Goal: Information Seeking & Learning: Learn about a topic

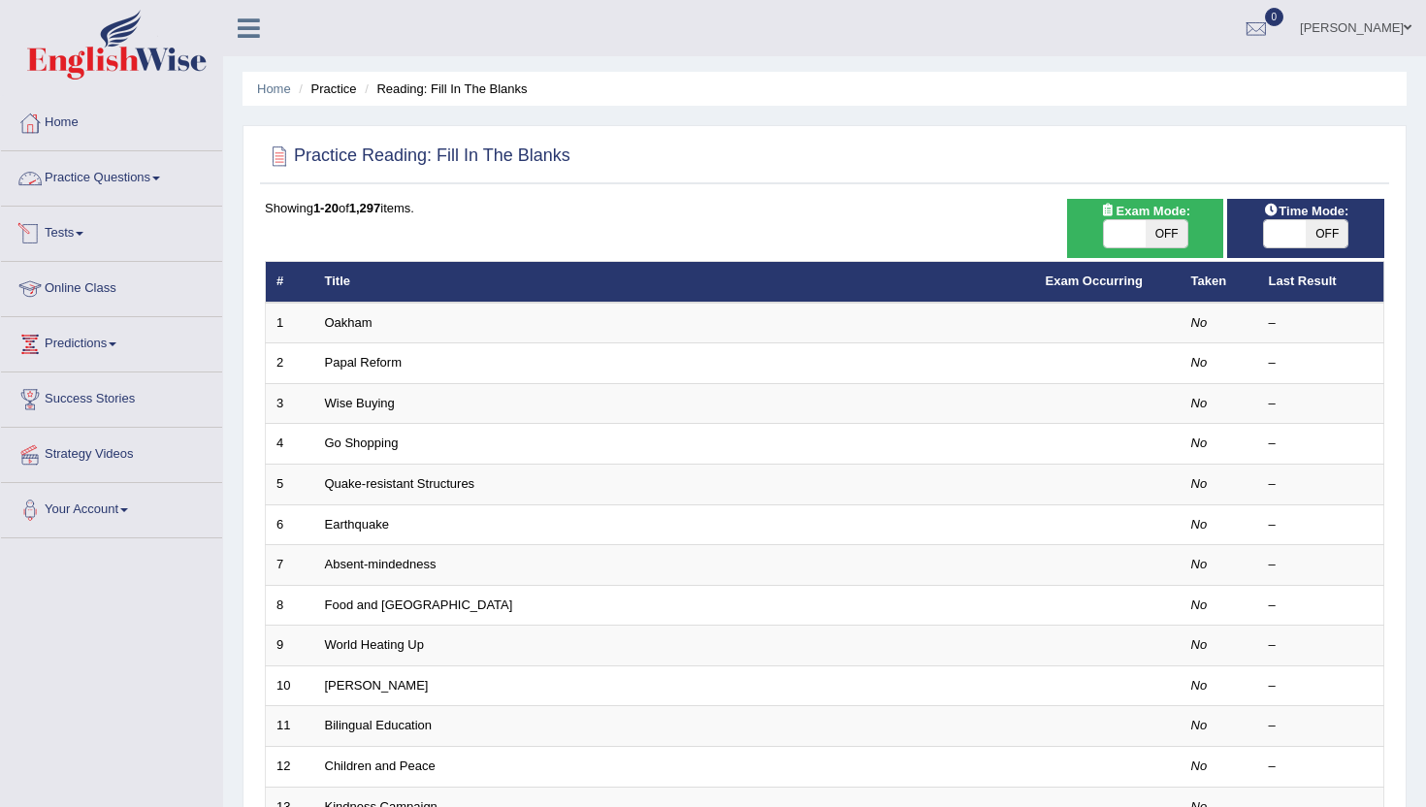
click at [100, 186] on link "Practice Questions" at bounding box center [111, 175] width 221 height 49
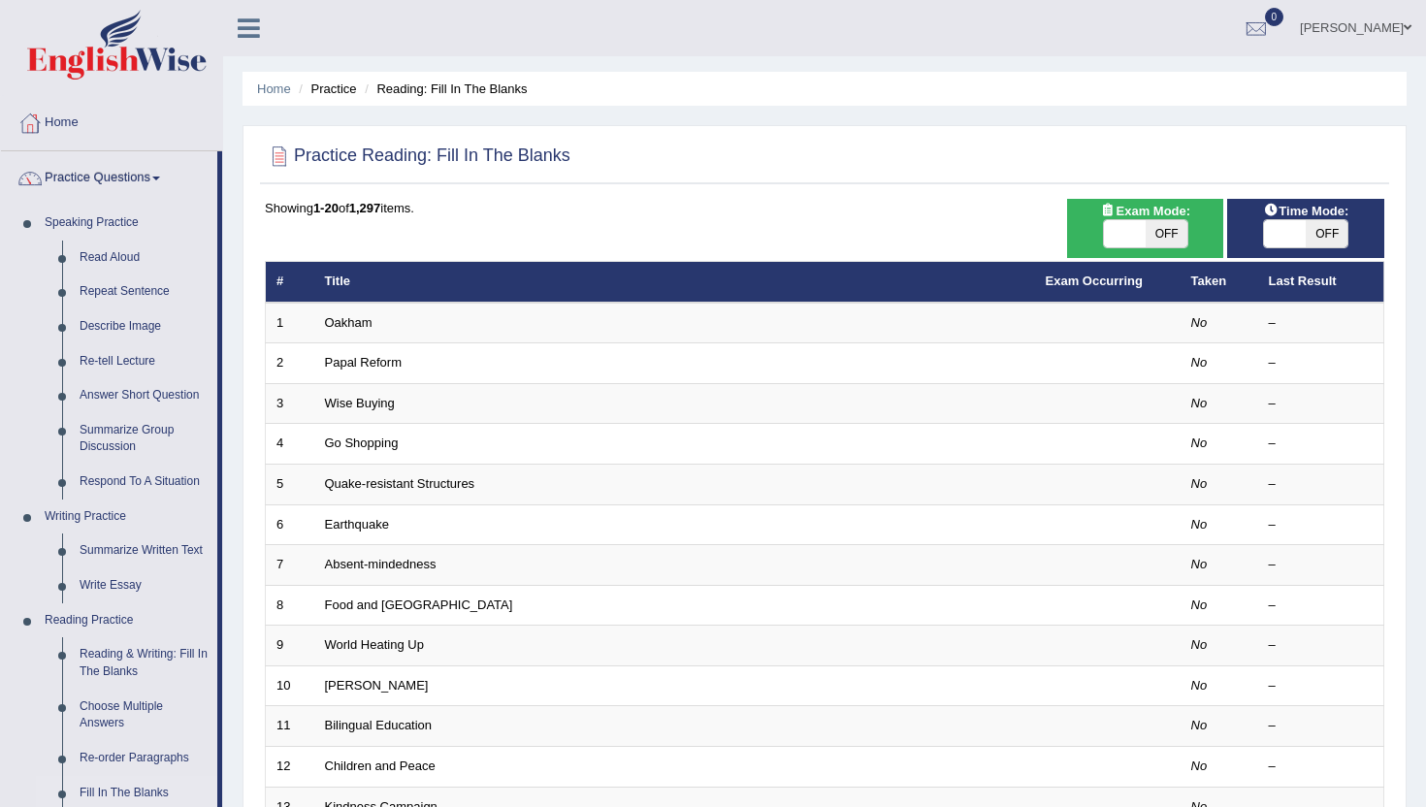
click at [245, 756] on div "Practice Reading: Fill In The Blanks Time Mode: ON OFF Exam Mode: ON OFF Showin…" at bounding box center [825, 673] width 1164 height 1097
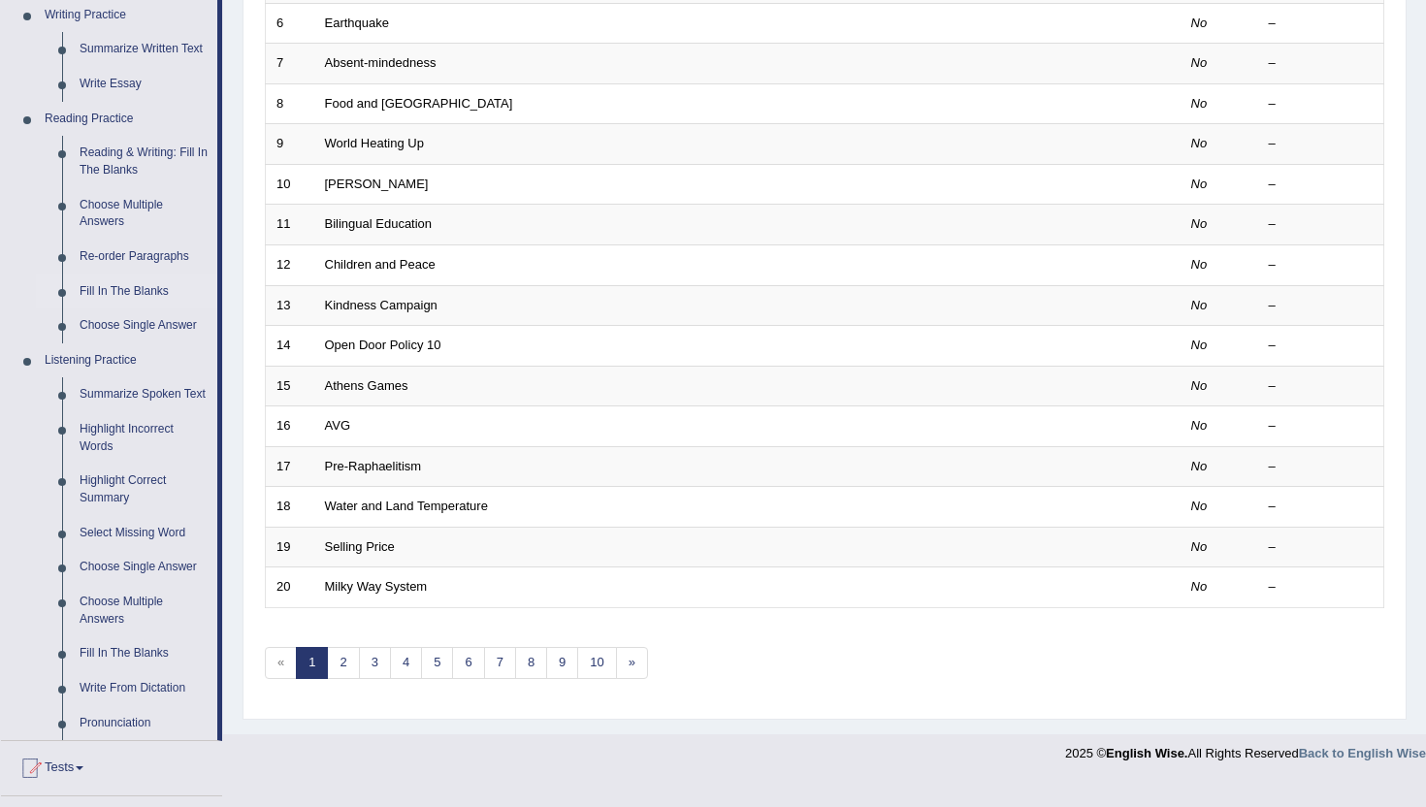
scroll to position [505, 0]
click at [94, 401] on link "Summarize Spoken Text" at bounding box center [144, 392] width 147 height 35
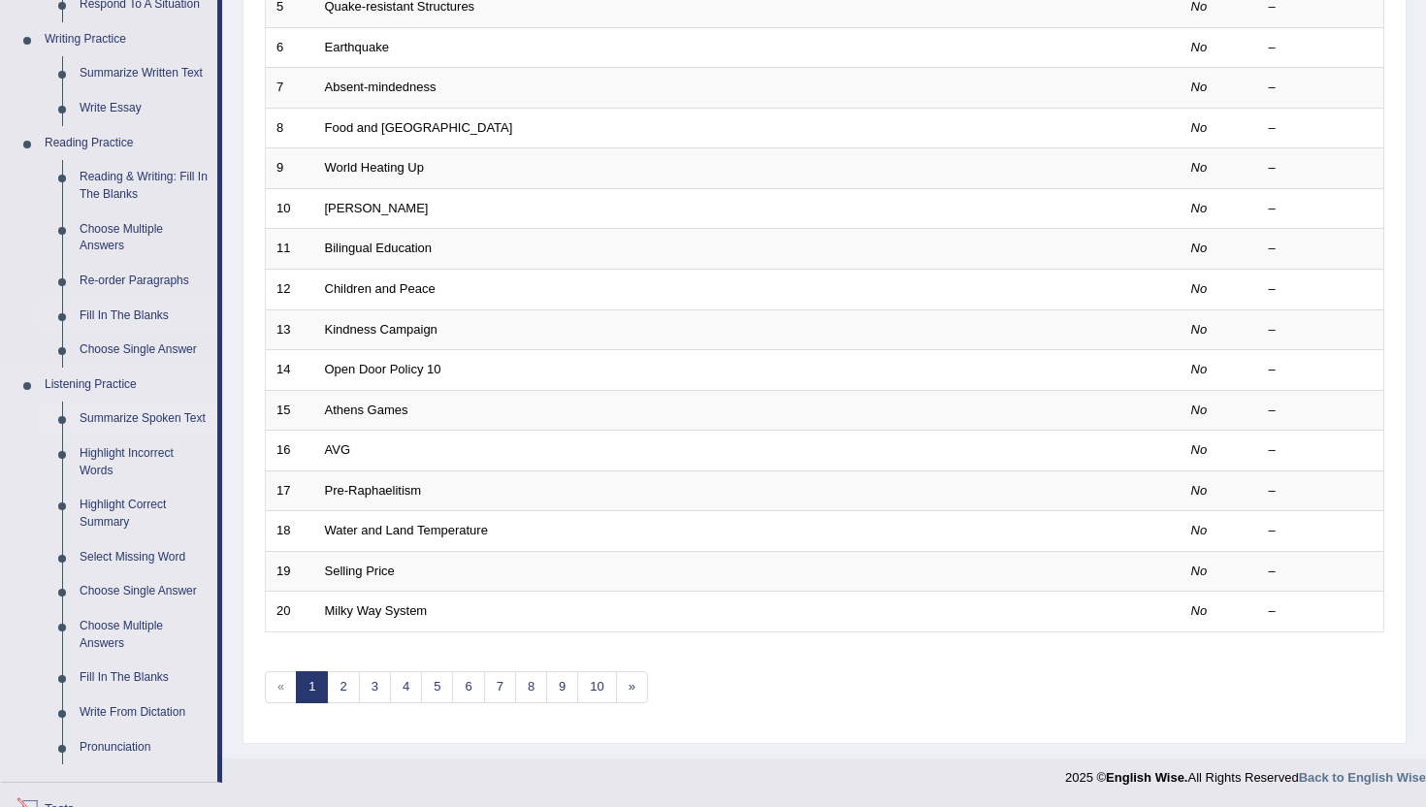
scroll to position [771, 0]
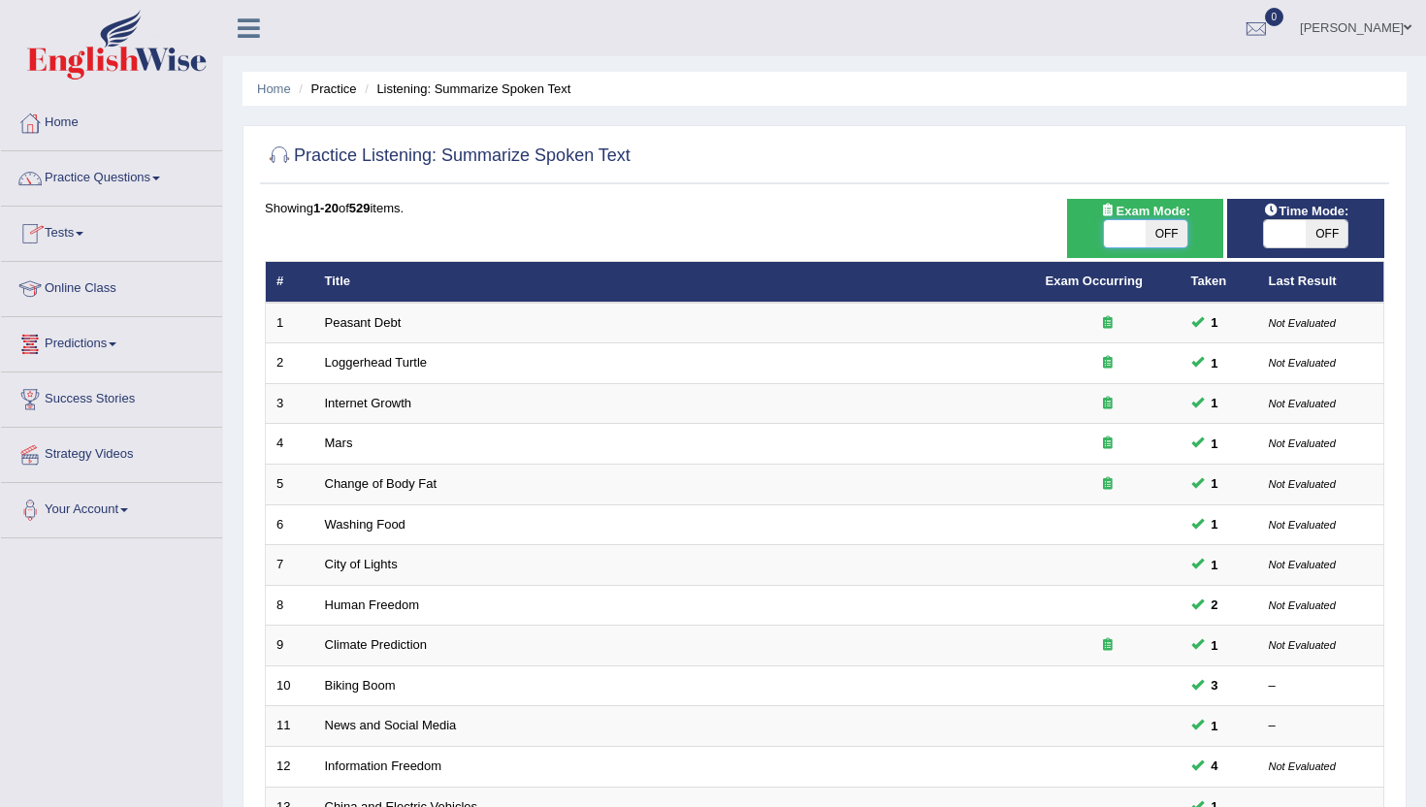
click at [1132, 241] on span at bounding box center [1125, 233] width 42 height 27
checkbox input "true"
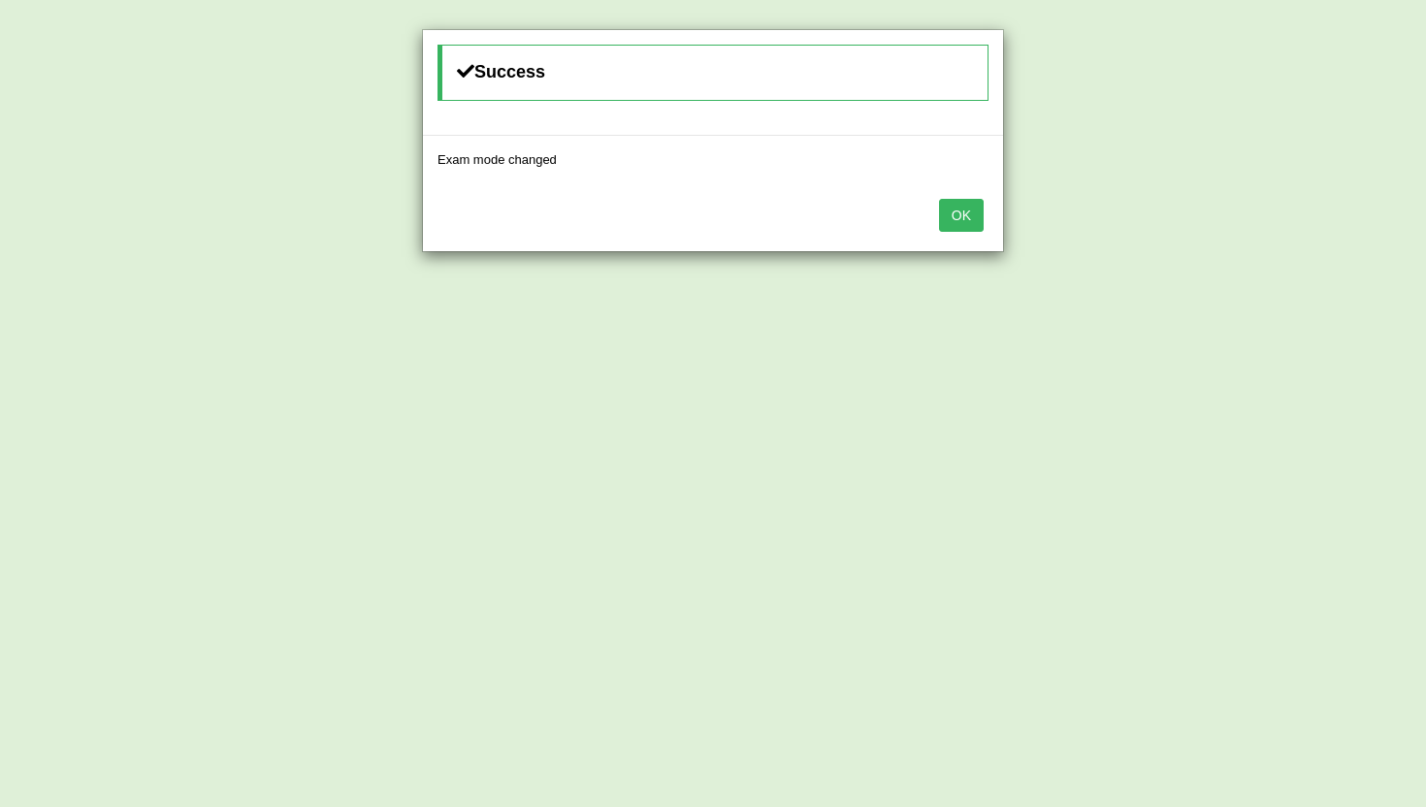
click at [961, 212] on button "OK" at bounding box center [961, 215] width 45 height 33
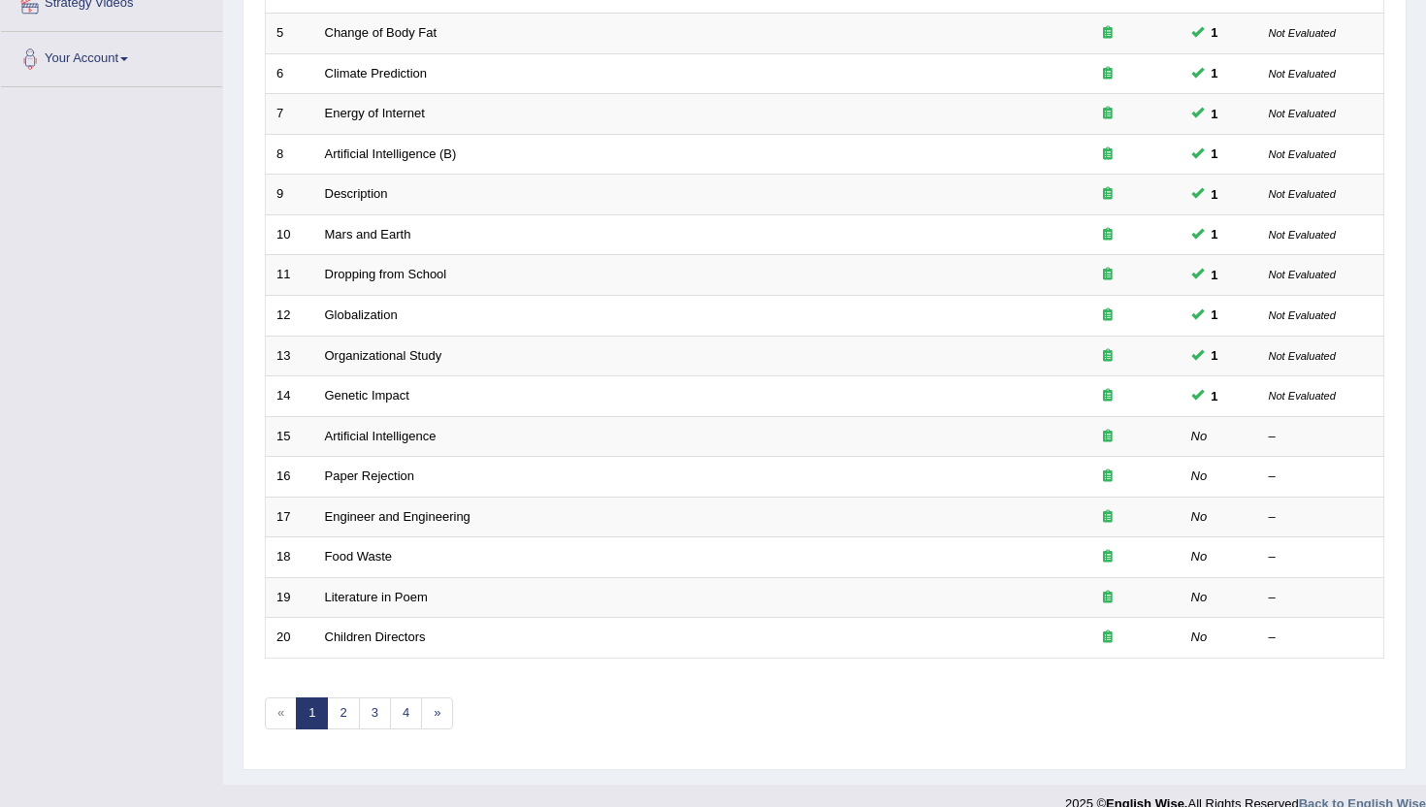
scroll to position [477, 0]
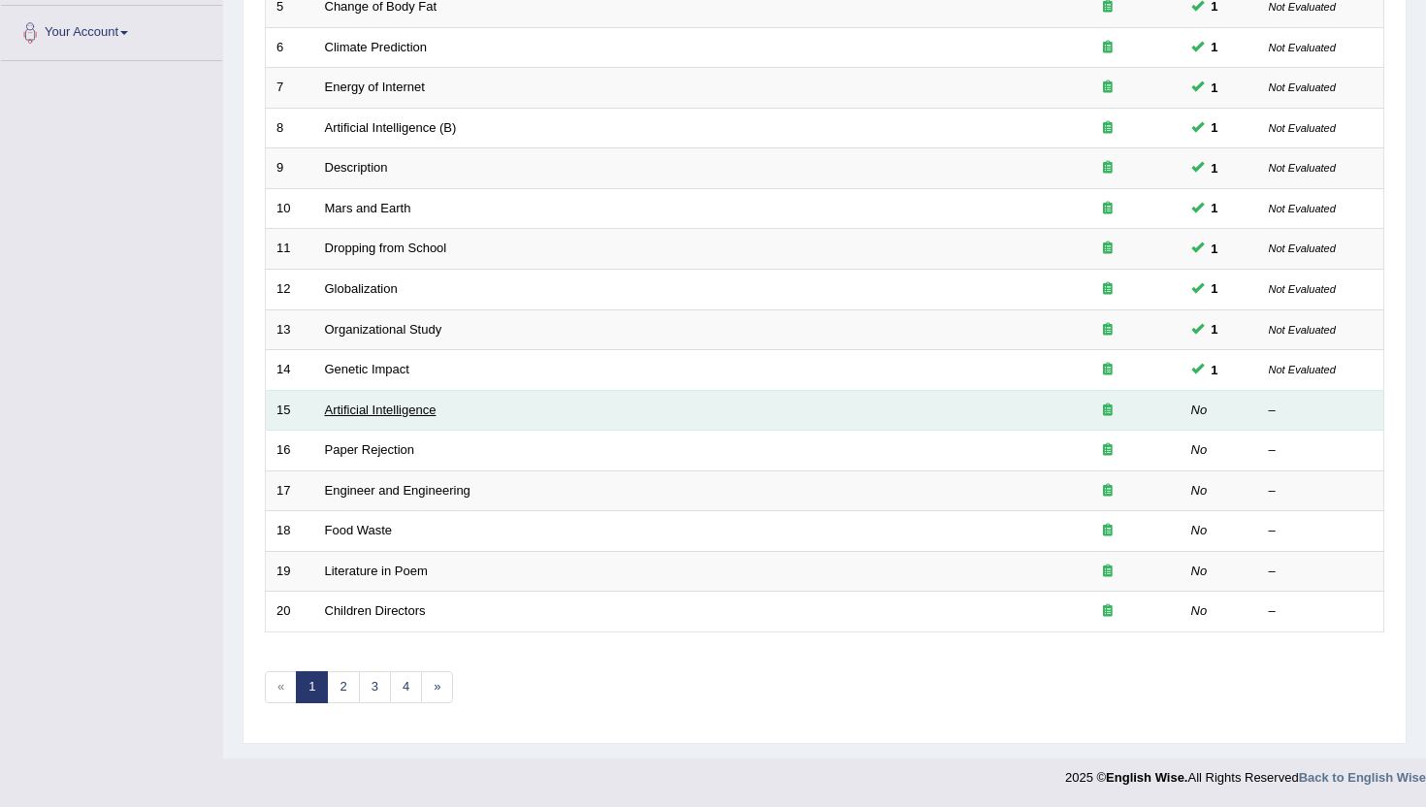
click at [400, 409] on link "Artificial Intelligence" at bounding box center [381, 410] width 112 height 15
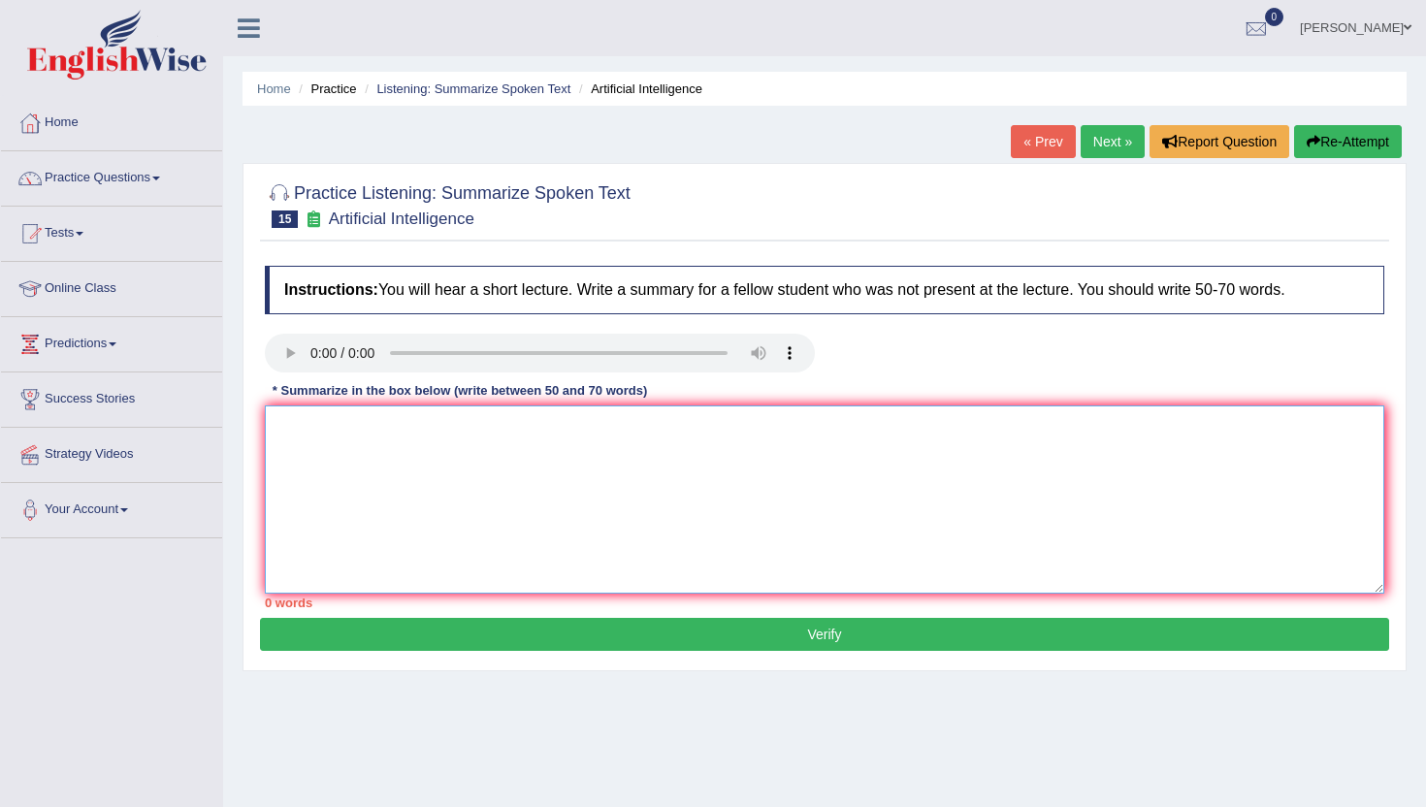
click at [491, 554] on textarea at bounding box center [825, 500] width 1120 height 188
click at [452, 428] on textarea "A noteworthy point revealed iin the" at bounding box center [825, 500] width 1120 height 188
click at [460, 432] on textarea "A noteworthy point revealed iin the" at bounding box center [825, 500] width 1120 height 188
click at [508, 430] on textarea "A noteworthy point revealed in the" at bounding box center [825, 500] width 1120 height 188
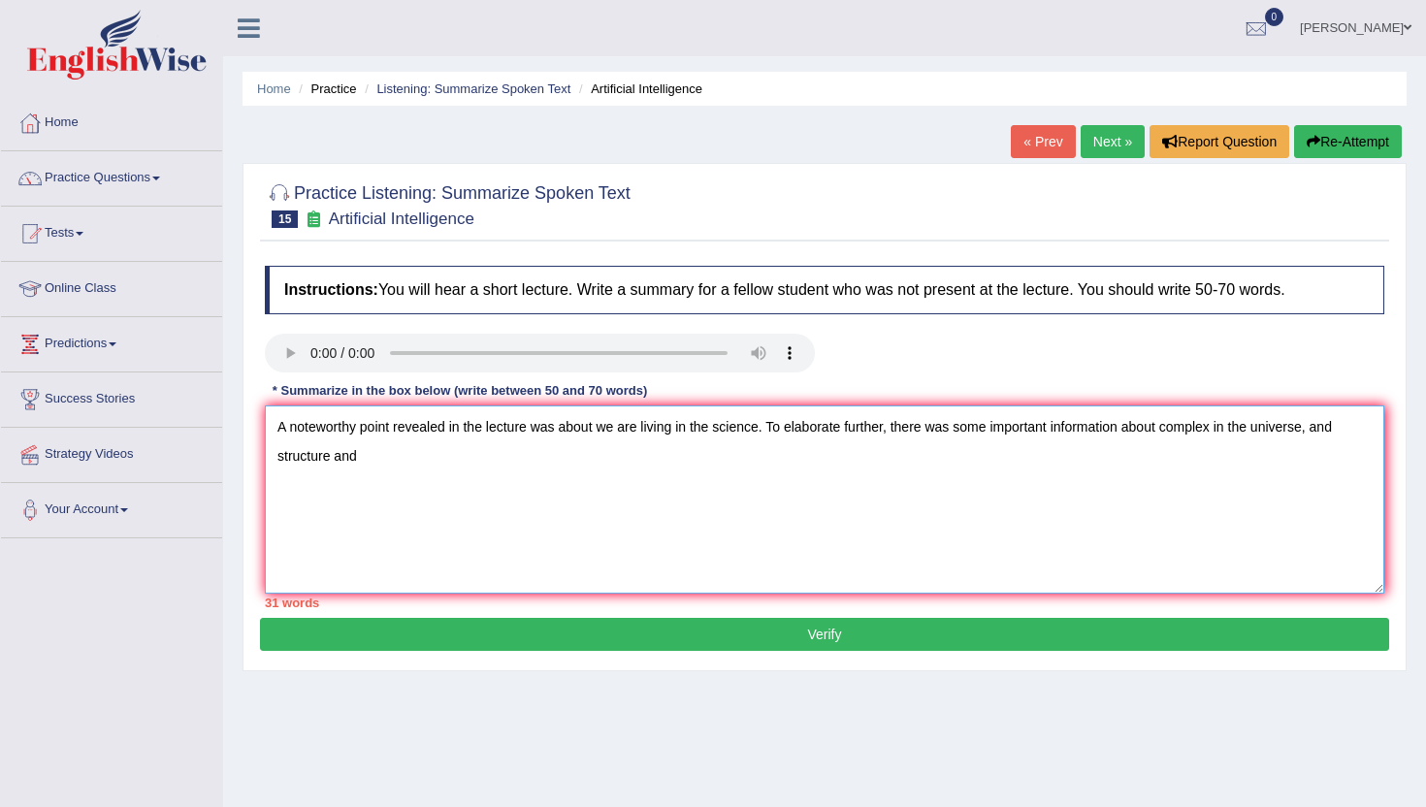
click at [1345, 435] on textarea "A noteworthy point revealed in the lecture was about we are living in the scien…" at bounding box center [825, 500] width 1120 height 188
click at [505, 495] on textarea "A noteworthy point revealed in the lecture was about we are living in the scien…" at bounding box center [825, 500] width 1120 height 188
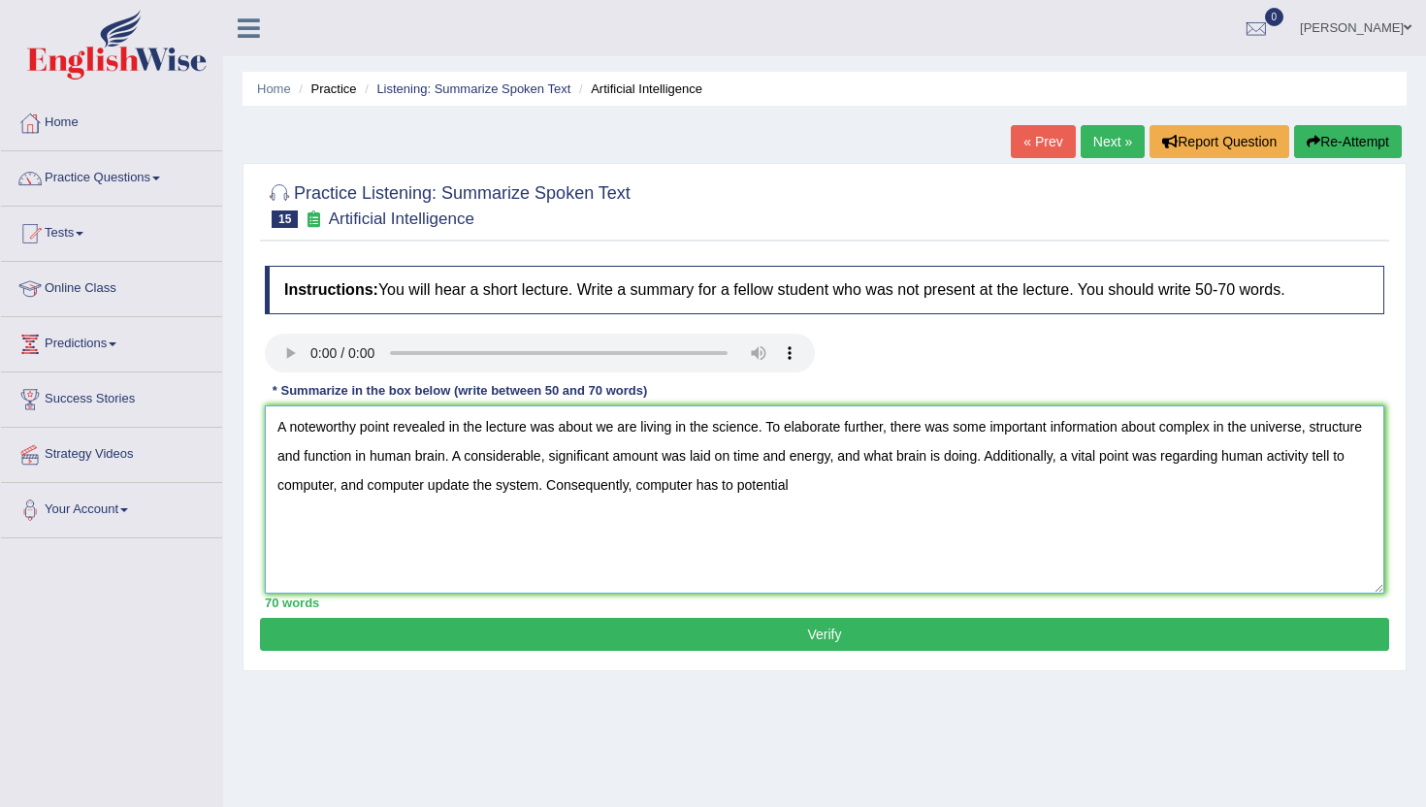
click at [928, 460] on textarea "A noteworthy point revealed in the lecture was about we are living in the scien…" at bounding box center [825, 500] width 1120 height 188
click at [876, 497] on textarea "A noteworthy point revealed in the lecture was about we are living in the scien…" at bounding box center [825, 500] width 1120 height 188
type textarea "A noteworthy point revealed in the lecture was about we are living in the scien…"
click at [759, 629] on button "Verify" at bounding box center [825, 634] width 1130 height 33
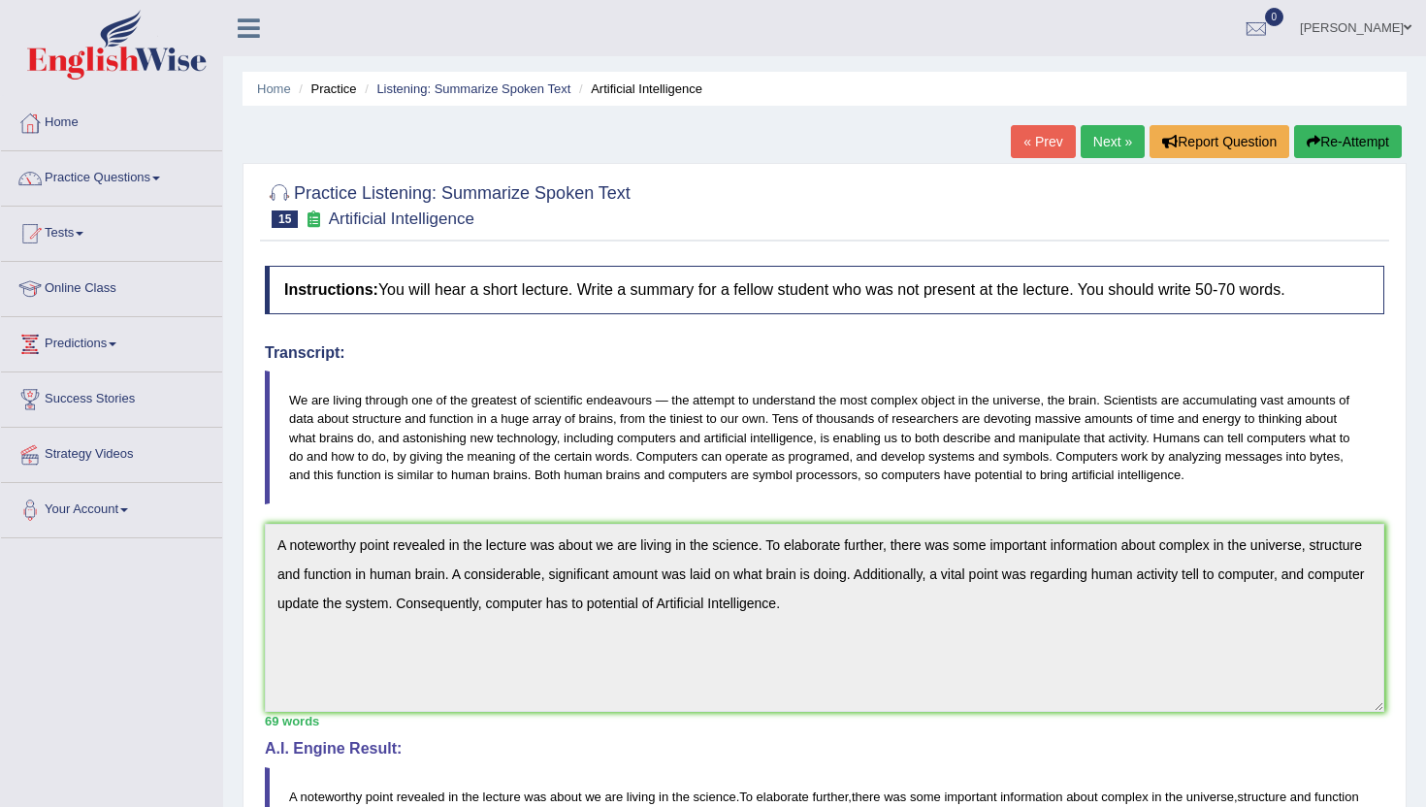
click at [1102, 144] on link "Next »" at bounding box center [1113, 141] width 64 height 33
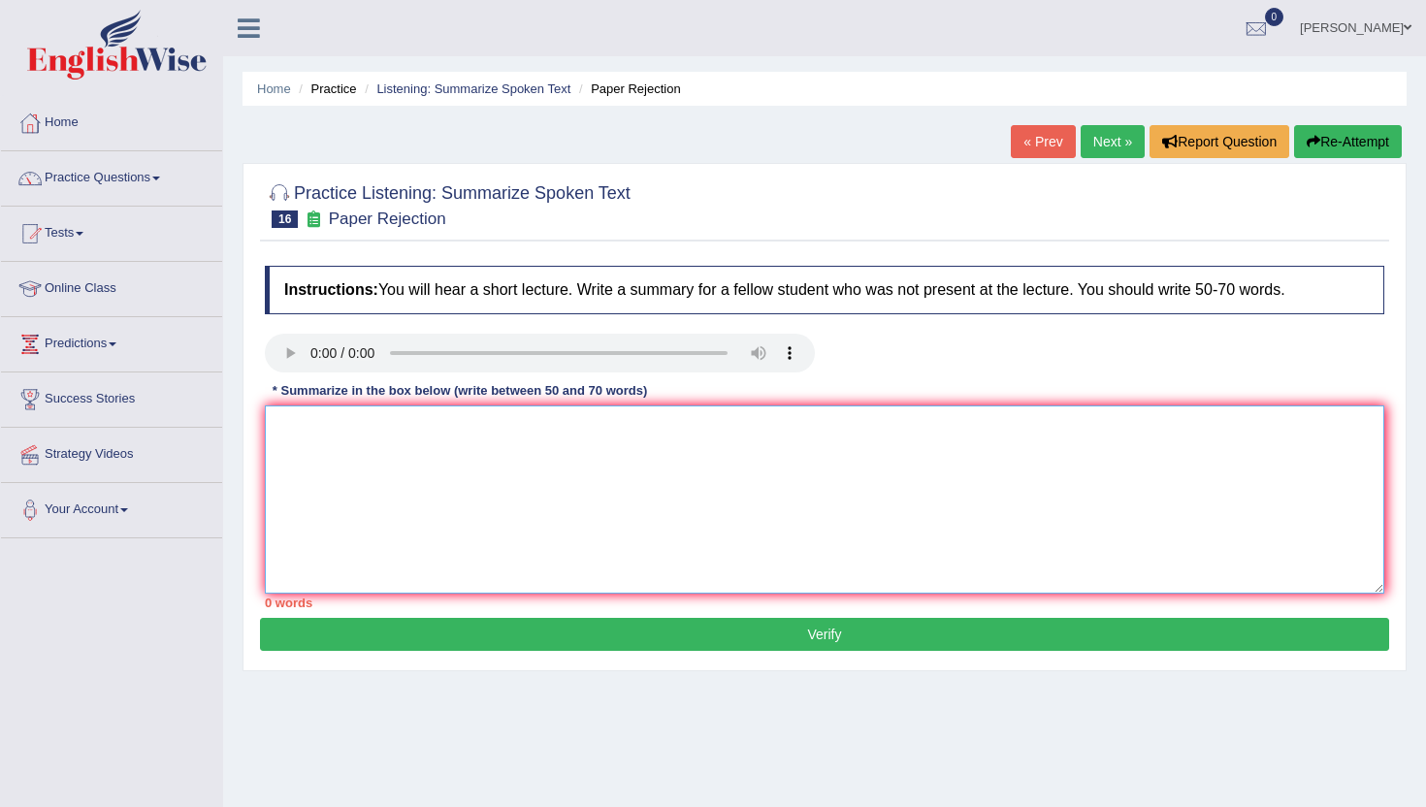
click at [441, 522] on textarea at bounding box center [825, 500] width 1120 height 188
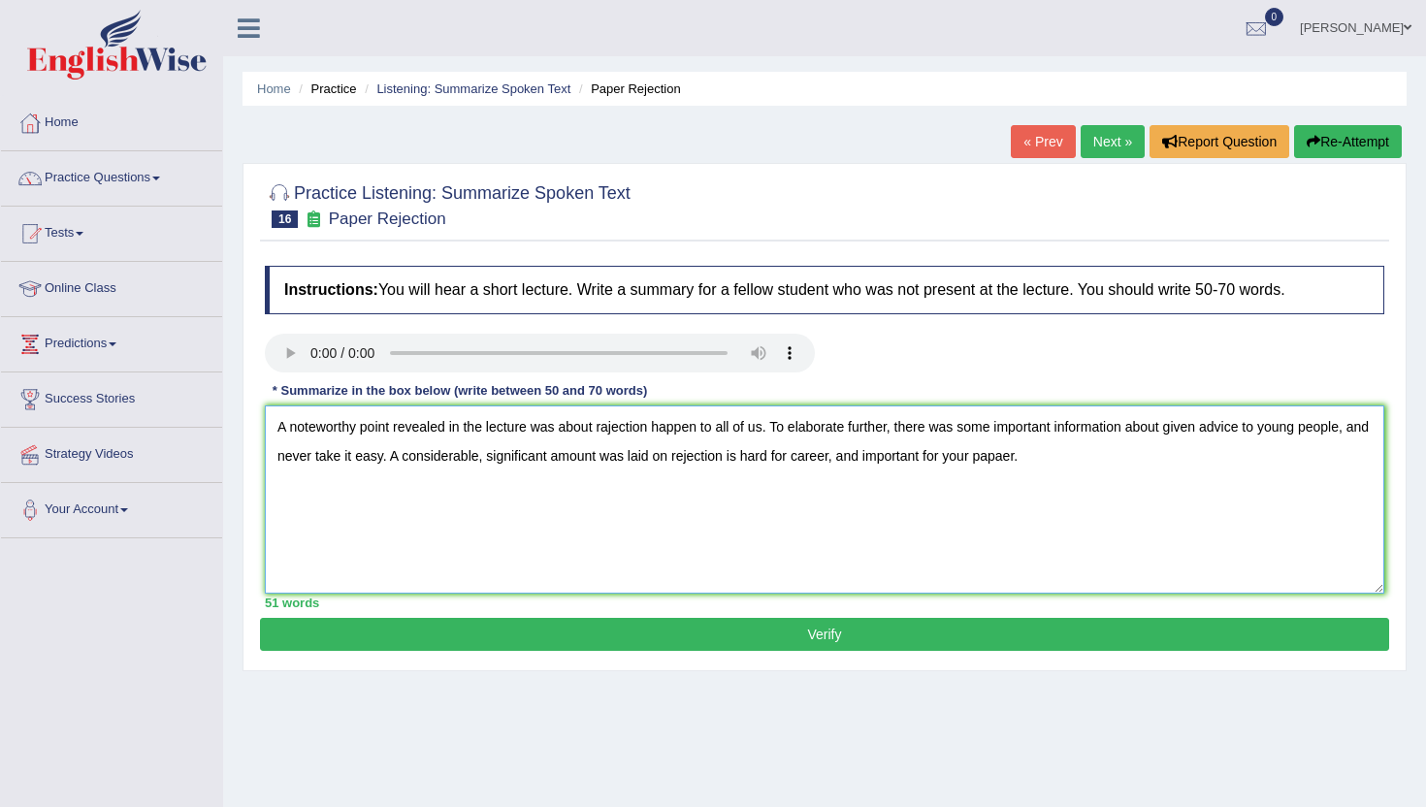
click at [1035, 465] on textarea "A noteworthy point revealed in the lecture was about rajection happen to all of…" at bounding box center [825, 500] width 1120 height 188
click at [1100, 474] on textarea "A noteworthy point revealed in the lecture was about rajection happen to all of…" at bounding box center [825, 500] width 1120 height 188
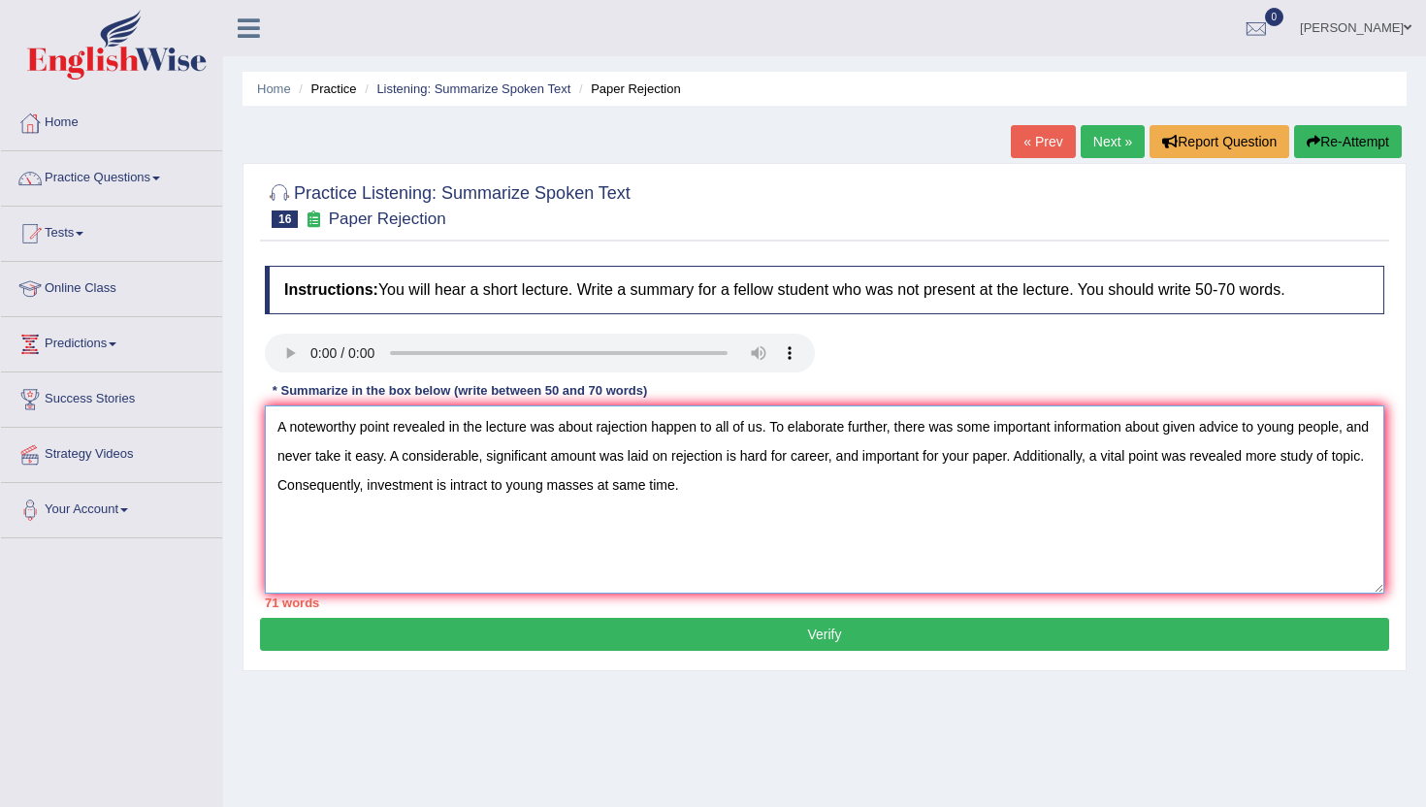
click at [613, 435] on textarea "A noteworthy point revealed in the lecture was about rajection happen to all of…" at bounding box center [825, 500] width 1120 height 188
click at [1173, 430] on textarea "A noteworthy point revealed in the lecture was about rejection happen to all of…" at bounding box center [825, 500] width 1120 height 188
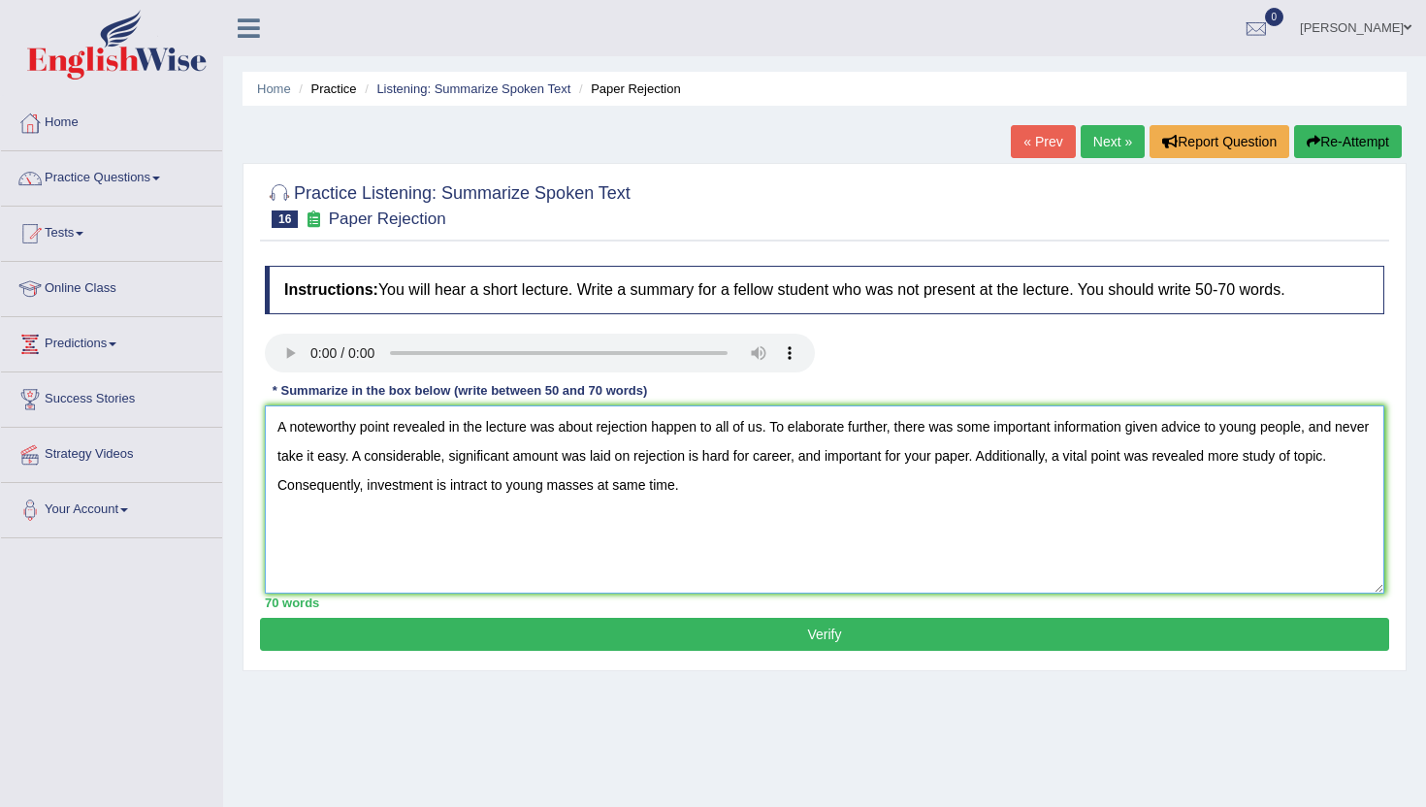
click at [1197, 467] on textarea "A noteworthy point revealed in the lecture was about rejection happen to all of…" at bounding box center [825, 500] width 1120 height 188
type textarea "A noteworthy point revealed in the lecture was about rejection happen to all of…"
click at [908, 622] on button "Verify" at bounding box center [825, 634] width 1130 height 33
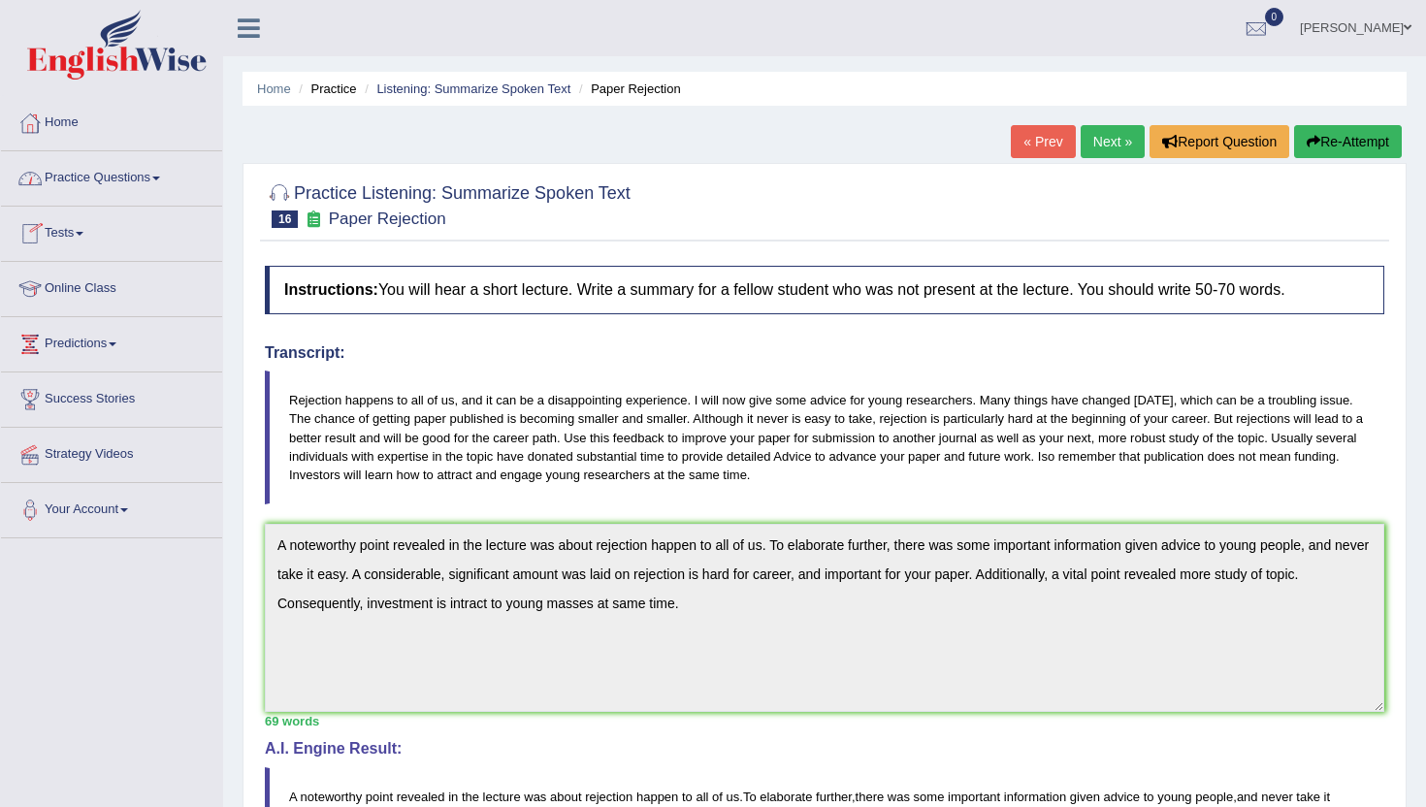
click at [134, 176] on link "Practice Questions" at bounding box center [111, 175] width 221 height 49
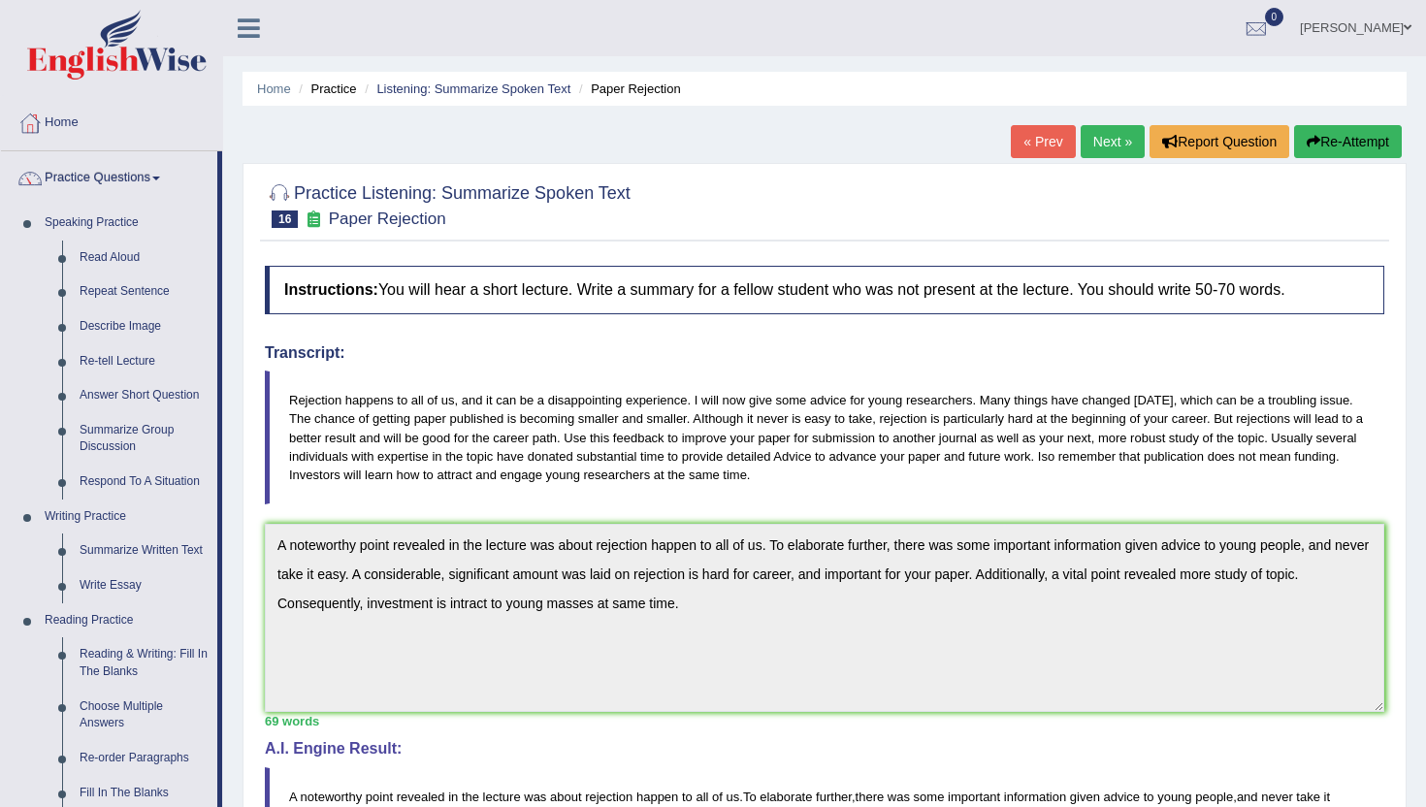
click at [237, 788] on div "Home Practice Listening: Summarize Spoken Text Paper Rejection « Prev Next » Re…" at bounding box center [824, 591] width 1203 height 1183
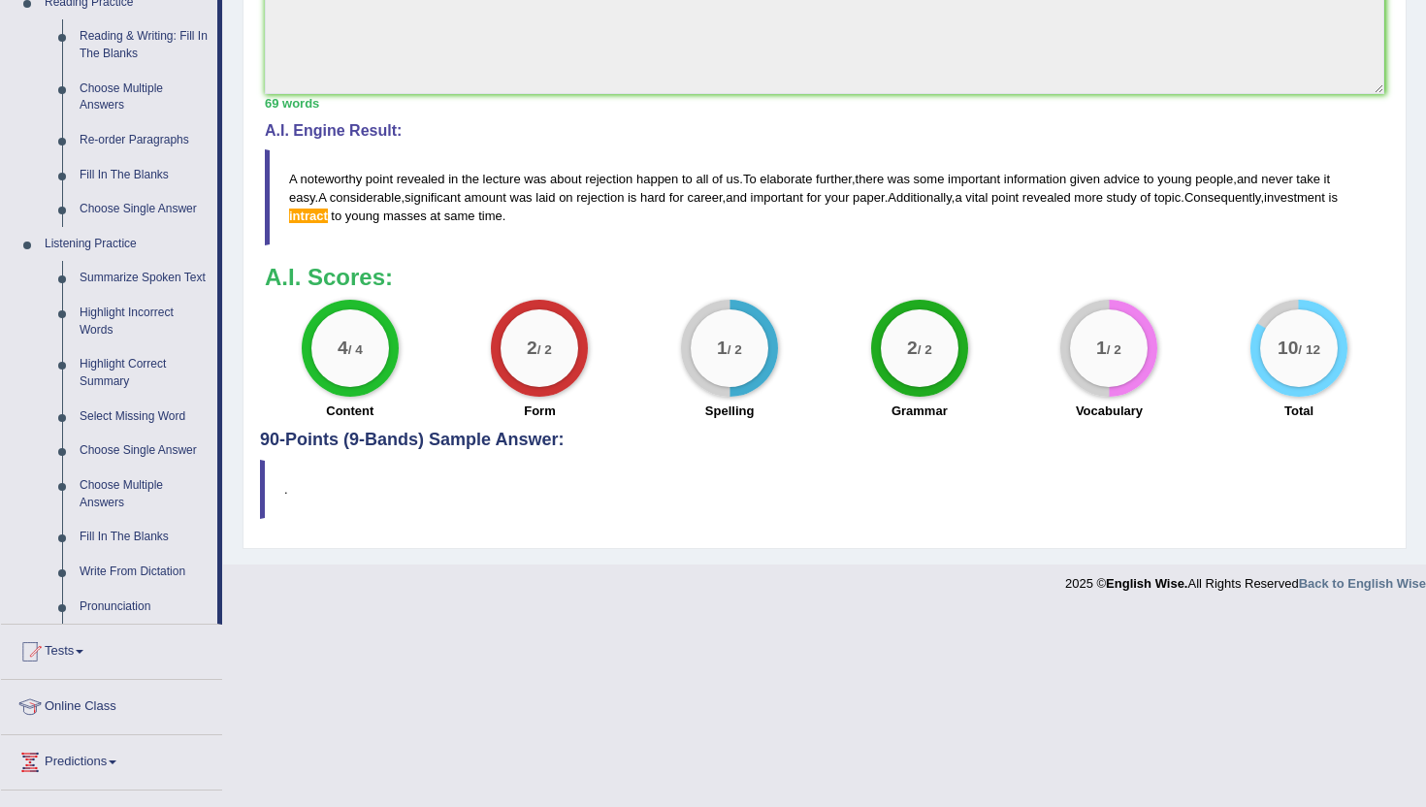
scroll to position [621, 0]
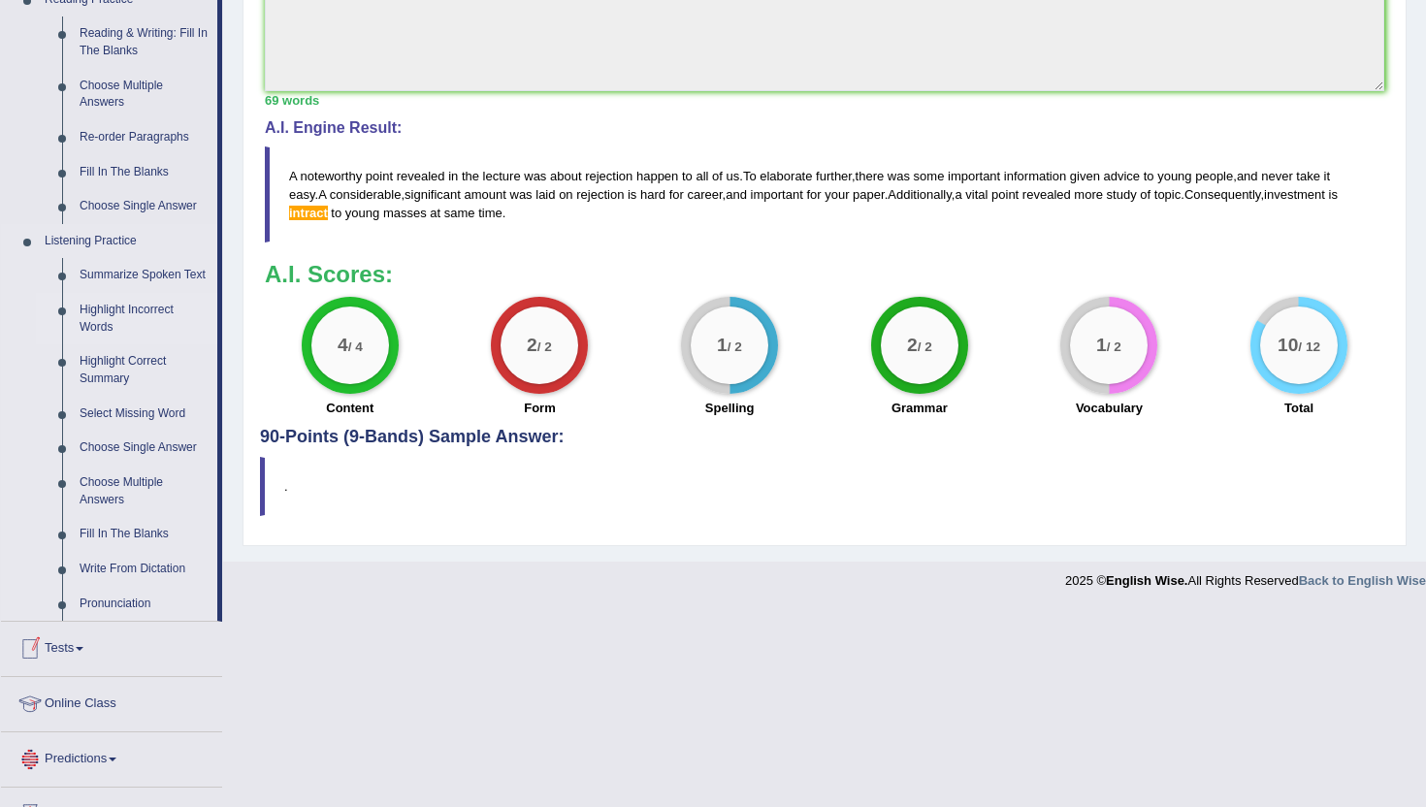
click at [108, 331] on link "Highlight Incorrect Words" at bounding box center [144, 318] width 147 height 51
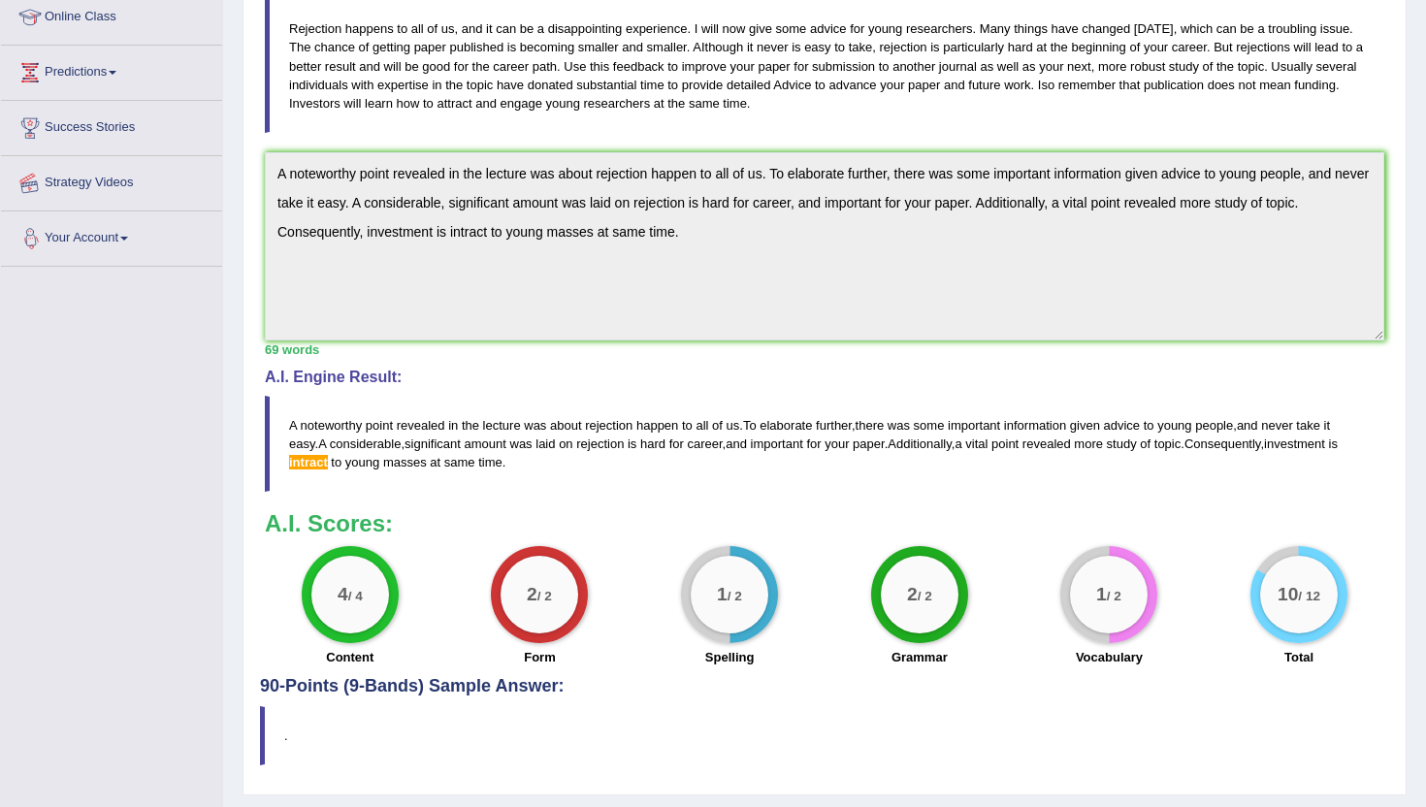
scroll to position [424, 0]
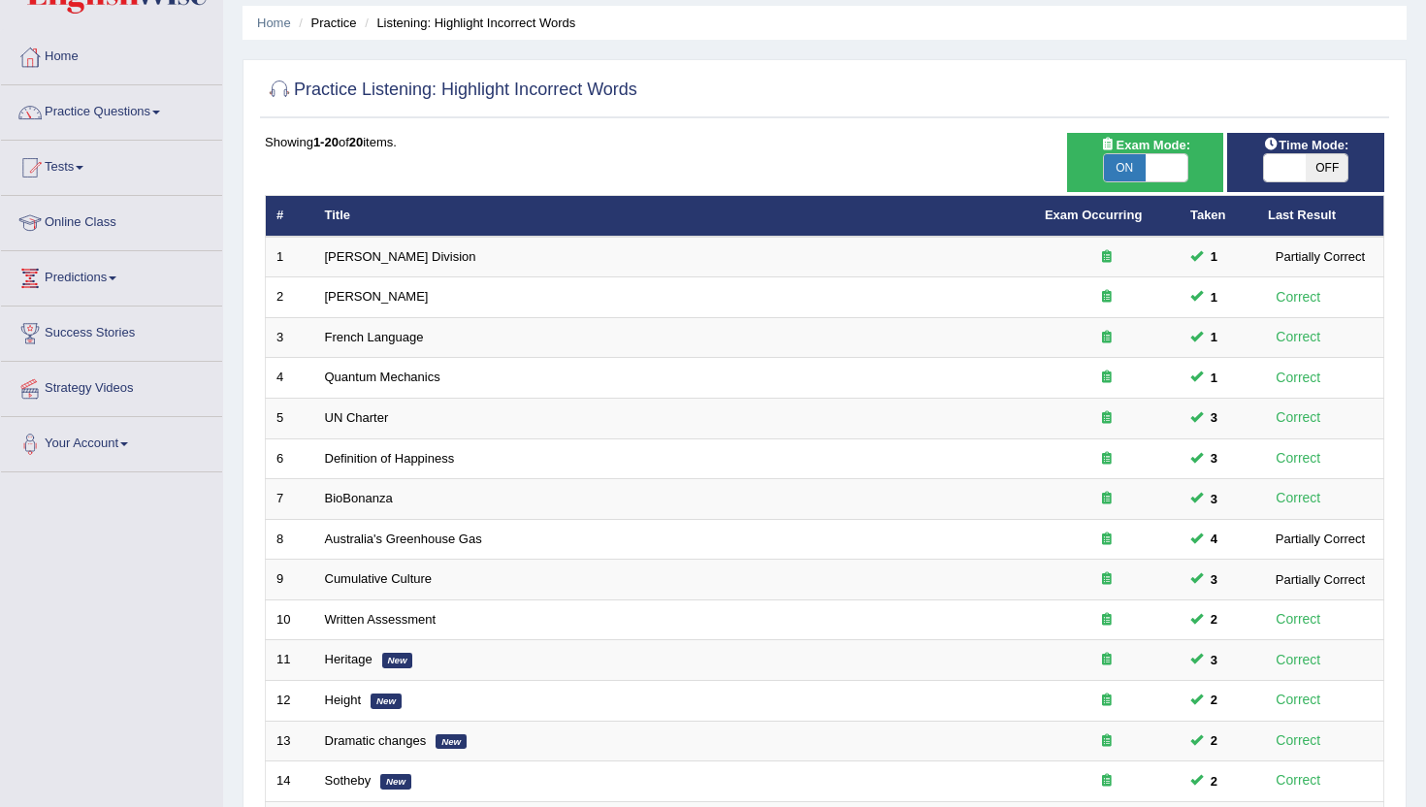
scroll to position [52, 0]
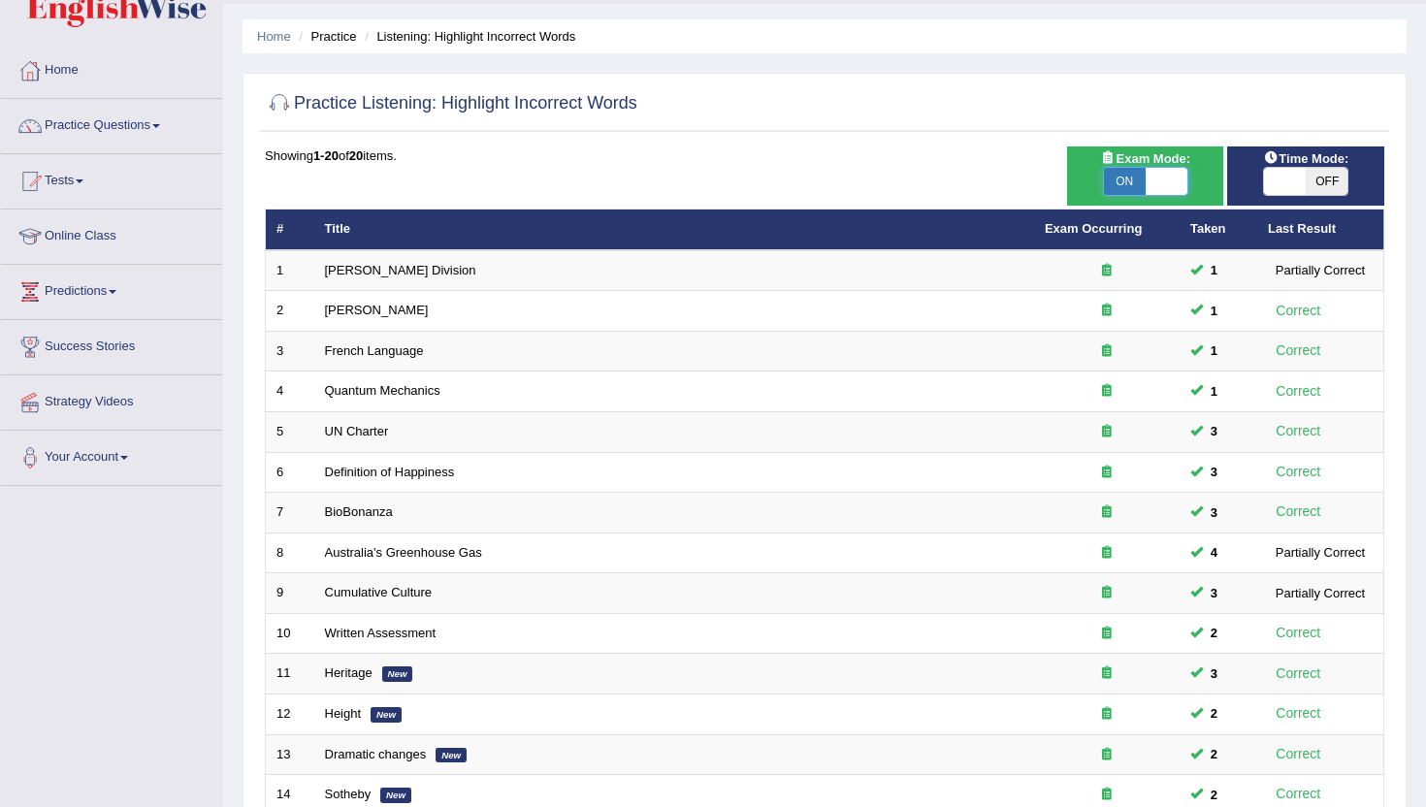
click at [1179, 177] on span at bounding box center [1167, 181] width 42 height 27
checkbox input "false"
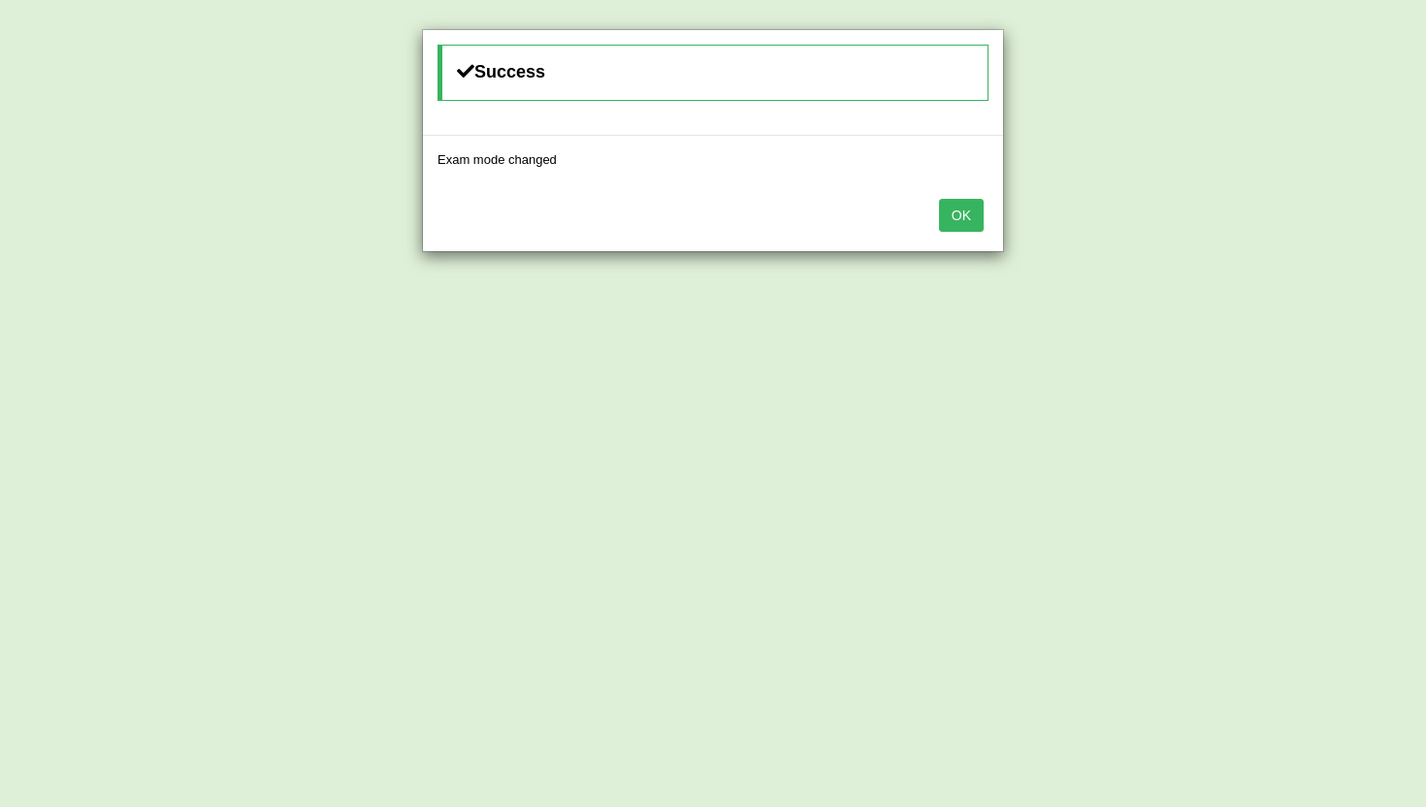
click at [967, 212] on button "OK" at bounding box center [961, 215] width 45 height 33
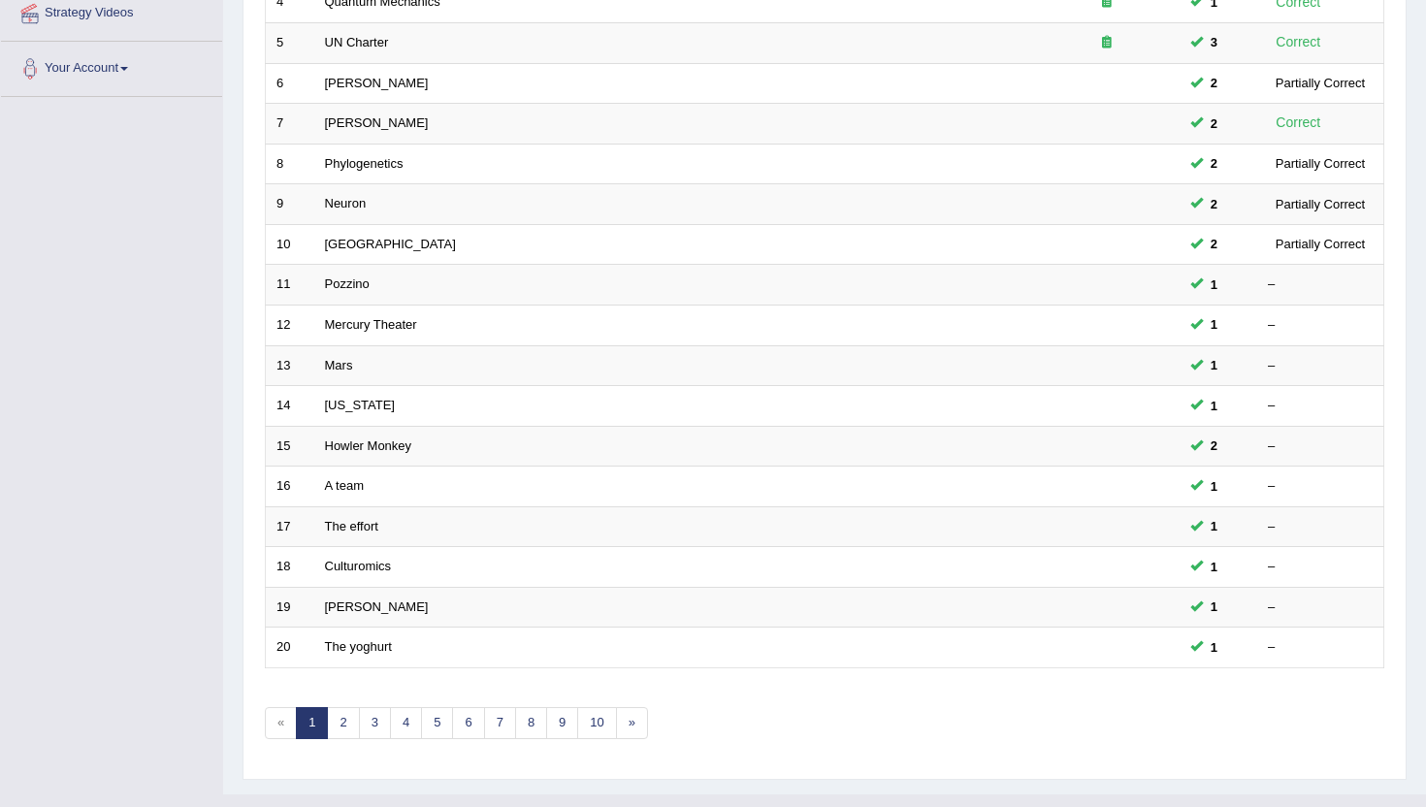
scroll to position [477, 0]
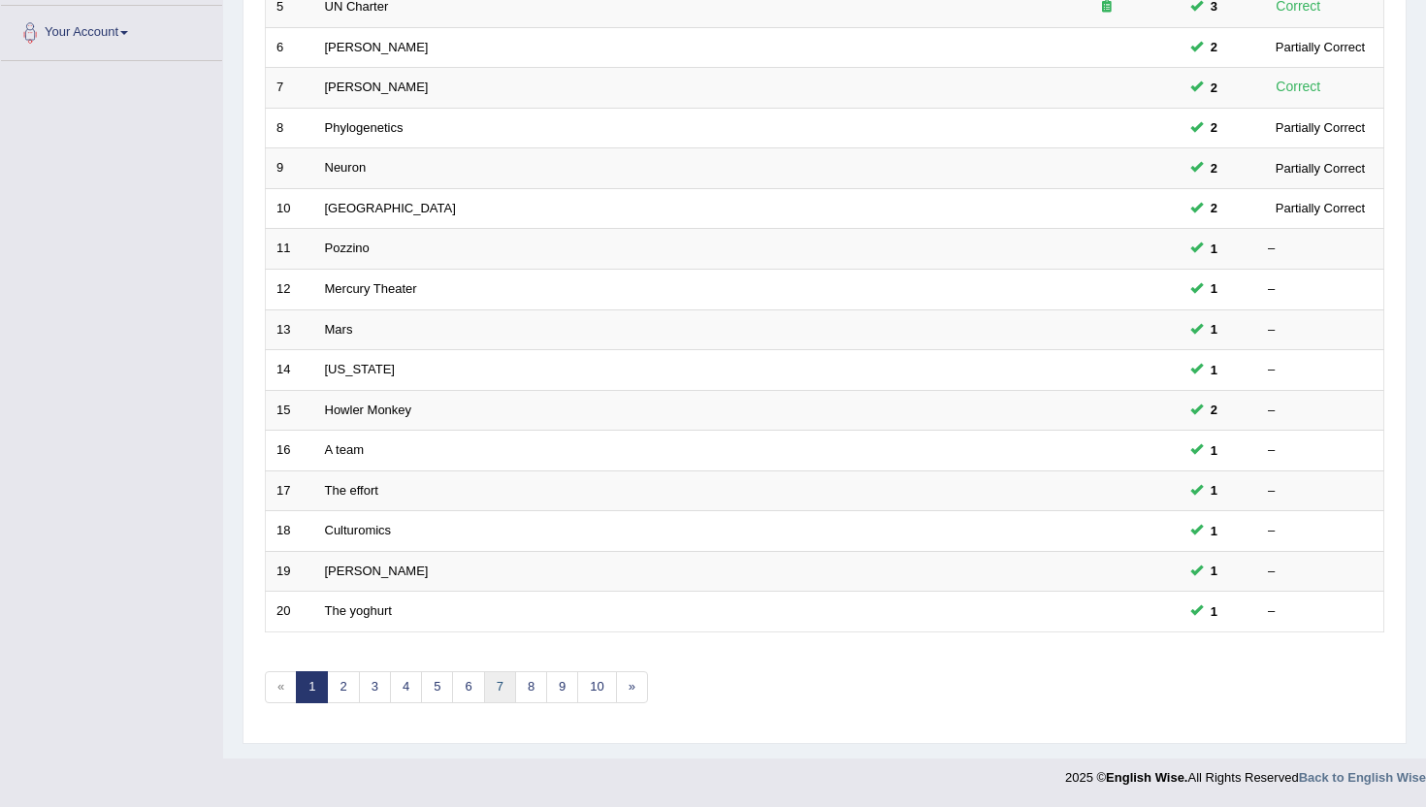
click at [506, 672] on link "7" at bounding box center [500, 688] width 32 height 32
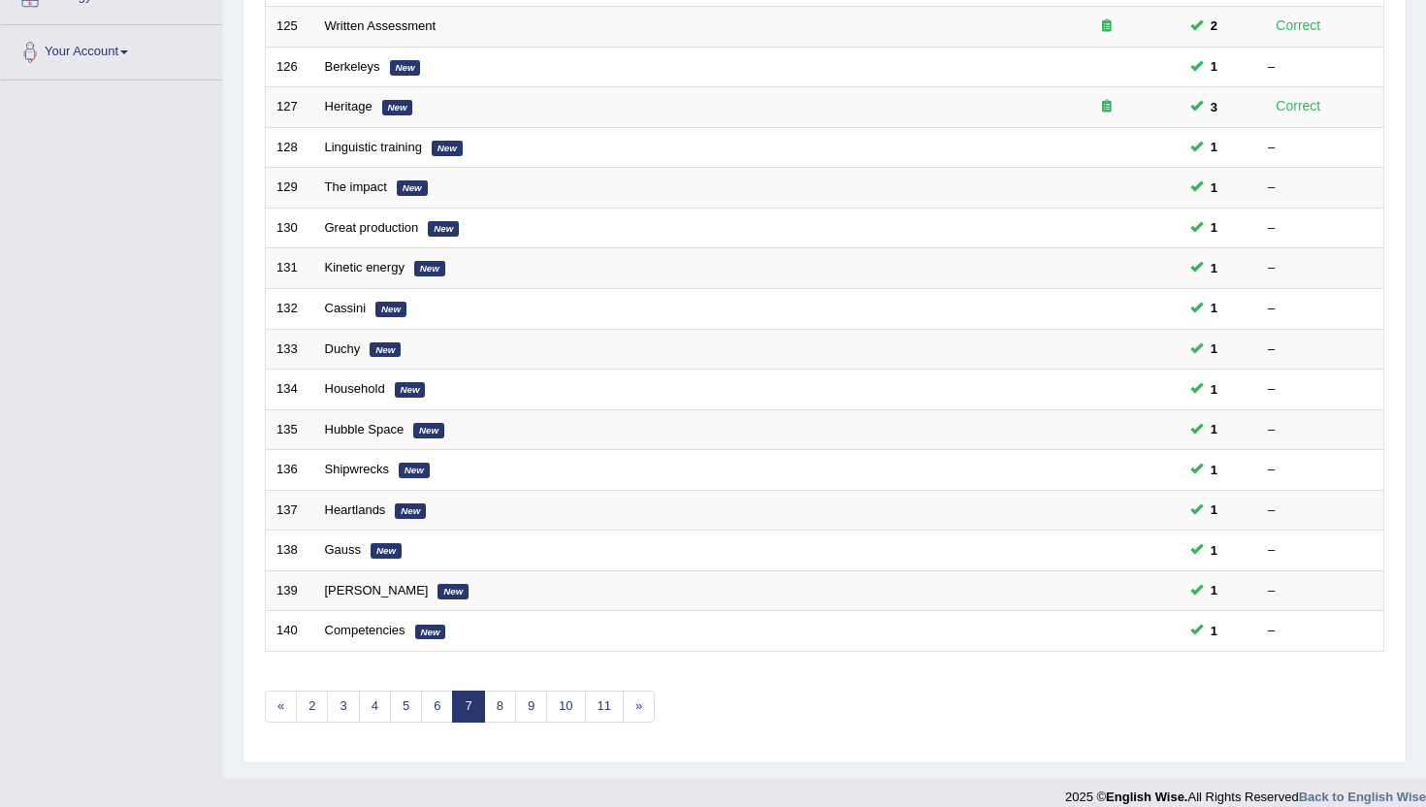
scroll to position [477, 0]
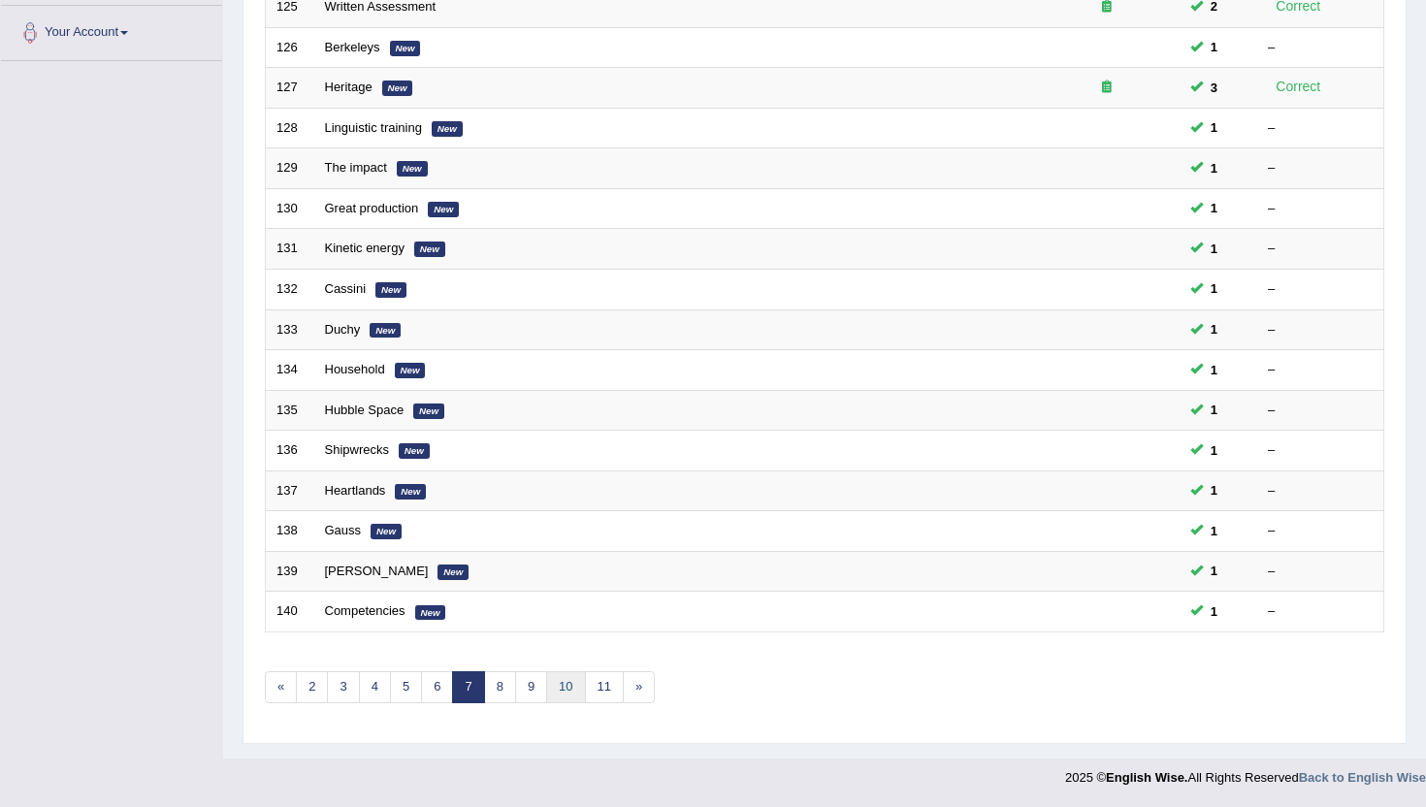
click at [577, 681] on link "10" at bounding box center [565, 688] width 39 height 32
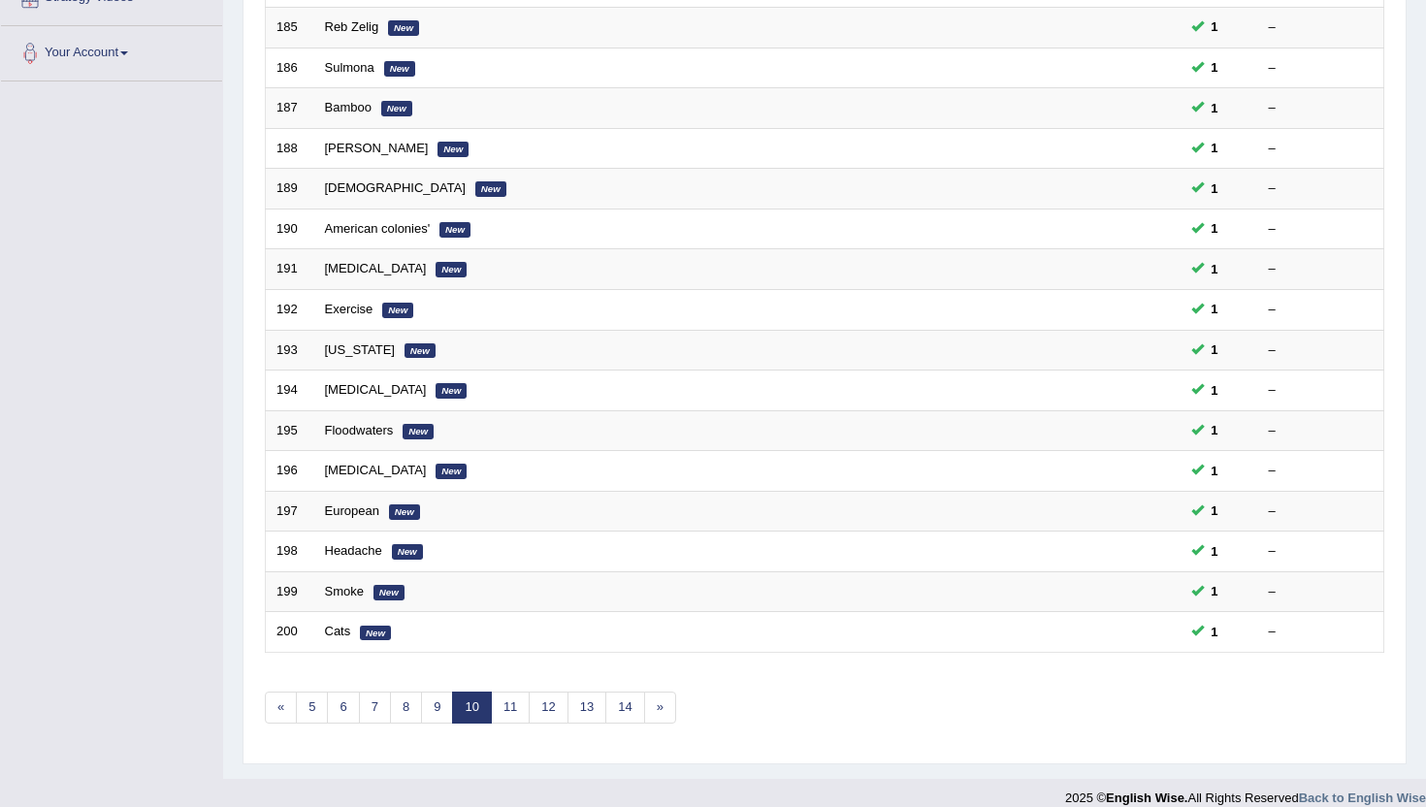
scroll to position [466, 0]
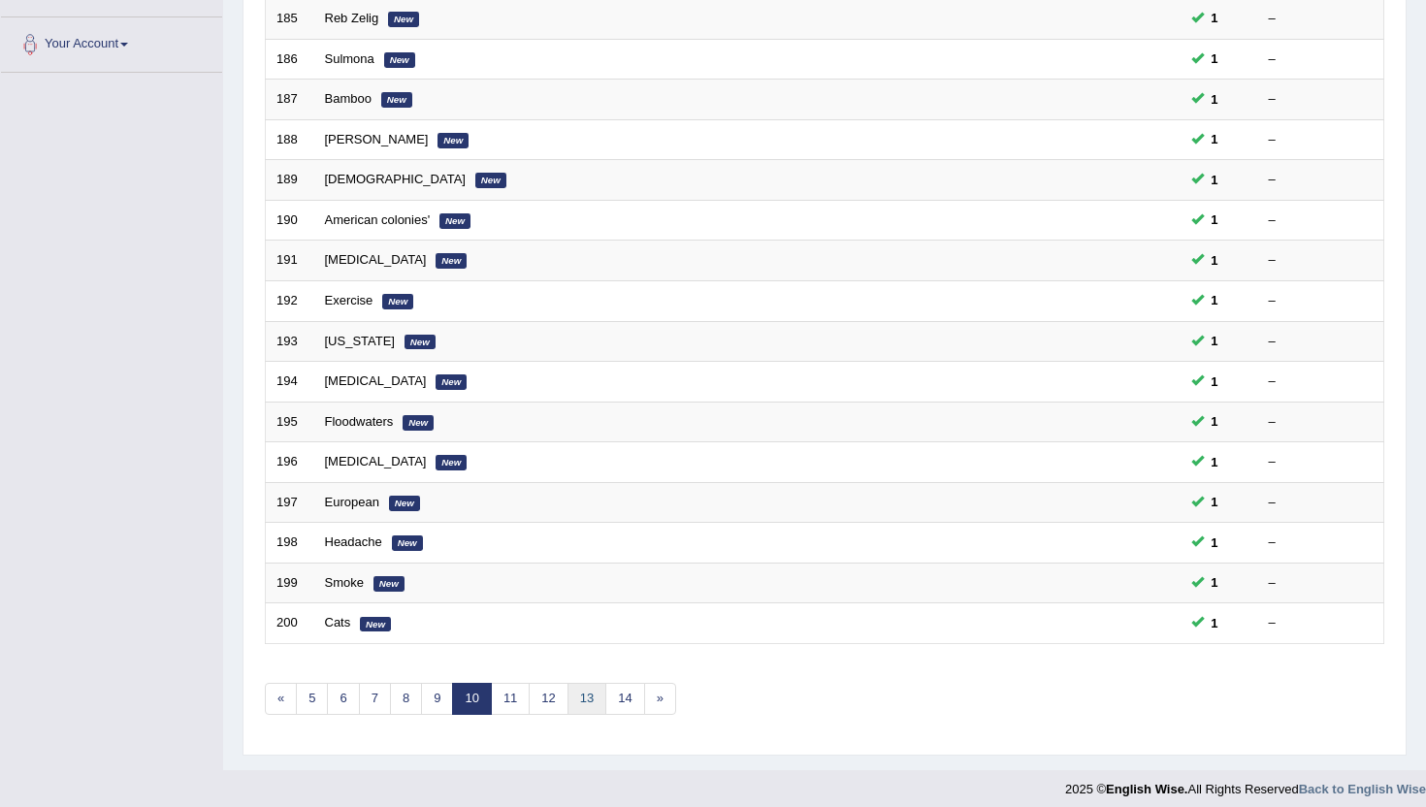
click at [592, 705] on link "13" at bounding box center [587, 699] width 39 height 32
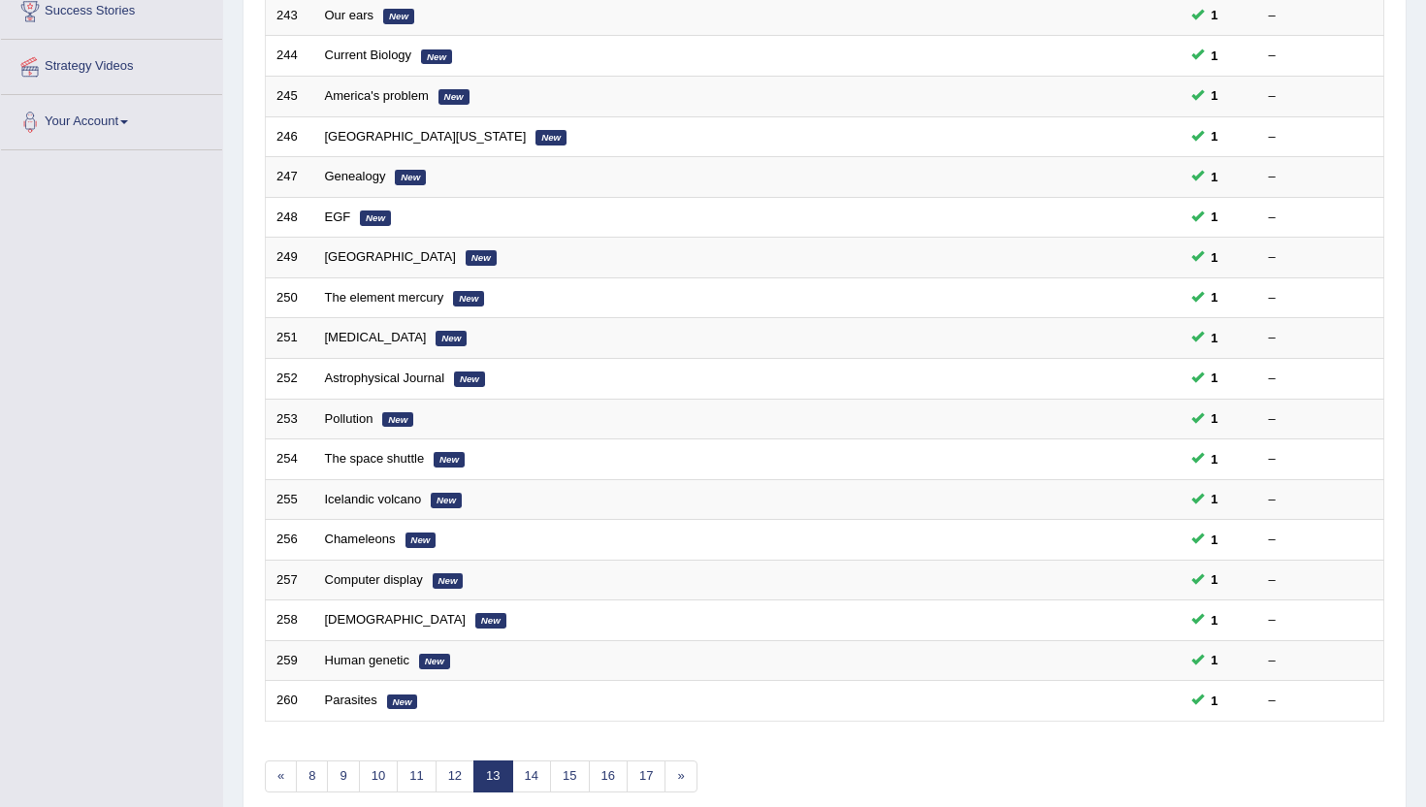
scroll to position [427, 0]
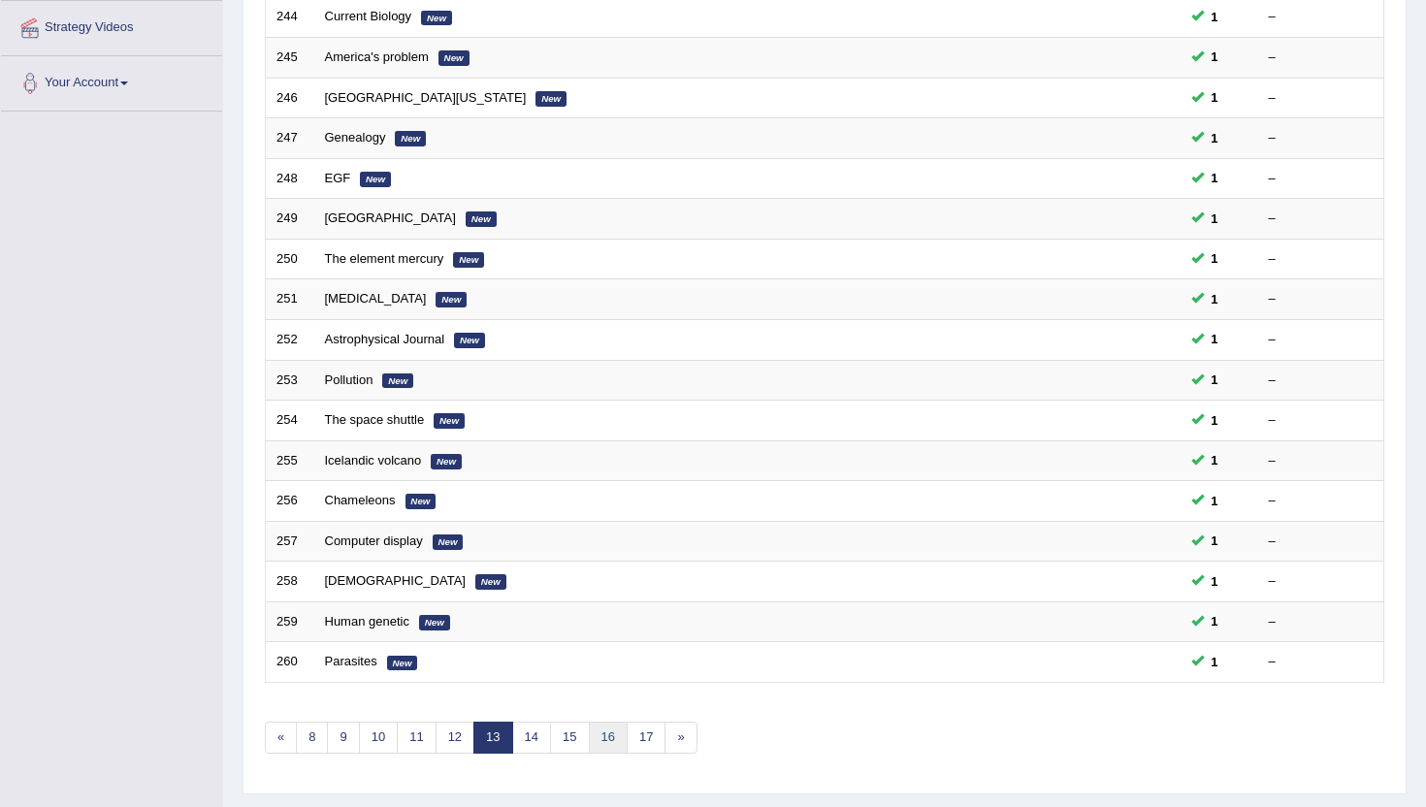
click at [609, 740] on link "16" at bounding box center [608, 738] width 39 height 32
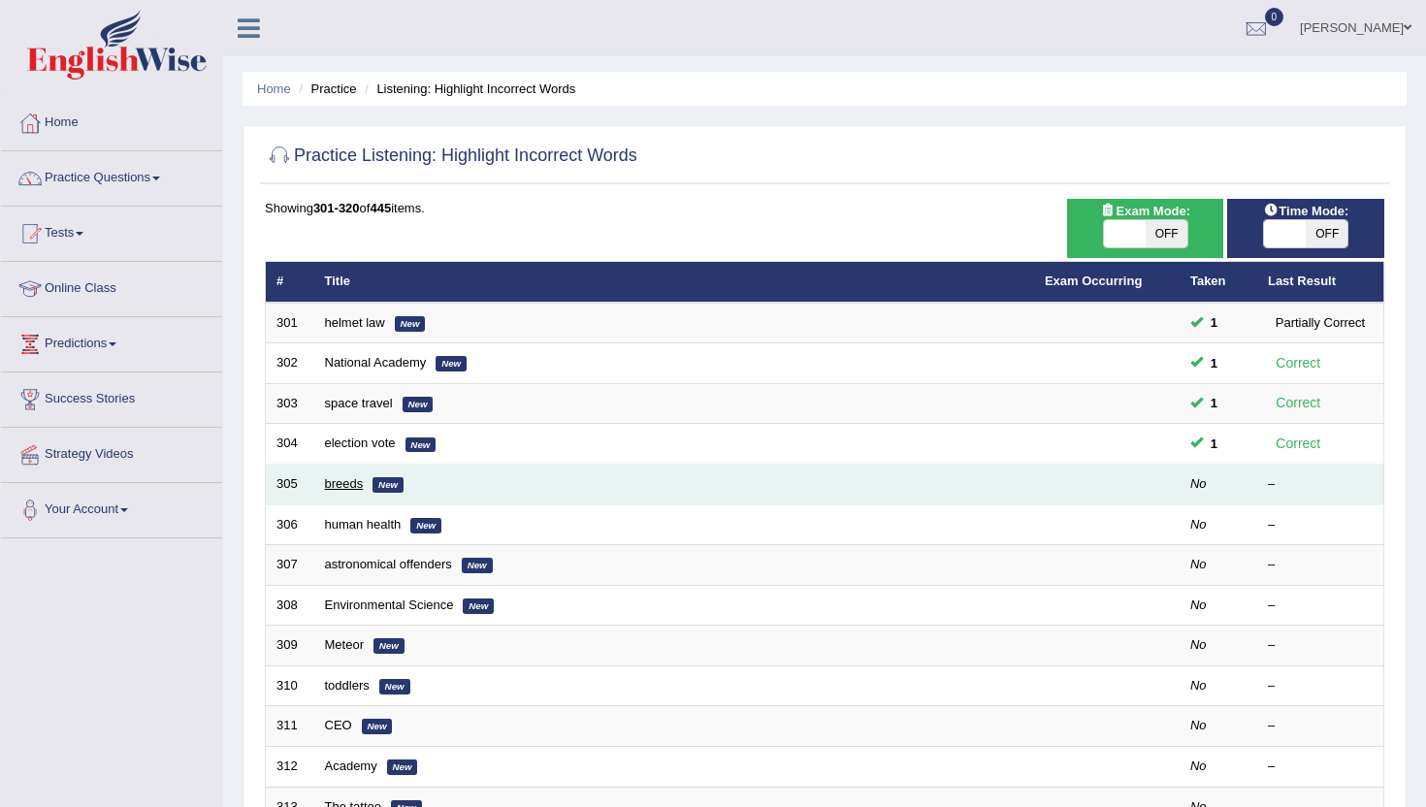
click at [344, 481] on link "breeds" at bounding box center [344, 483] width 39 height 15
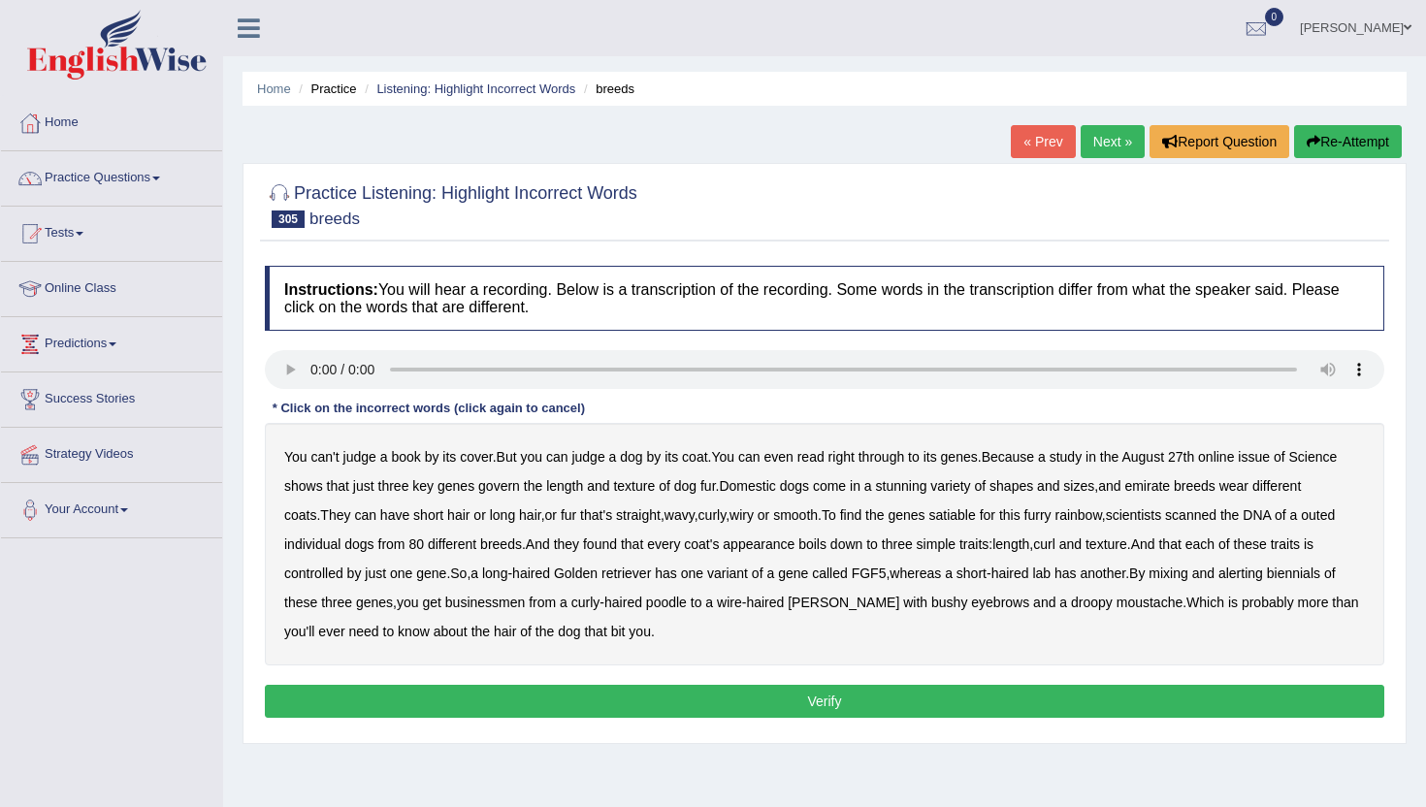
click at [1169, 493] on b "emirate" at bounding box center [1148, 486] width 46 height 16
click at [953, 519] on b "satiable" at bounding box center [953, 516] width 47 height 16
click at [771, 545] on b "appearance" at bounding box center [759, 545] width 72 height 16
click at [1313, 514] on b "outed" at bounding box center [1318, 516] width 34 height 16
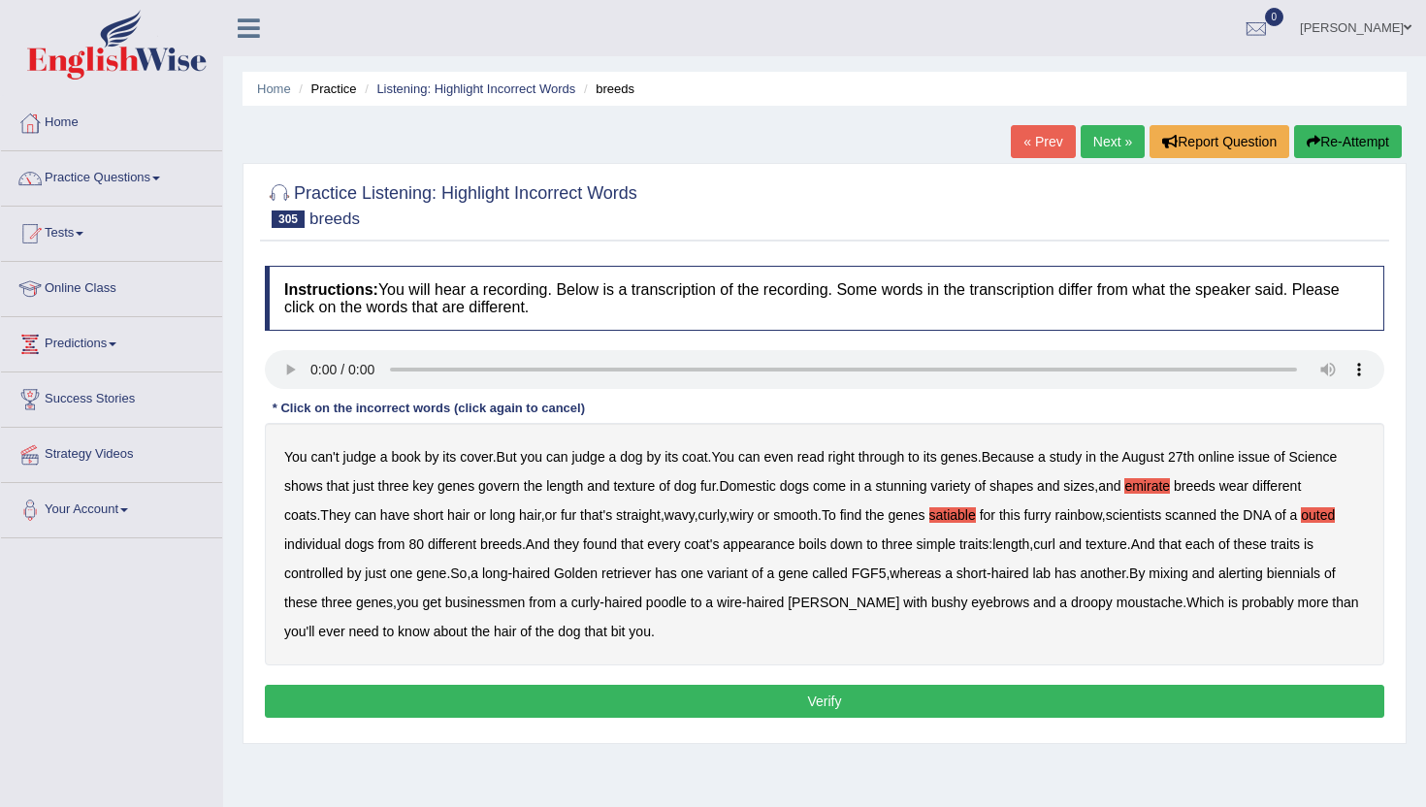
click at [1266, 581] on div "You can't judge a book by its cover . But you can judge a dog by its coat . You…" at bounding box center [825, 544] width 1120 height 243
click at [1263, 570] on b "alerting" at bounding box center [1241, 574] width 45 height 16
click at [1303, 566] on b "biennials" at bounding box center [1293, 574] width 53 height 16
click at [643, 701] on button "Verify" at bounding box center [825, 701] width 1120 height 33
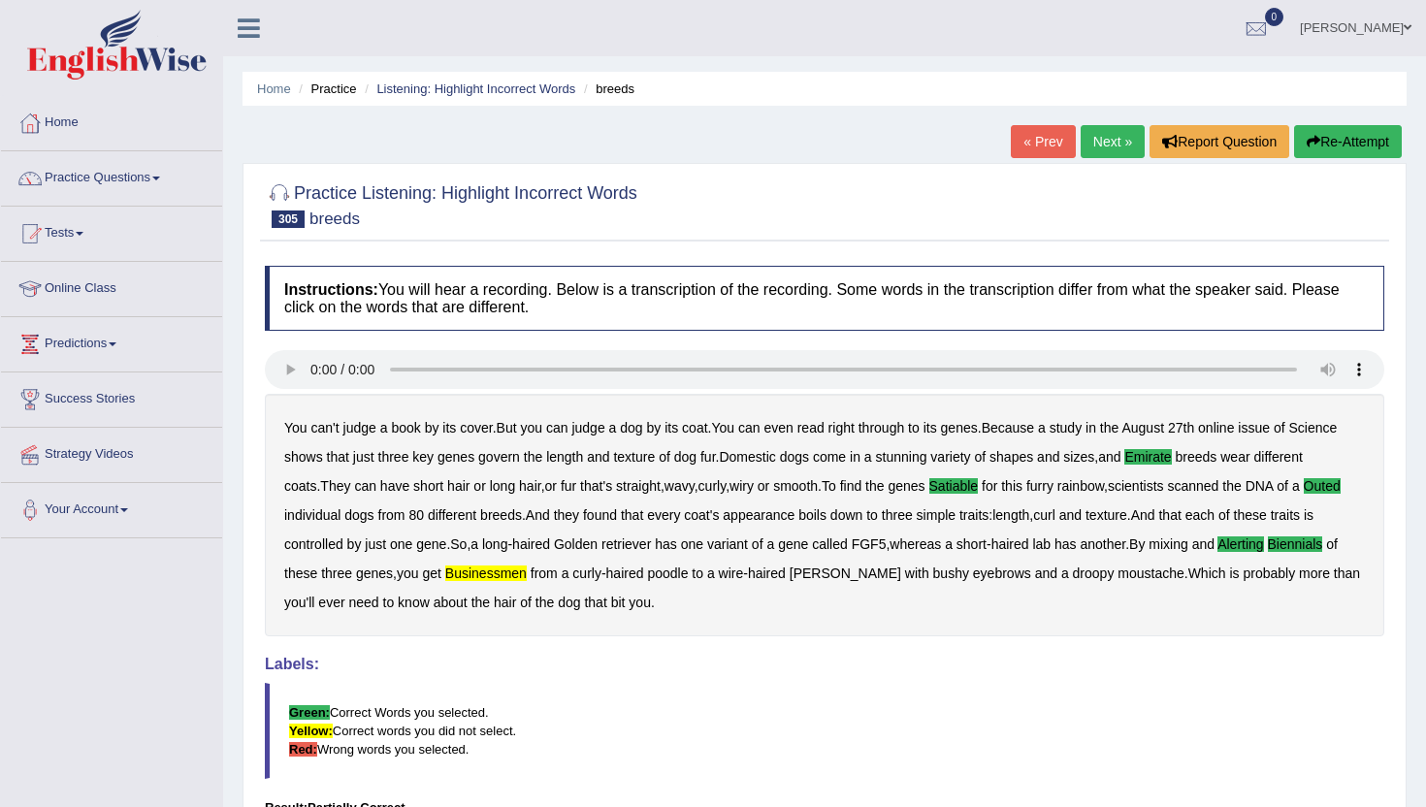
click at [1116, 139] on link "Next »" at bounding box center [1113, 141] width 64 height 33
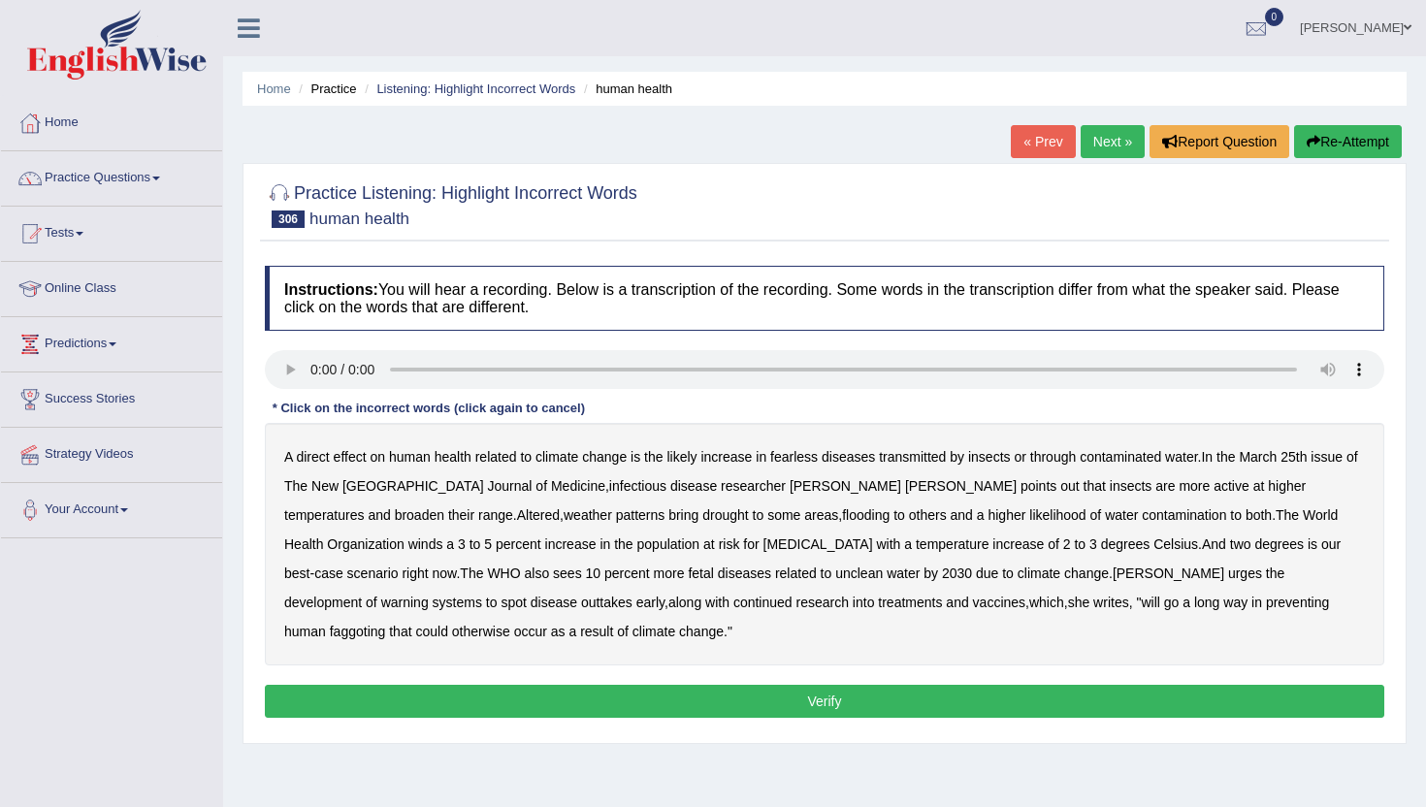
click at [801, 457] on b "fearless" at bounding box center [794, 457] width 48 height 16
click at [790, 486] on b "[PERSON_NAME]" at bounding box center [846, 486] width 112 height 16
click at [443, 537] on b "winds" at bounding box center [426, 545] width 35 height 16
click at [688, 574] on b "fetal" at bounding box center [700, 574] width 25 height 16
click at [386, 624] on b "faggoting" at bounding box center [358, 632] width 56 height 16
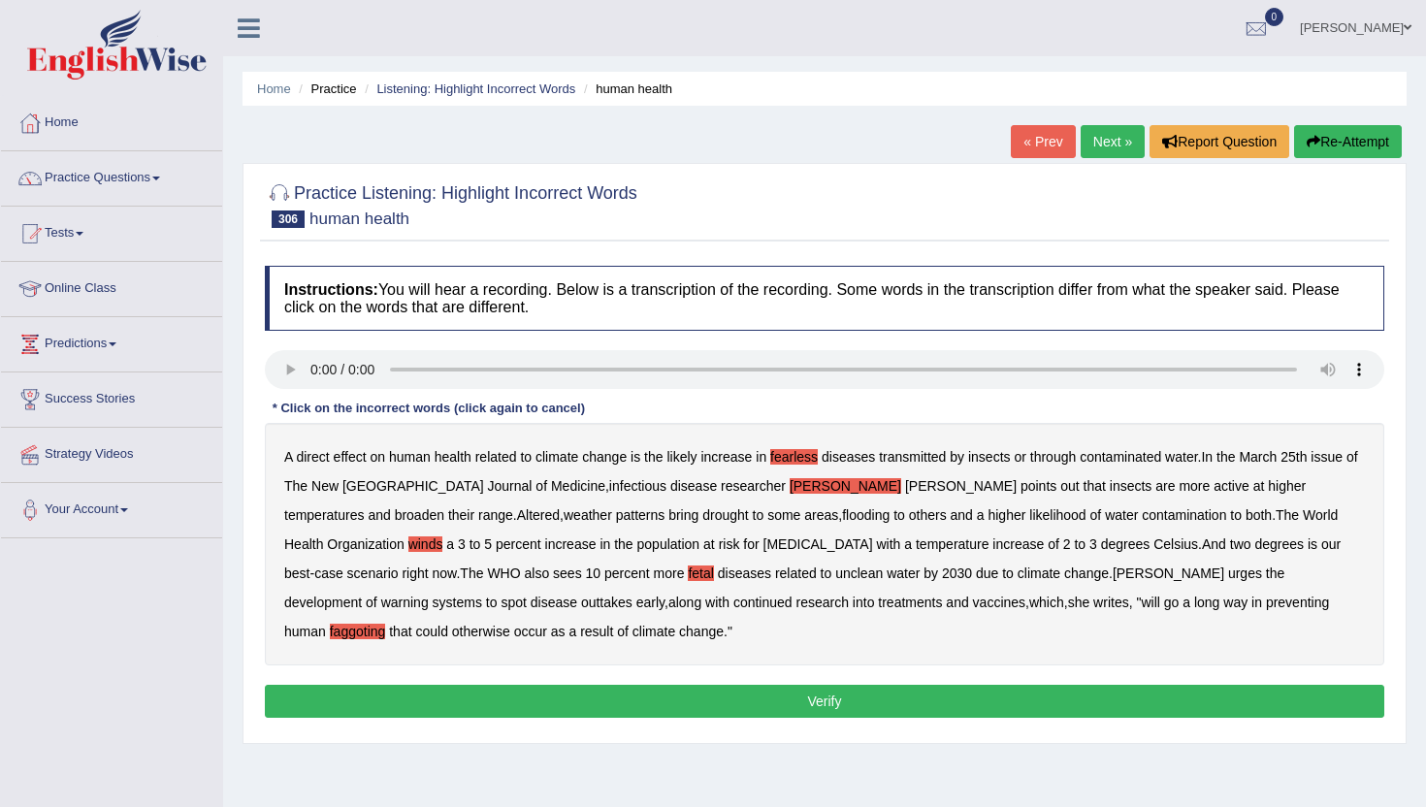
click at [729, 685] on button "Verify" at bounding box center [825, 701] width 1120 height 33
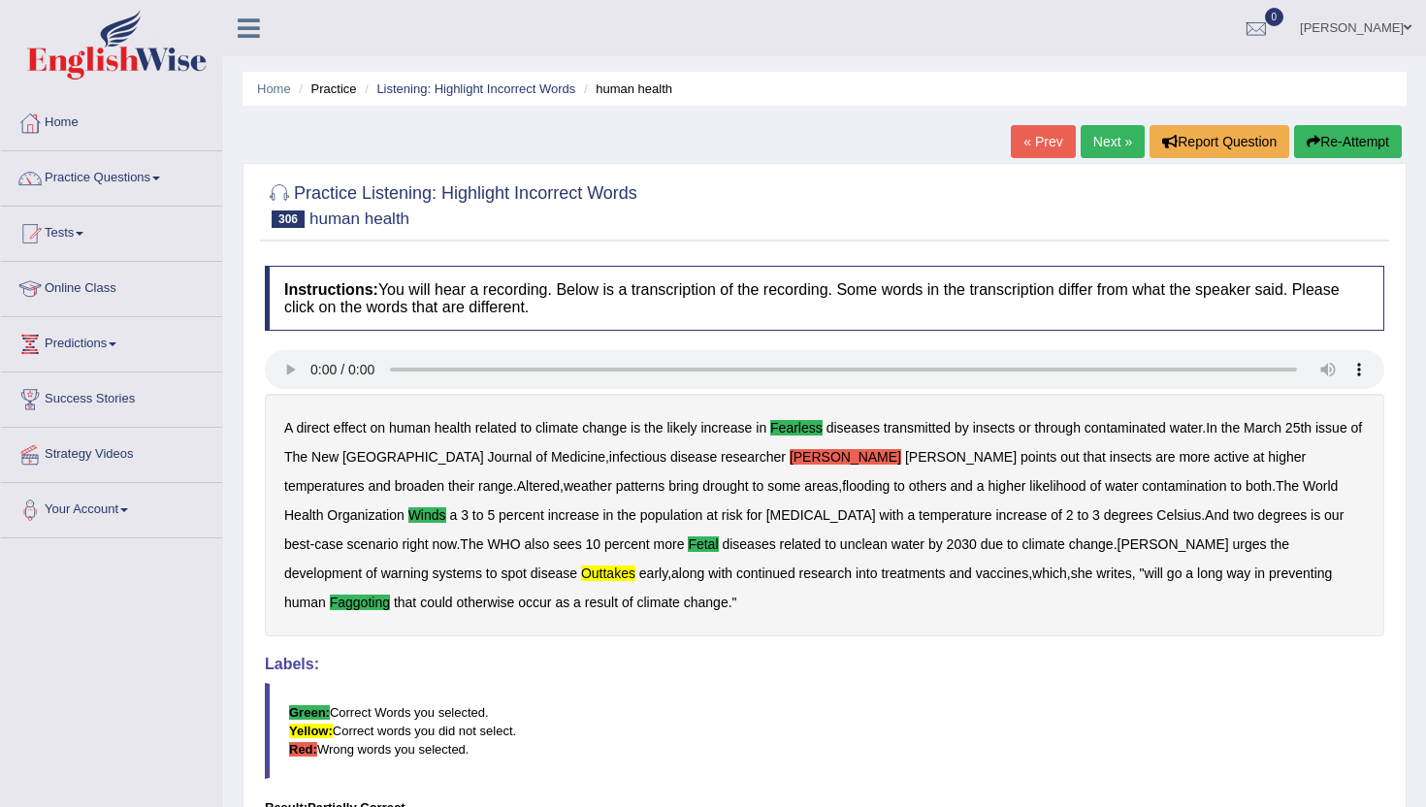
click at [1111, 131] on link "Next »" at bounding box center [1113, 141] width 64 height 33
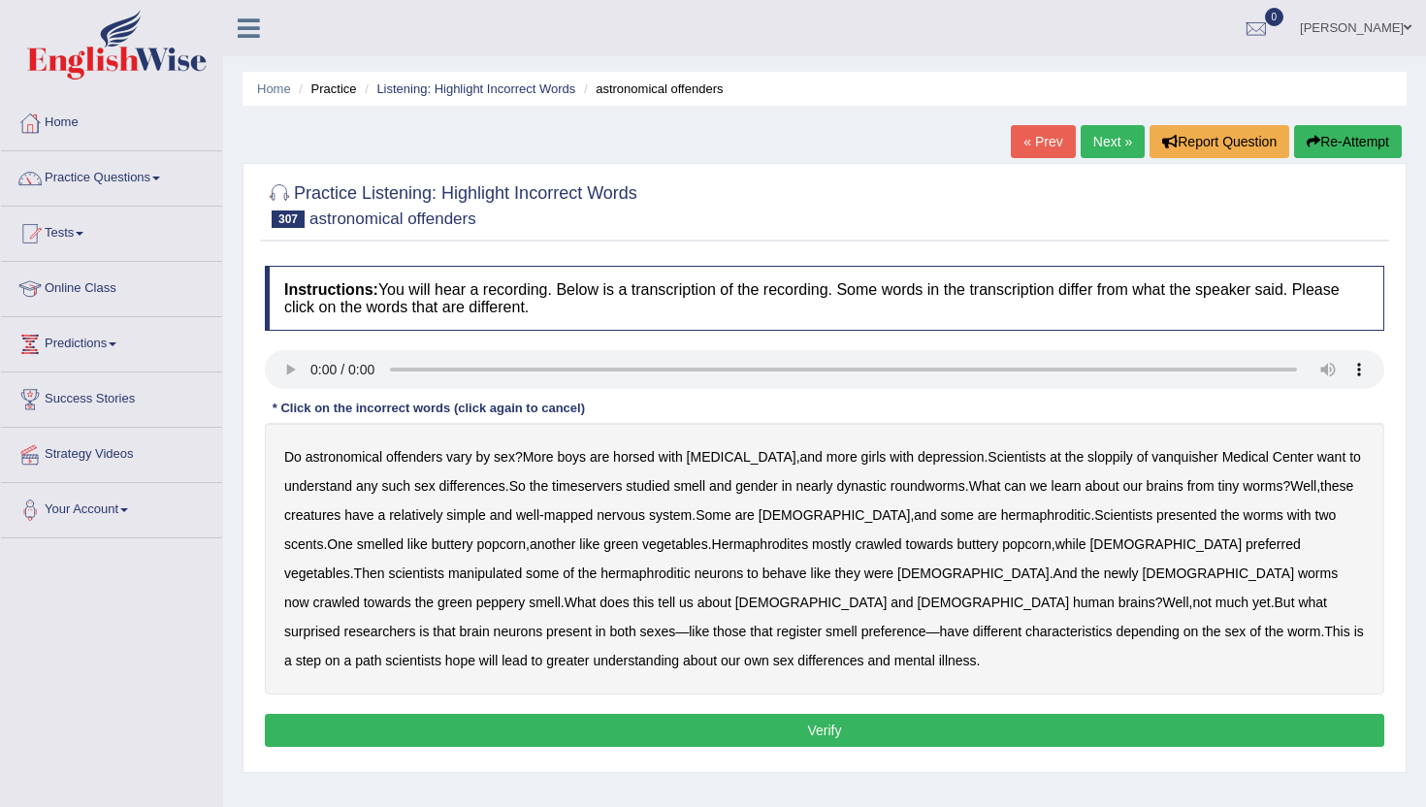
click at [335, 457] on b "astronomical" at bounding box center [344, 457] width 77 height 16
click at [415, 463] on b "offenders" at bounding box center [414, 457] width 56 height 16
click at [650, 456] on b "horsed" at bounding box center [634, 457] width 42 height 16
click at [1088, 457] on b "sloppily" at bounding box center [1111, 457] width 46 height 16
click at [598, 486] on b "timeservers" at bounding box center [587, 486] width 70 height 16
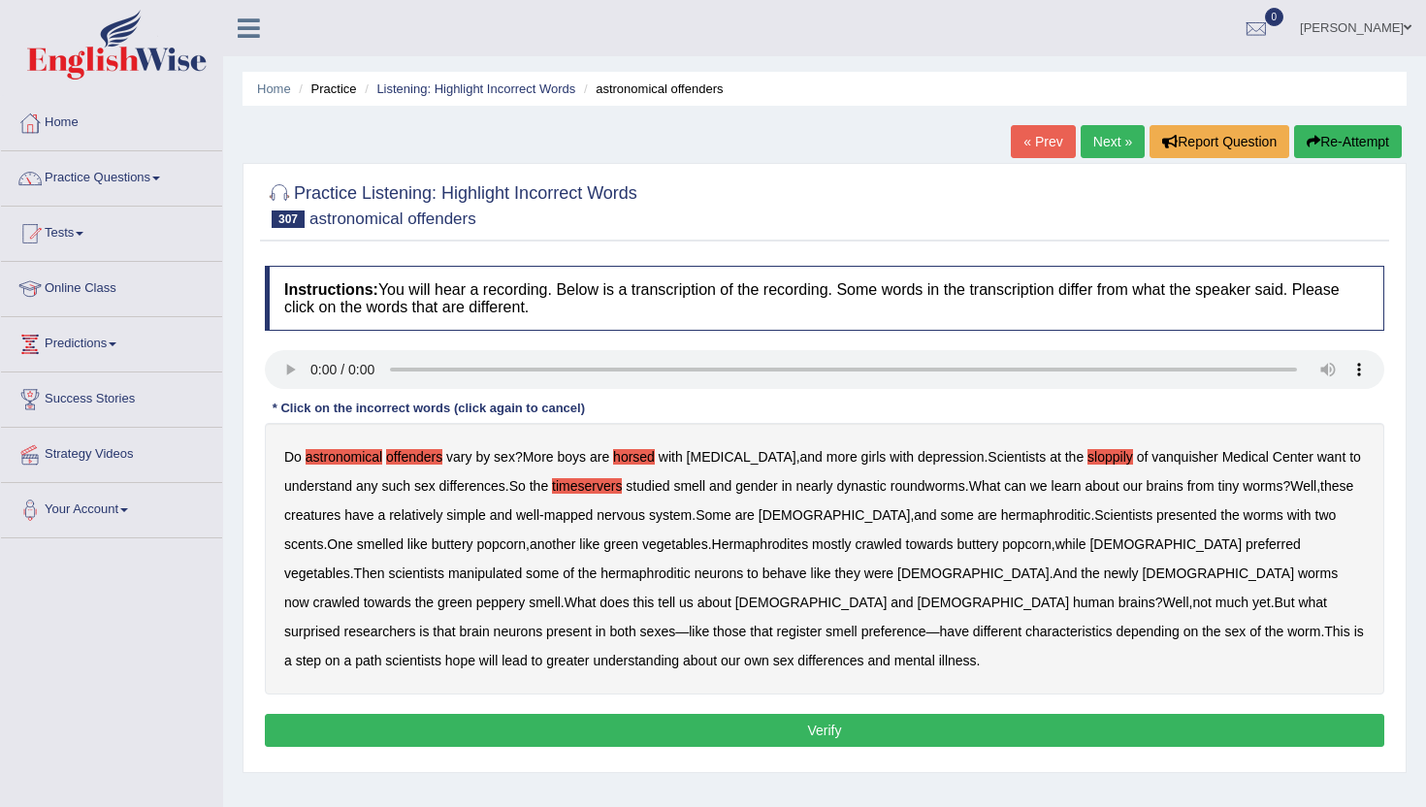
click at [877, 486] on b "dynastic" at bounding box center [861, 486] width 49 height 16
click at [1287, 738] on button "Verify" at bounding box center [825, 730] width 1120 height 33
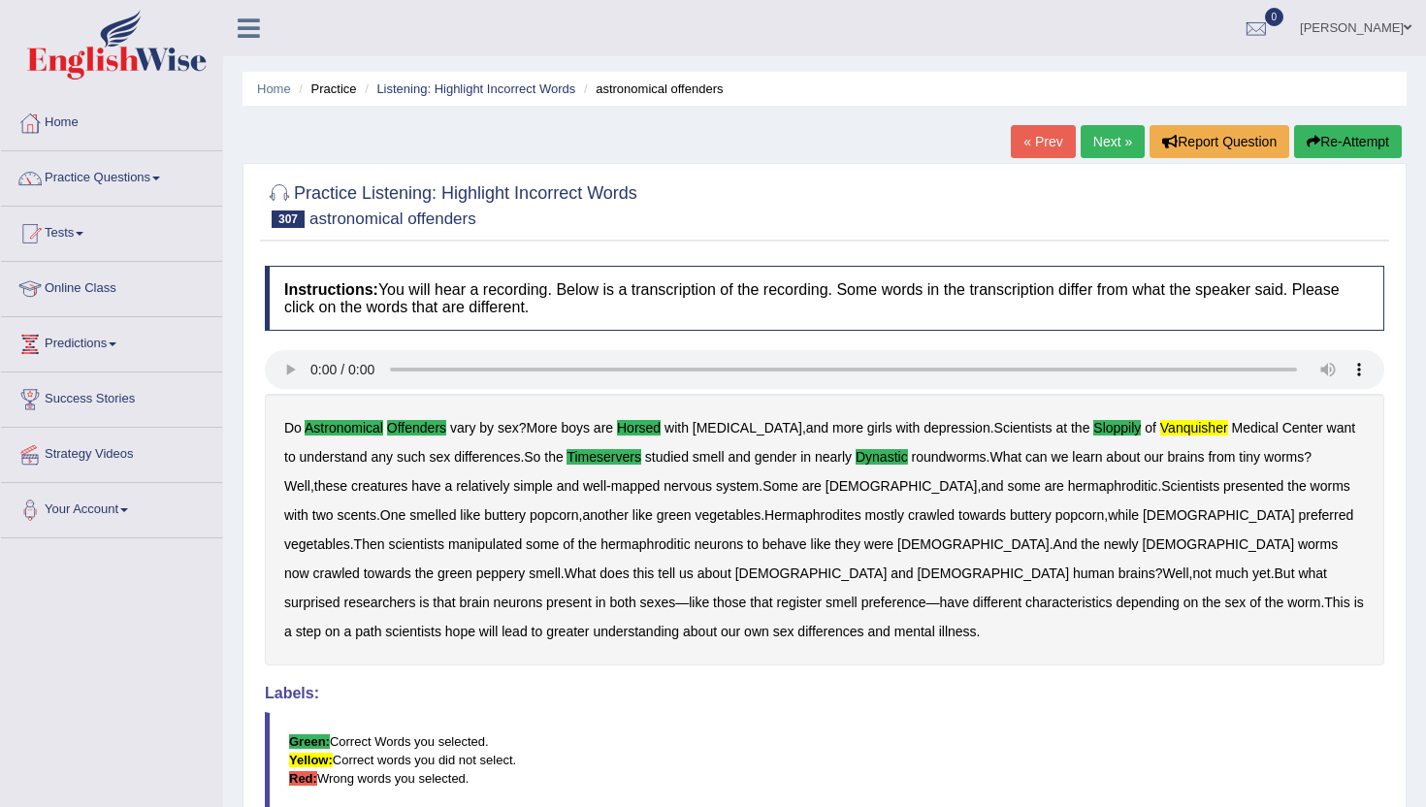
click at [1103, 147] on link "Next »" at bounding box center [1113, 141] width 64 height 33
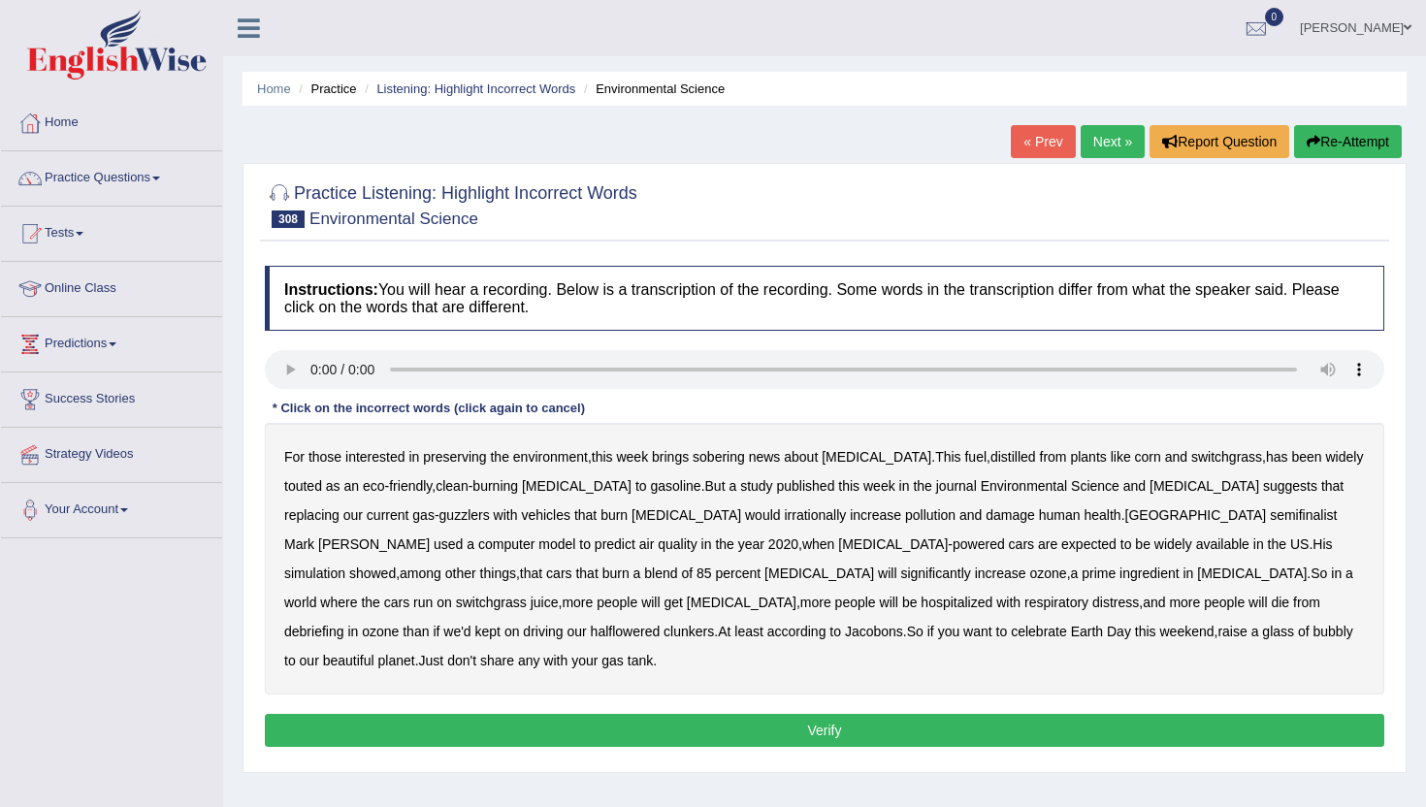
click at [558, 487] on b "[MEDICAL_DATA]" at bounding box center [577, 486] width 110 height 16
click at [1150, 479] on b "[MEDICAL_DATA]" at bounding box center [1205, 486] width 110 height 16
click at [745, 514] on b "would" at bounding box center [763, 516] width 36 height 16
click at [1270, 508] on b "semifinalist" at bounding box center [1303, 516] width 67 height 16
click at [344, 624] on b "debriefing" at bounding box center [314, 632] width 60 height 16
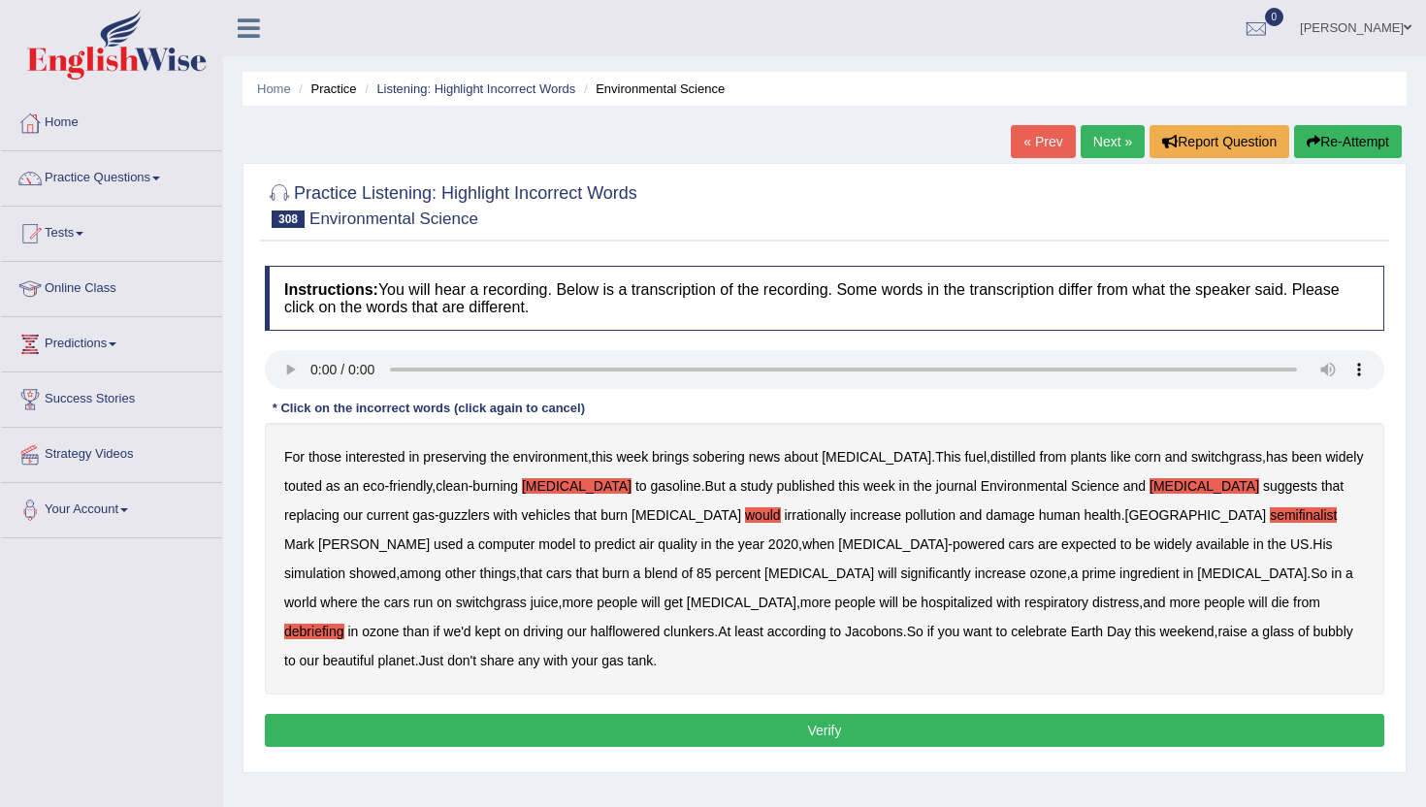
click at [661, 624] on b "halflowered" at bounding box center [626, 632] width 70 height 16
click at [1194, 714] on button "Verify" at bounding box center [825, 730] width 1120 height 33
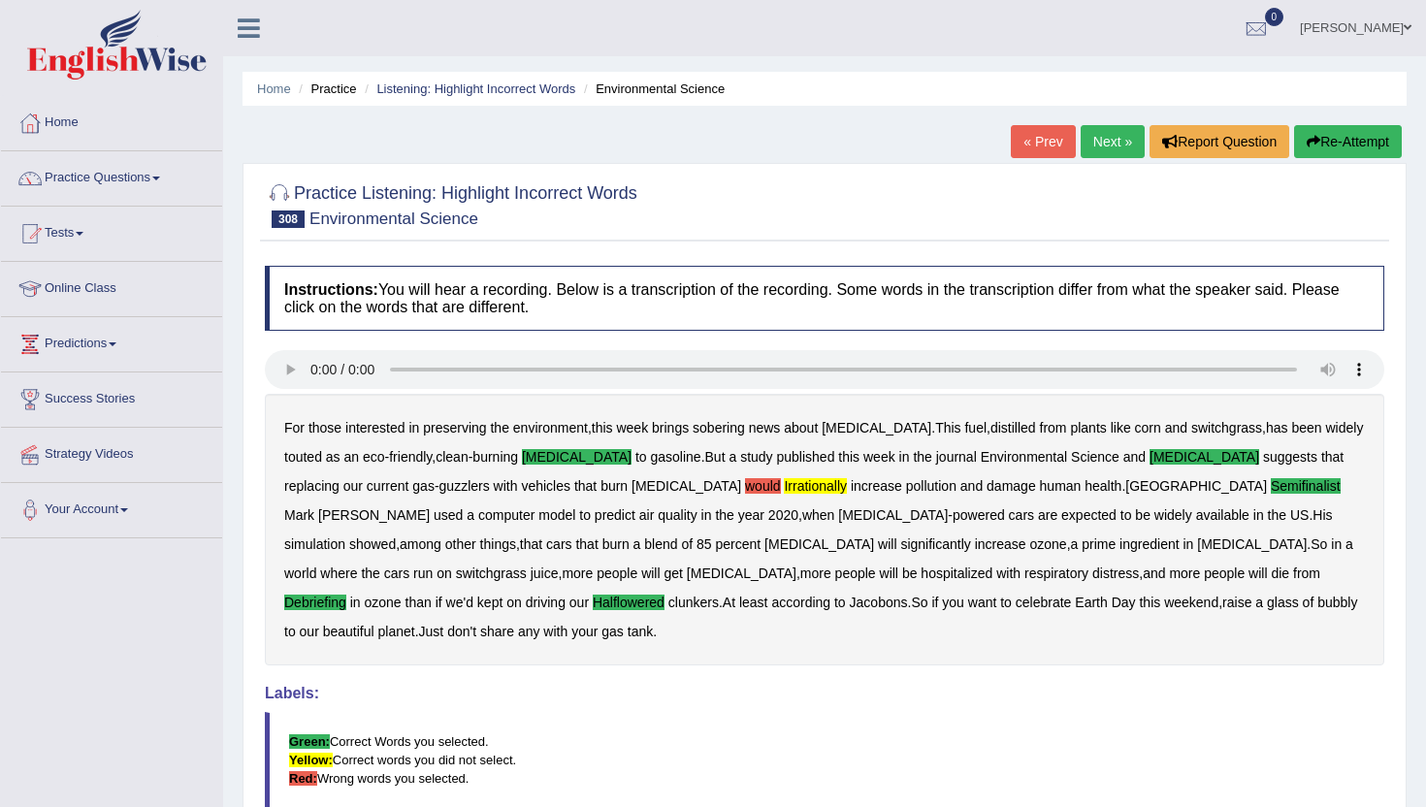
click at [1097, 148] on link "Next »" at bounding box center [1113, 141] width 64 height 33
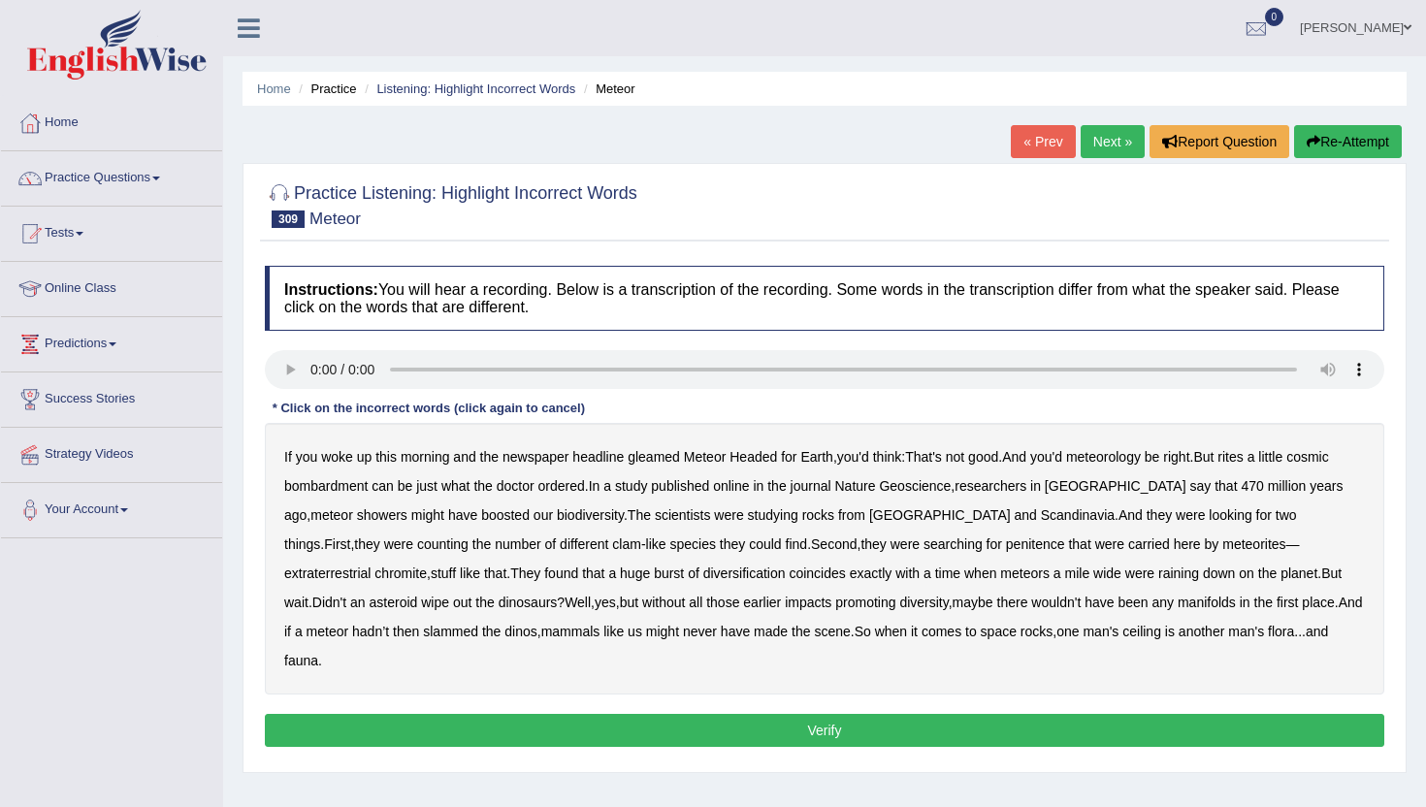
click at [665, 452] on b "gleamed" at bounding box center [654, 457] width 52 height 16
click at [1132, 456] on b "meteorology" at bounding box center [1103, 457] width 75 height 16
click at [1006, 537] on b "penitence" at bounding box center [1035, 545] width 59 height 16
click at [1178, 605] on b "manifolds" at bounding box center [1207, 603] width 58 height 16
click at [1165, 714] on button "Verify" at bounding box center [825, 730] width 1120 height 33
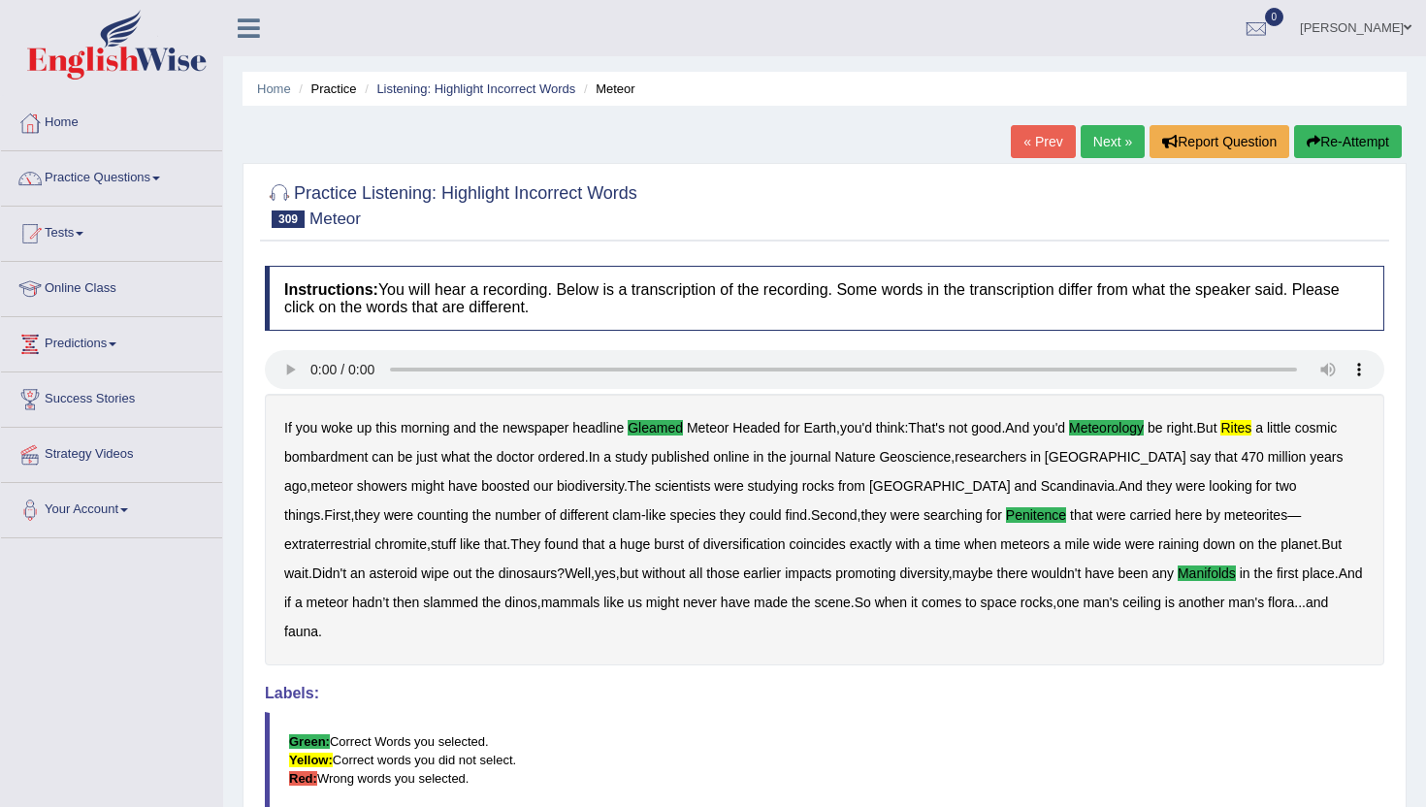
click at [1098, 140] on link "Next »" at bounding box center [1113, 141] width 64 height 33
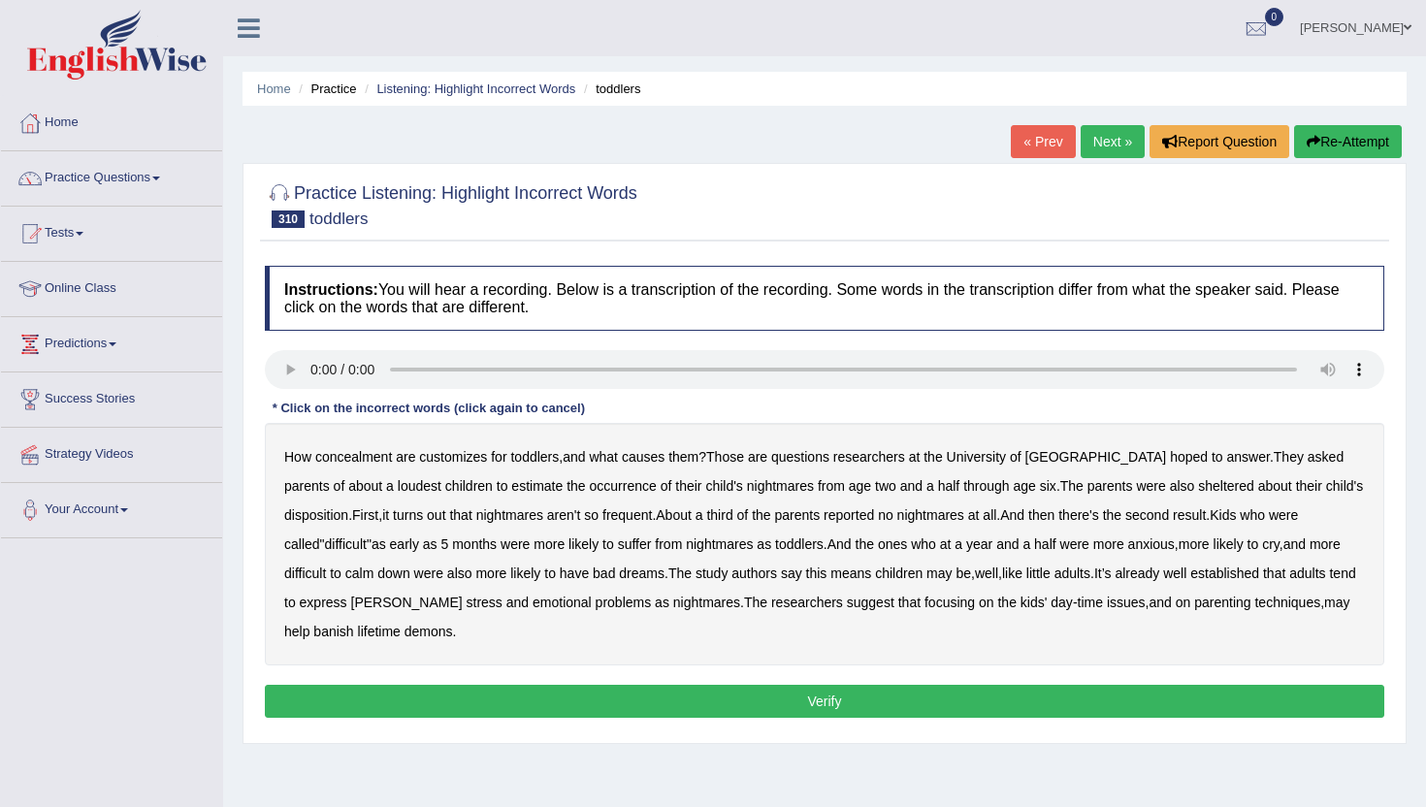
click at [366, 458] on b "concealment" at bounding box center [353, 457] width 77 height 16
click at [398, 483] on b "loudest" at bounding box center [420, 486] width 44 height 16
click at [1198, 484] on b "sheltered" at bounding box center [1226, 486] width 56 height 16
click at [529, 717] on button "Verify" at bounding box center [825, 701] width 1120 height 33
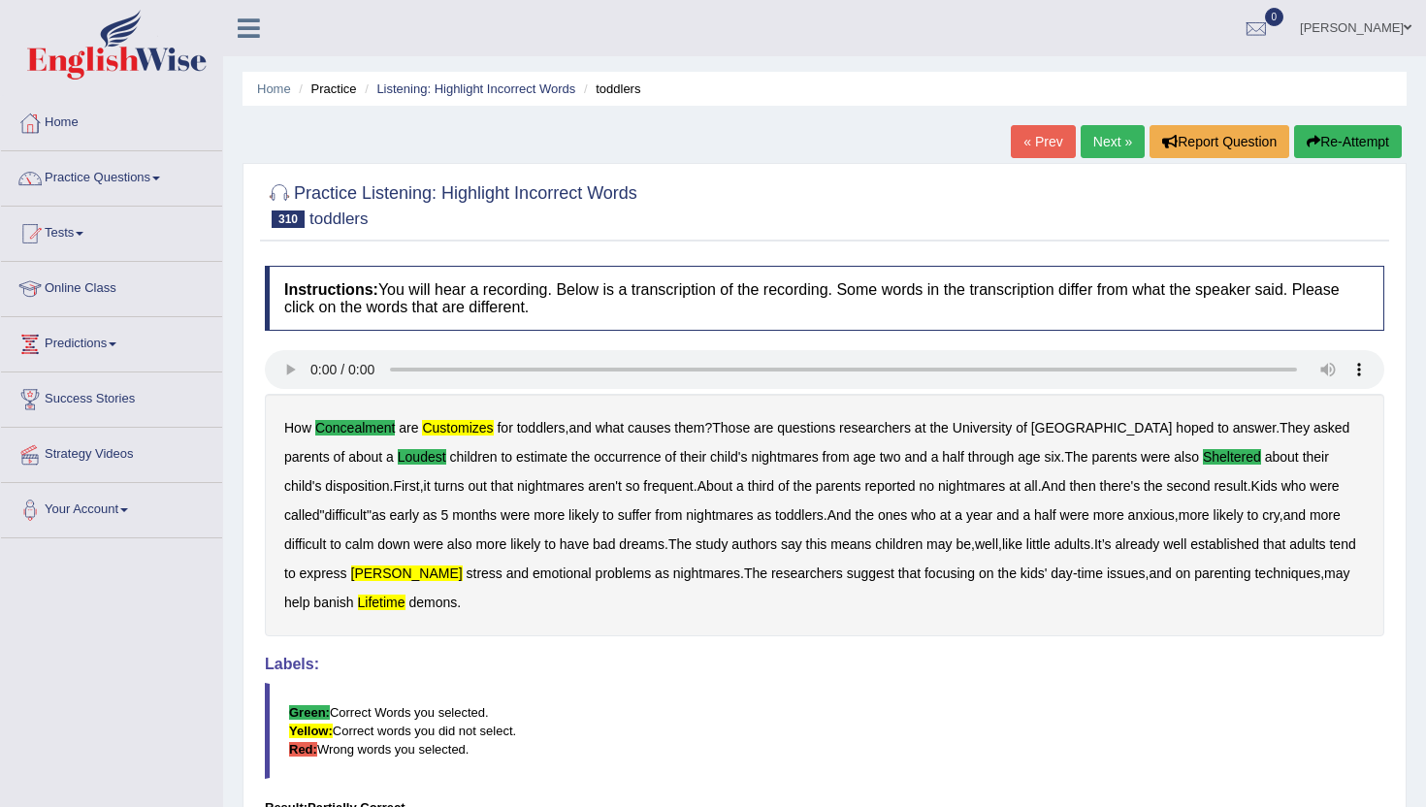
click at [1106, 144] on link "Next »" at bounding box center [1113, 141] width 64 height 33
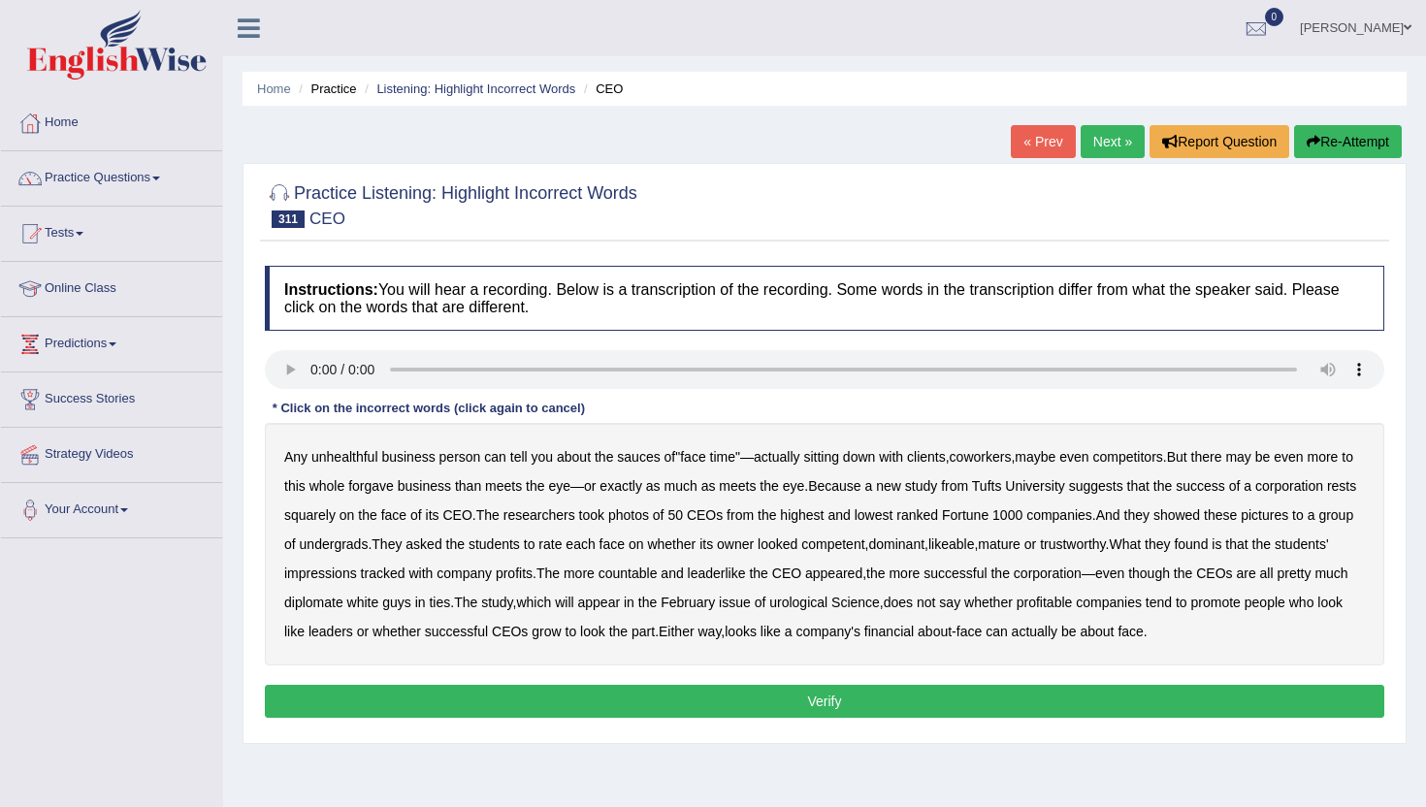
click at [366, 458] on b "unhealthful" at bounding box center [344, 457] width 67 height 16
click at [654, 458] on b "sauces" at bounding box center [638, 457] width 43 height 16
click at [394, 484] on b "forgave" at bounding box center [371, 486] width 46 height 16
click at [658, 574] on b "countable" at bounding box center [628, 574] width 59 height 16
click at [344, 606] on b "diplomate" at bounding box center [313, 603] width 59 height 16
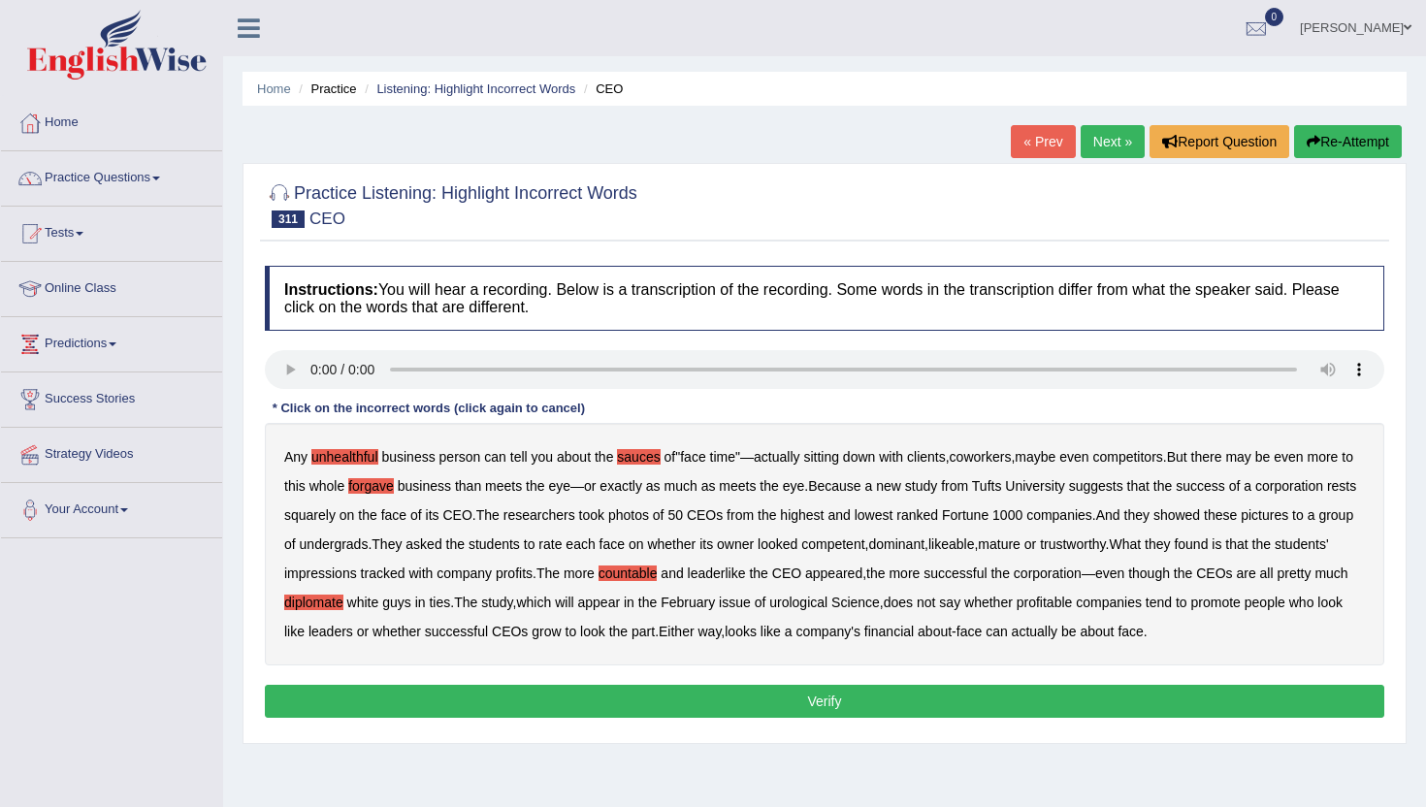
click at [828, 602] on b "urological" at bounding box center [799, 603] width 58 height 16
click at [1055, 700] on button "Verify" at bounding box center [825, 701] width 1120 height 33
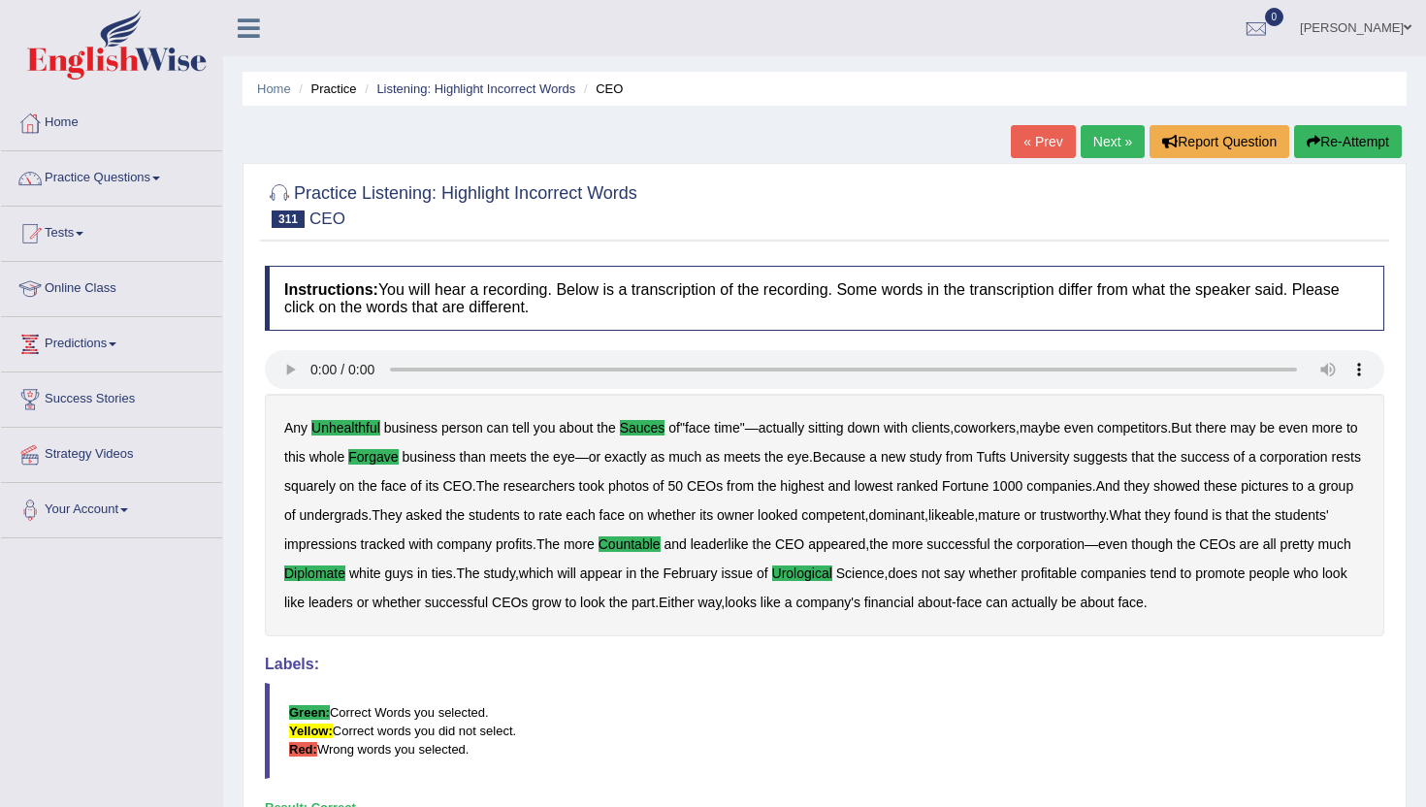
click at [1089, 133] on link "Next »" at bounding box center [1113, 141] width 64 height 33
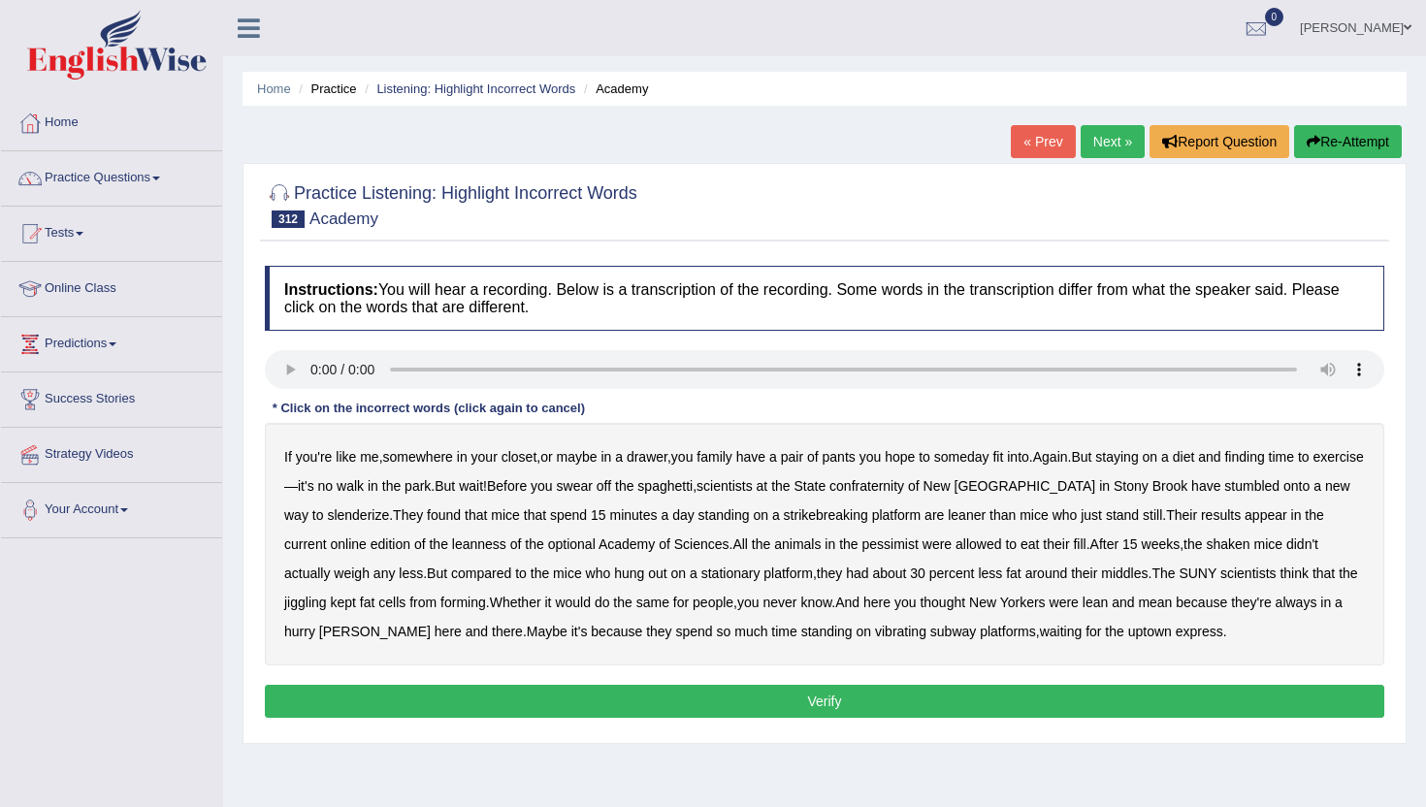
click at [723, 454] on b "family" at bounding box center [715, 457] width 36 height 16
click at [904, 485] on b "confraternity" at bounding box center [867, 486] width 75 height 16
click at [795, 511] on b "strikebreaking" at bounding box center [826, 516] width 84 height 16
click at [452, 545] on b "leanness" at bounding box center [479, 545] width 54 height 16
click at [548, 546] on b "optional" at bounding box center [572, 545] width 48 height 16
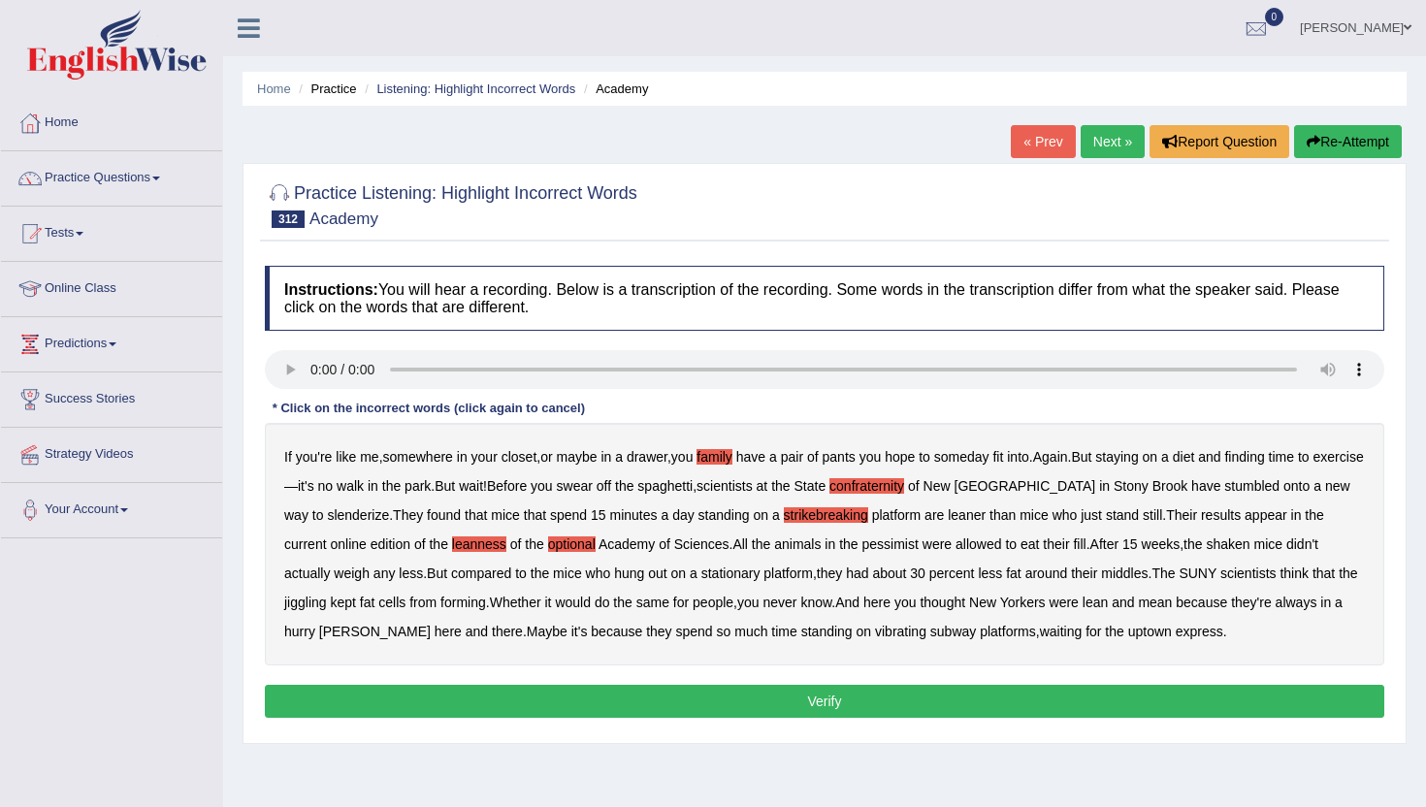
click at [863, 551] on b "pessimist" at bounding box center [891, 545] width 56 height 16
click at [1046, 606] on b "Yorkers" at bounding box center [1023, 603] width 46 height 16
click at [1104, 701] on button "Verify" at bounding box center [825, 701] width 1120 height 33
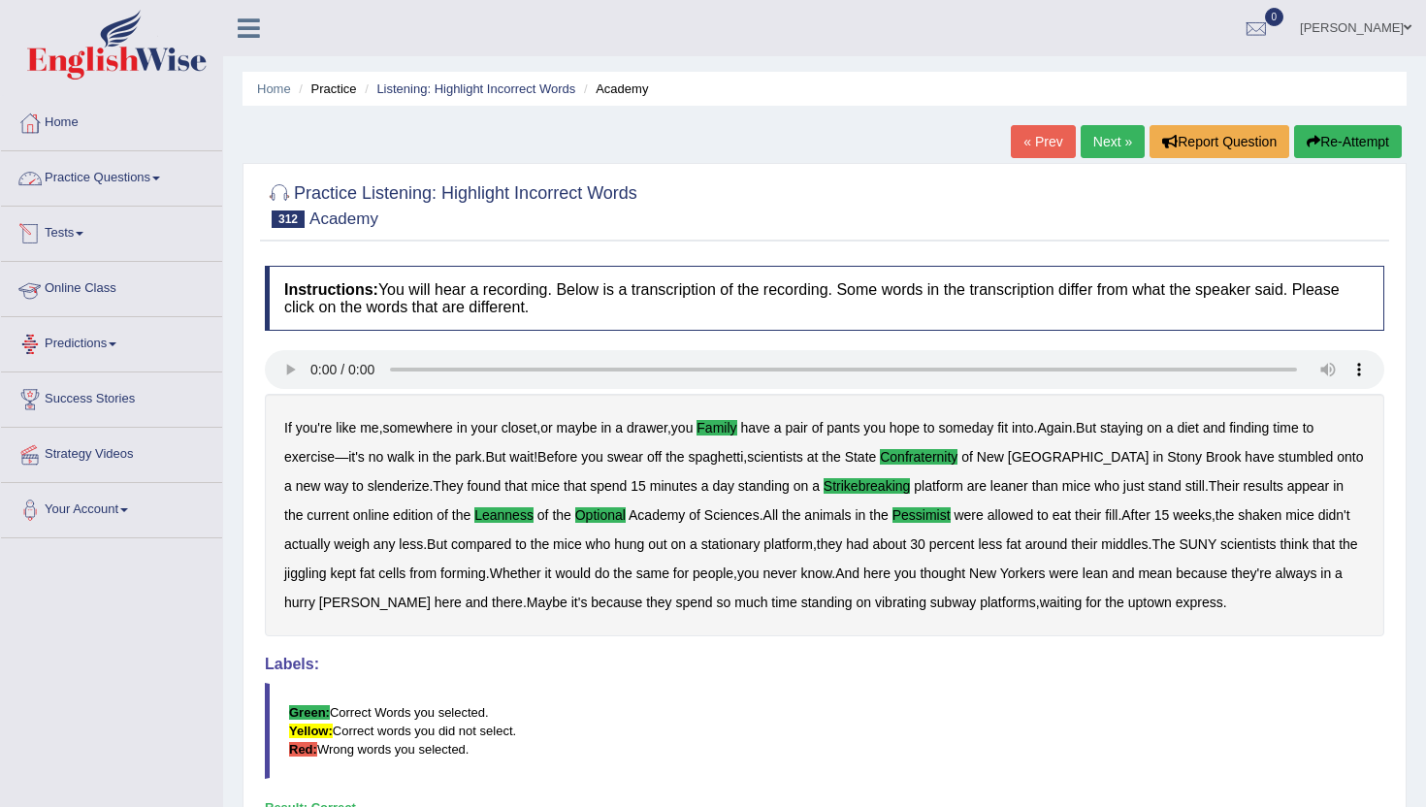
click at [123, 181] on link "Practice Questions" at bounding box center [111, 175] width 221 height 49
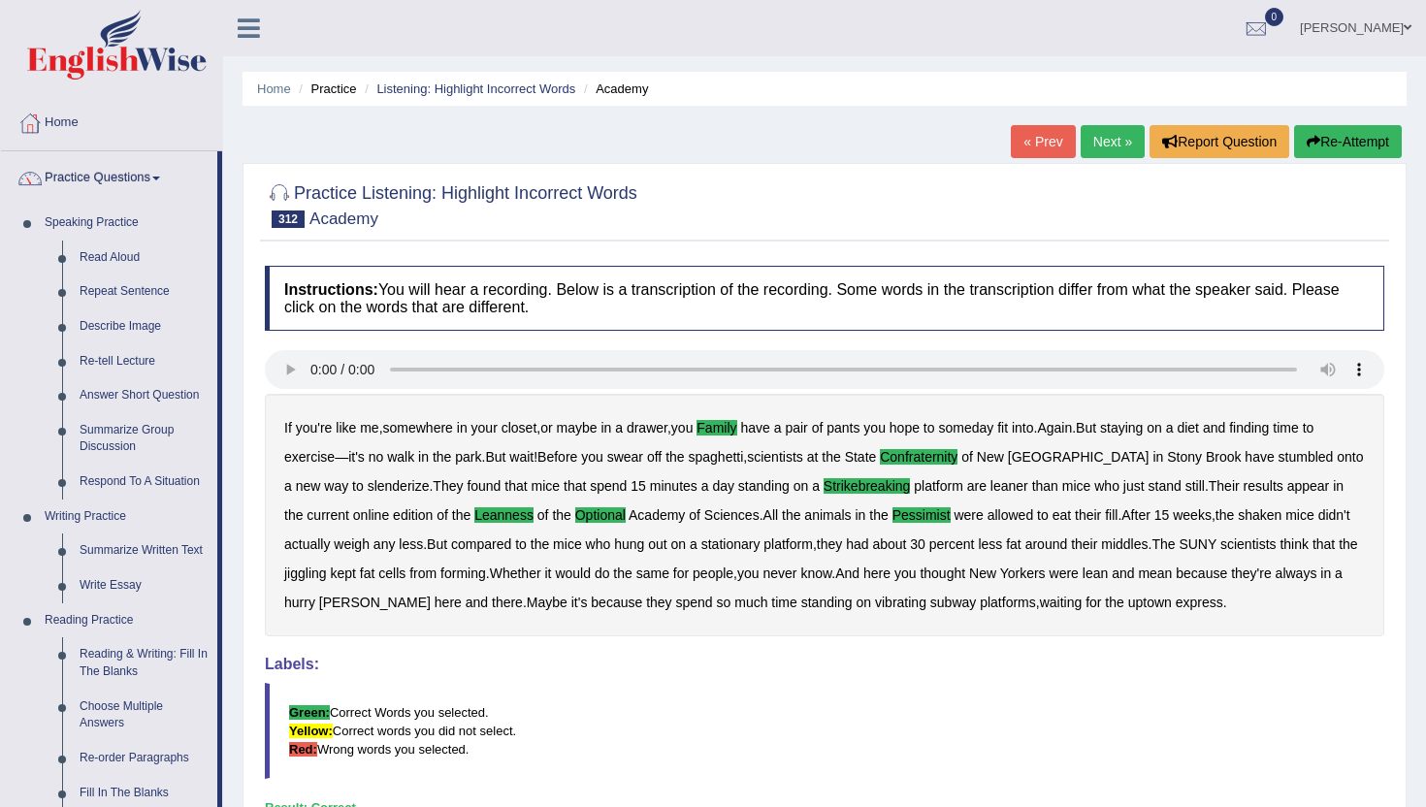
click at [235, 768] on div "Home Practice Listening: Highlight Incorrect Words Academy « Prev Next » Report…" at bounding box center [824, 485] width 1203 height 970
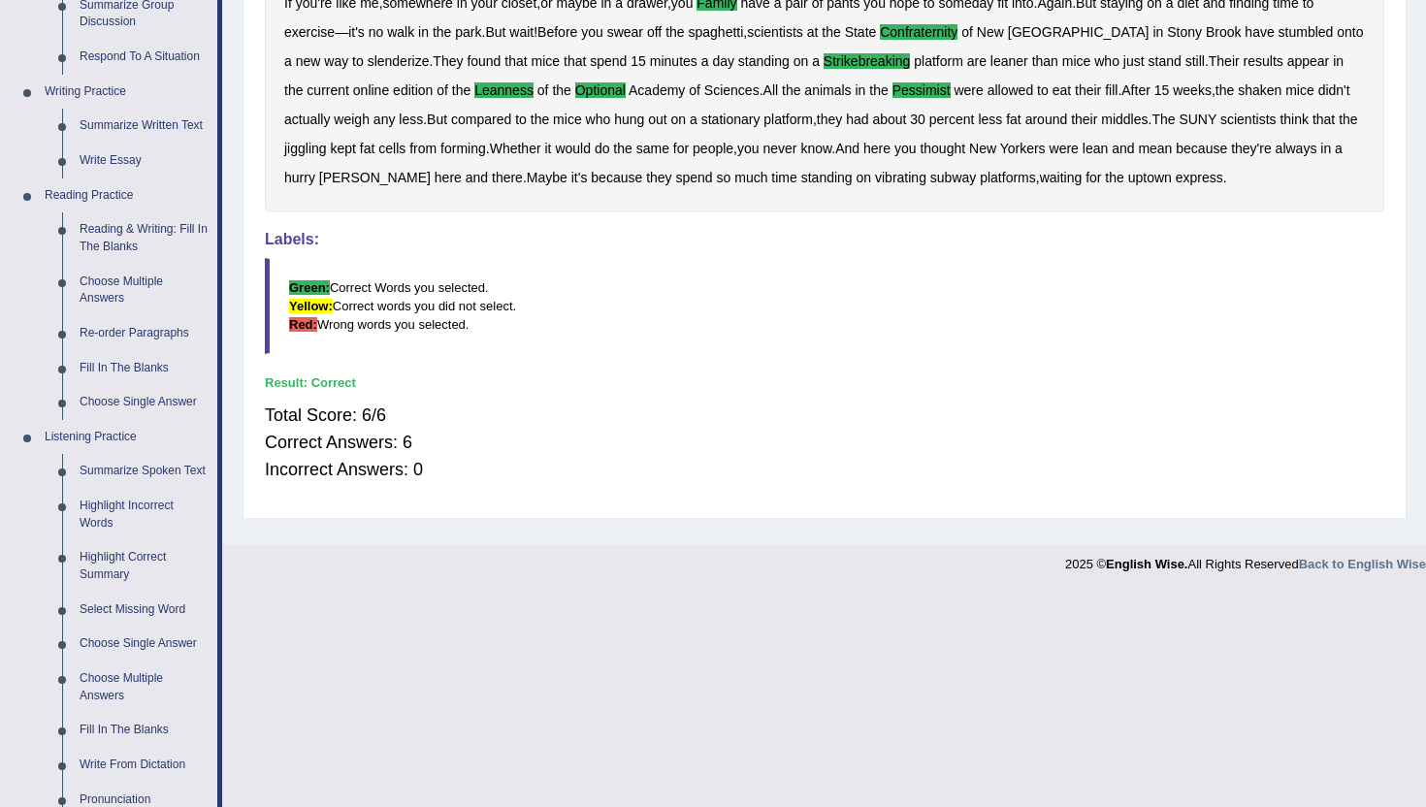
scroll to position [427, 0]
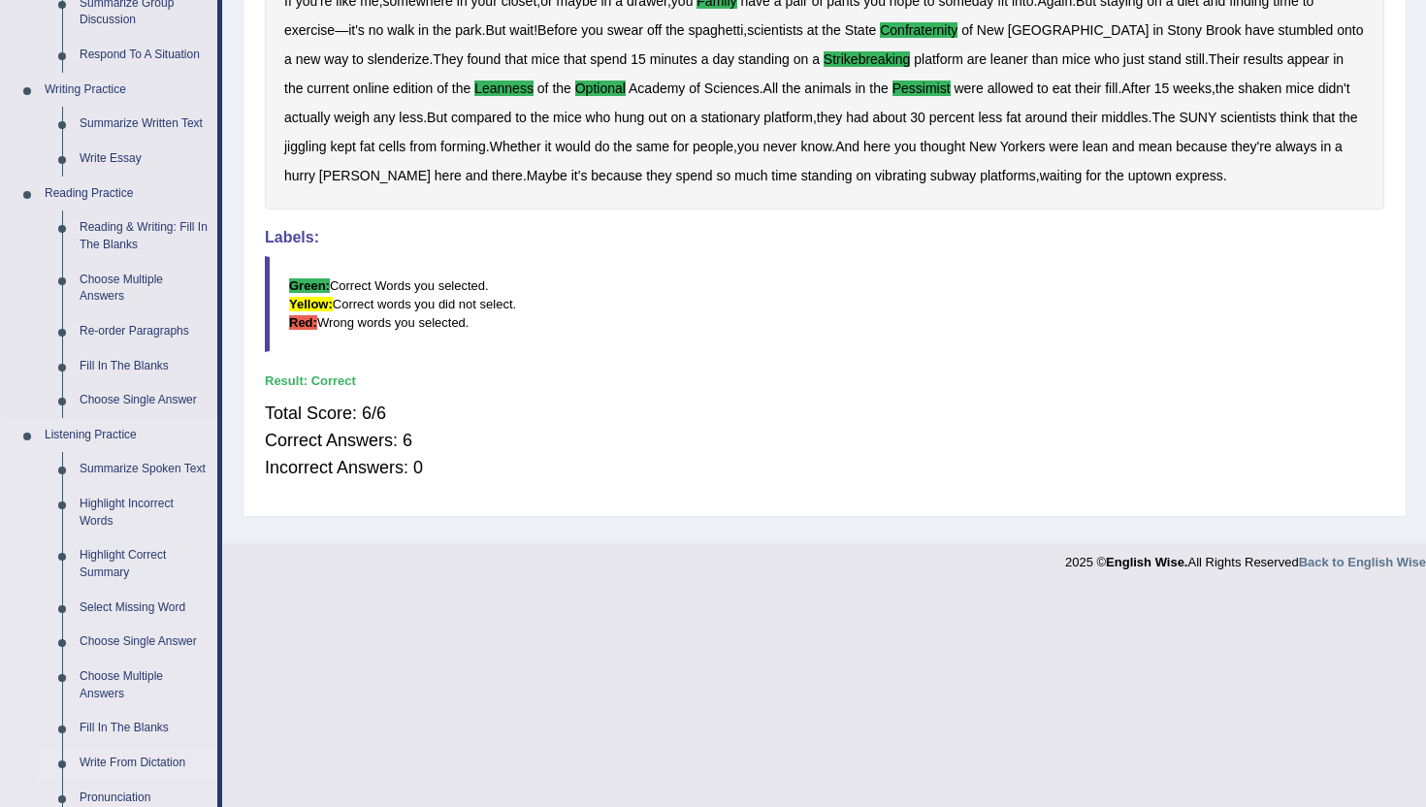
click at [157, 776] on link "Write From Dictation" at bounding box center [144, 763] width 147 height 35
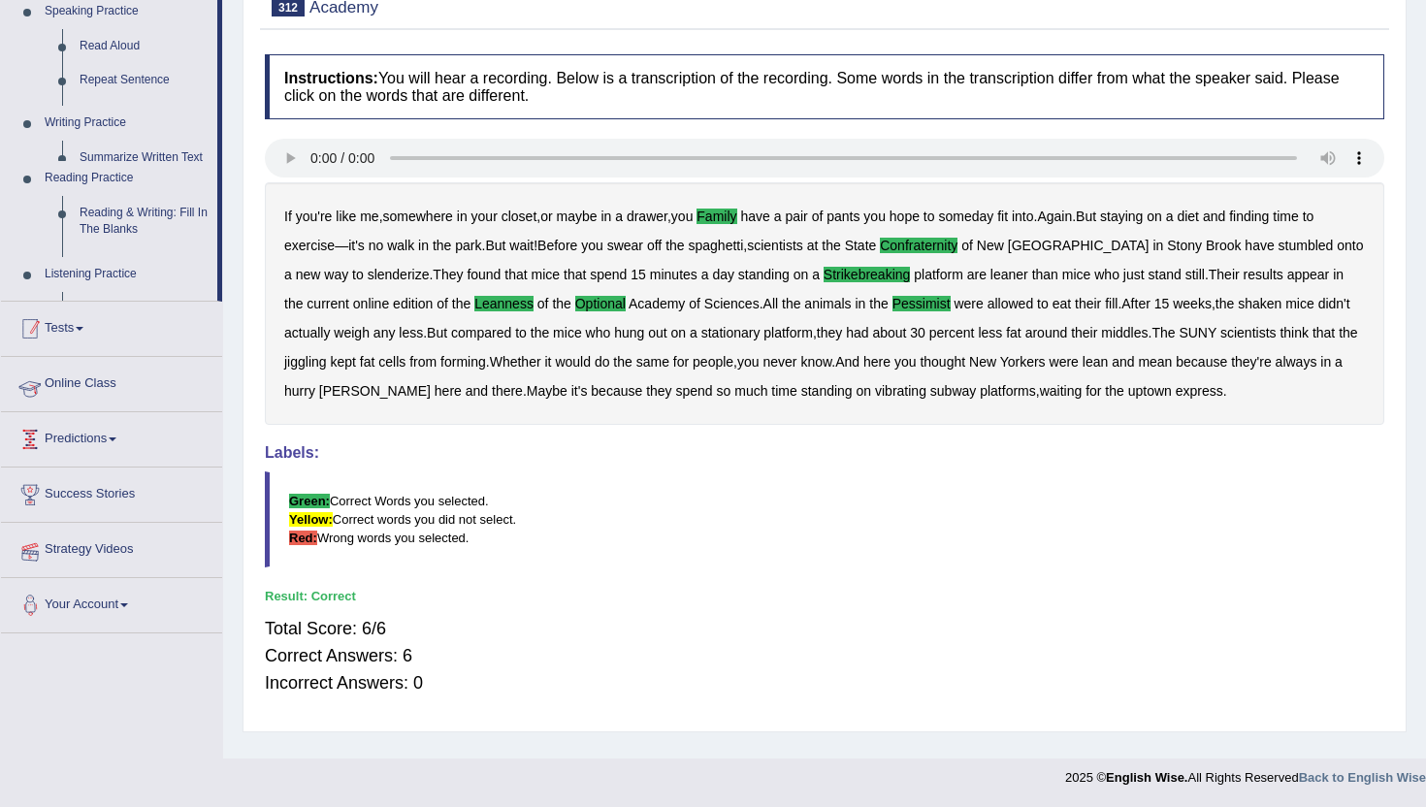
scroll to position [212, 0]
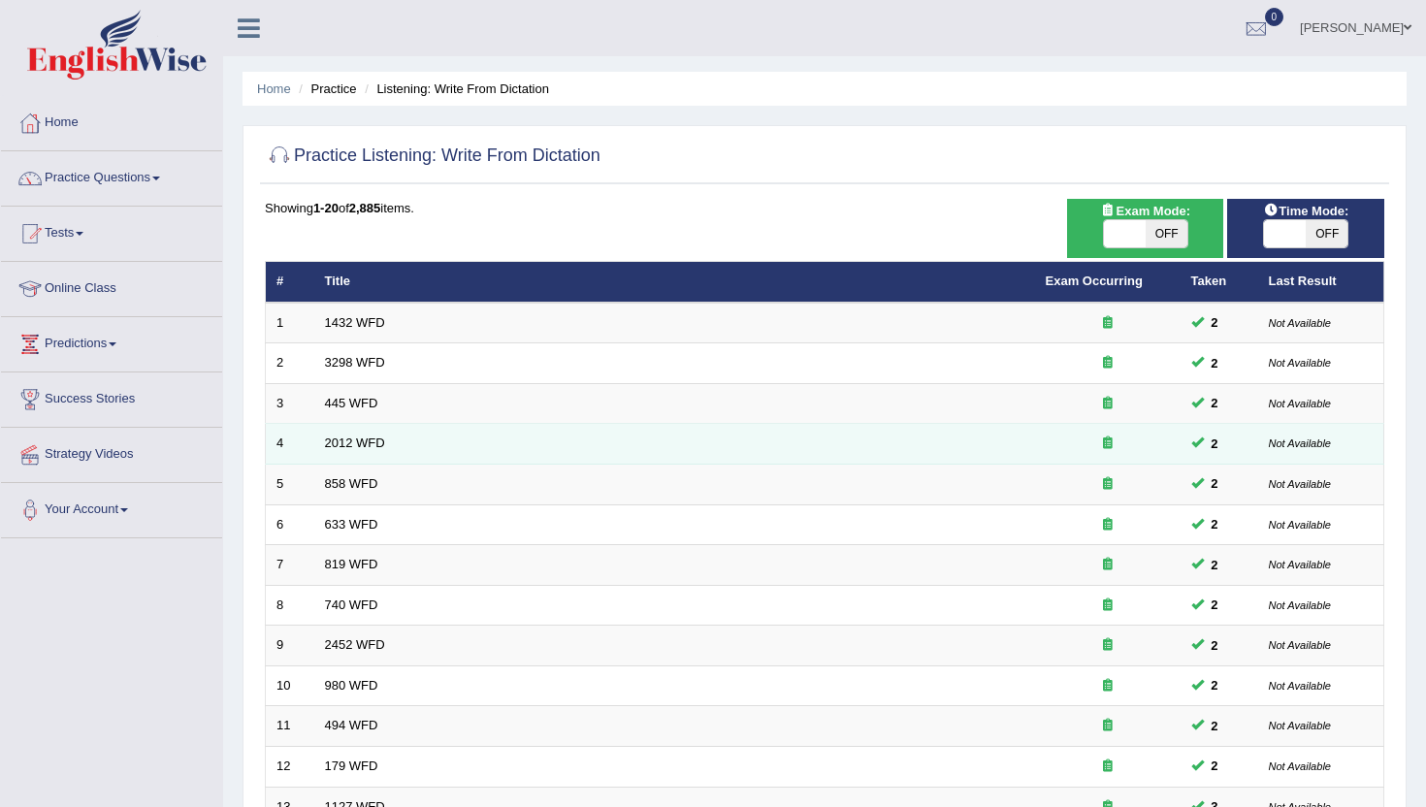
scroll to position [39, 0]
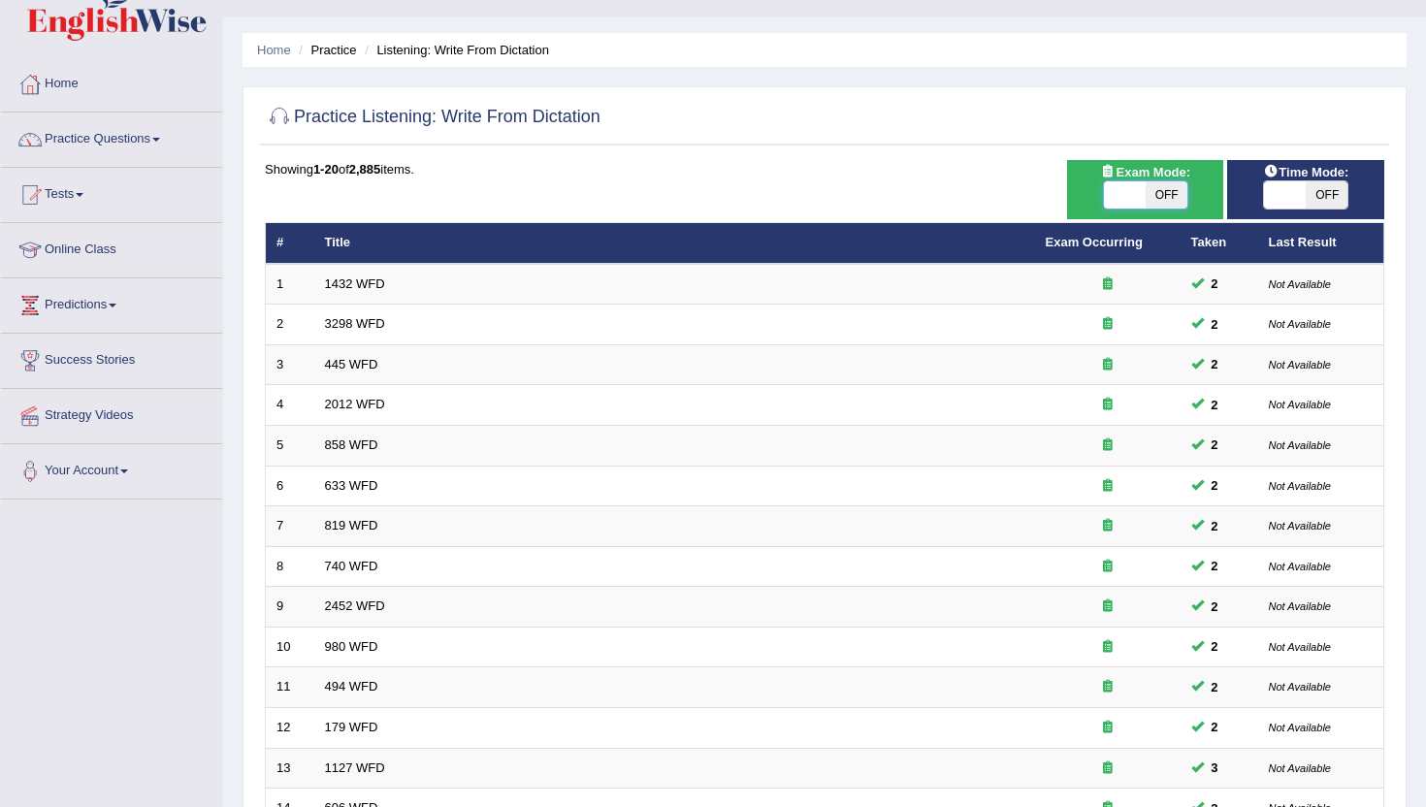
click at [1132, 188] on span at bounding box center [1125, 194] width 42 height 27
checkbox input "true"
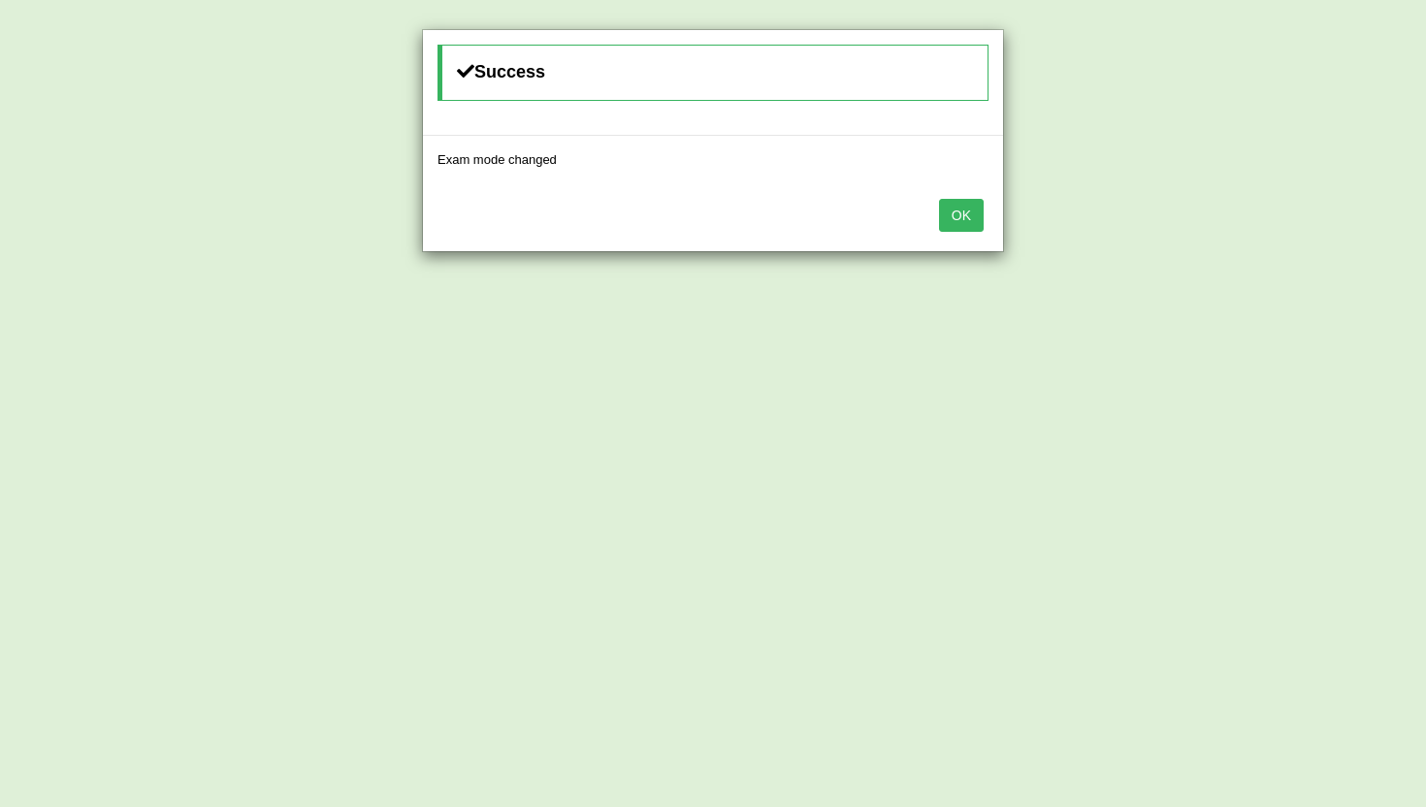
click at [971, 213] on button "OK" at bounding box center [961, 215] width 45 height 33
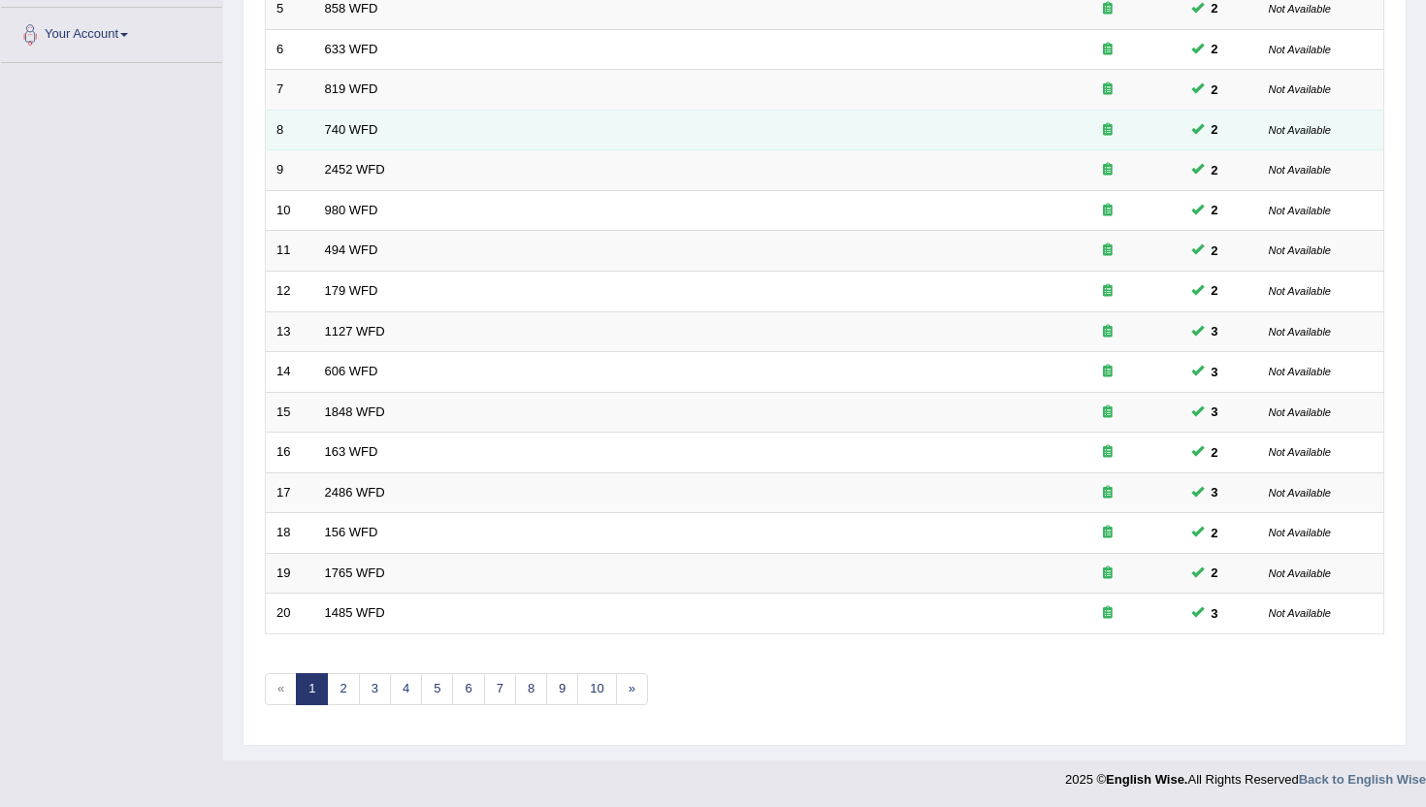
scroll to position [477, 0]
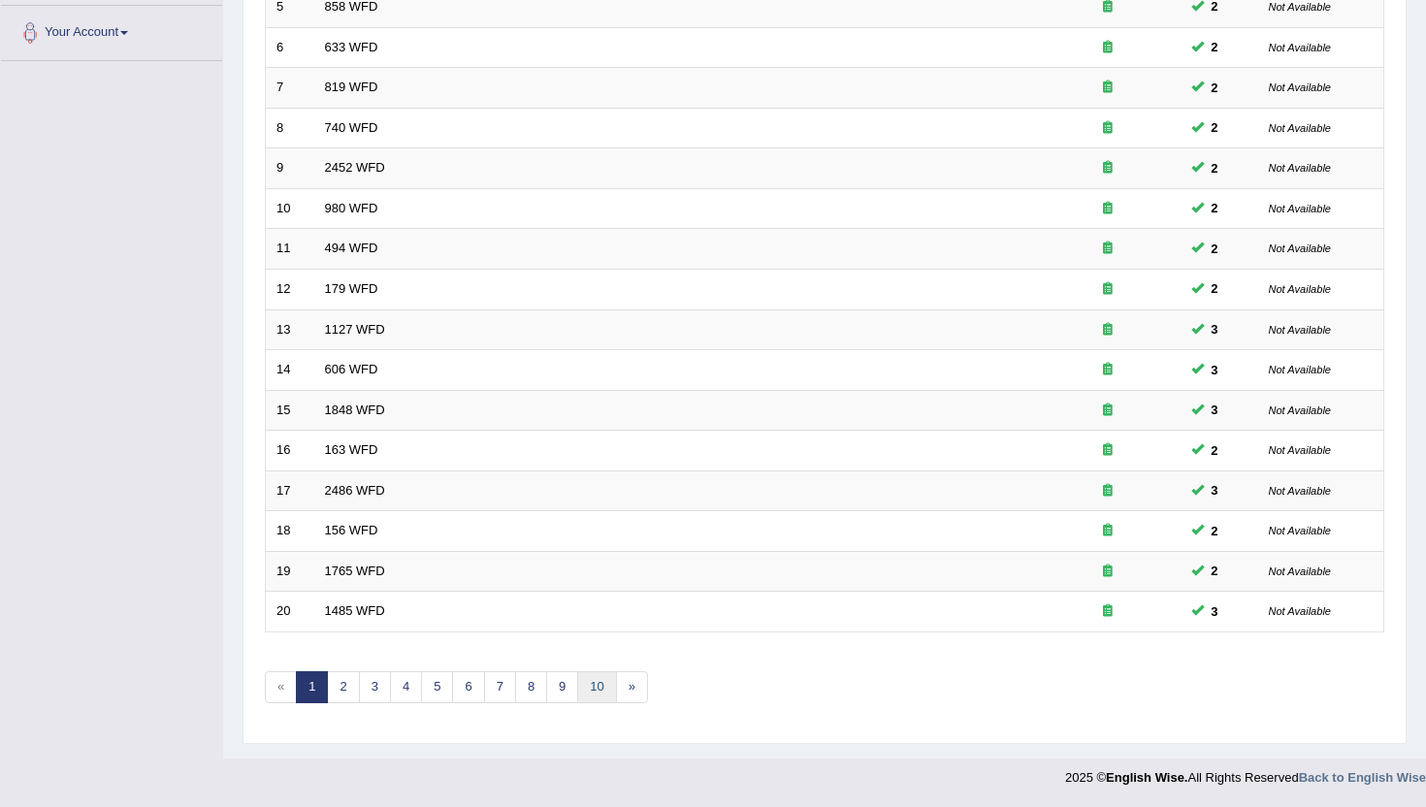
click at [606, 699] on link "10" at bounding box center [596, 688] width 39 height 32
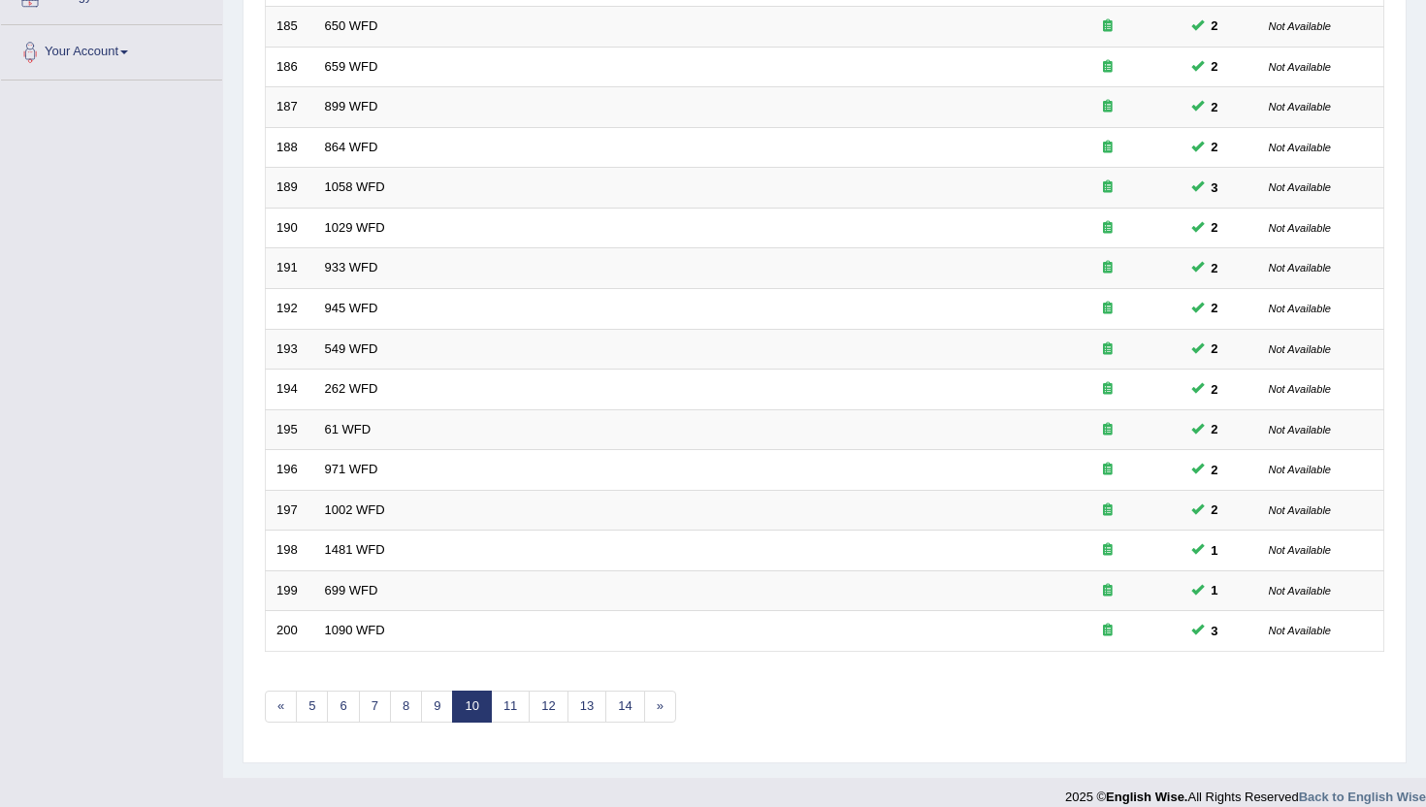
scroll to position [477, 0]
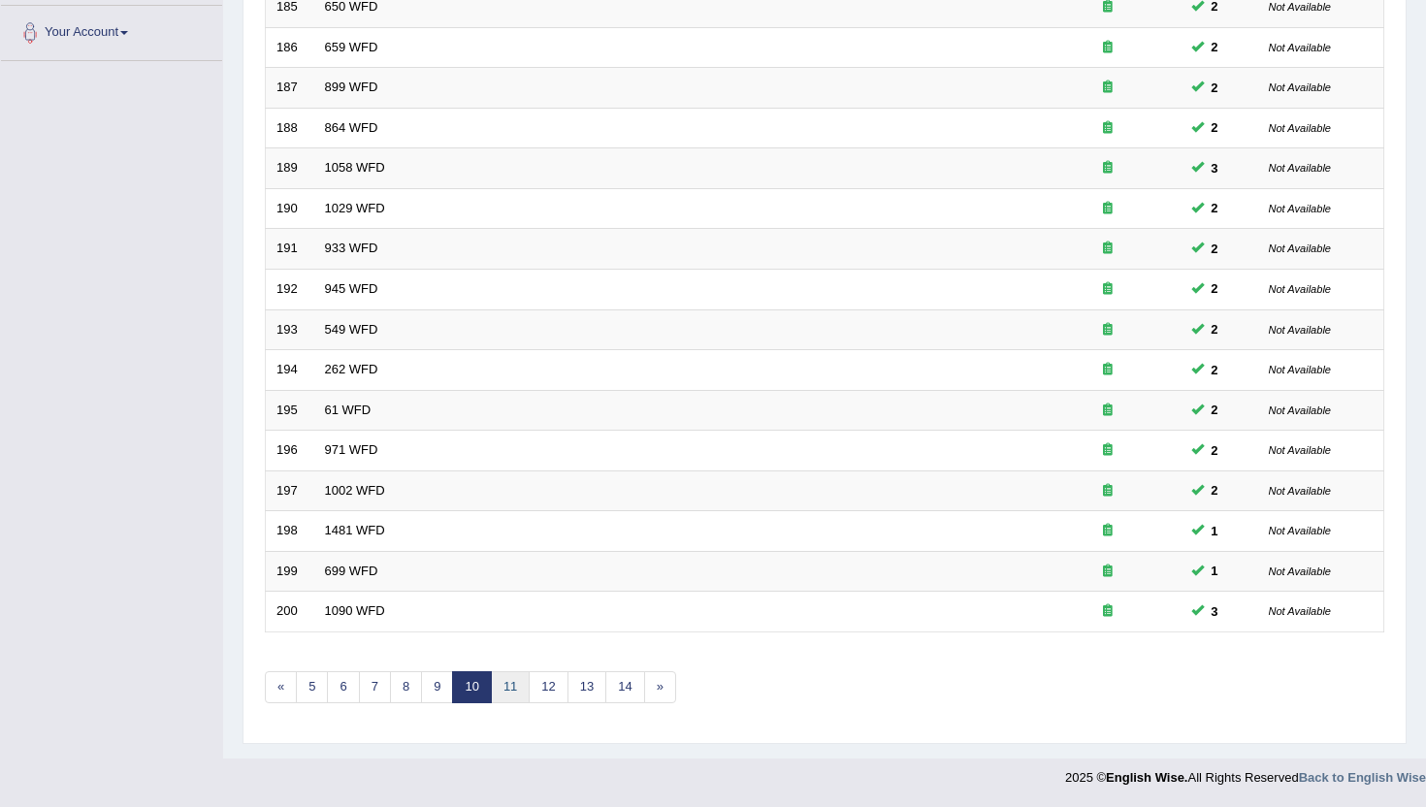
click at [514, 697] on link "11" at bounding box center [510, 688] width 39 height 32
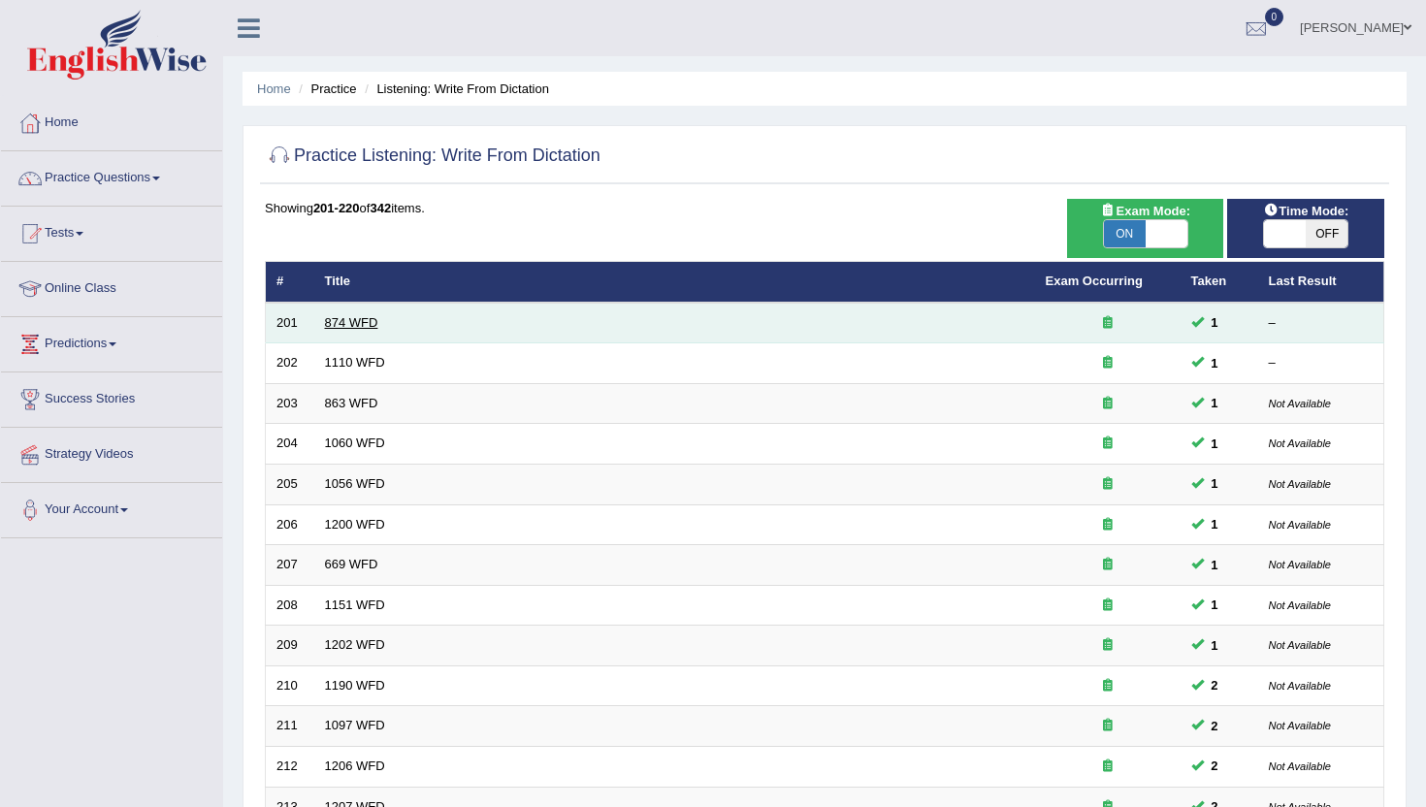
click at [352, 327] on link "874 WFD" at bounding box center [351, 322] width 53 height 15
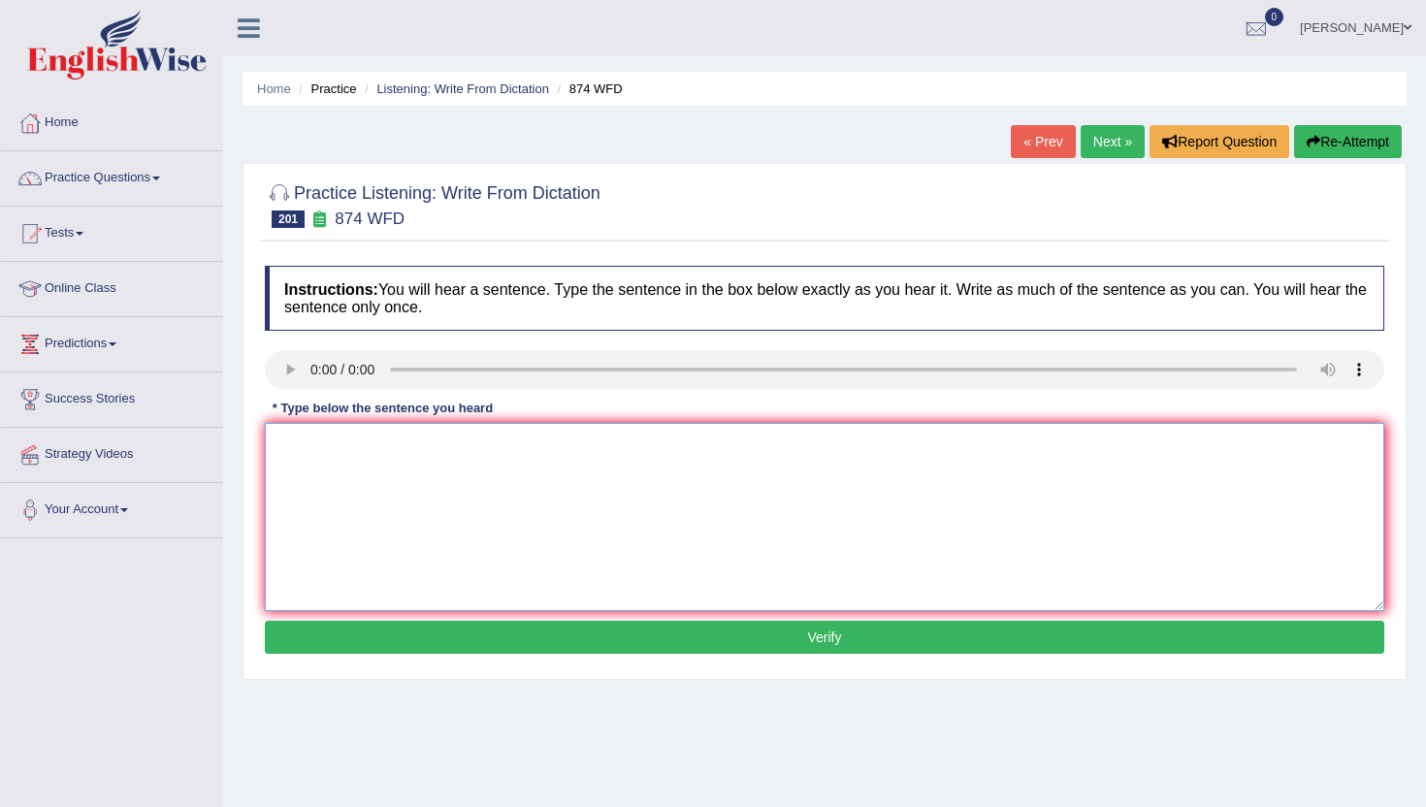
click at [410, 482] on textarea at bounding box center [825, 517] width 1120 height 188
type textarea "m"
click at [416, 653] on button "Verify" at bounding box center [825, 637] width 1120 height 33
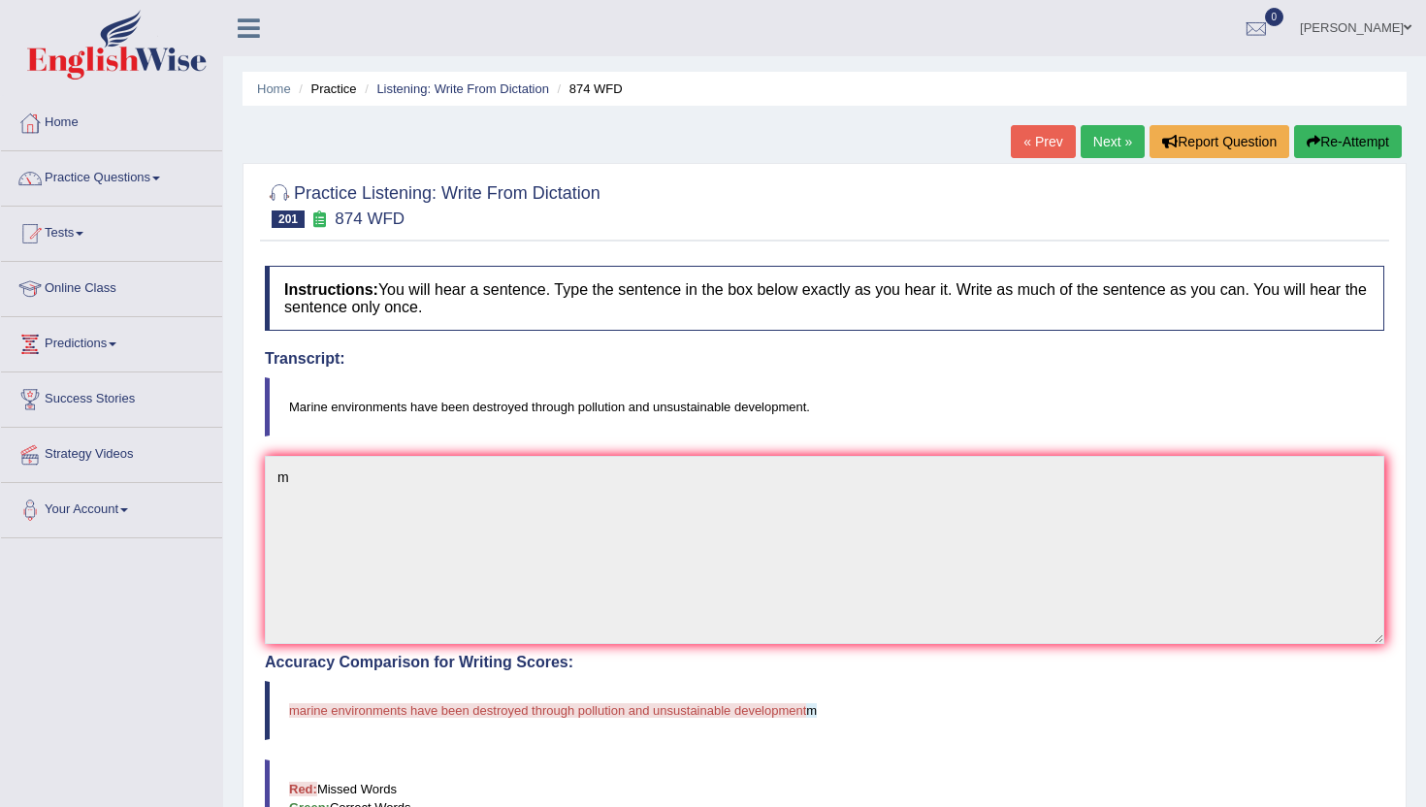
click at [1107, 133] on link "Next »" at bounding box center [1113, 141] width 64 height 33
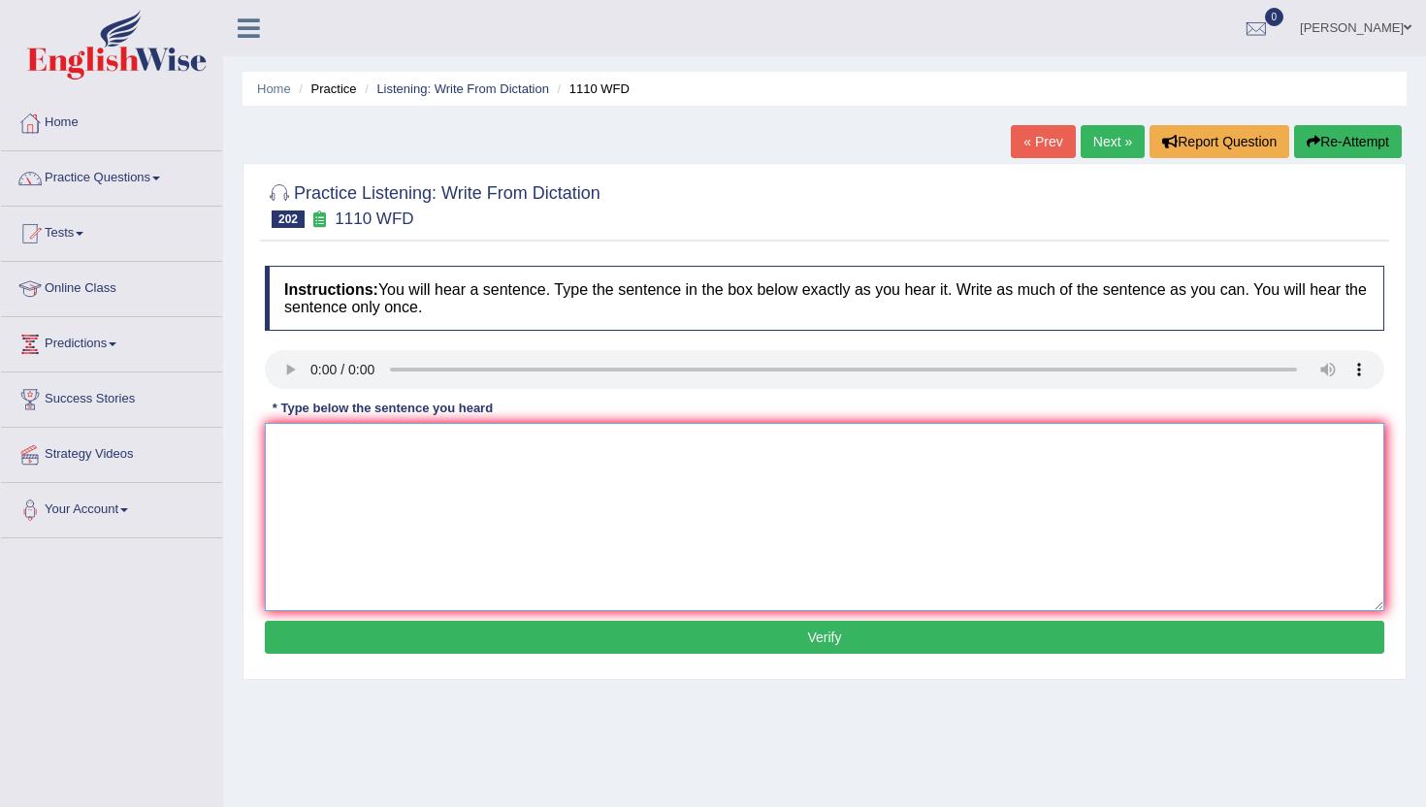
click at [449, 527] on textarea at bounding box center [825, 517] width 1120 height 188
type textarea "m"
click at [436, 630] on button "Verify" at bounding box center [825, 637] width 1120 height 33
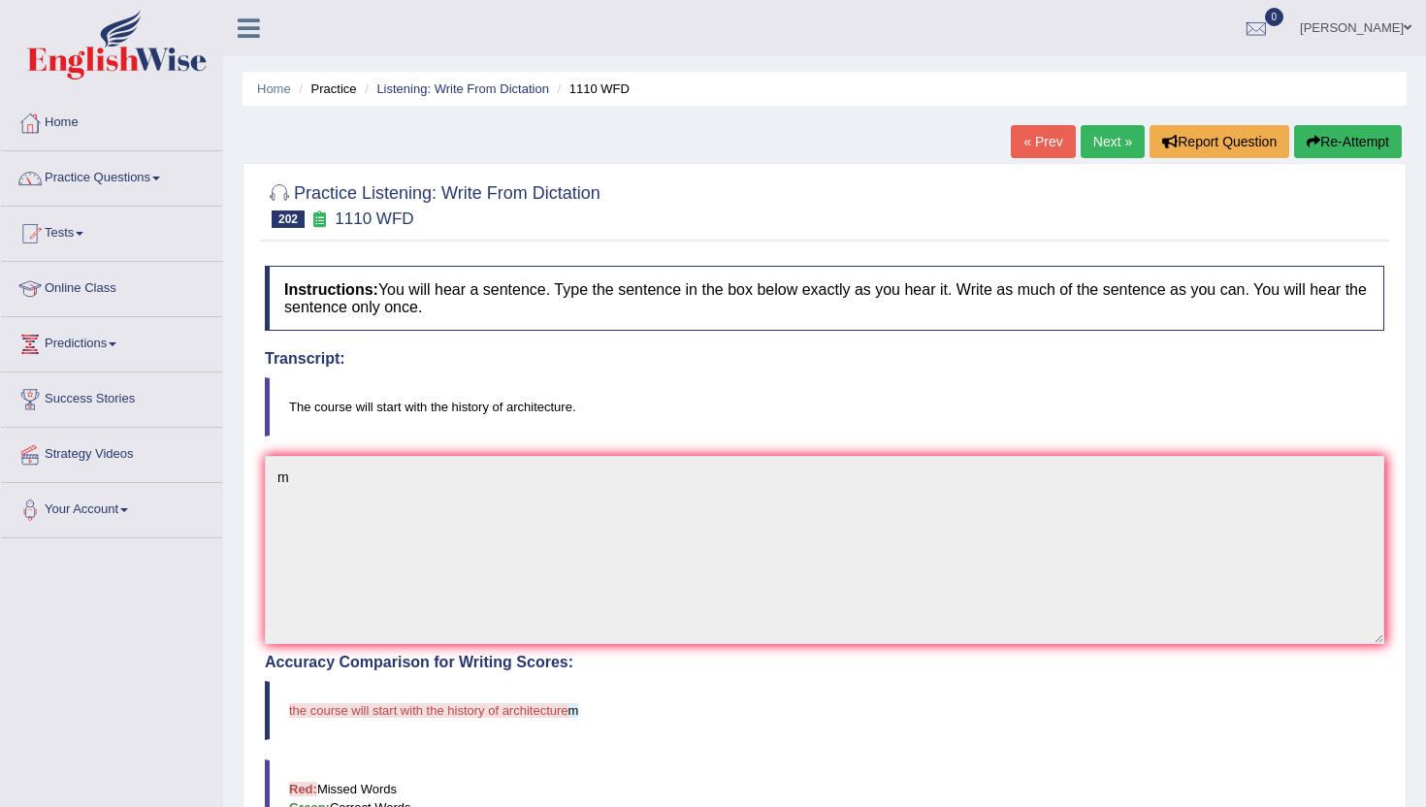
click at [1118, 148] on link "Next »" at bounding box center [1113, 141] width 64 height 33
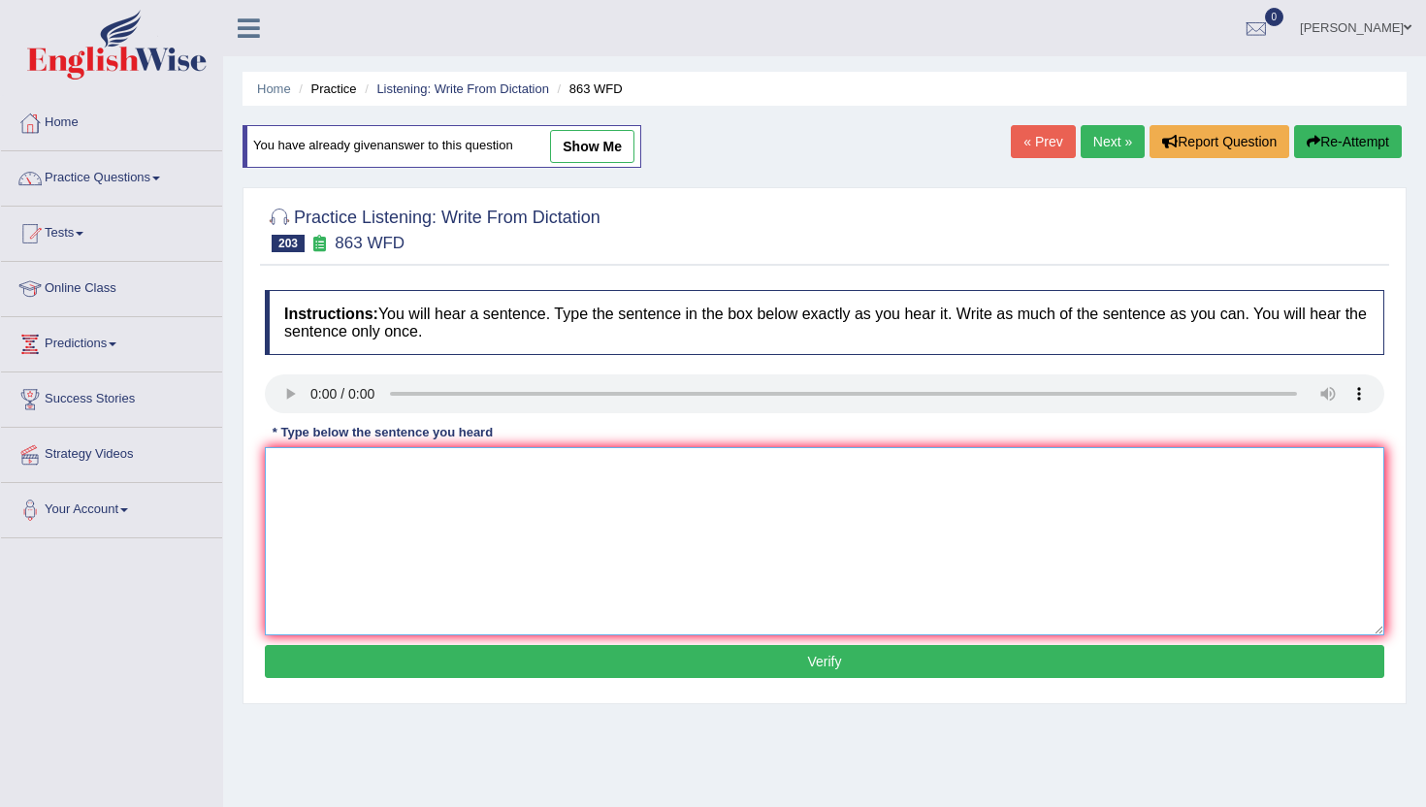
click at [361, 466] on textarea at bounding box center [825, 541] width 1120 height 188
type textarea "m"
click at [371, 654] on button "Verify" at bounding box center [825, 661] width 1120 height 33
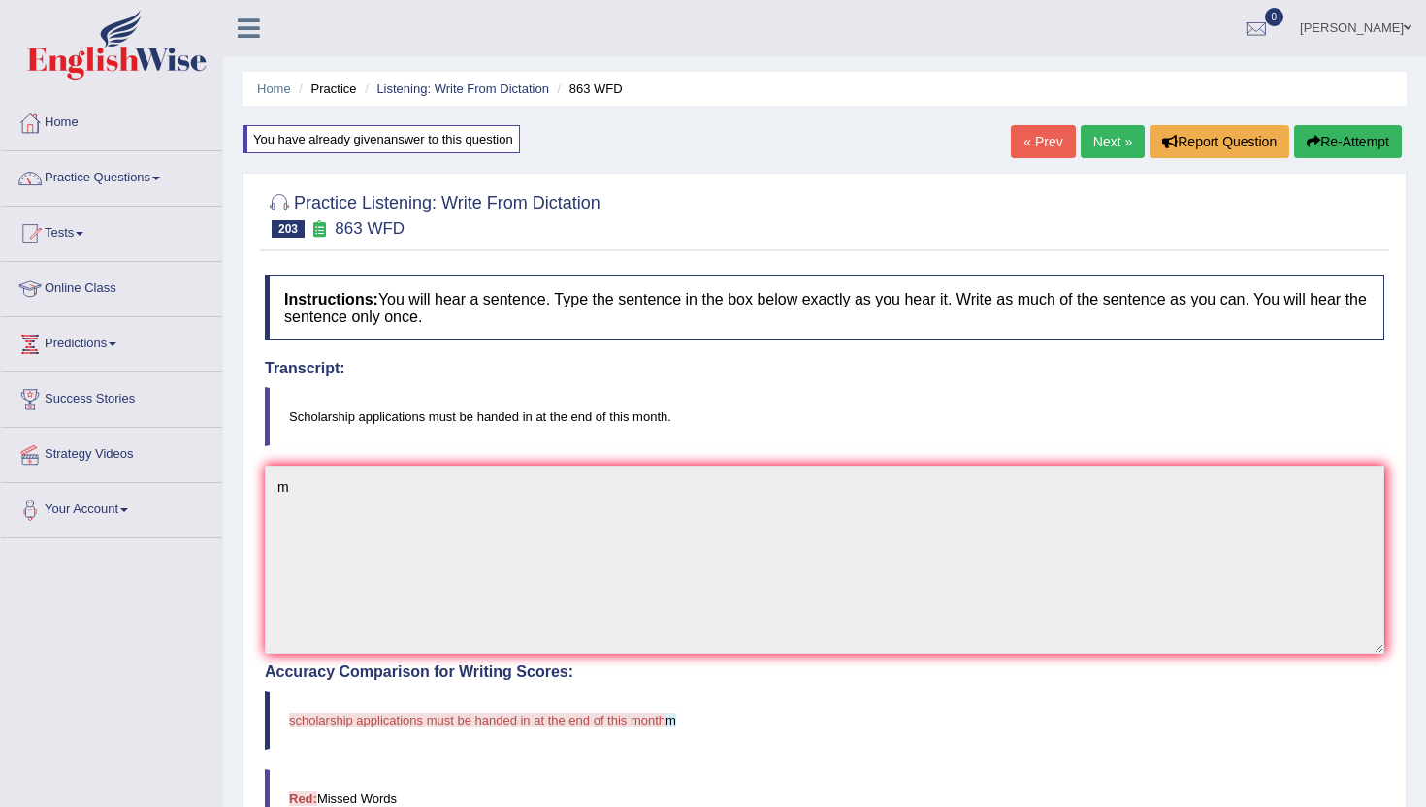
click at [1114, 144] on link "Next »" at bounding box center [1113, 141] width 64 height 33
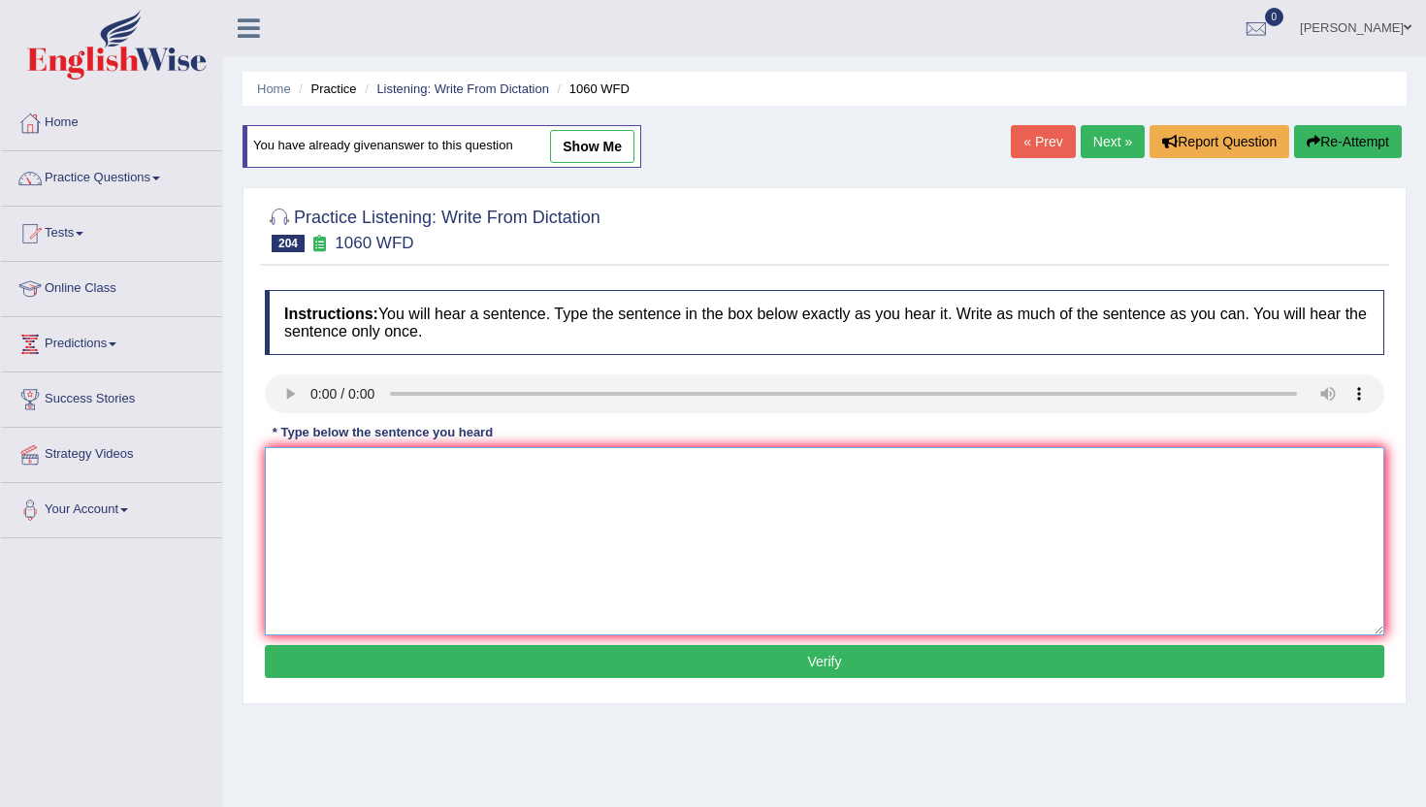
click at [354, 556] on textarea at bounding box center [825, 541] width 1120 height 188
type textarea "n"
click at [372, 671] on button "Verify" at bounding box center [825, 661] width 1120 height 33
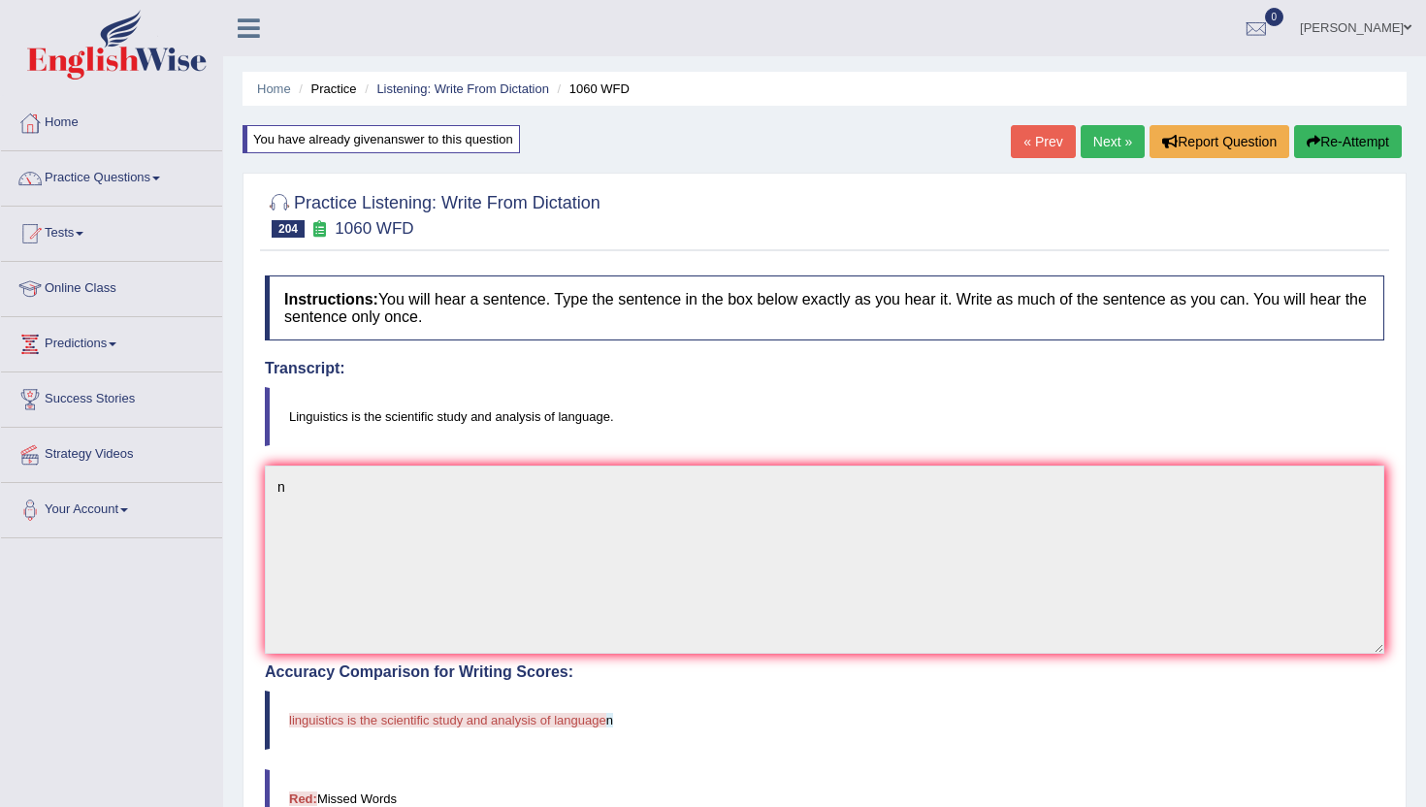
click at [1122, 136] on link "Next »" at bounding box center [1113, 141] width 64 height 33
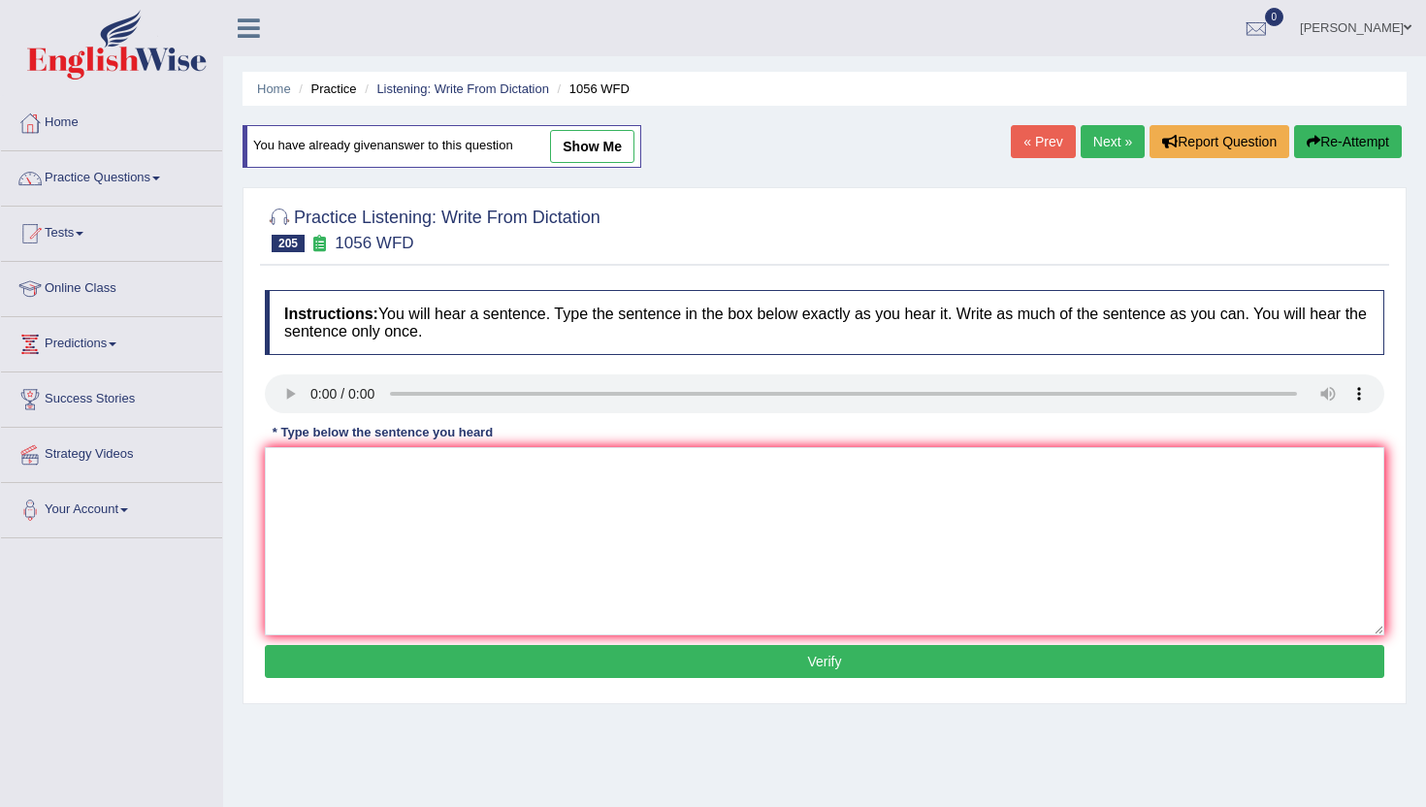
click at [602, 756] on div "Home Practice Listening: Write From Dictation 1056 WFD You have already given a…" at bounding box center [824, 485] width 1203 height 970
drag, startPoint x: 570, startPoint y: 661, endPoint x: 570, endPoint y: 627, distance: 34.0
click at [570, 627] on div "Instructions: You will hear a sentence. Type the sentence in the box below exac…" at bounding box center [825, 486] width 1130 height 413
click at [570, 627] on textarea at bounding box center [825, 541] width 1120 height 188
type textarea "m"
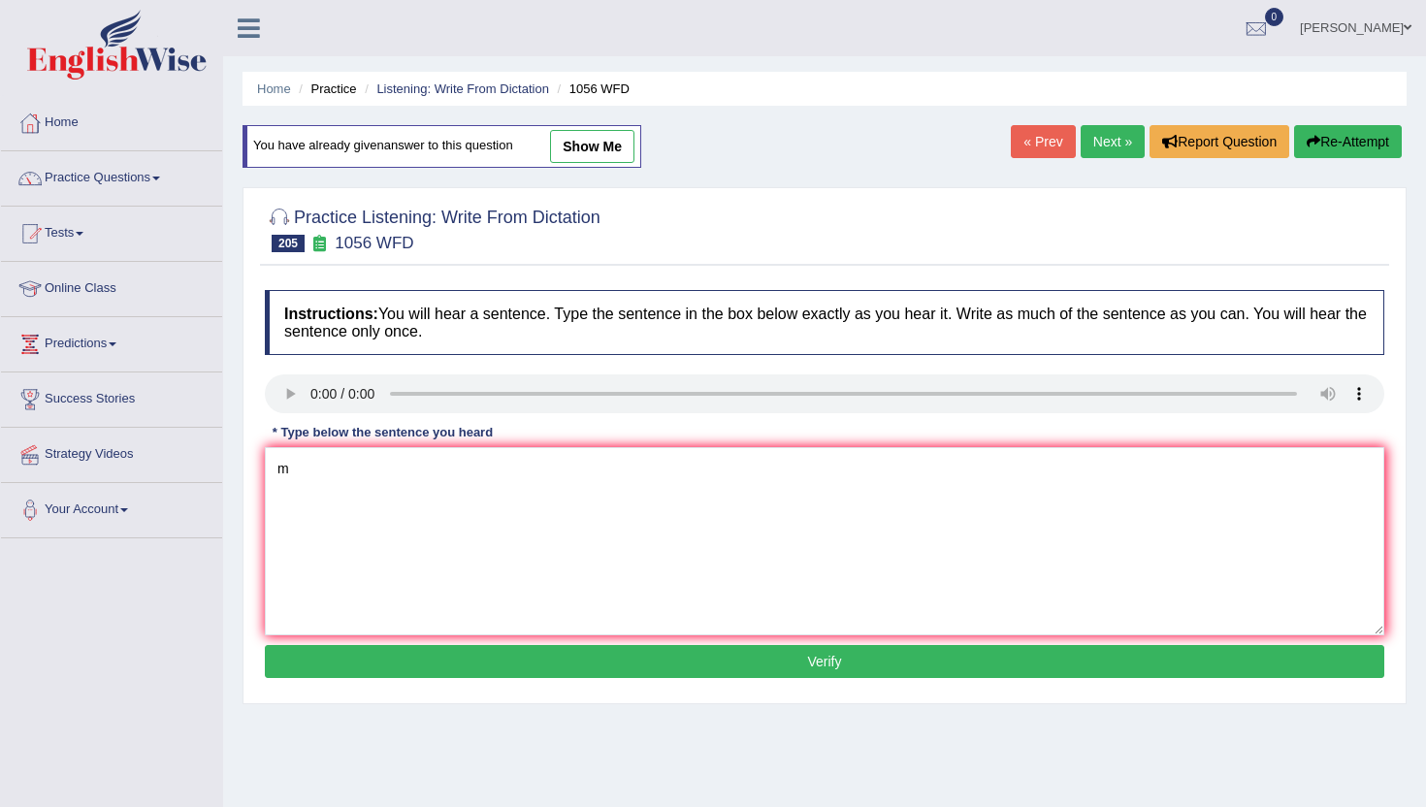
click at [554, 664] on button "Verify" at bounding box center [825, 661] width 1120 height 33
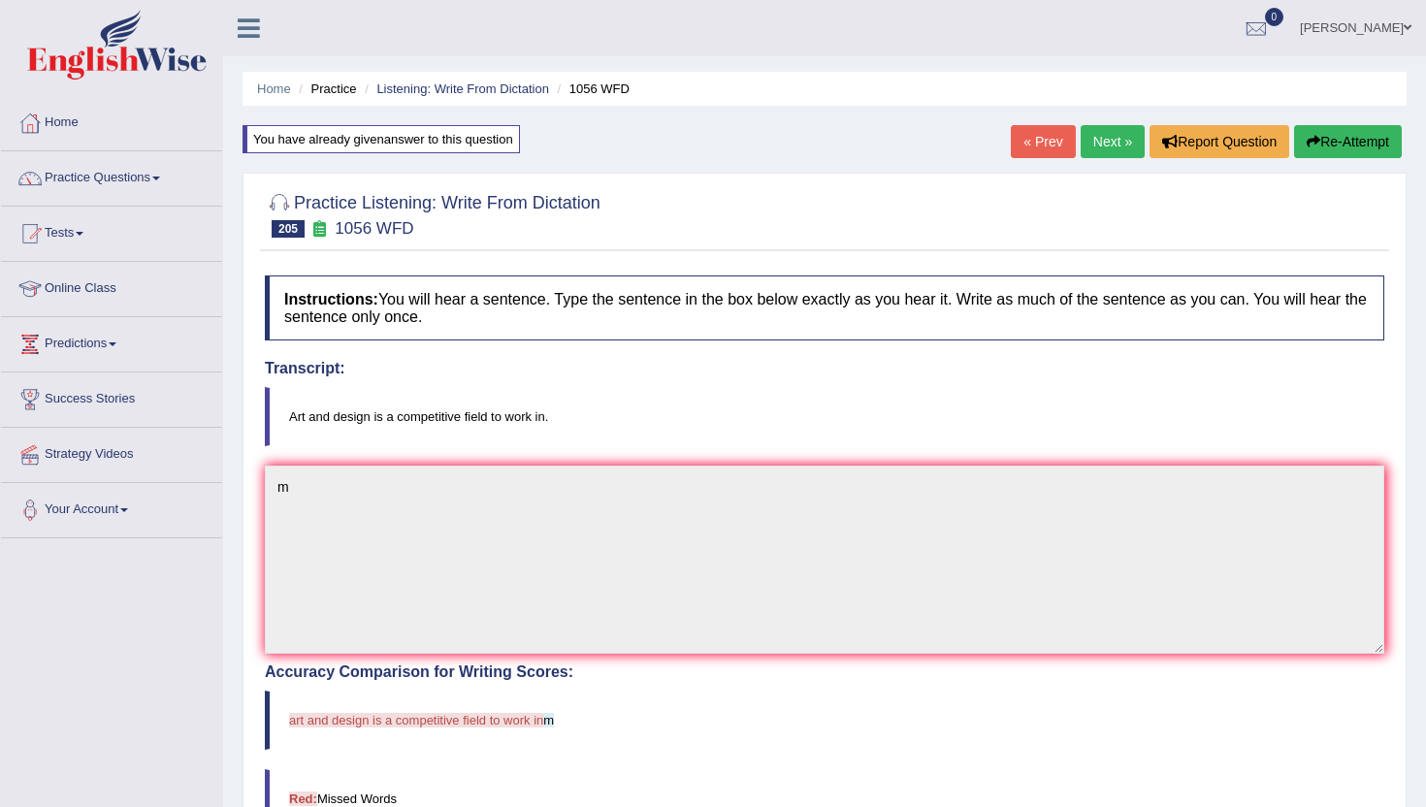
click at [1100, 137] on link "Next »" at bounding box center [1113, 141] width 64 height 33
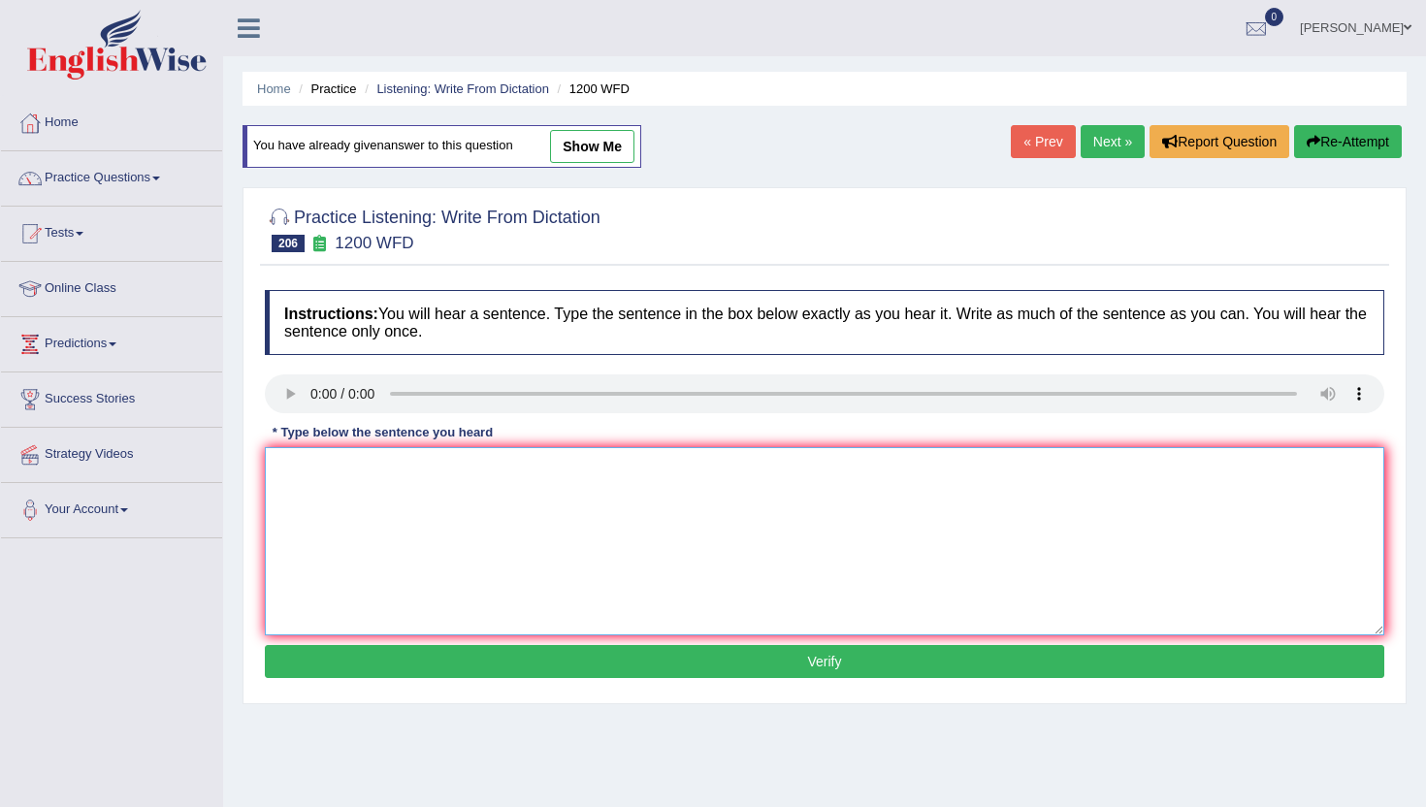
click at [398, 498] on textarea at bounding box center [825, 541] width 1120 height 188
type textarea "n"
click at [423, 653] on button "Verify" at bounding box center [825, 661] width 1120 height 33
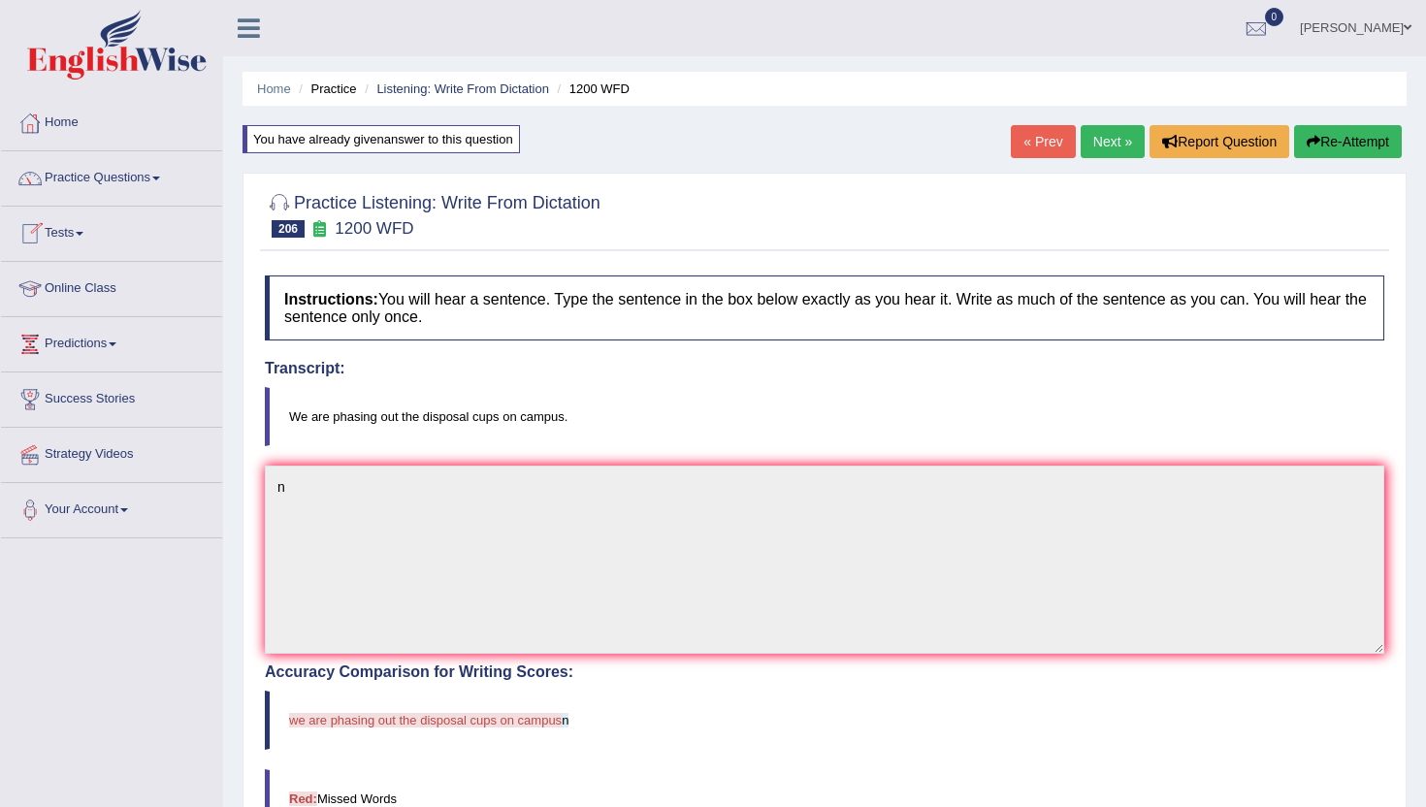
click at [1105, 141] on link "Next »" at bounding box center [1113, 141] width 64 height 33
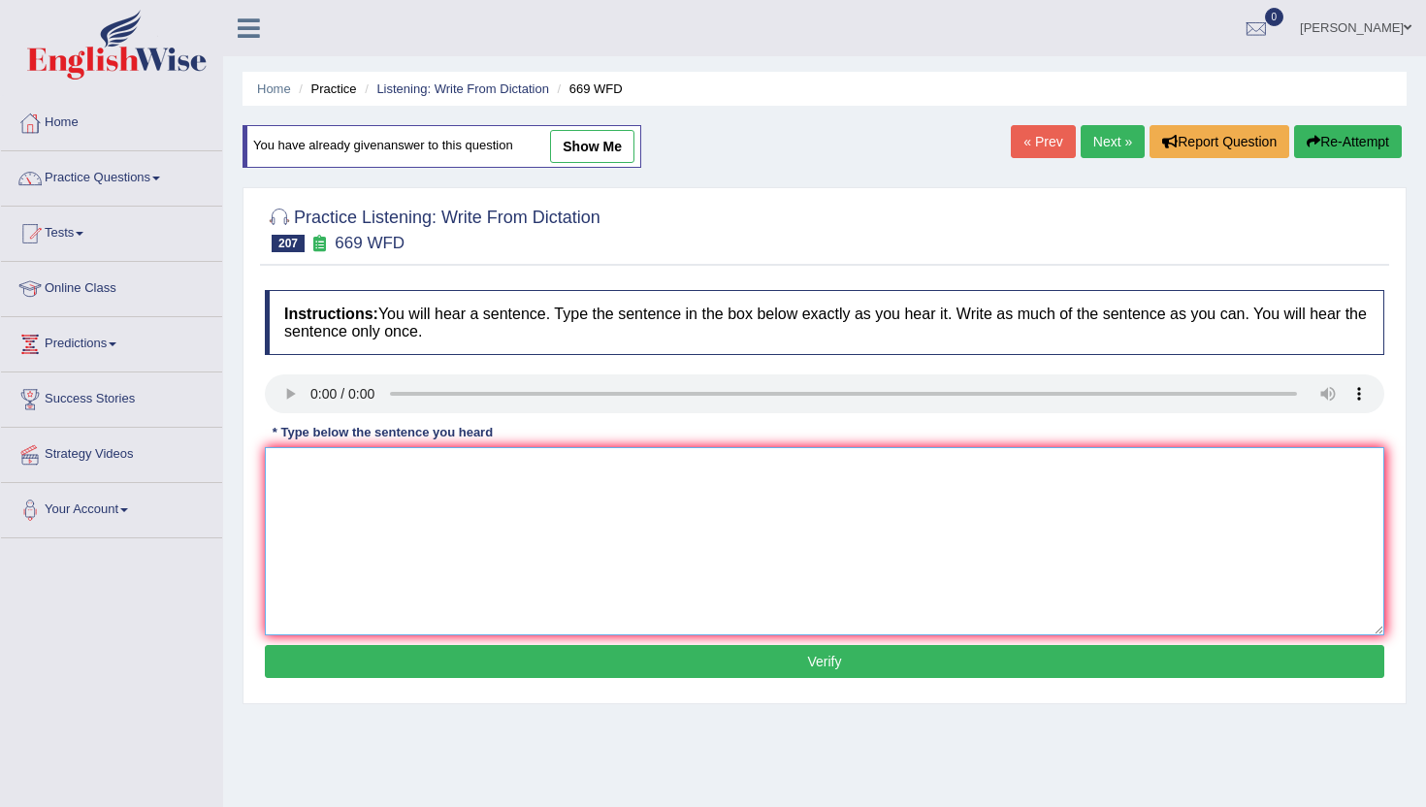
drag, startPoint x: 492, startPoint y: 549, endPoint x: 498, endPoint y: 526, distance: 24.0
click at [492, 546] on textarea at bounding box center [825, 541] width 1120 height 188
type textarea "m"
click at [499, 664] on button "Verify" at bounding box center [825, 661] width 1120 height 33
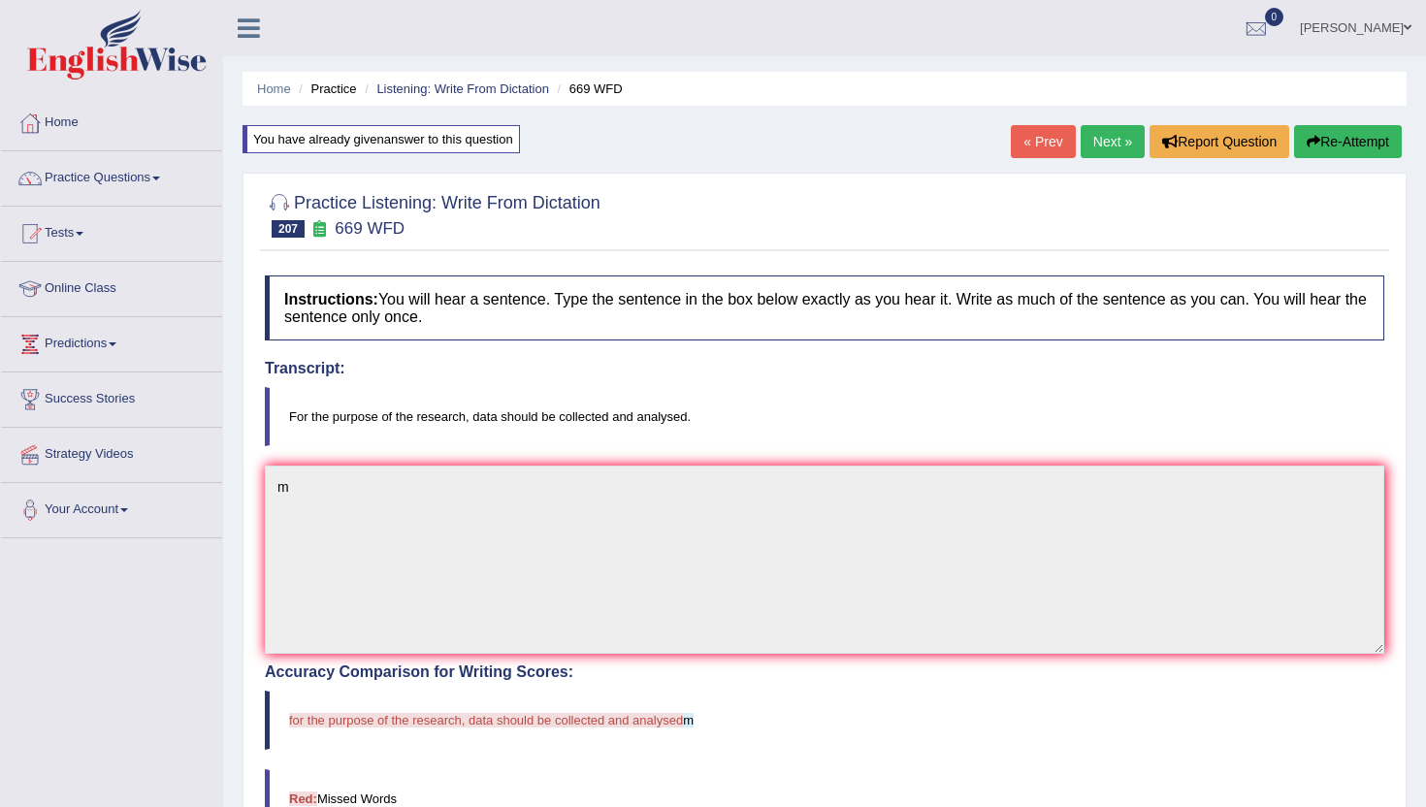
click at [1109, 136] on link "Next »" at bounding box center [1113, 141] width 64 height 33
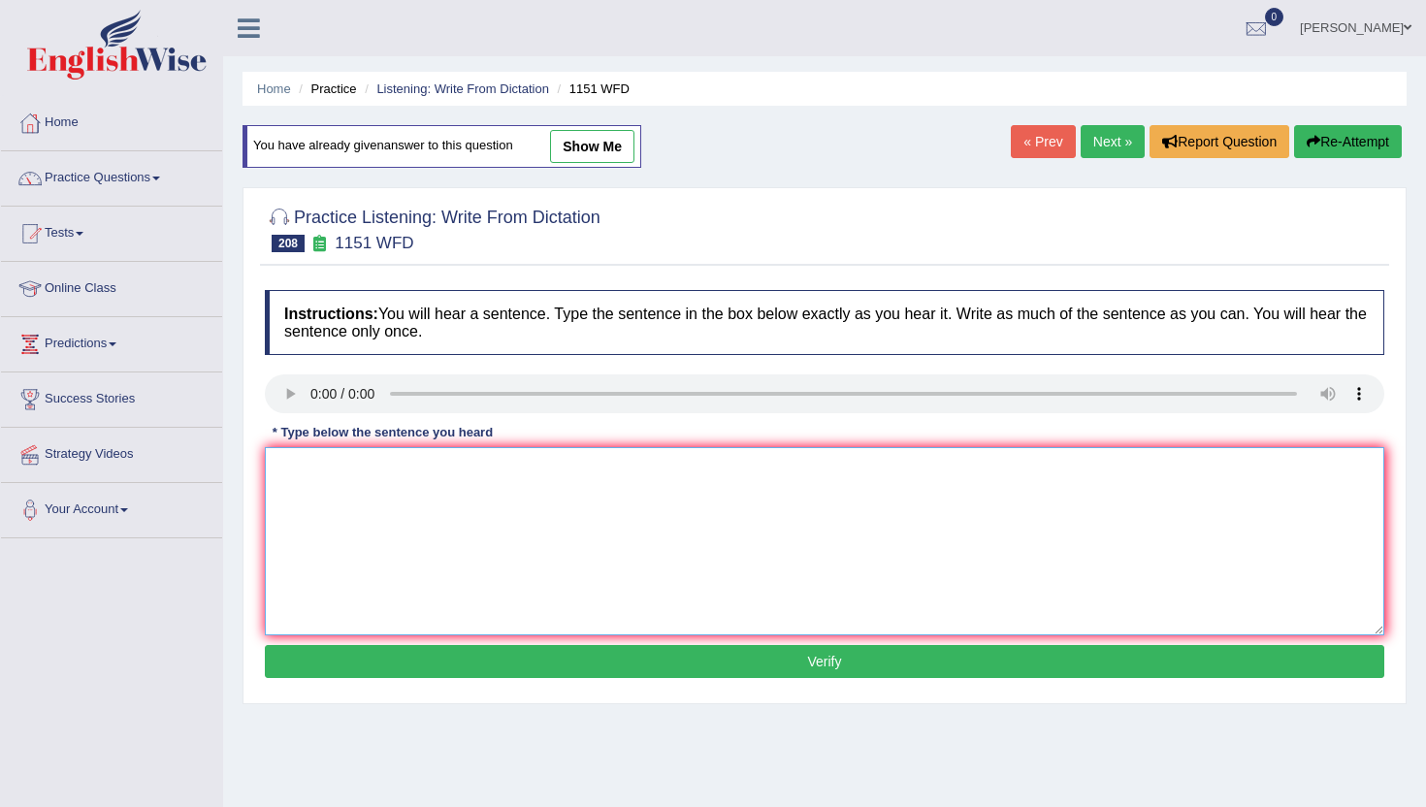
click at [498, 508] on textarea at bounding box center [825, 541] width 1120 height 188
type textarea "m"
click at [486, 670] on button "Verify" at bounding box center [825, 661] width 1120 height 33
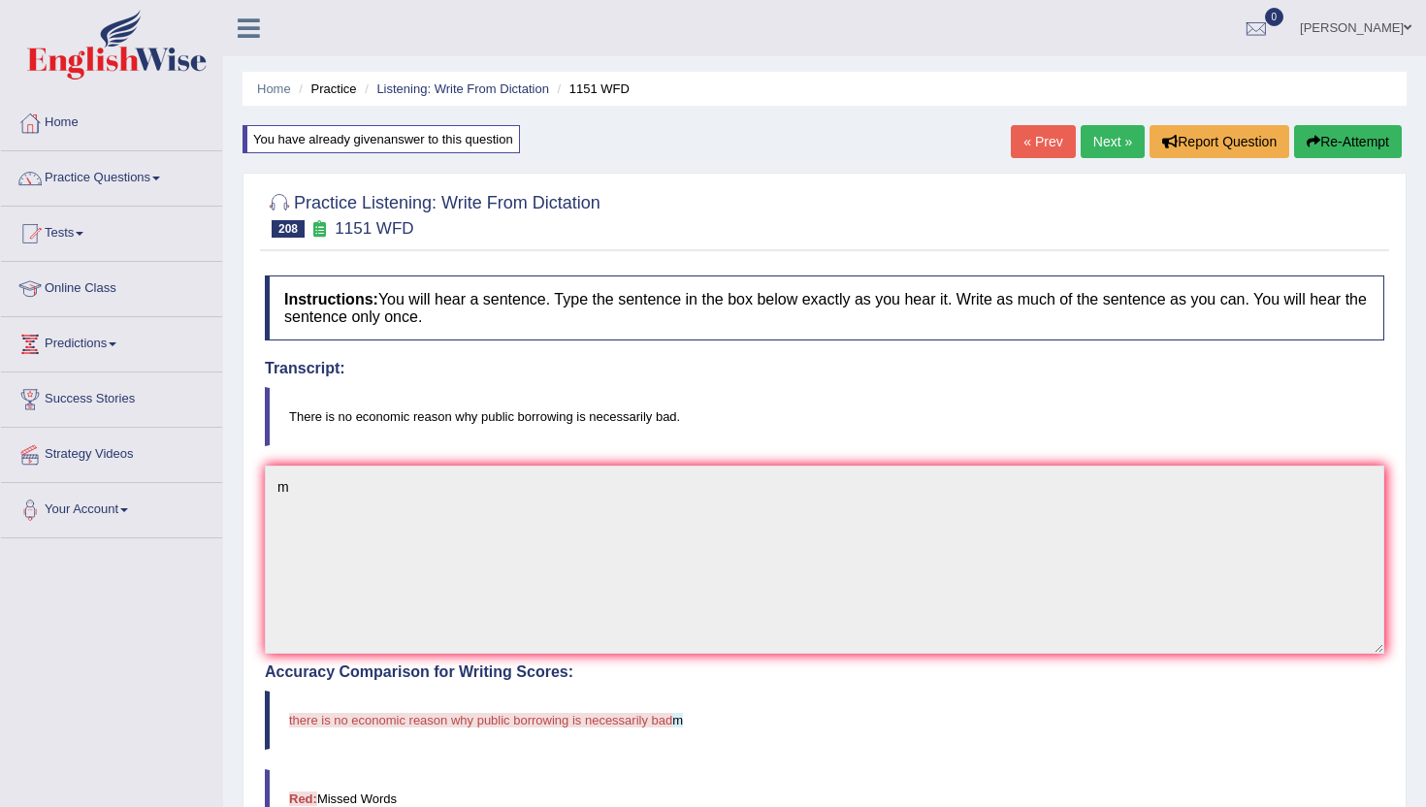
click at [1105, 135] on link "Next »" at bounding box center [1113, 141] width 64 height 33
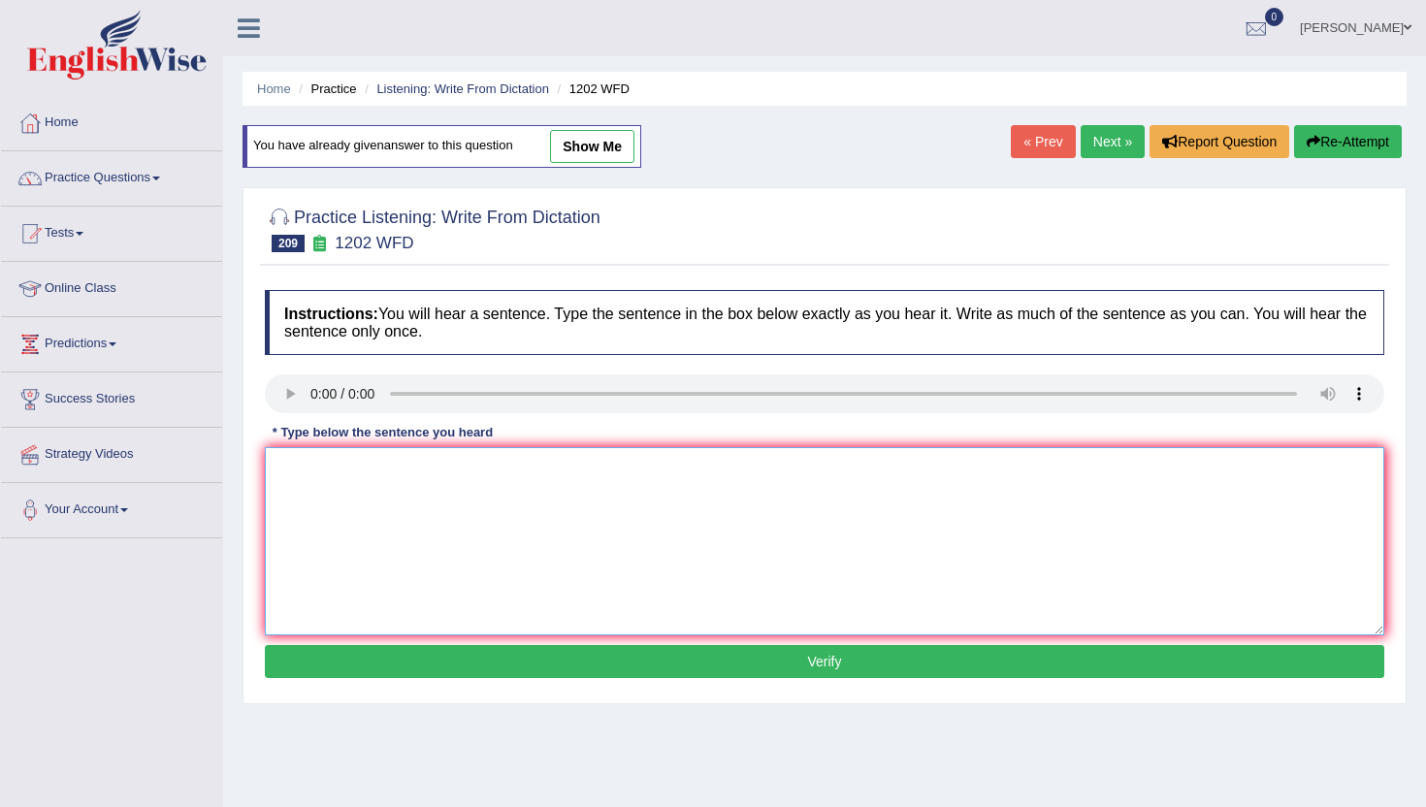
drag, startPoint x: 463, startPoint y: 522, endPoint x: 463, endPoint y: 500, distance: 22.3
click at [463, 518] on textarea at bounding box center [825, 541] width 1120 height 188
type textarea "m"
click at [472, 663] on button "Verify" at bounding box center [825, 661] width 1120 height 33
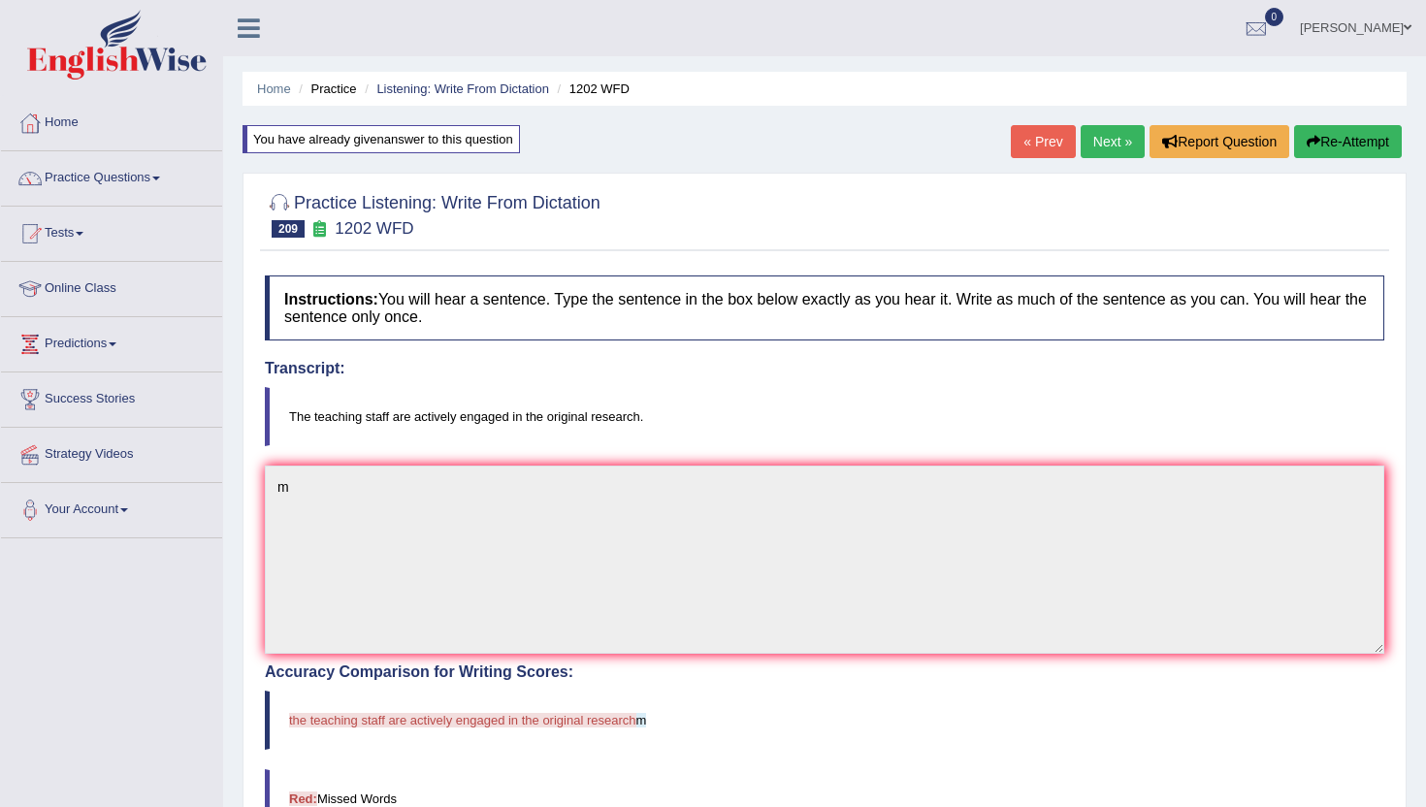
click at [1099, 145] on link "Next »" at bounding box center [1113, 141] width 64 height 33
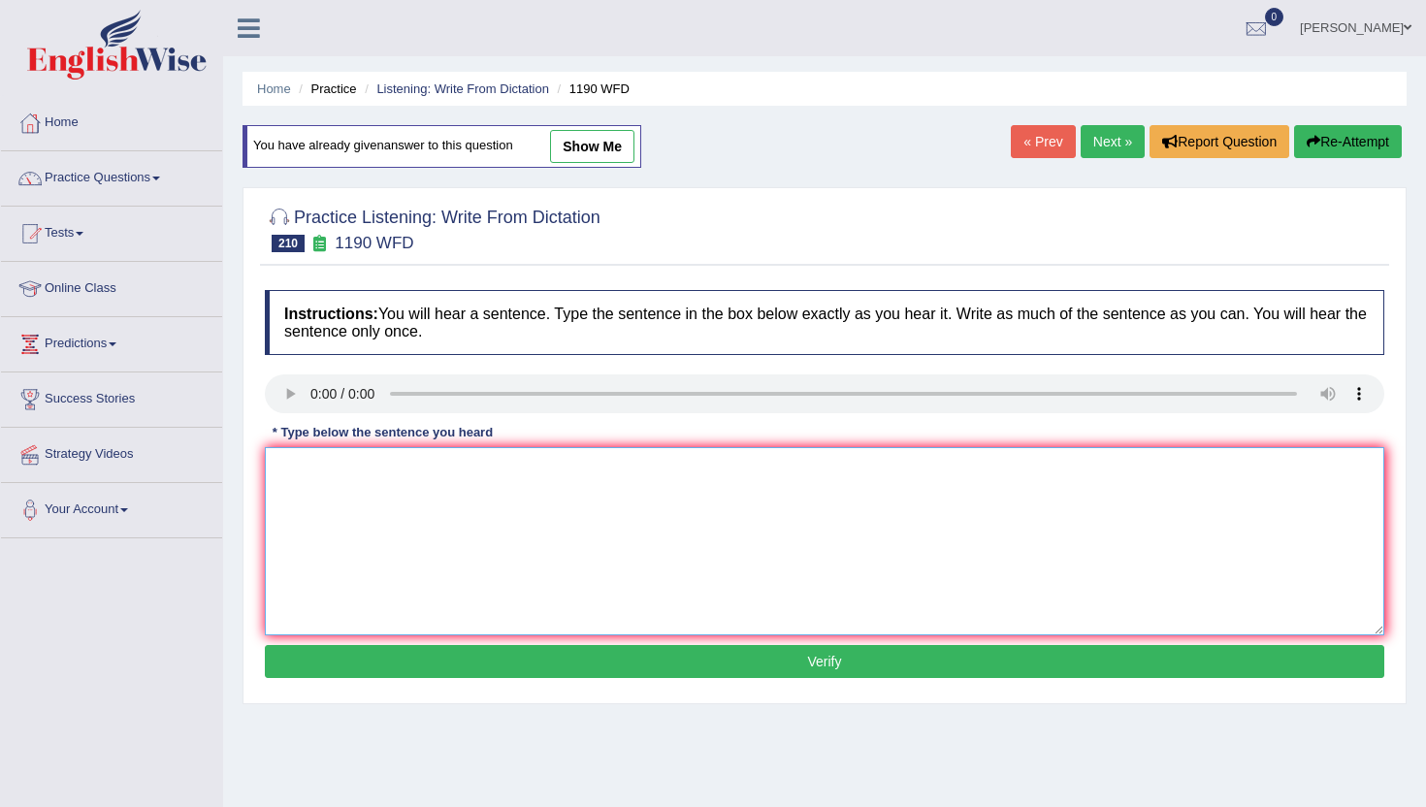
click at [387, 494] on textarea at bounding box center [825, 541] width 1120 height 188
type textarea "m"
click at [416, 661] on button "Verify" at bounding box center [825, 661] width 1120 height 33
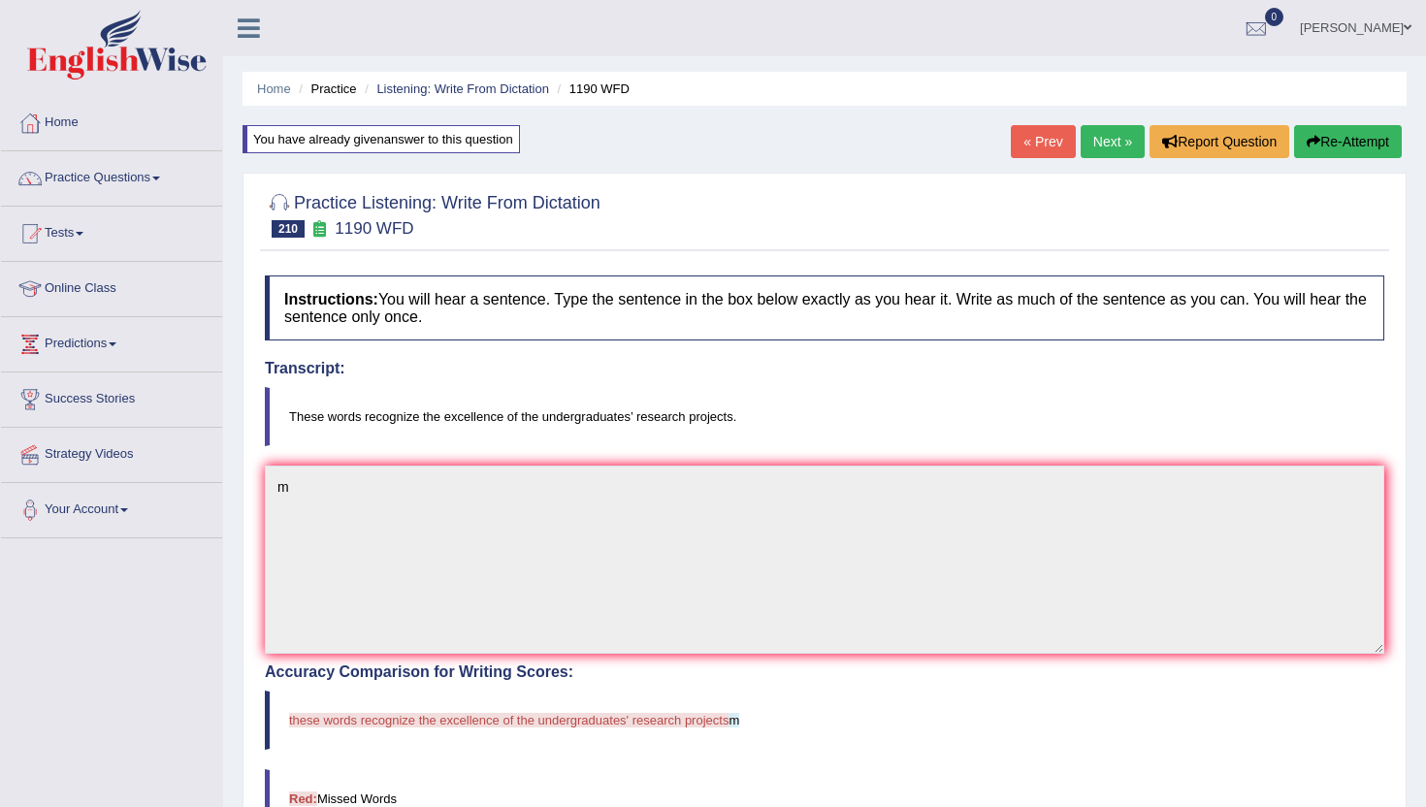
click at [1114, 148] on link "Next »" at bounding box center [1113, 141] width 64 height 33
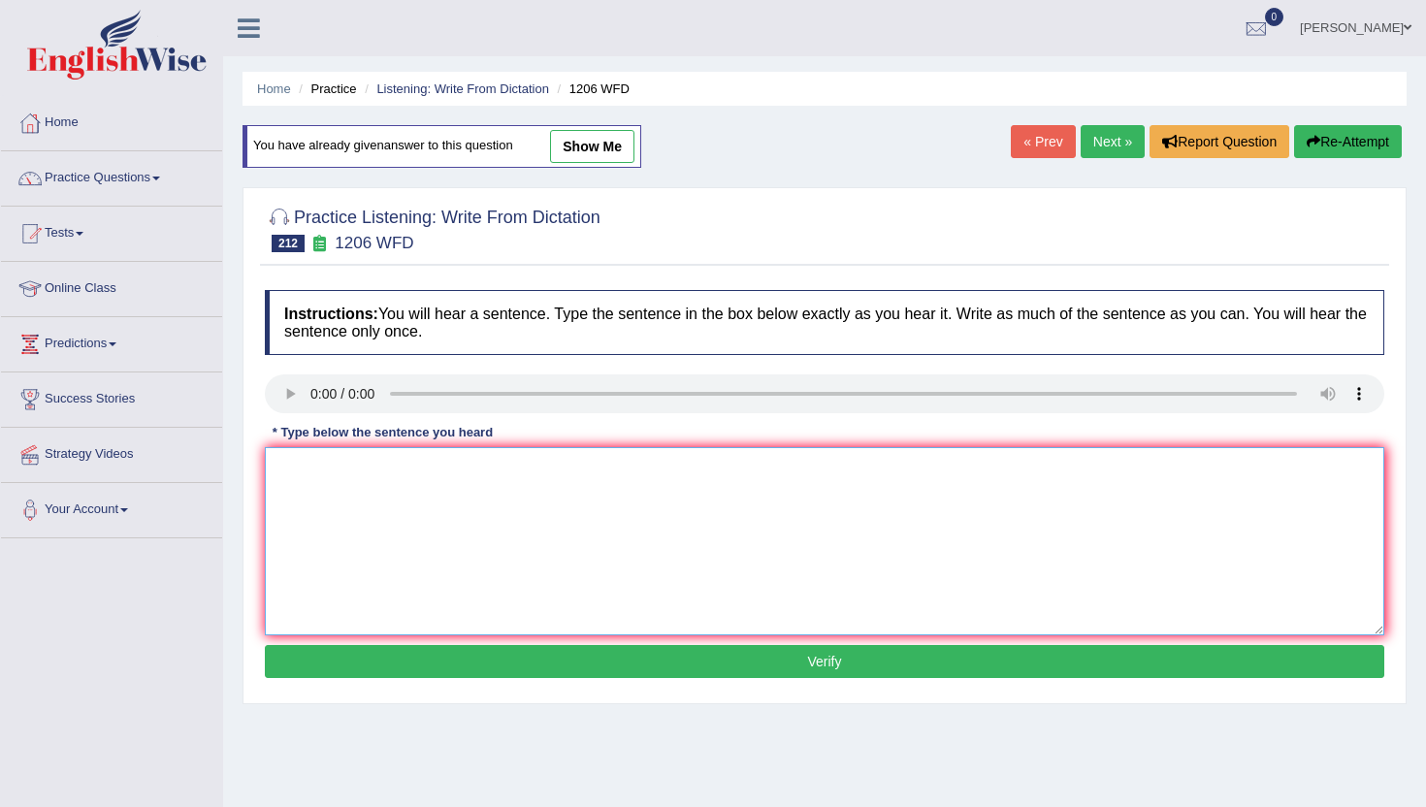
drag, startPoint x: 419, startPoint y: 557, endPoint x: 420, endPoint y: 542, distance: 14.6
click at [419, 557] on textarea at bounding box center [825, 541] width 1120 height 188
type textarea "m"
click at [425, 693] on div "Instructions: You will hear a sentence. Type the sentence in the box below exac…" at bounding box center [825, 486] width 1130 height 413
click at [425, 661] on button "Verify" at bounding box center [825, 661] width 1120 height 33
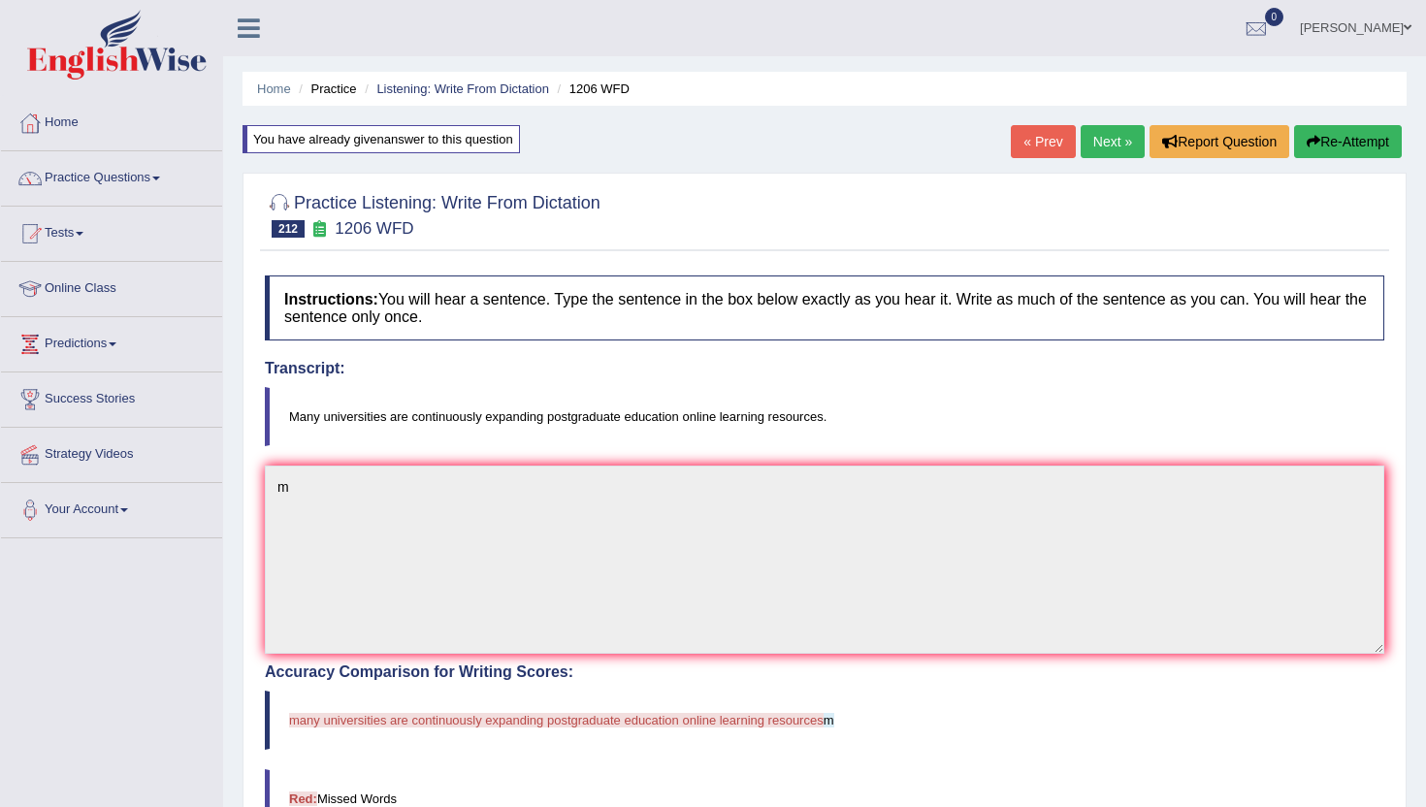
click at [1095, 141] on link "Next »" at bounding box center [1113, 141] width 64 height 33
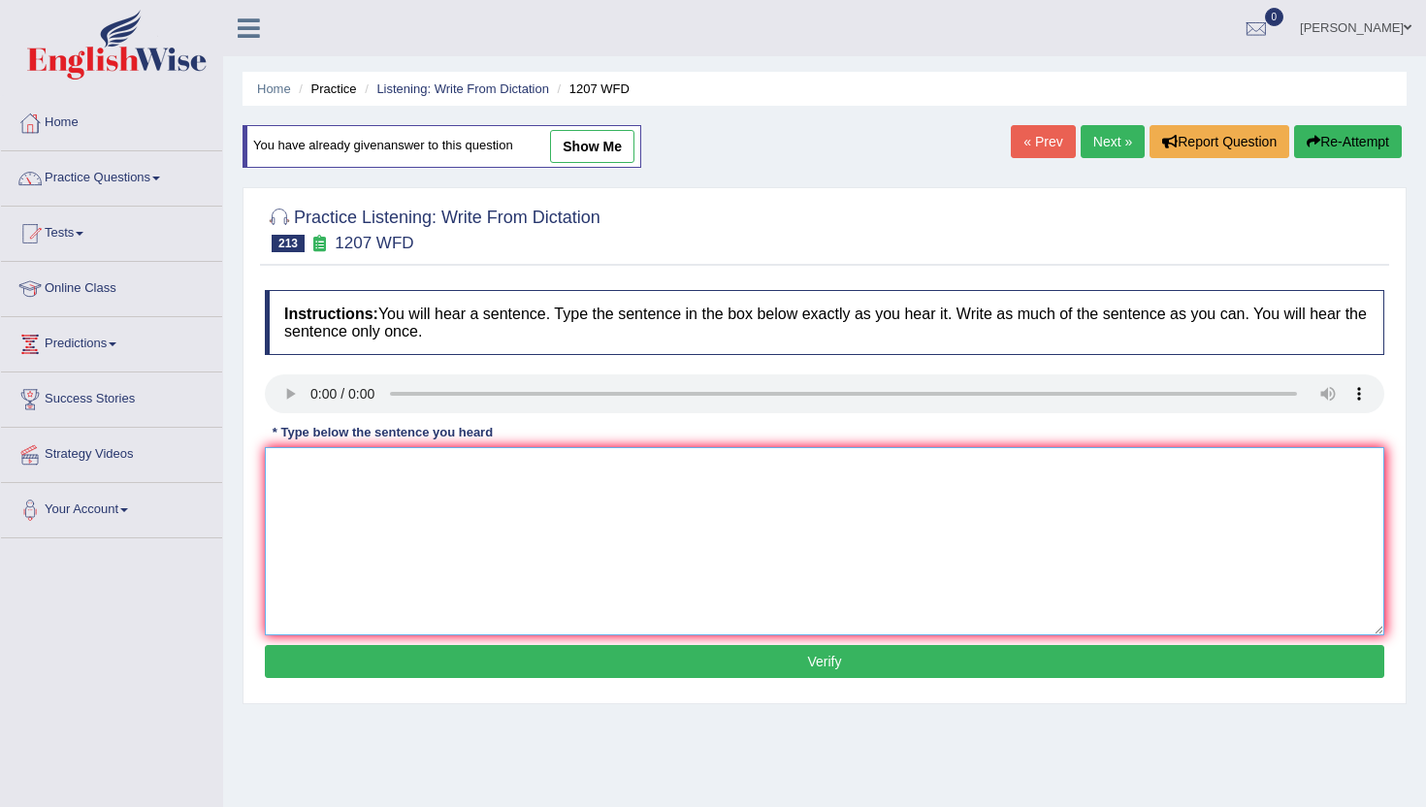
click at [373, 530] on textarea at bounding box center [825, 541] width 1120 height 188
type textarea "n"
click at [385, 677] on button "Verify" at bounding box center [825, 661] width 1120 height 33
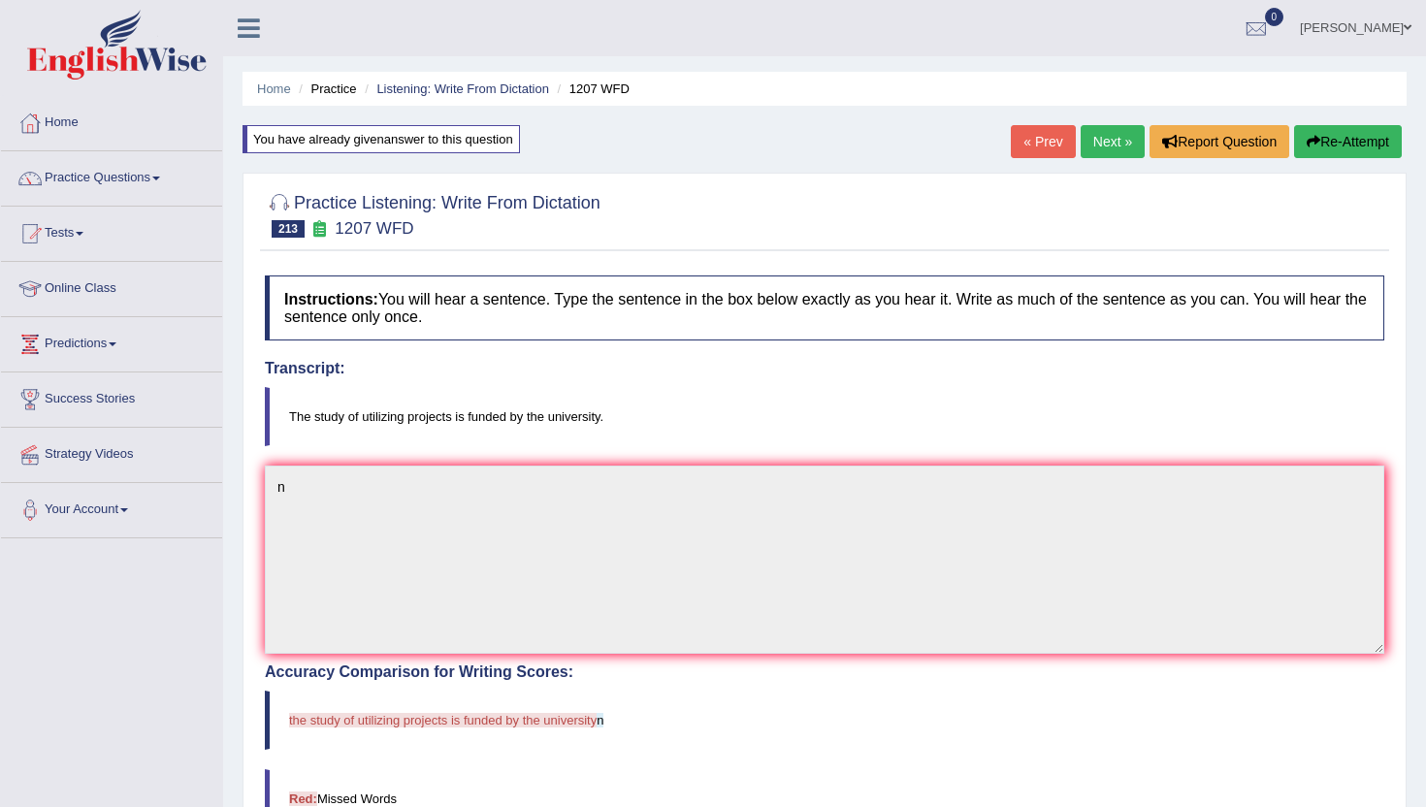
click at [1098, 134] on link "Next »" at bounding box center [1113, 141] width 64 height 33
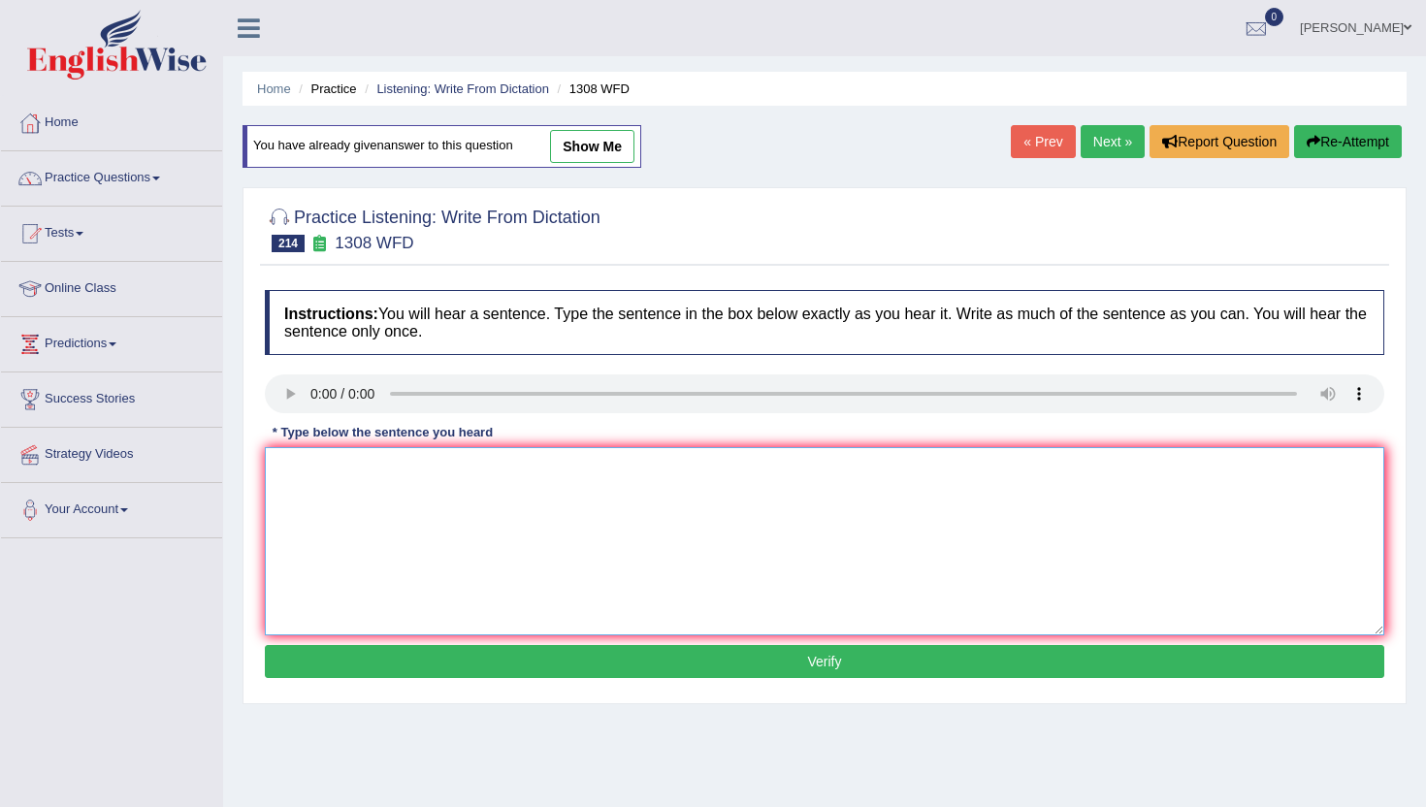
click at [321, 513] on textarea at bounding box center [825, 541] width 1120 height 188
type textarea "n"
click at [352, 668] on button "Verify" at bounding box center [825, 661] width 1120 height 33
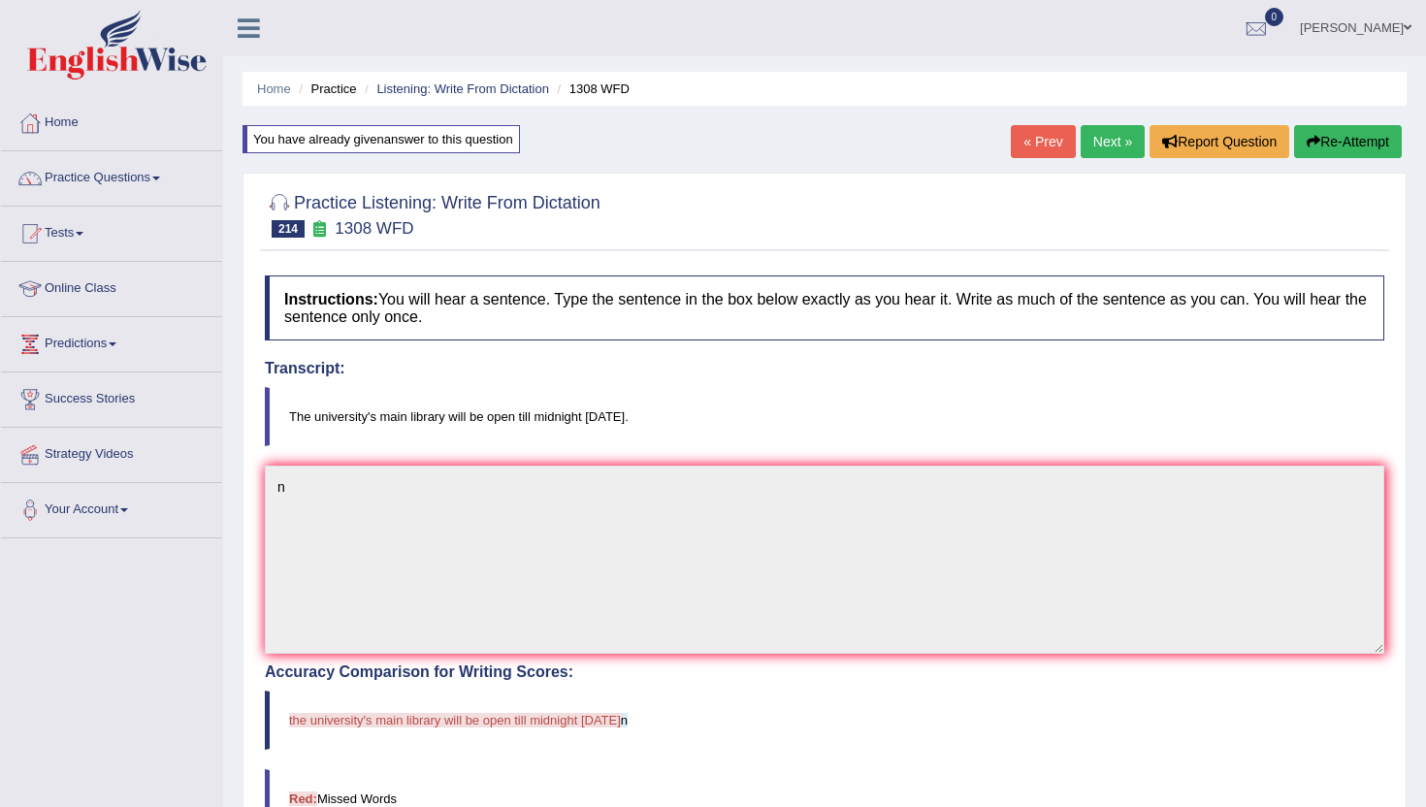
click at [1108, 137] on link "Next »" at bounding box center [1113, 141] width 64 height 33
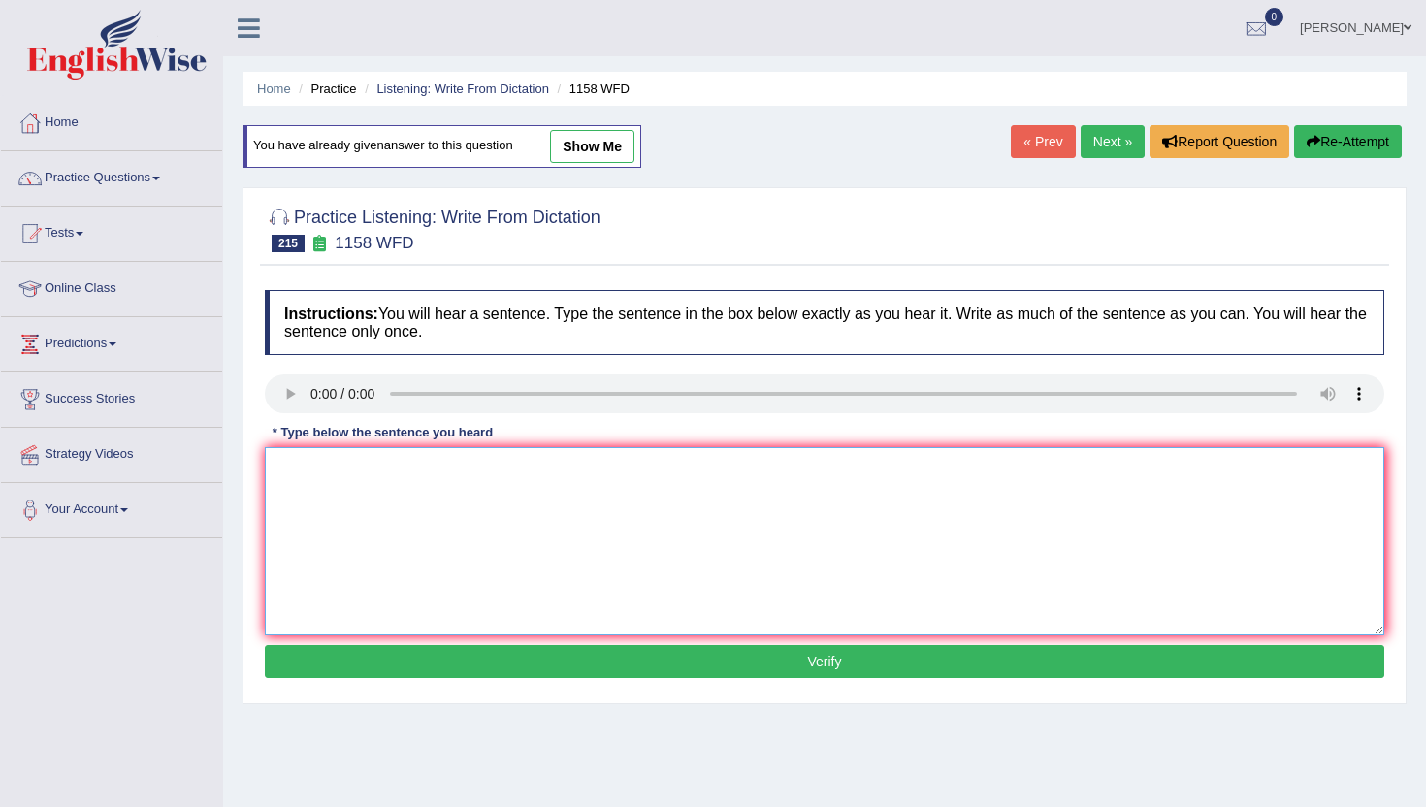
click at [407, 529] on textarea at bounding box center [825, 541] width 1120 height 188
type textarea "n"
click at [447, 647] on button "Verify" at bounding box center [825, 661] width 1120 height 33
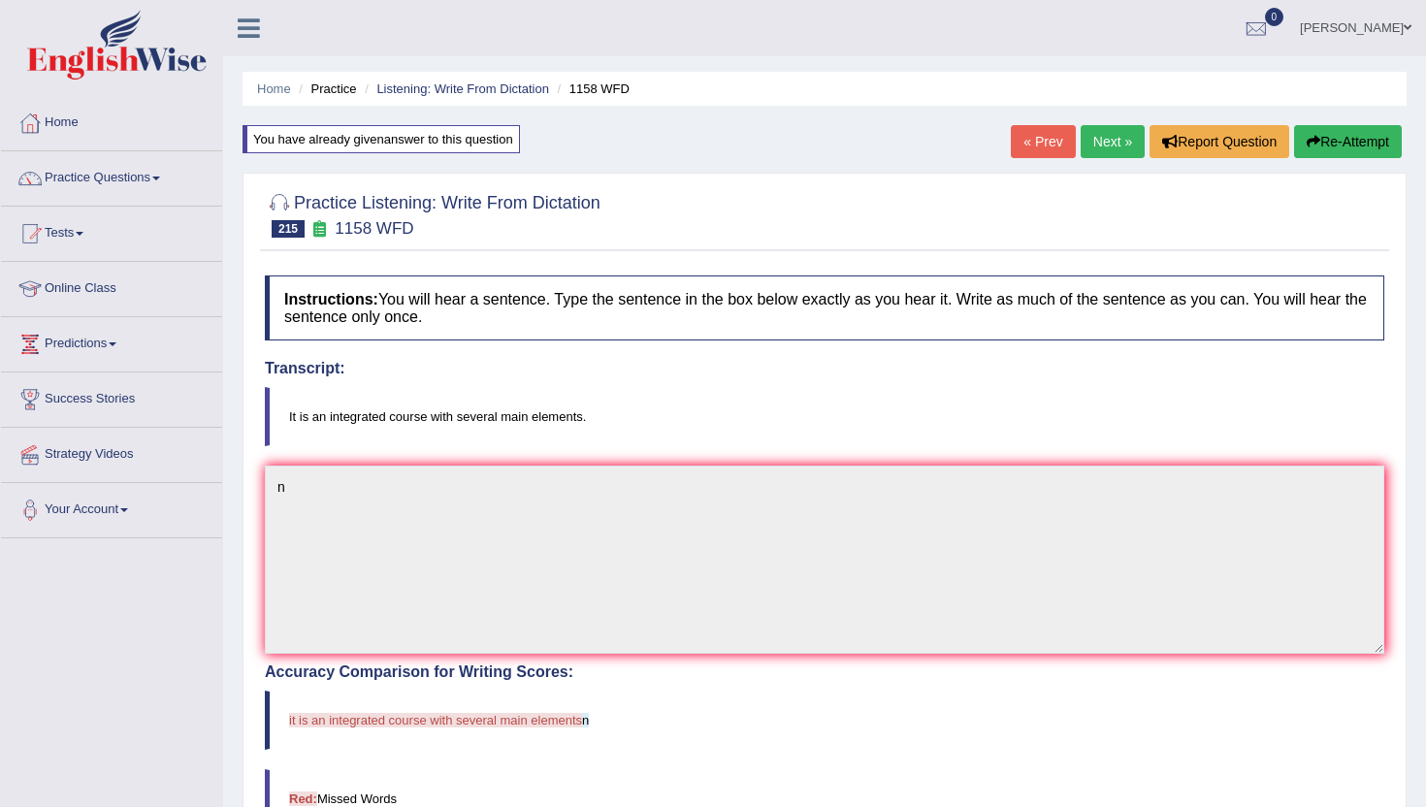
click at [1089, 146] on link "Next »" at bounding box center [1113, 141] width 64 height 33
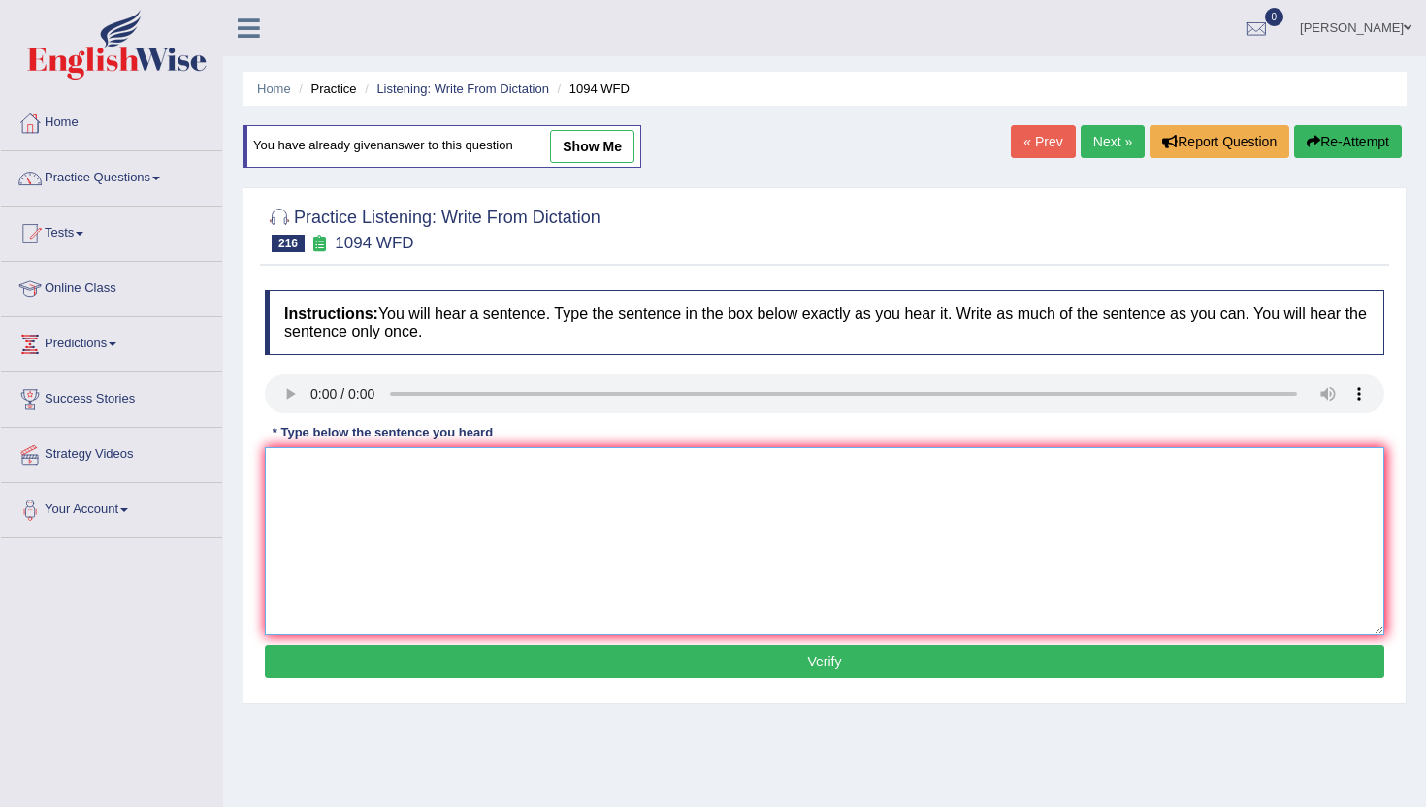
drag, startPoint x: 340, startPoint y: 487, endPoint x: 341, endPoint y: 469, distance: 18.5
click at [340, 485] on textarea at bounding box center [825, 541] width 1120 height 188
type textarea "n"
click at [383, 690] on div "Instructions: You will hear a sentence. Type the sentence in the box below exac…" at bounding box center [825, 486] width 1130 height 413
click at [401, 671] on button "Verify" at bounding box center [825, 661] width 1120 height 33
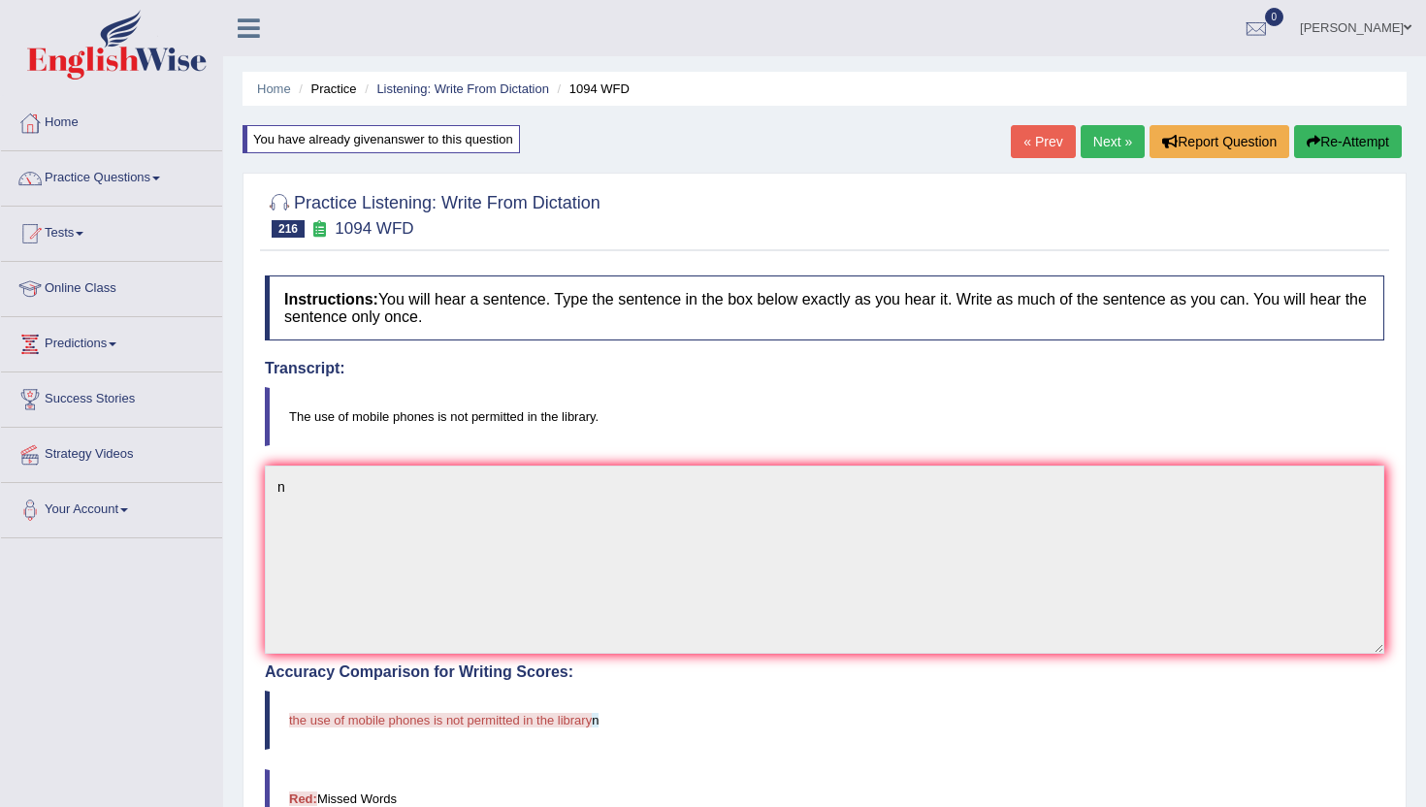
click at [1115, 139] on link "Next »" at bounding box center [1113, 141] width 64 height 33
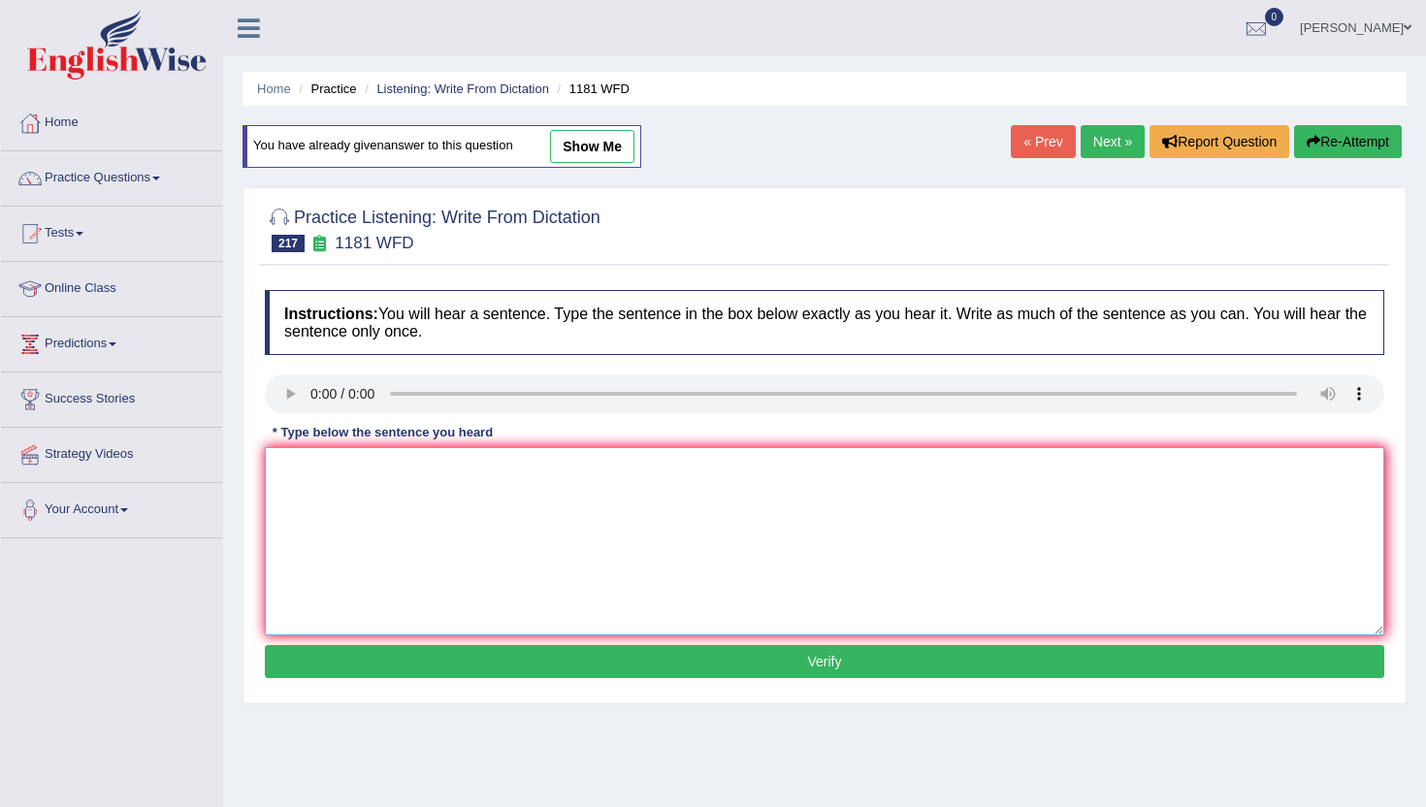
drag, startPoint x: 350, startPoint y: 488, endPoint x: 350, endPoint y: 468, distance: 20.4
click at [350, 485] on textarea at bounding box center [825, 541] width 1120 height 188
type textarea "n"
click at [379, 670] on button "Verify" at bounding box center [825, 661] width 1120 height 33
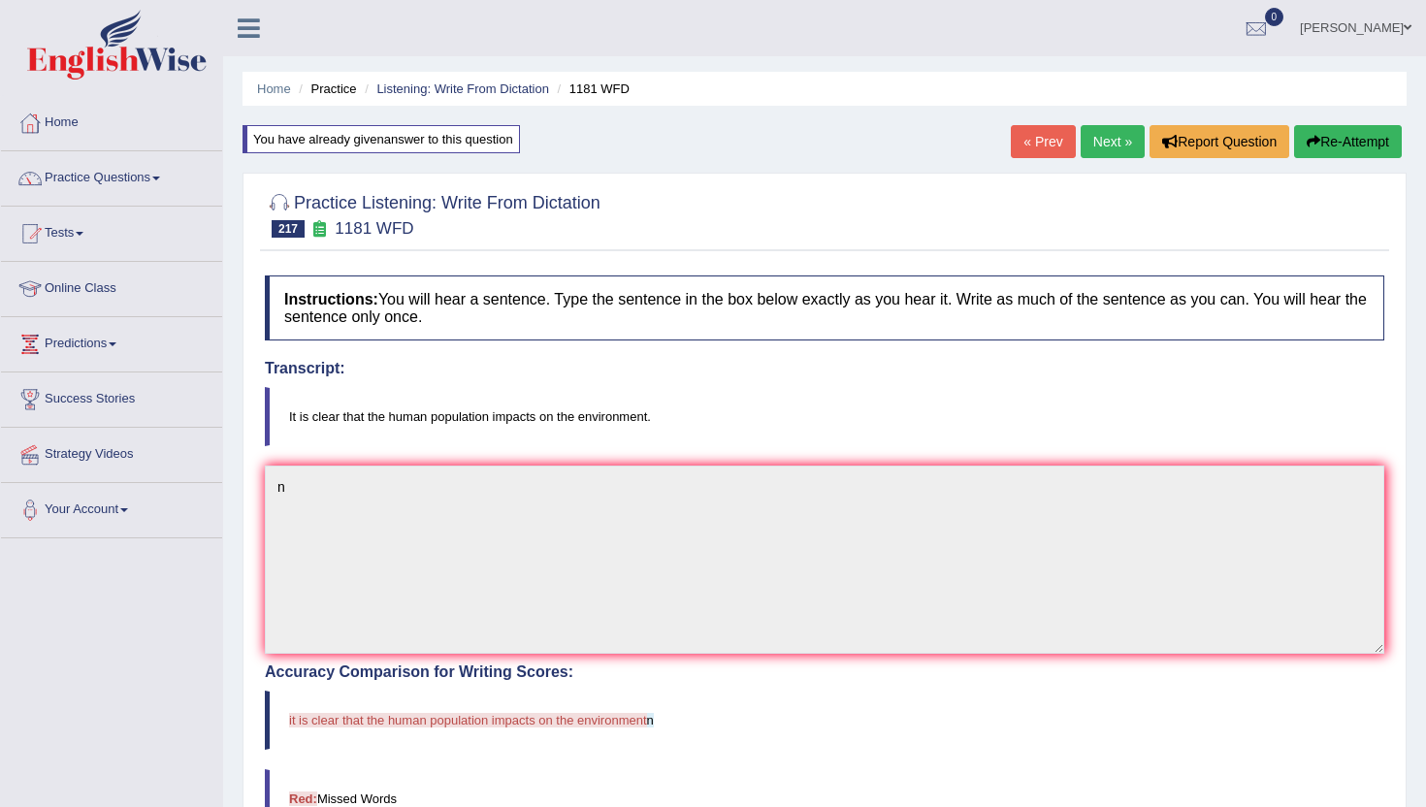
click at [1109, 127] on link "Next »" at bounding box center [1113, 141] width 64 height 33
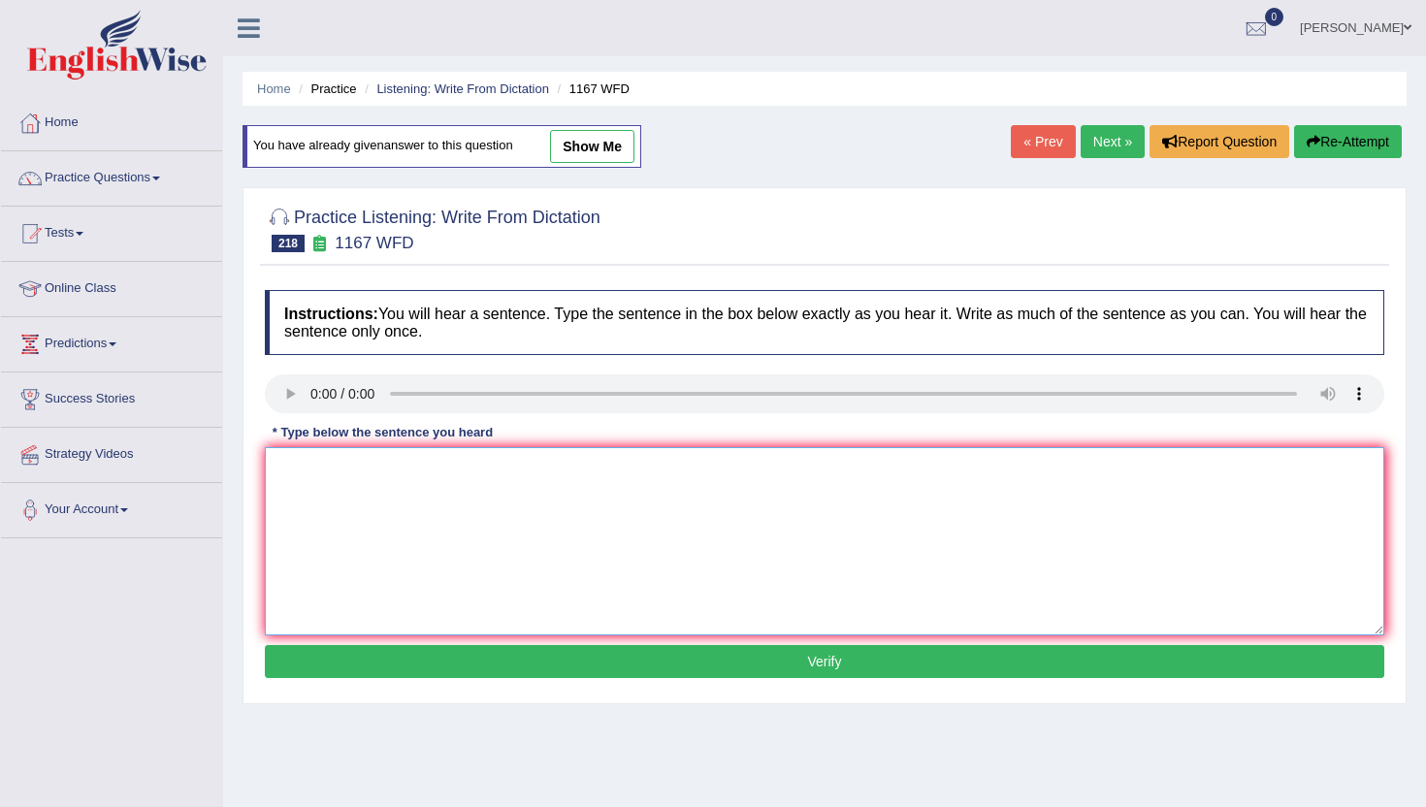
click at [362, 517] on textarea at bounding box center [825, 541] width 1120 height 188
type textarea "n"
click at [364, 651] on button "Verify" at bounding box center [825, 661] width 1120 height 33
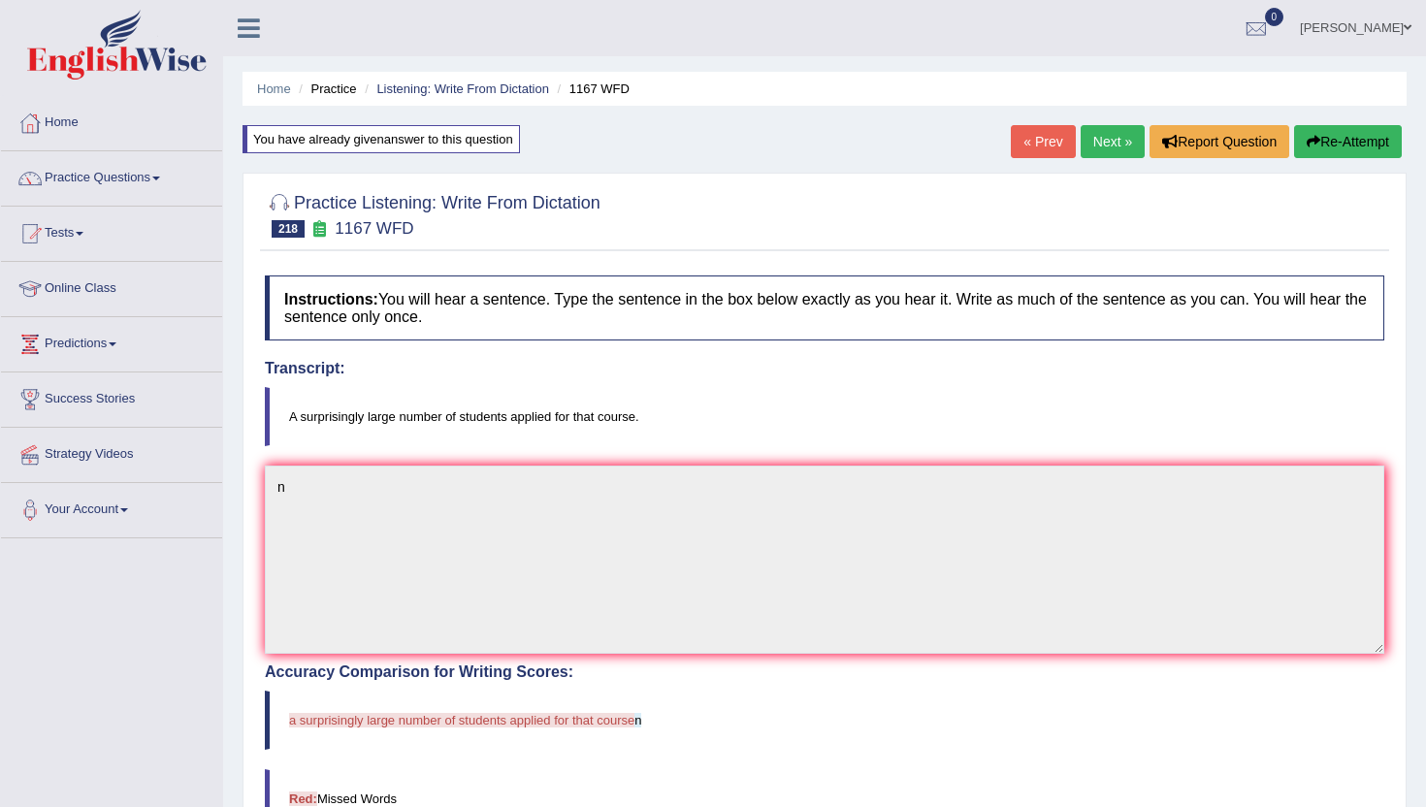
click at [1100, 149] on link "Next »" at bounding box center [1113, 141] width 64 height 33
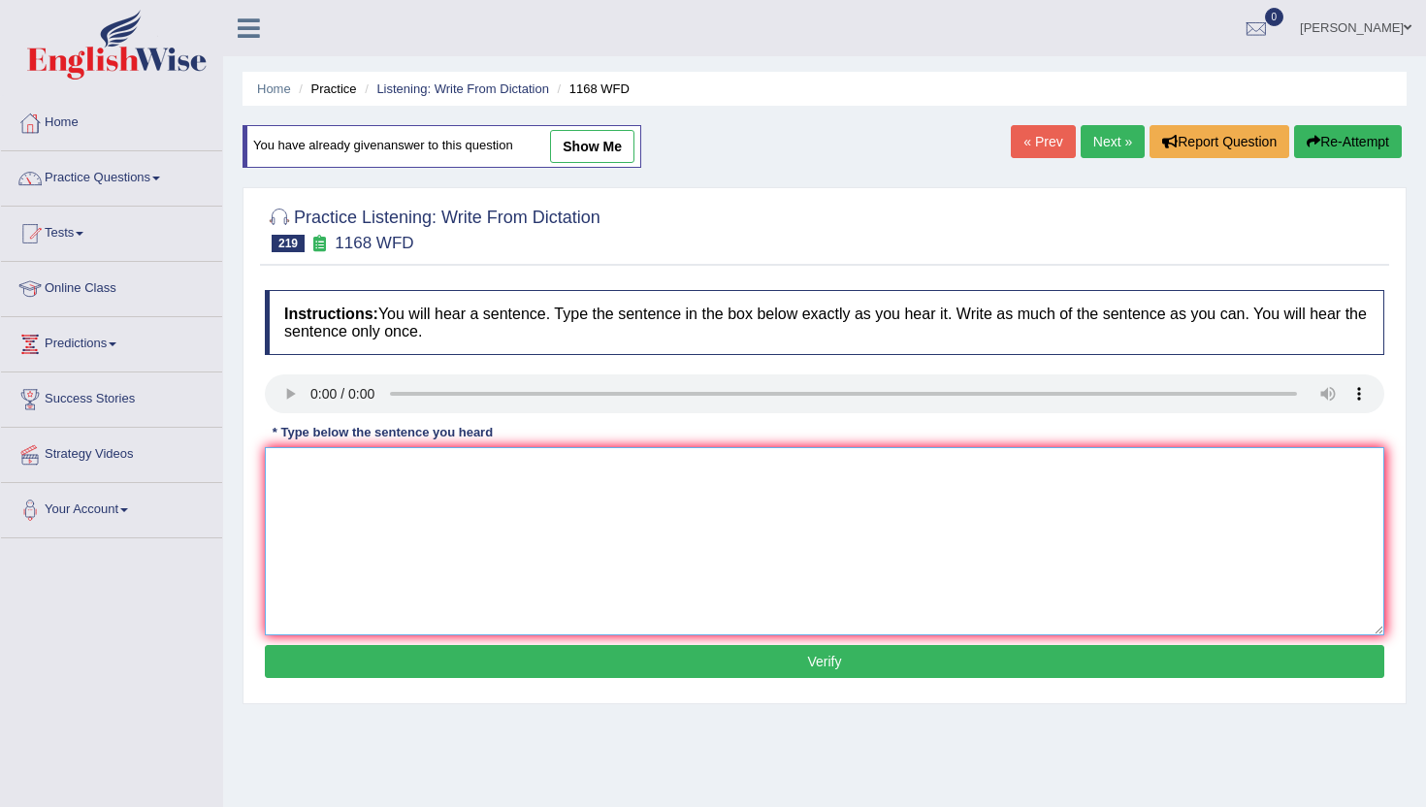
drag, startPoint x: 388, startPoint y: 515, endPoint x: 398, endPoint y: 484, distance: 32.5
click at [388, 514] on textarea at bounding box center [825, 541] width 1120 height 188
type textarea "m"
click at [412, 663] on button "Verify" at bounding box center [825, 661] width 1120 height 33
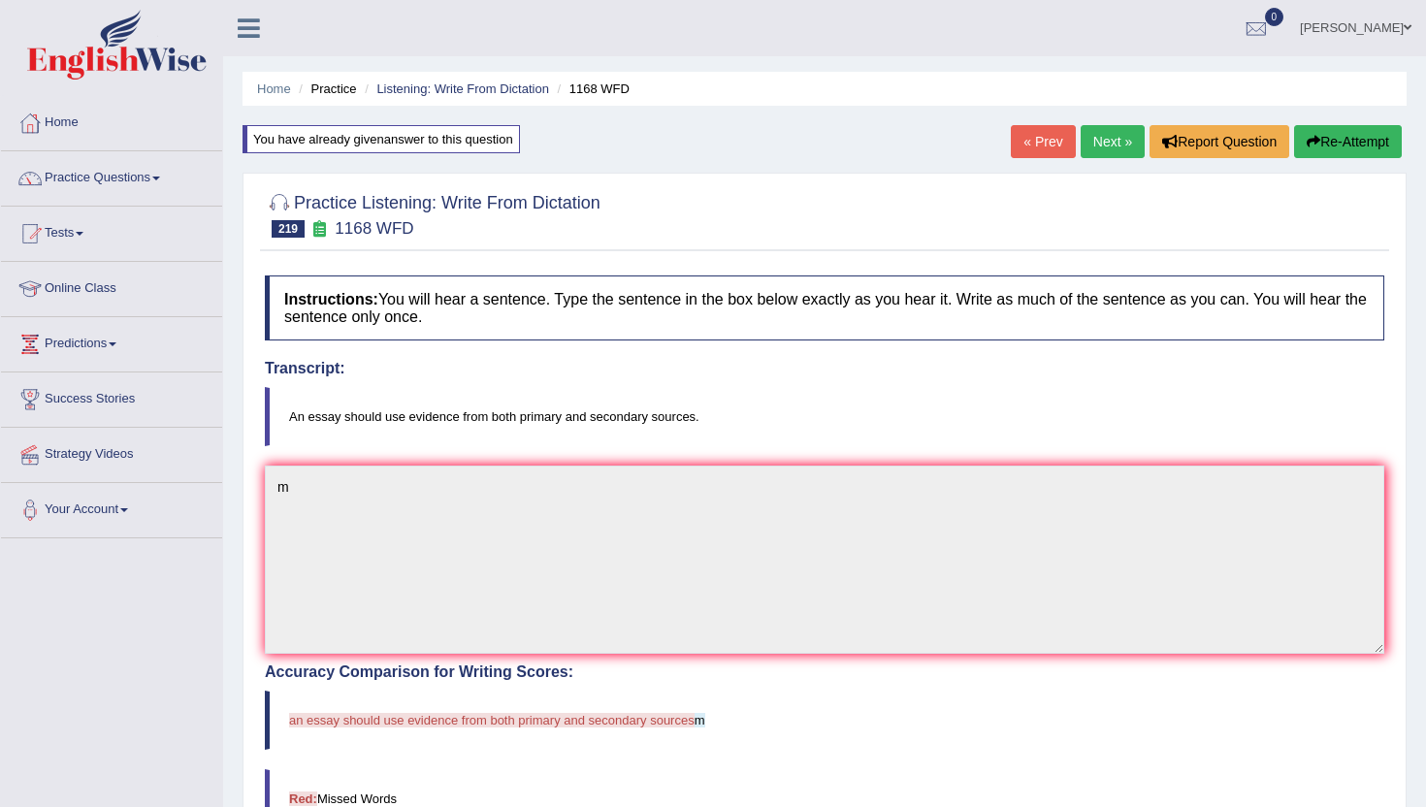
click at [1109, 146] on link "Next »" at bounding box center [1113, 141] width 64 height 33
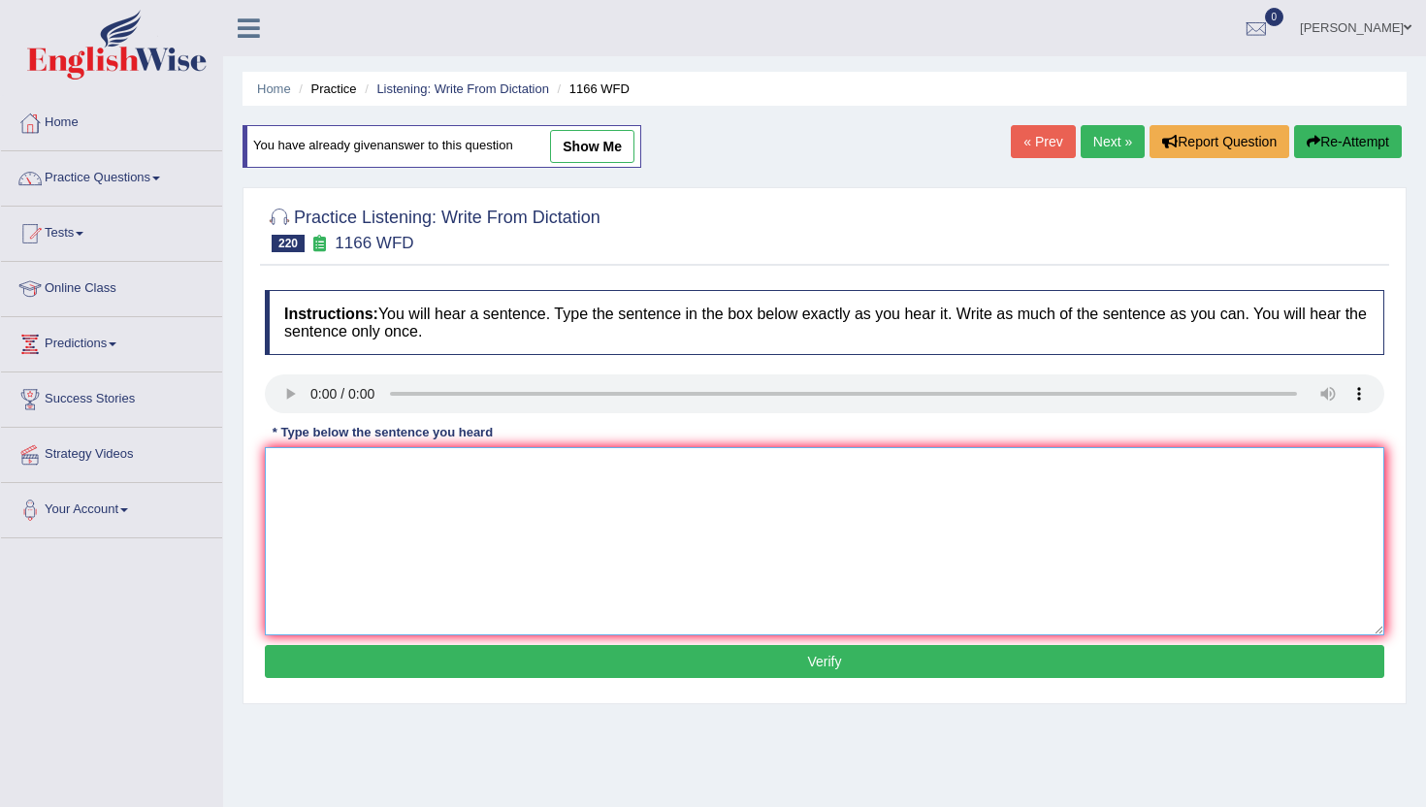
click at [328, 540] on textarea at bounding box center [825, 541] width 1120 height 188
type textarea "n"
click at [341, 658] on button "Verify" at bounding box center [825, 661] width 1120 height 33
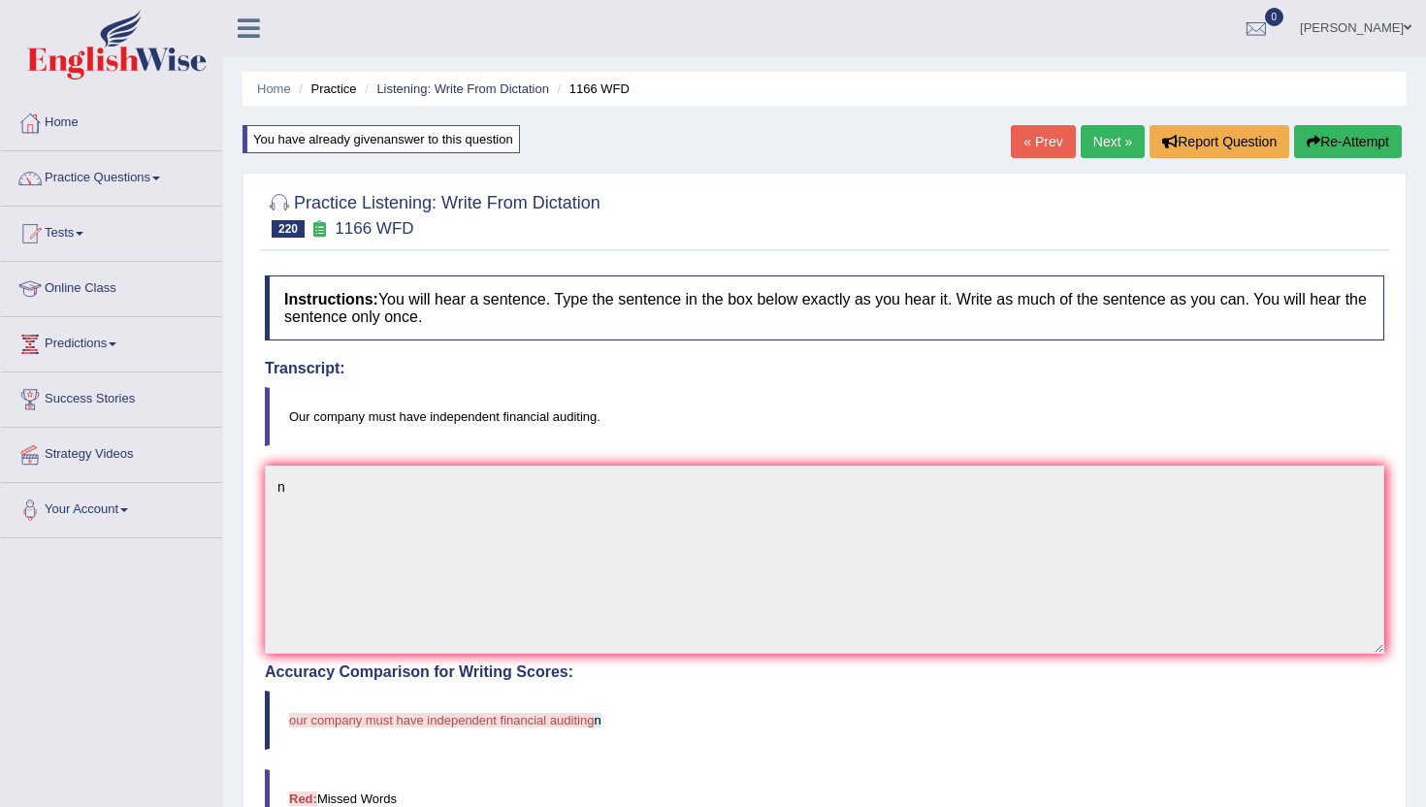
click at [1096, 131] on link "Next »" at bounding box center [1113, 141] width 64 height 33
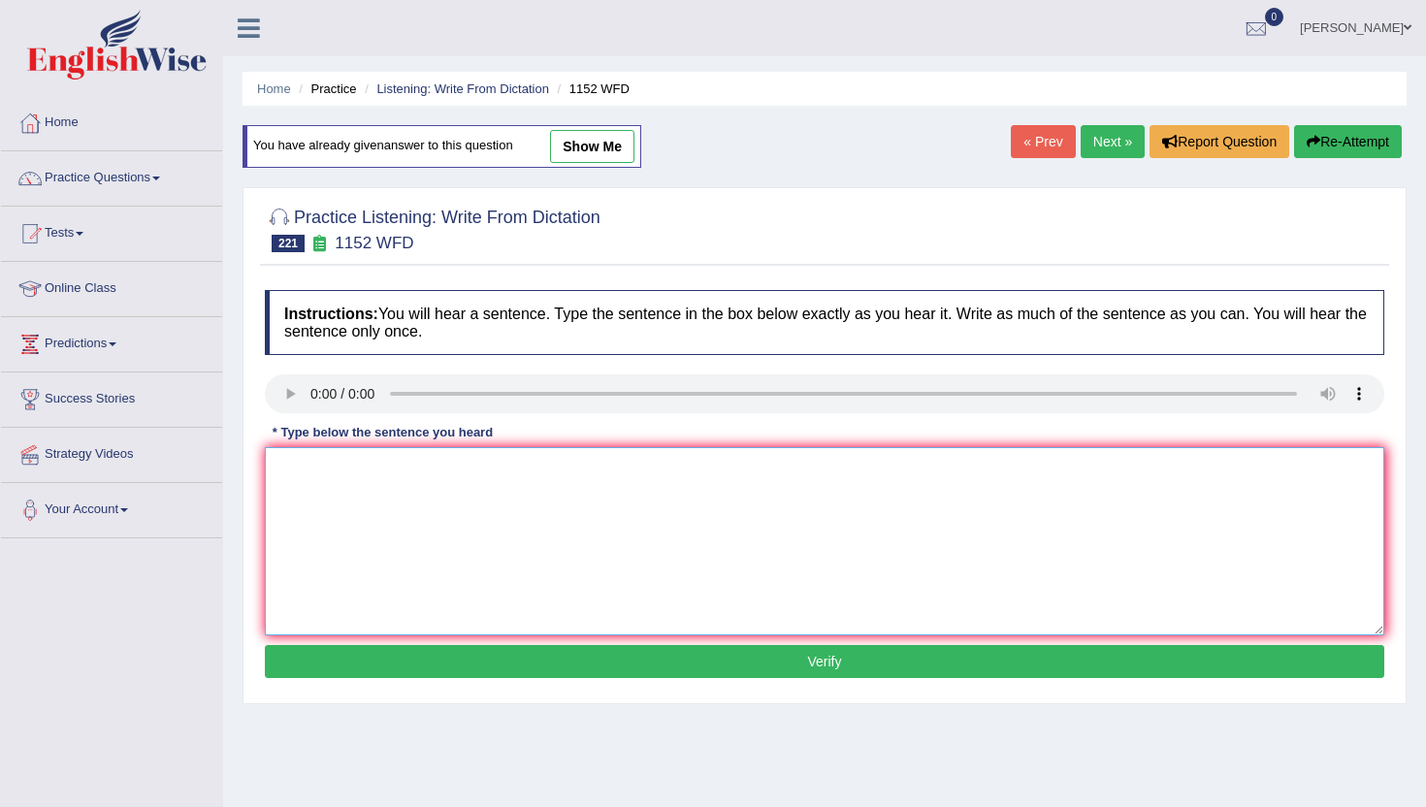
click at [470, 483] on textarea at bounding box center [825, 541] width 1120 height 188
type textarea "m"
click at [474, 653] on button "Verify" at bounding box center [825, 661] width 1120 height 33
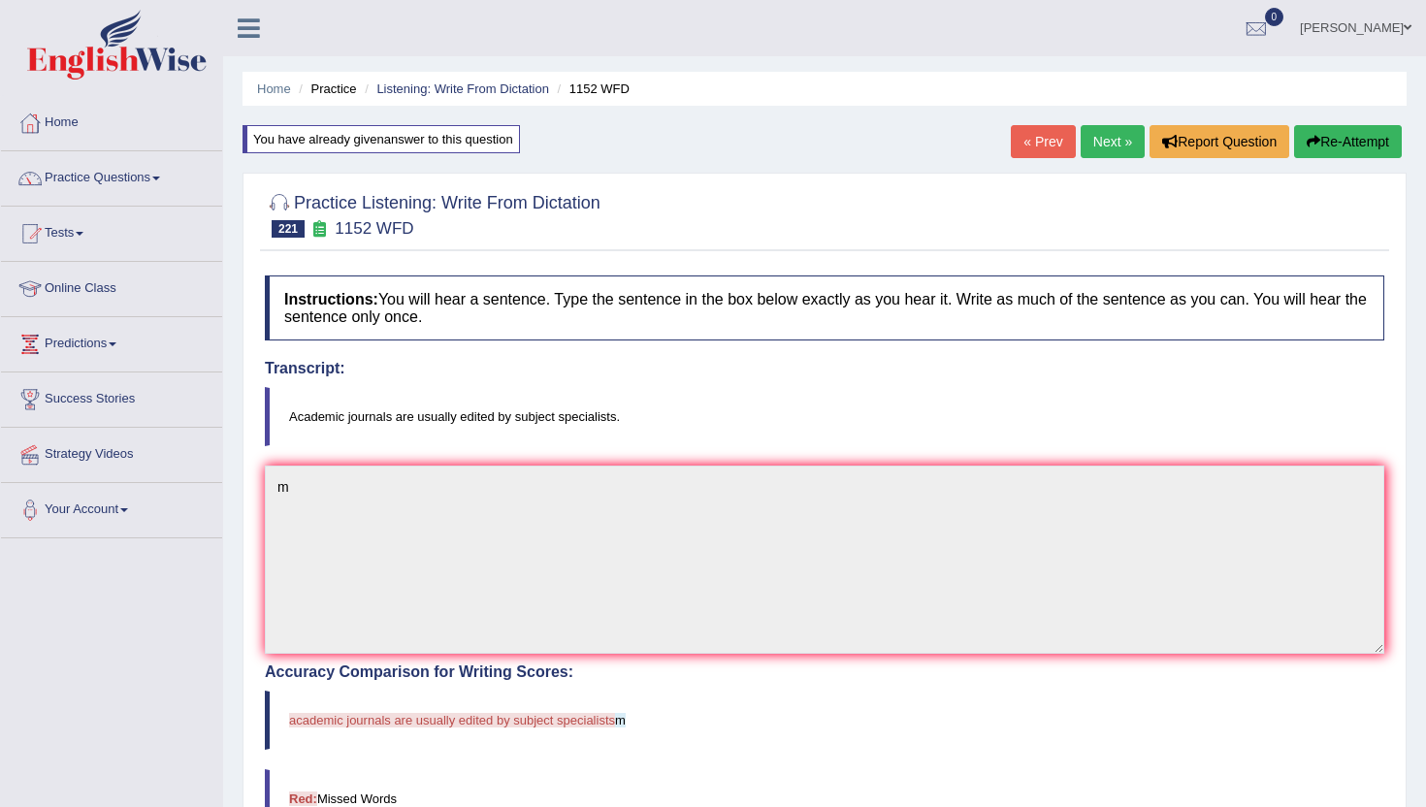
click at [1101, 133] on link "Next »" at bounding box center [1113, 141] width 64 height 33
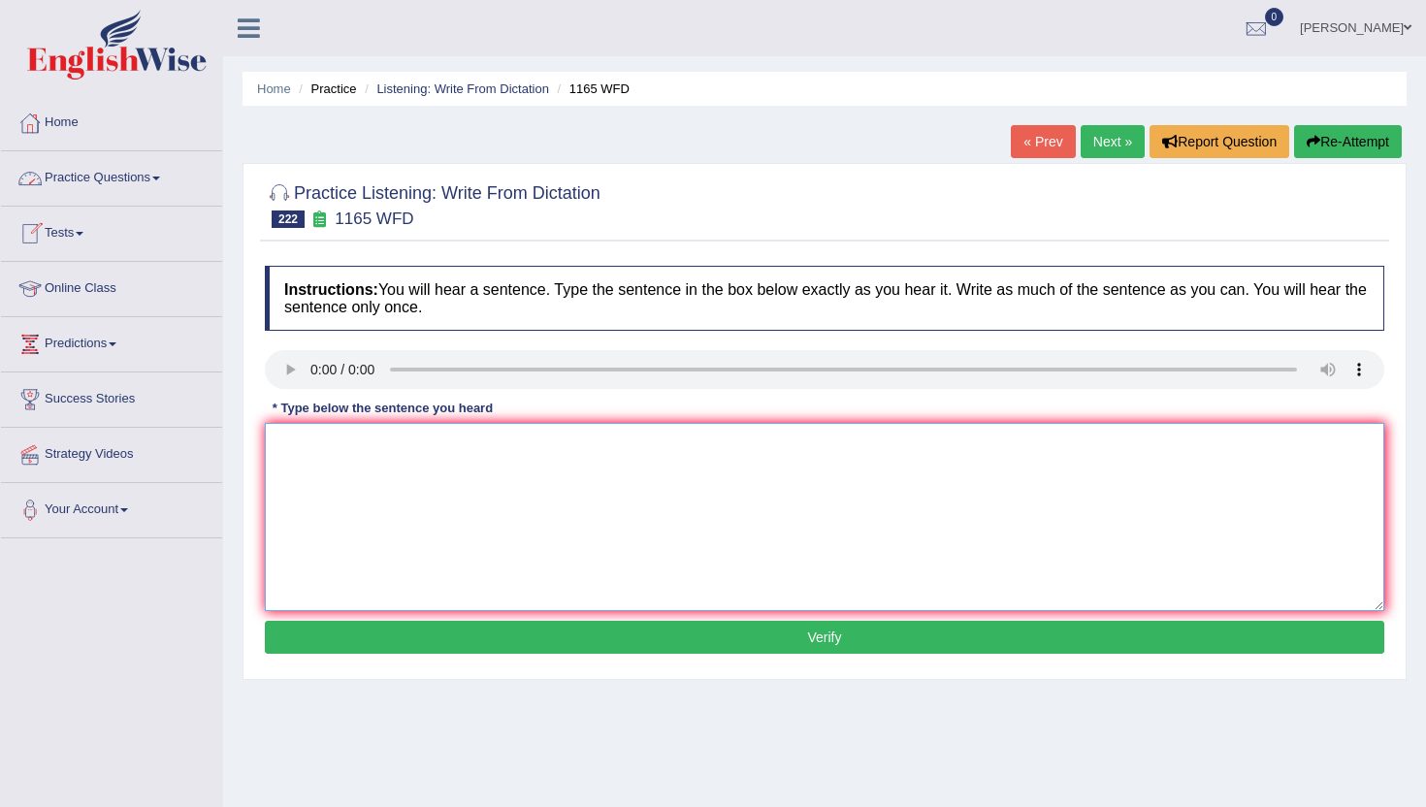
click at [354, 451] on textarea at bounding box center [825, 517] width 1120 height 188
type textarea "n"
click at [375, 636] on button "Verify" at bounding box center [825, 637] width 1120 height 33
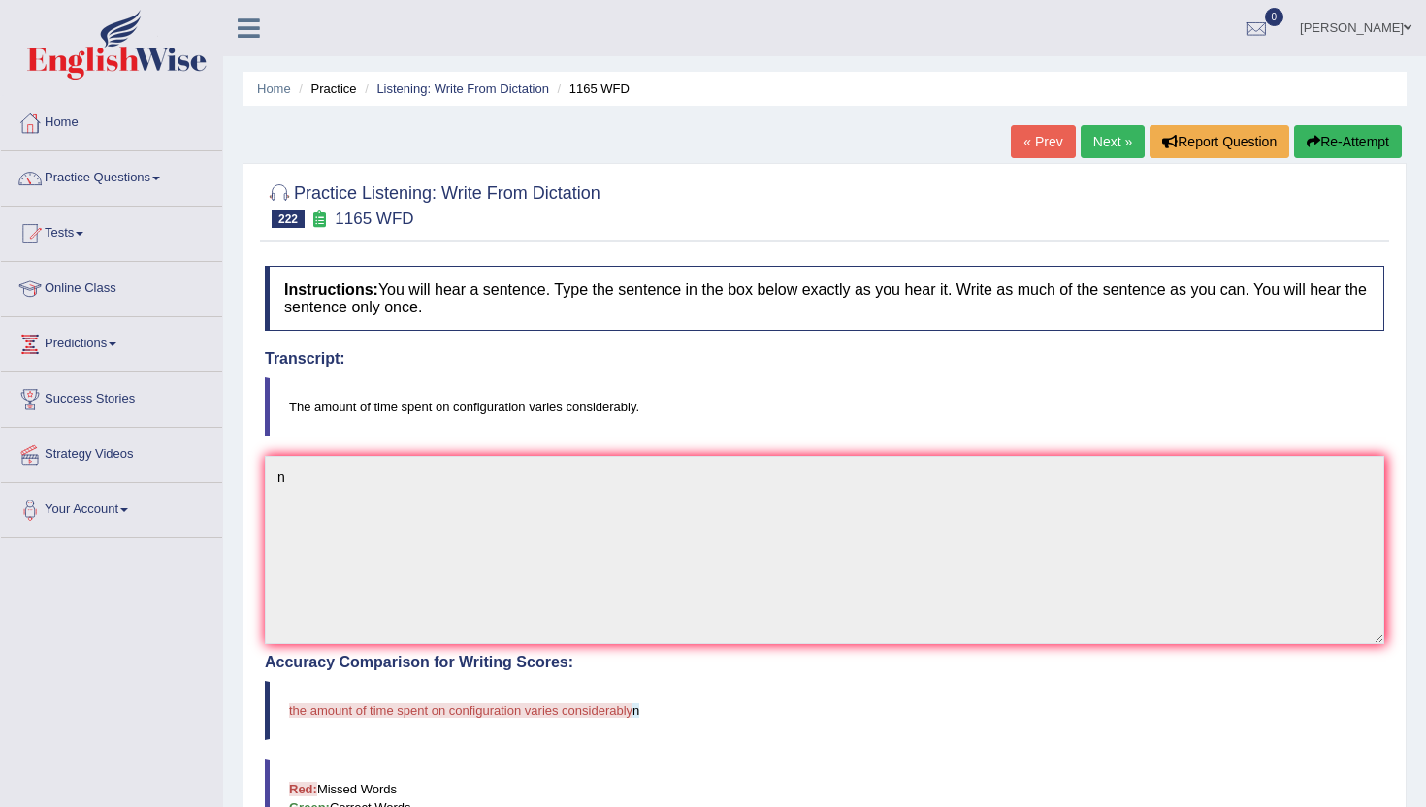
click at [1091, 149] on link "Next »" at bounding box center [1113, 141] width 64 height 33
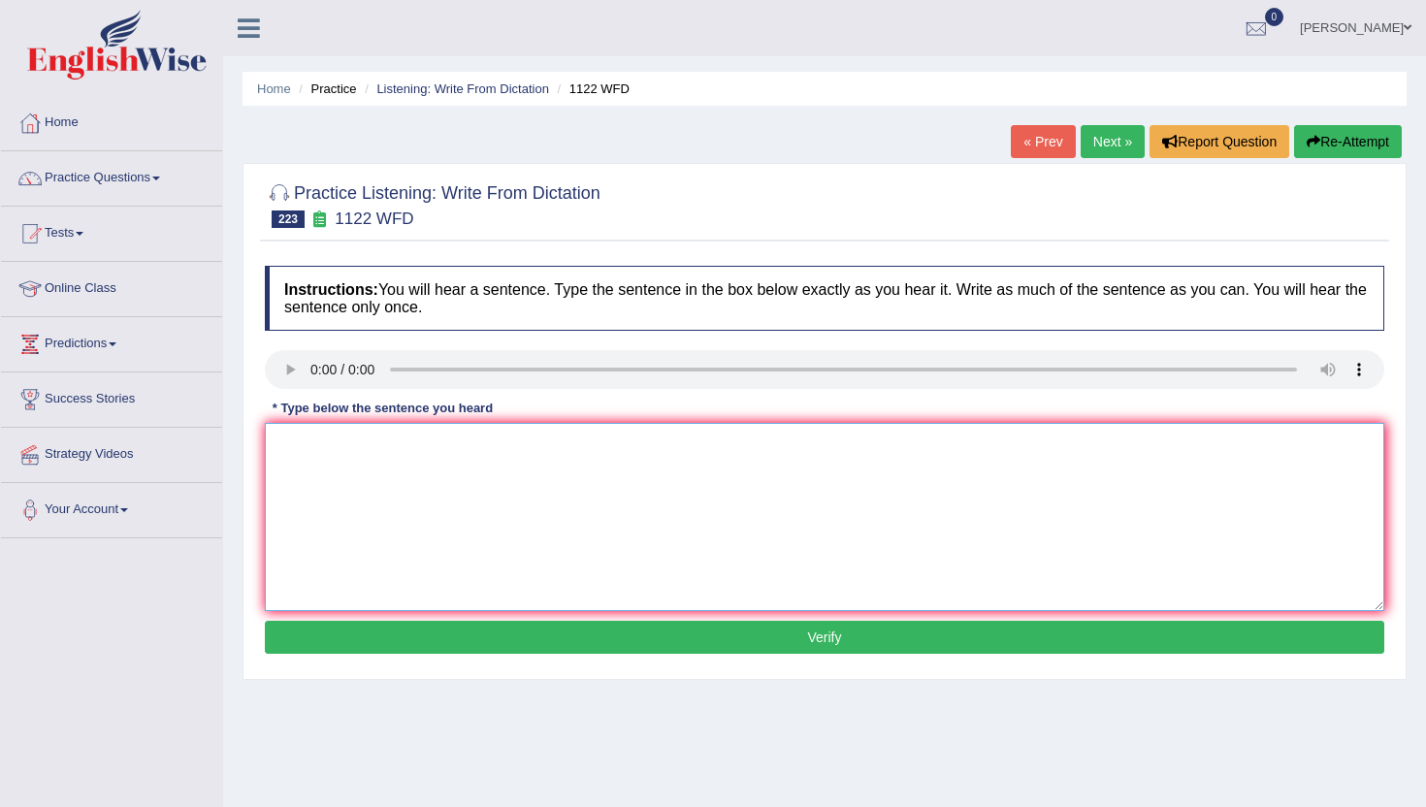
drag, startPoint x: 368, startPoint y: 492, endPoint x: 374, endPoint y: 467, distance: 25.9
click at [368, 491] on textarea at bounding box center [825, 517] width 1120 height 188
type textarea "n"
click at [362, 640] on button "Verify" at bounding box center [825, 637] width 1120 height 33
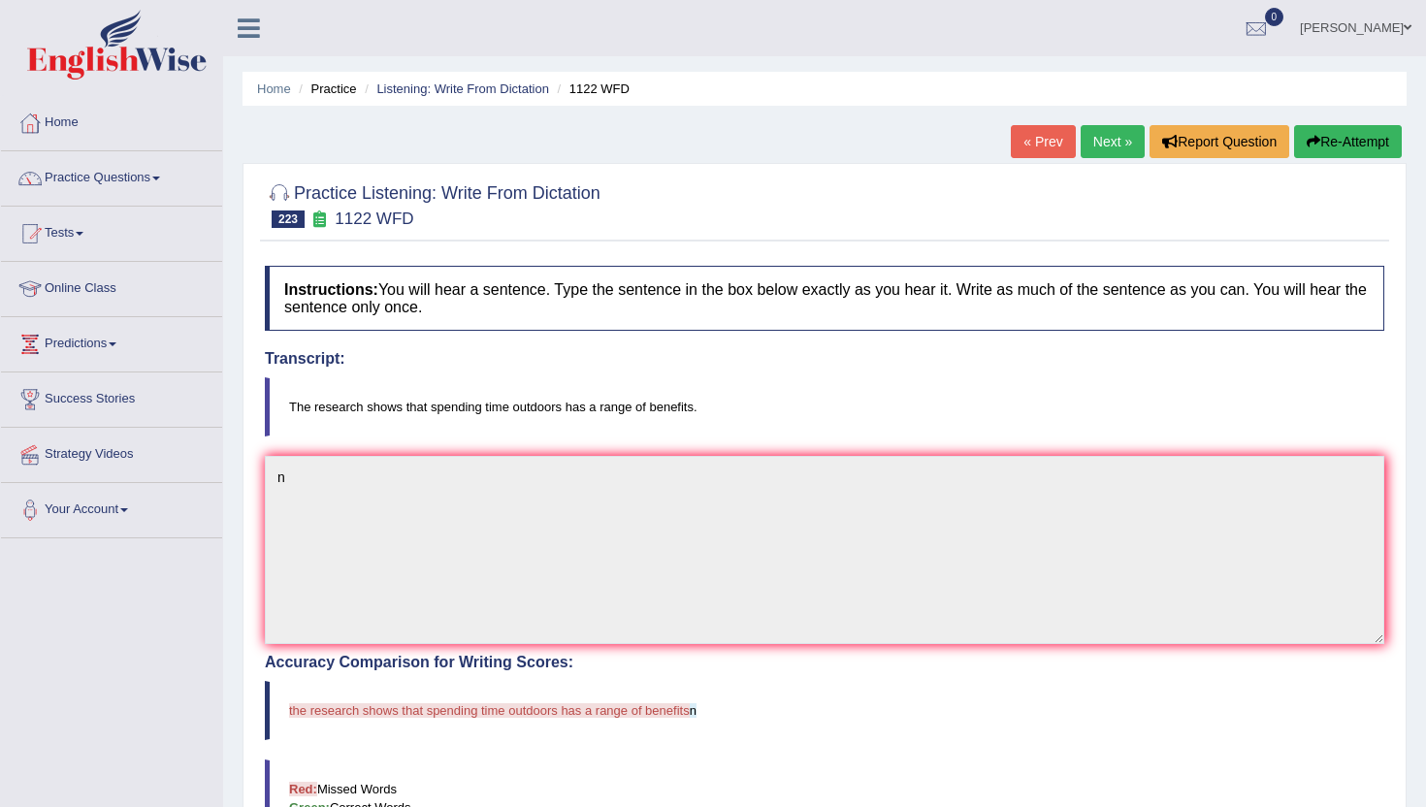
click at [1088, 136] on link "Next »" at bounding box center [1113, 141] width 64 height 33
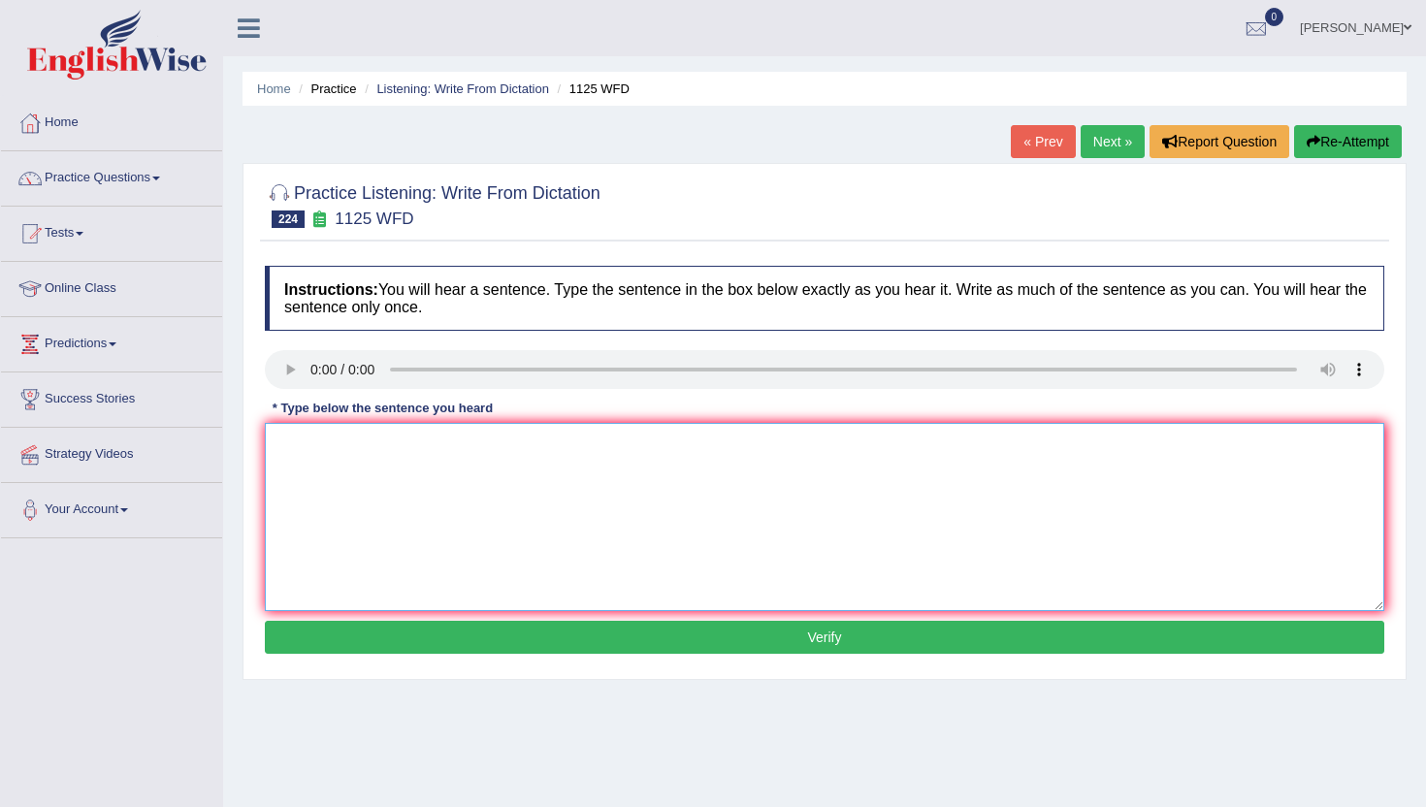
click at [408, 535] on textarea at bounding box center [825, 517] width 1120 height 188
type textarea "m"
click at [423, 624] on button "Verify" at bounding box center [825, 637] width 1120 height 33
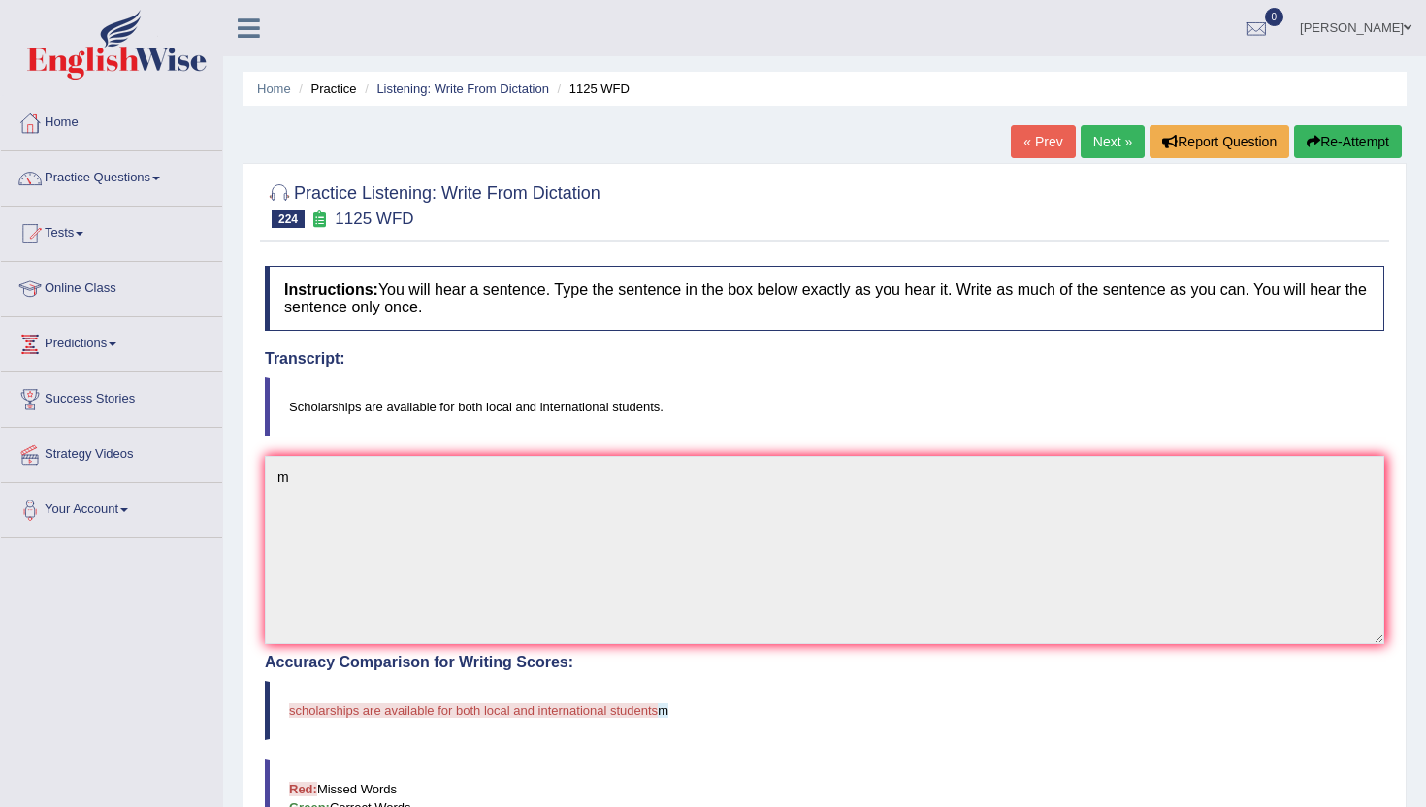
click at [1091, 144] on link "Next »" at bounding box center [1113, 141] width 64 height 33
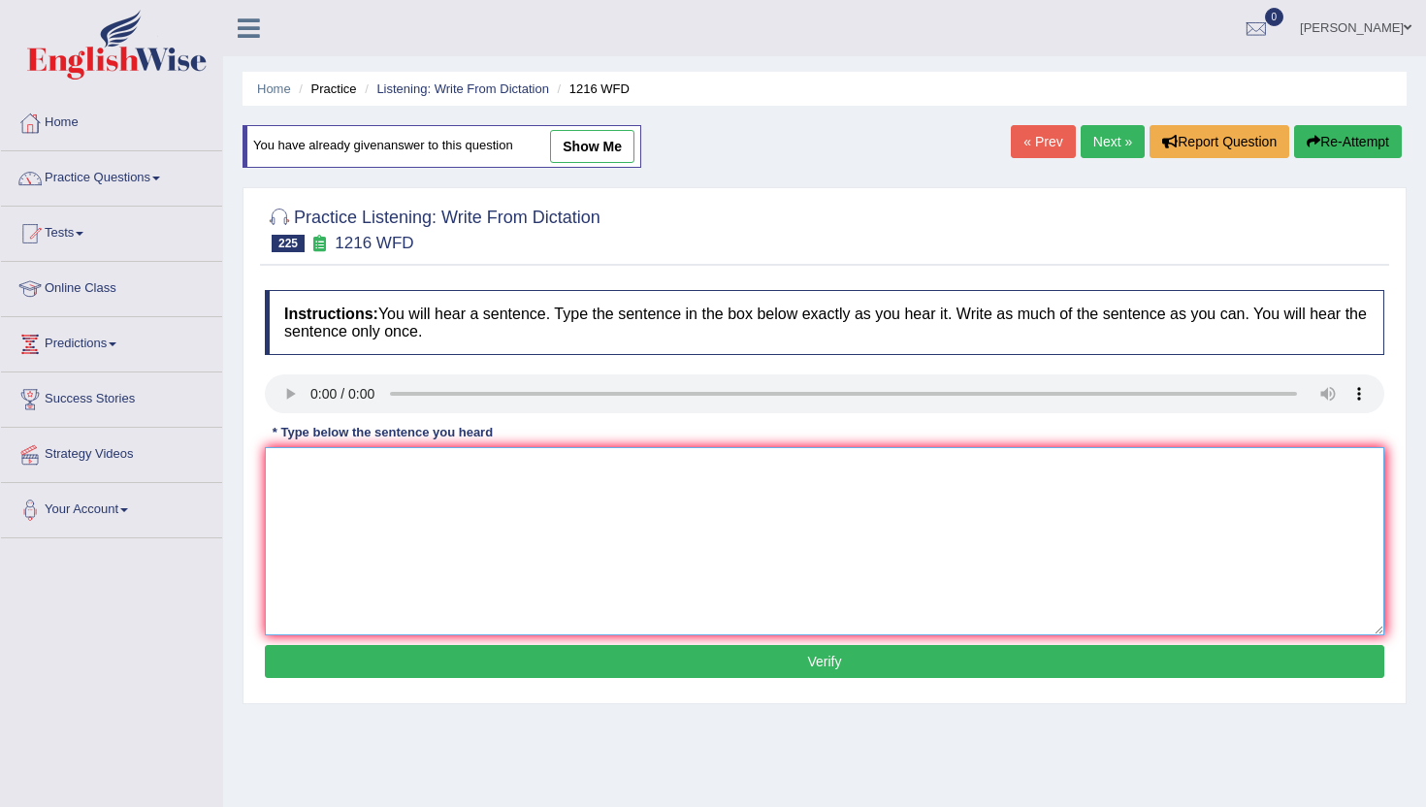
click at [396, 549] on textarea at bounding box center [825, 541] width 1120 height 188
type textarea "m"
click at [411, 640] on div "Instructions: You will hear a sentence. Type the sentence in the box below exac…" at bounding box center [825, 486] width 1130 height 413
click at [411, 660] on button "Verify" at bounding box center [825, 661] width 1120 height 33
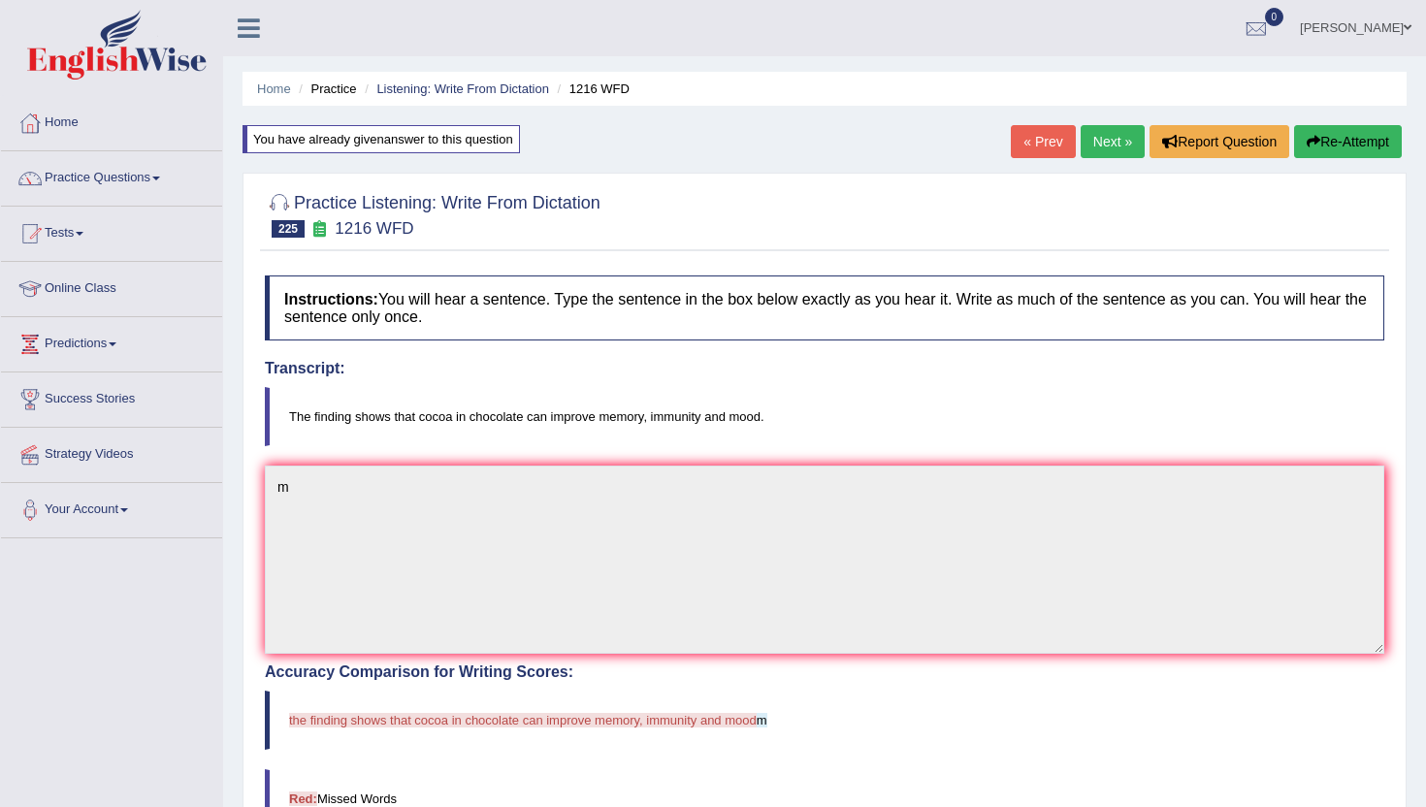
click at [1098, 143] on link "Next »" at bounding box center [1113, 141] width 64 height 33
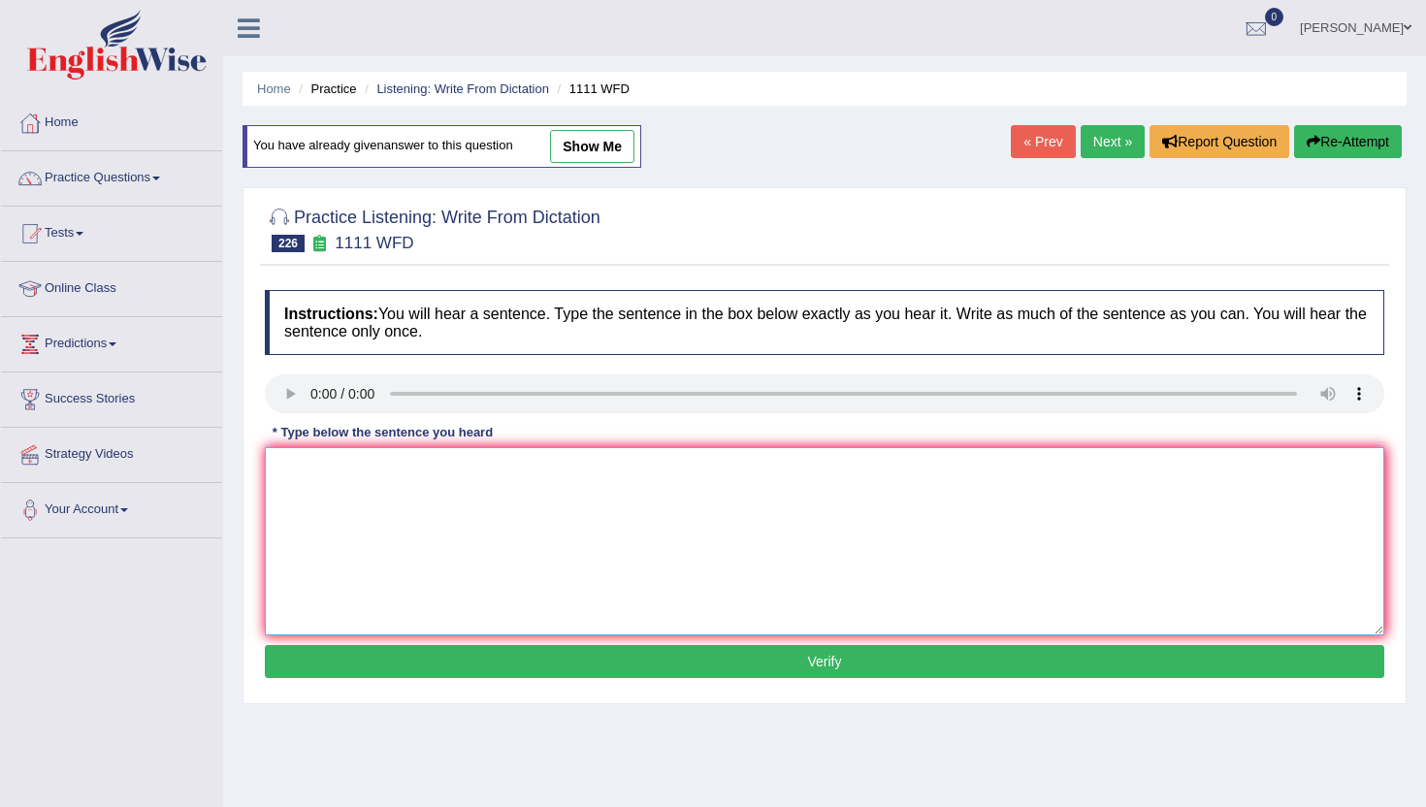
click at [373, 485] on textarea at bounding box center [825, 541] width 1120 height 188
type textarea "n"
click at [397, 657] on button "Verify" at bounding box center [825, 661] width 1120 height 33
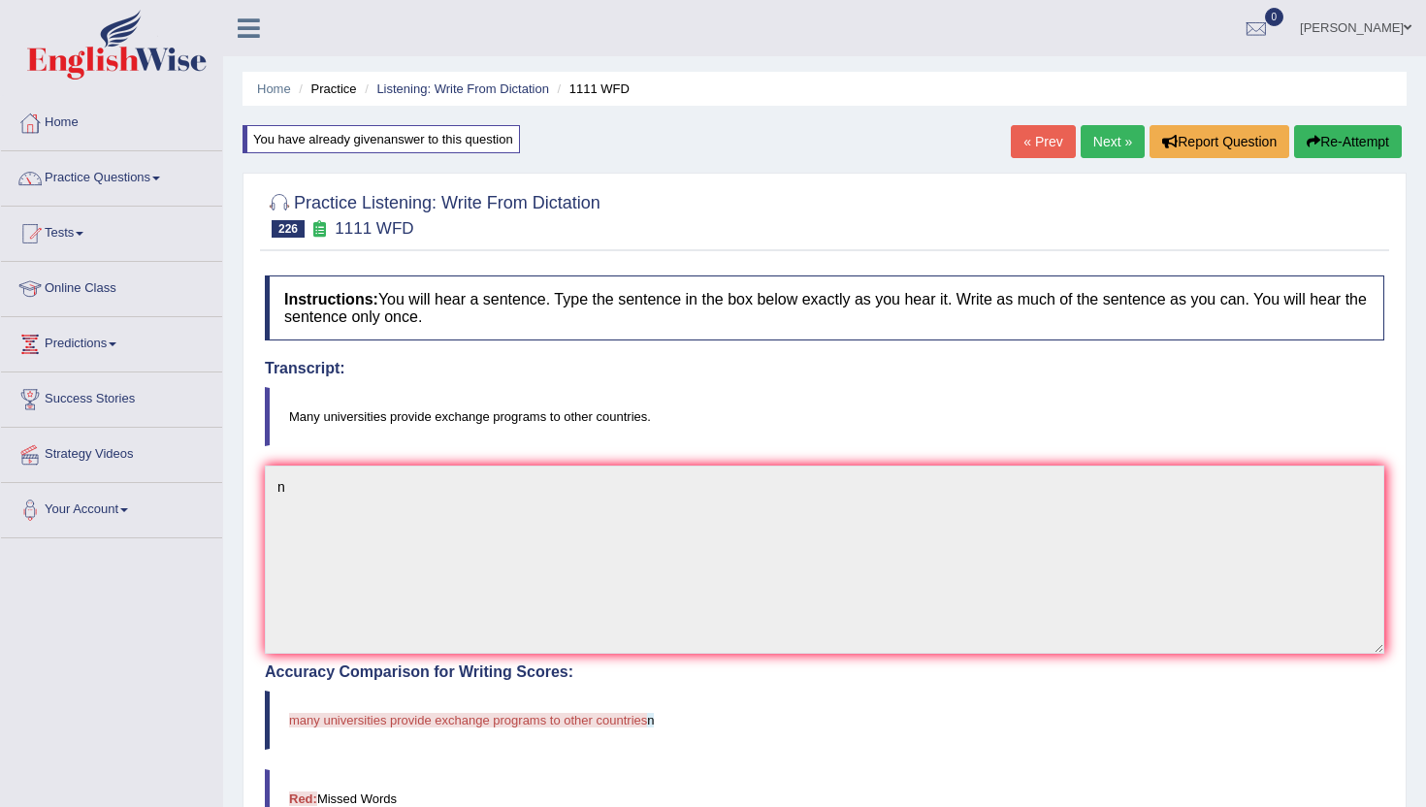
click at [1101, 140] on link "Next »" at bounding box center [1113, 141] width 64 height 33
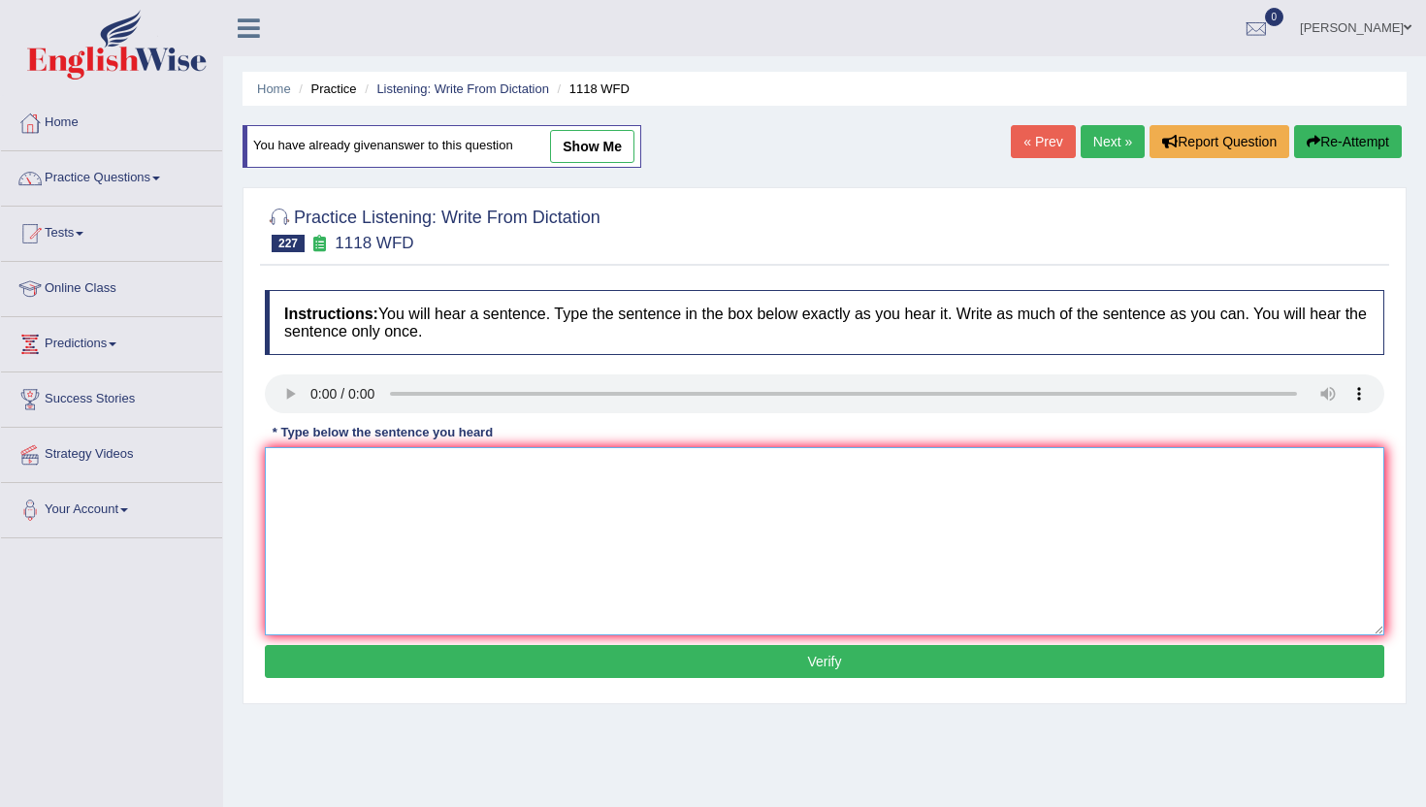
click at [346, 514] on textarea at bounding box center [825, 541] width 1120 height 188
type textarea "n"
click at [369, 658] on button "Verify" at bounding box center [825, 661] width 1120 height 33
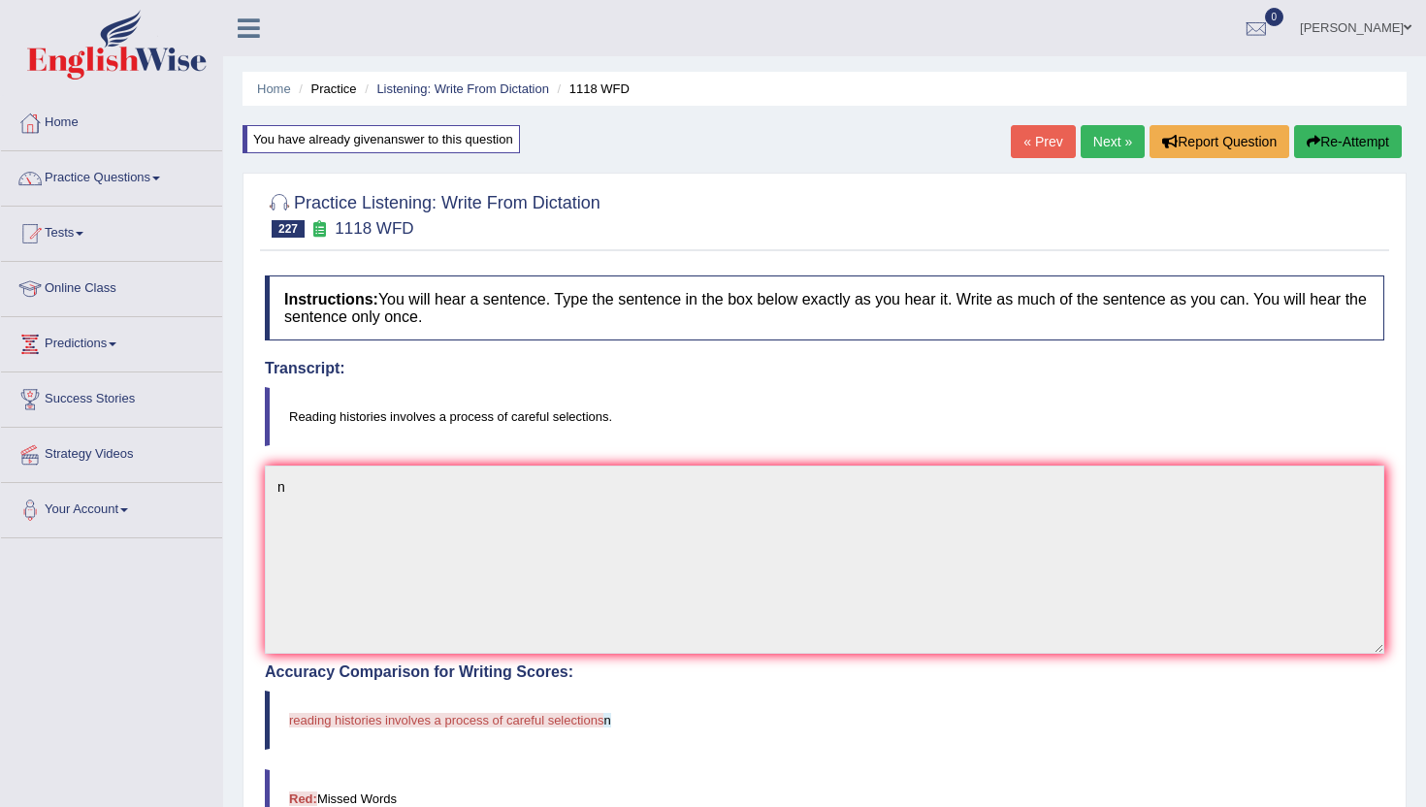
click at [1098, 143] on link "Next »" at bounding box center [1113, 141] width 64 height 33
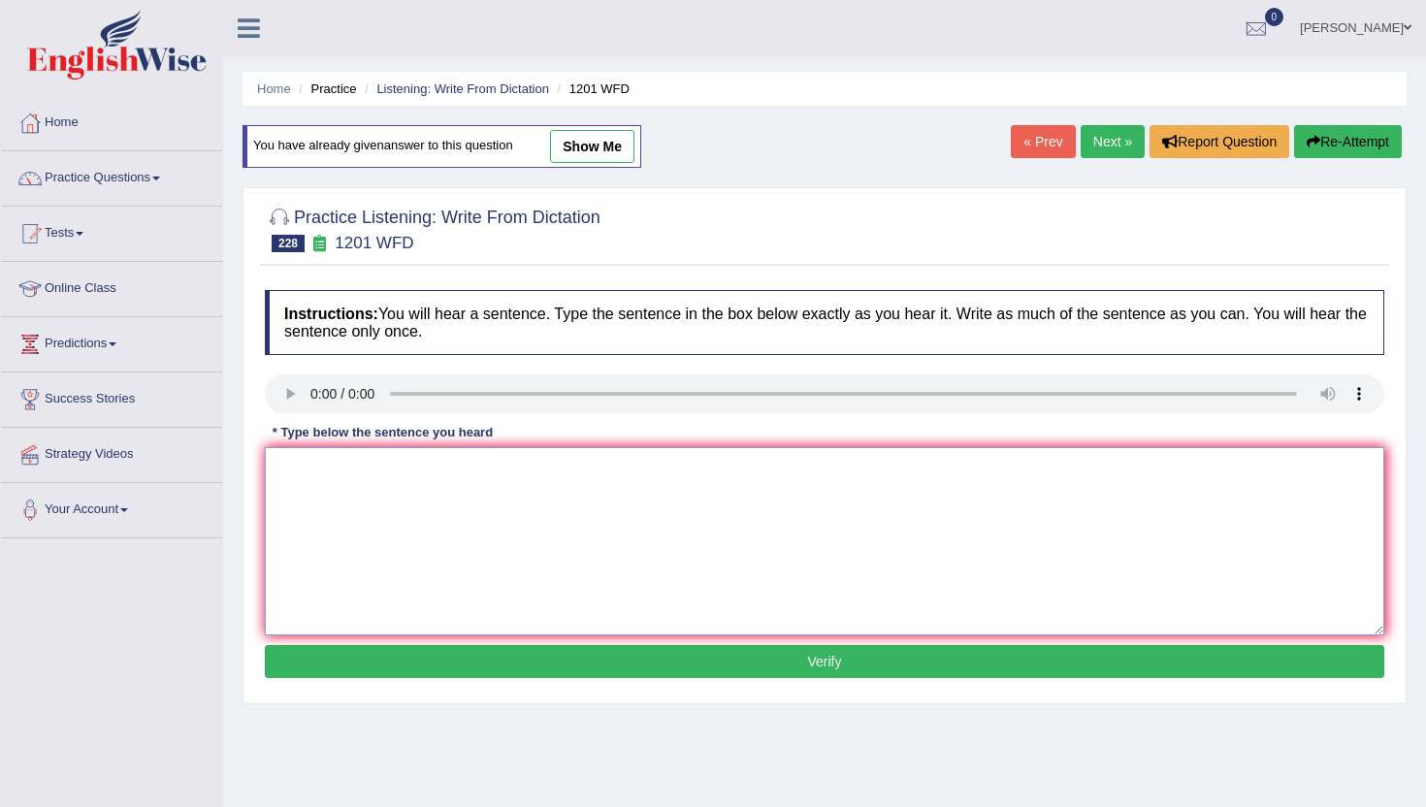
click at [454, 530] on textarea at bounding box center [825, 541] width 1120 height 188
type textarea "m"
click at [451, 671] on button "Verify" at bounding box center [825, 661] width 1120 height 33
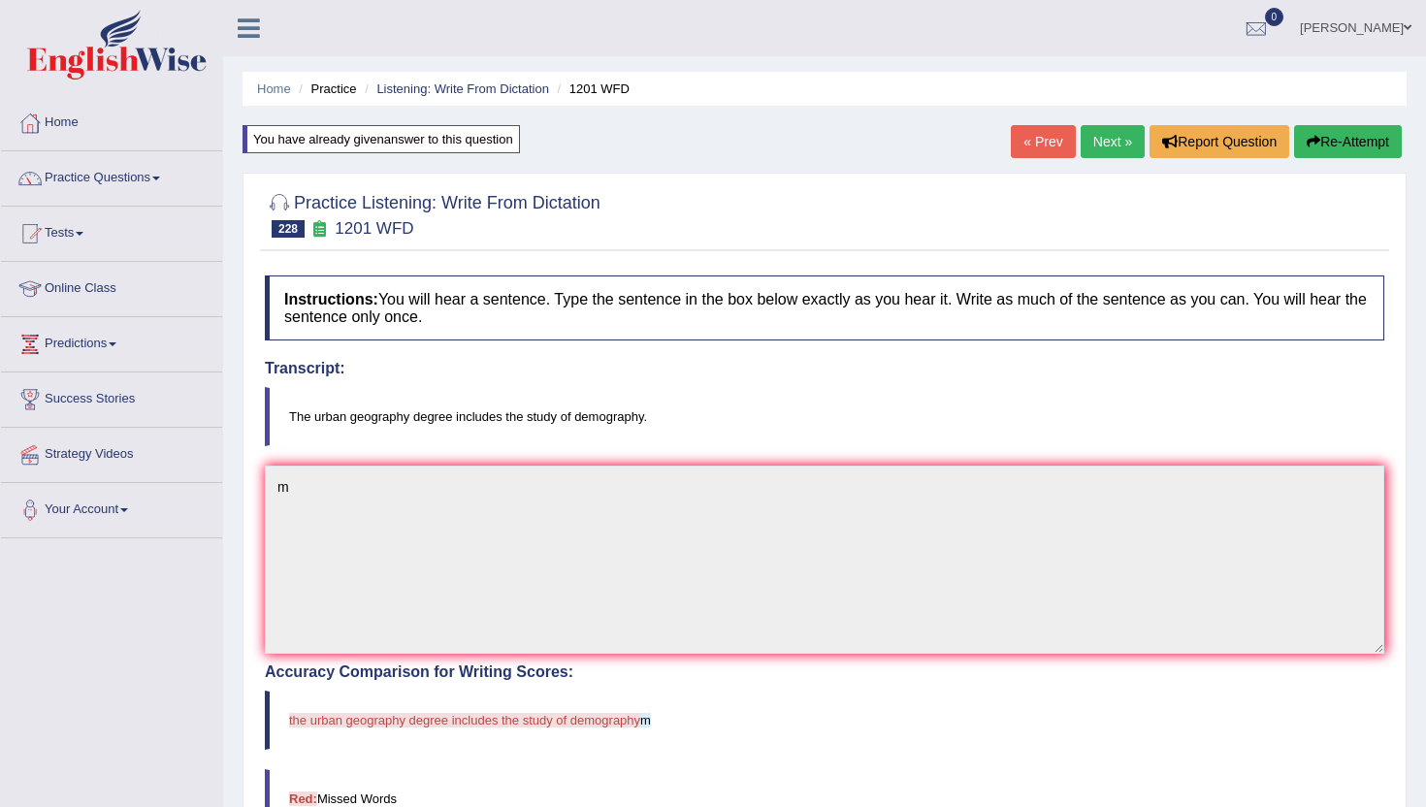
click at [1097, 145] on link "Next »" at bounding box center [1113, 141] width 64 height 33
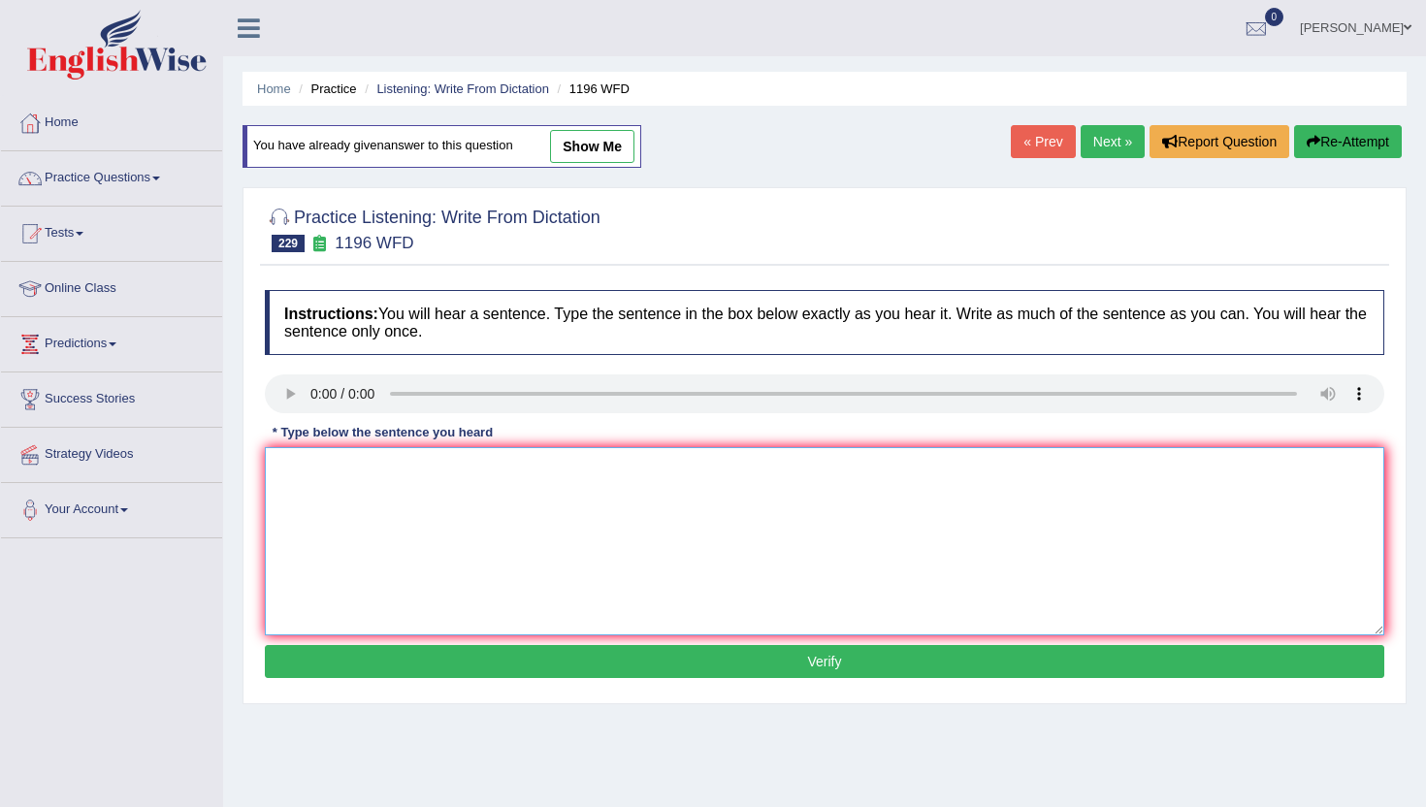
click at [513, 551] on textarea at bounding box center [825, 541] width 1120 height 188
type textarea "m"
click at [503, 672] on button "Verify" at bounding box center [825, 661] width 1120 height 33
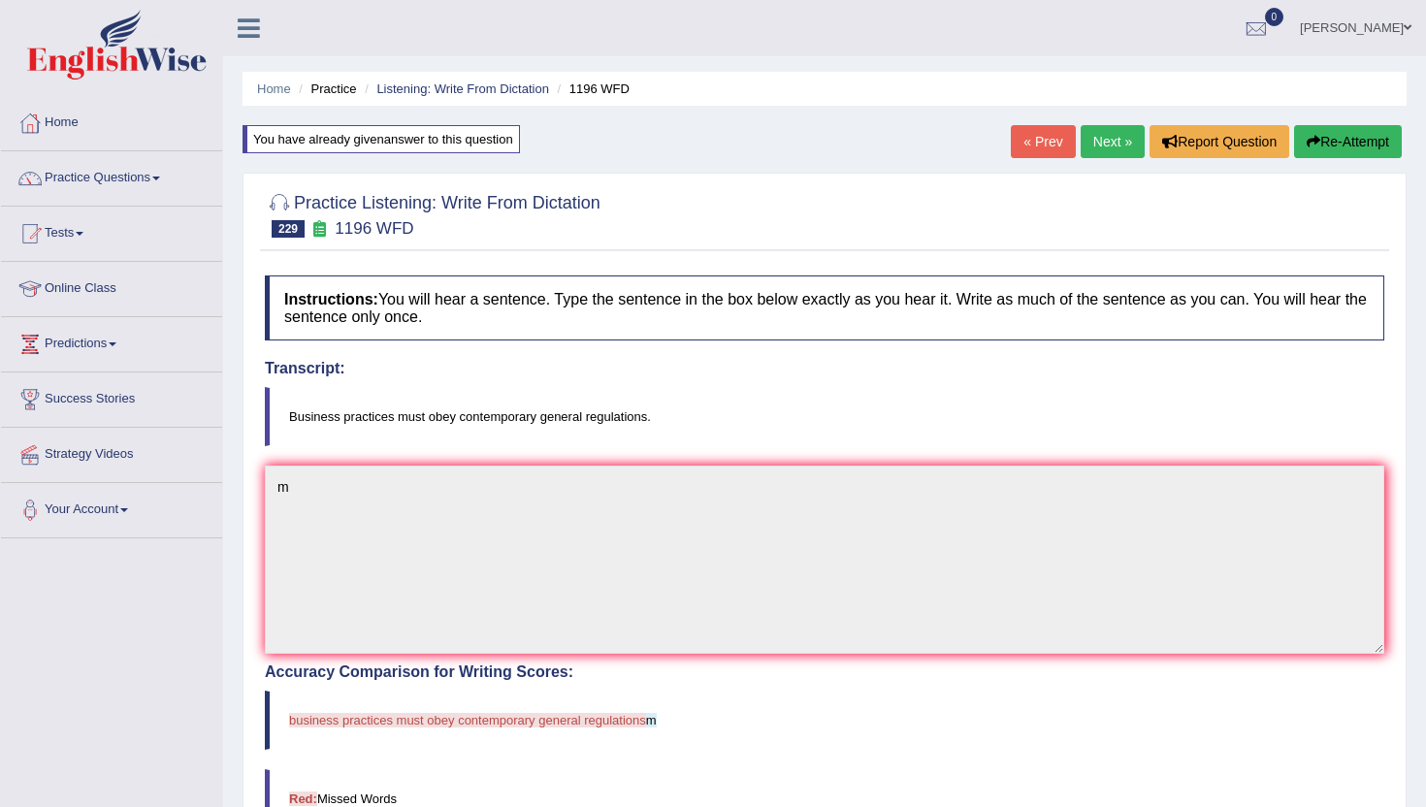
click at [1097, 148] on link "Next »" at bounding box center [1113, 141] width 64 height 33
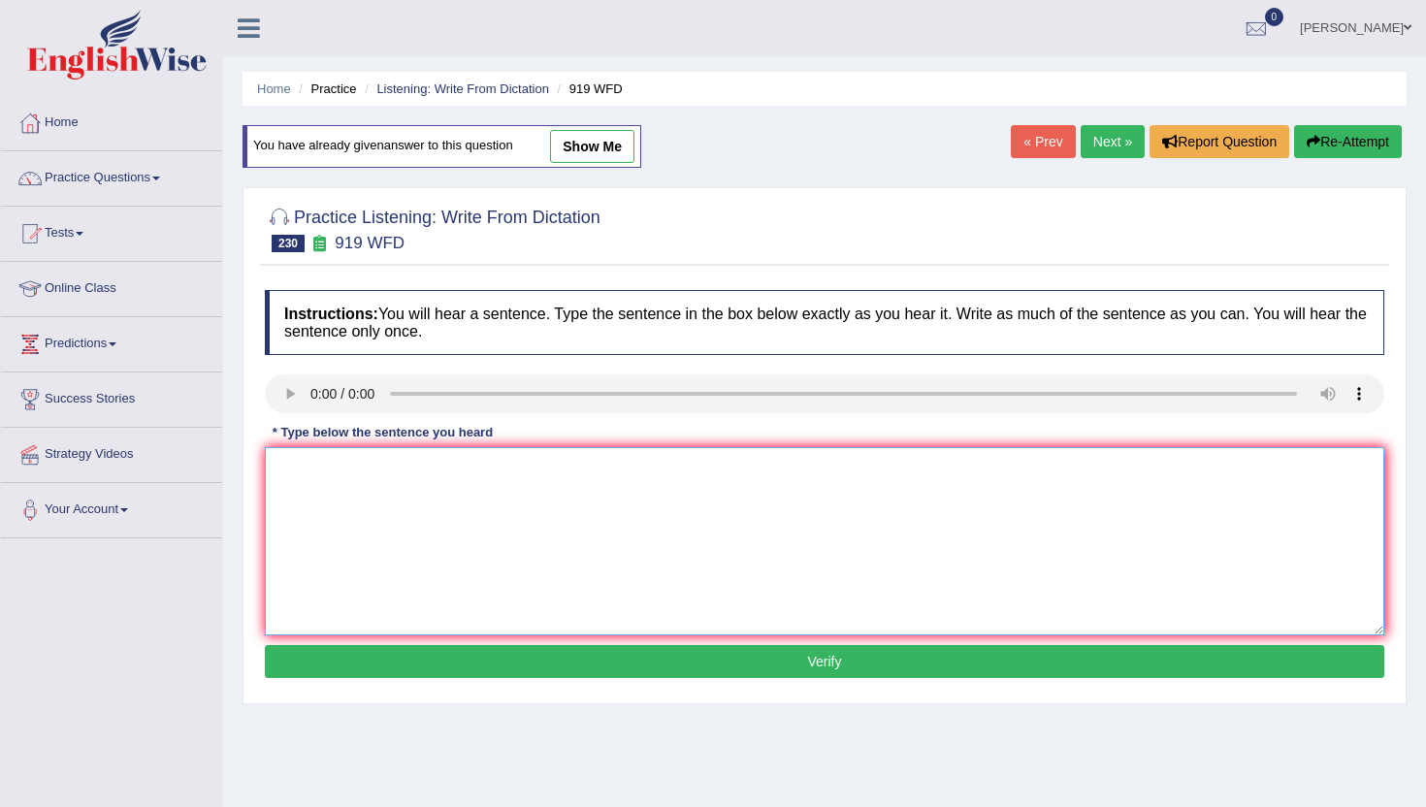
click at [419, 586] on textarea at bounding box center [825, 541] width 1120 height 188
type textarea "n"
drag, startPoint x: 432, startPoint y: 708, endPoint x: 432, endPoint y: 679, distance: 29.1
click at [432, 679] on div "Home Practice Listening: Write From Dictation 919 WFD You have already given an…" at bounding box center [824, 485] width 1203 height 970
click at [432, 679] on div "Instructions: You will hear a sentence. Type the sentence in the box below exac…" at bounding box center [825, 486] width 1130 height 413
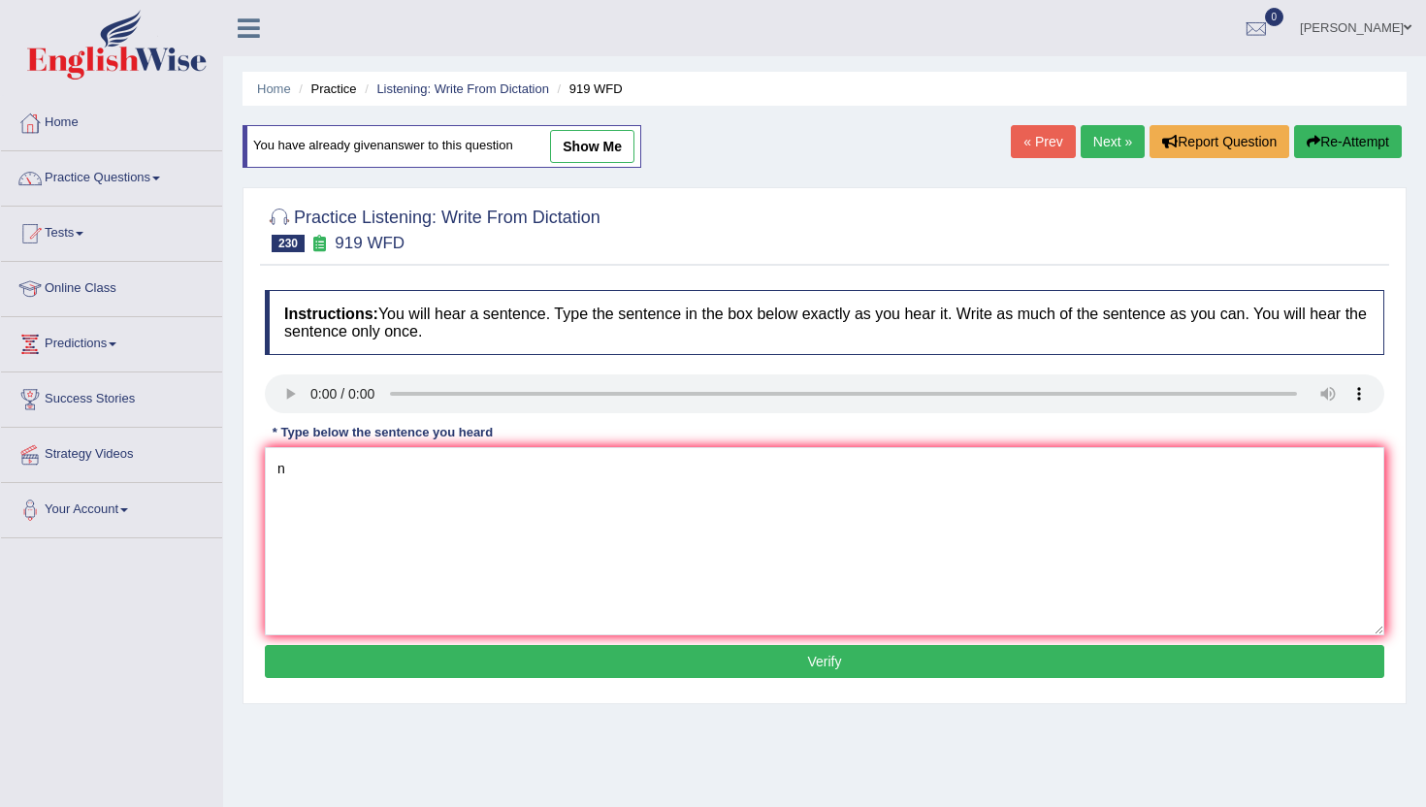
click at [432, 668] on button "Verify" at bounding box center [825, 661] width 1120 height 33
